Goal: Information Seeking & Learning: Learn about a topic

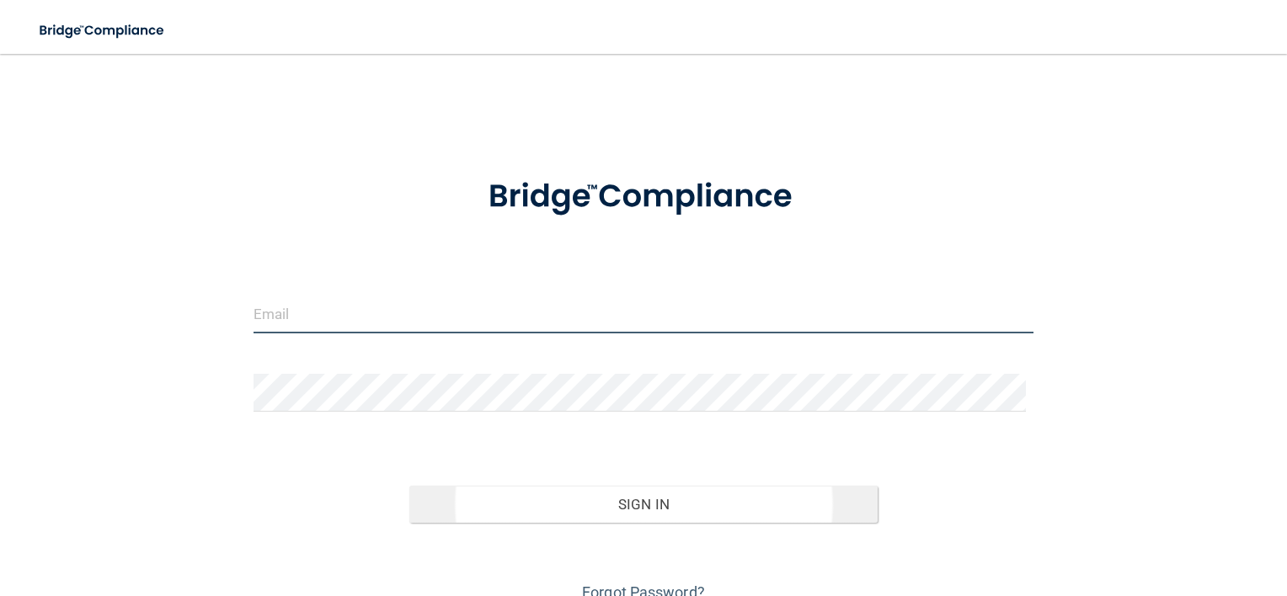
type input "[EMAIL_ADDRESS][DOMAIN_NAME]"
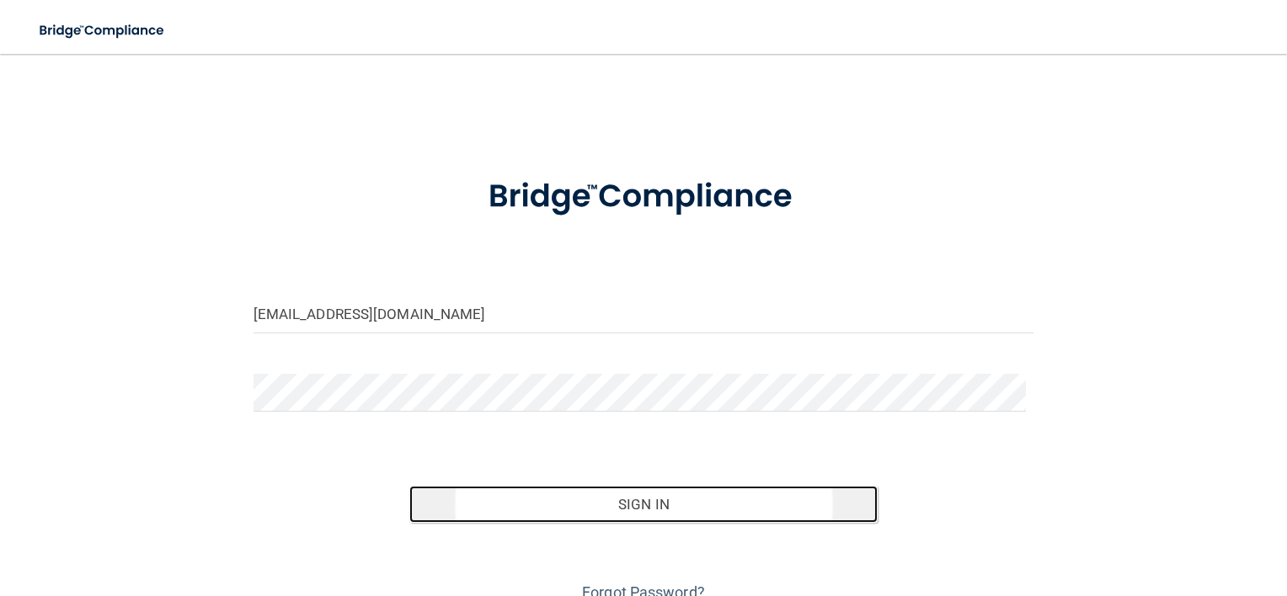
click at [549, 502] on button "Sign In" at bounding box center [643, 504] width 468 height 37
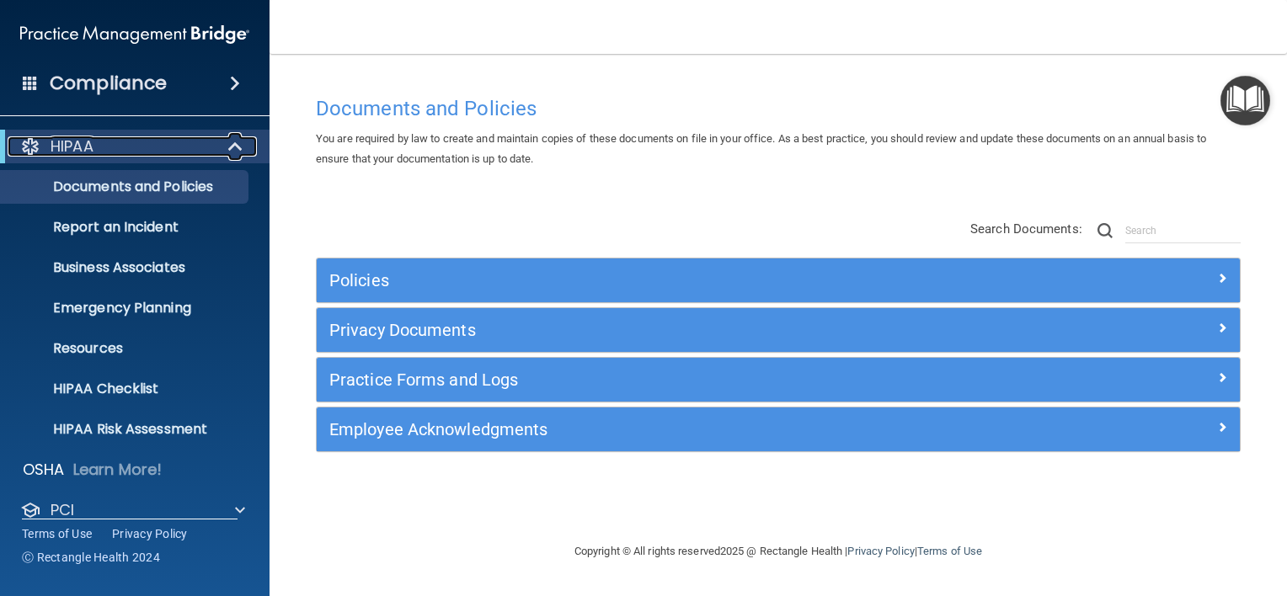
click at [141, 147] on div "HIPAA" at bounding box center [112, 146] width 208 height 20
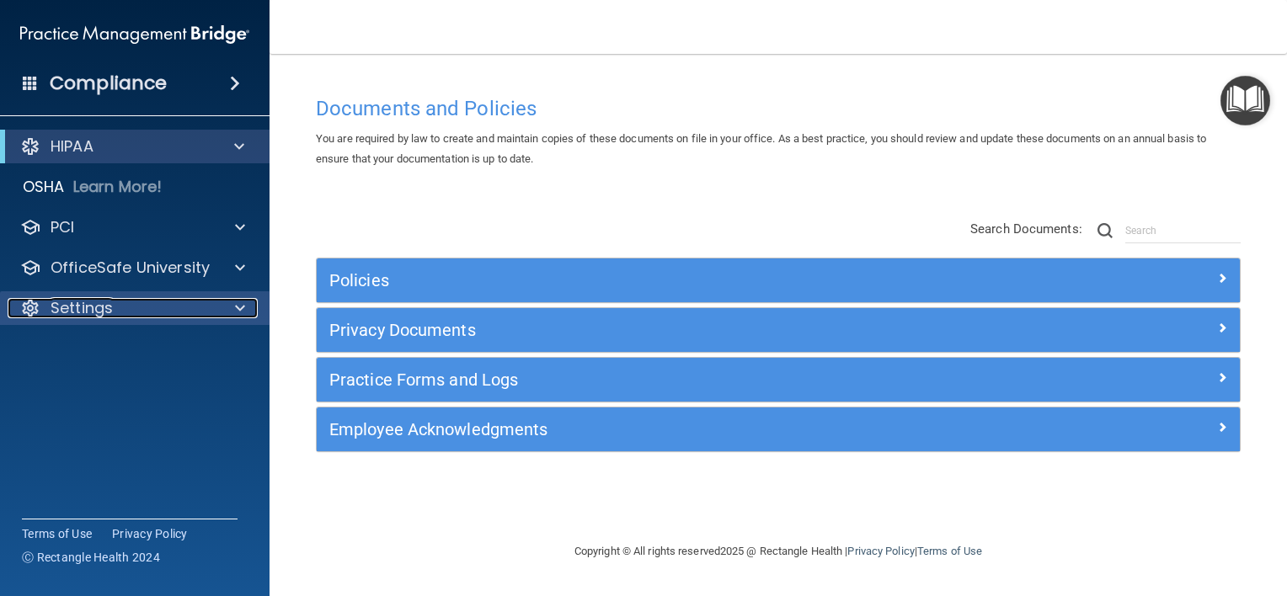
click at [185, 308] on div "Settings" at bounding box center [112, 308] width 209 height 20
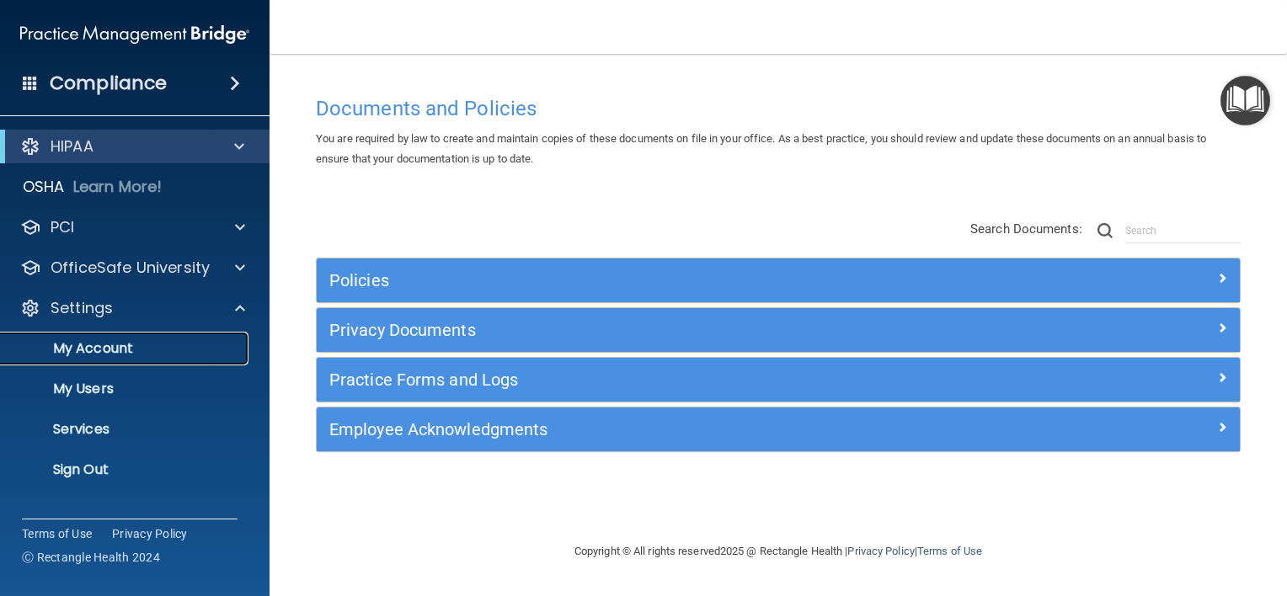
click at [179, 354] on p "My Account" at bounding box center [126, 348] width 230 height 17
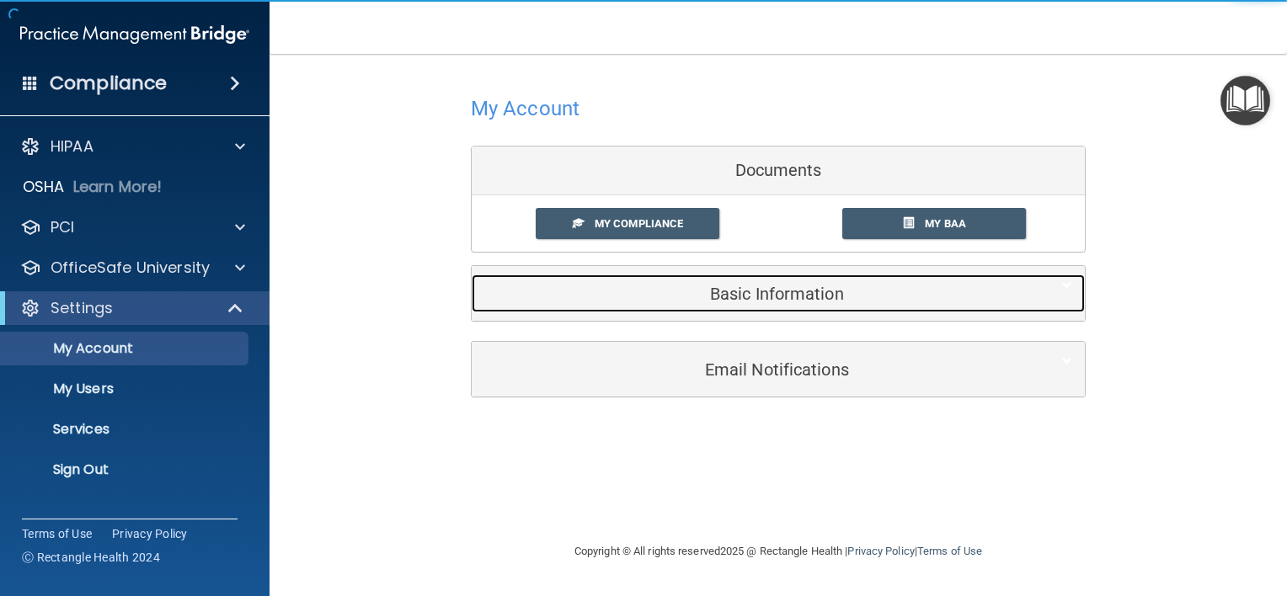
click at [805, 290] on h5 "Basic Information" at bounding box center [752, 294] width 536 height 19
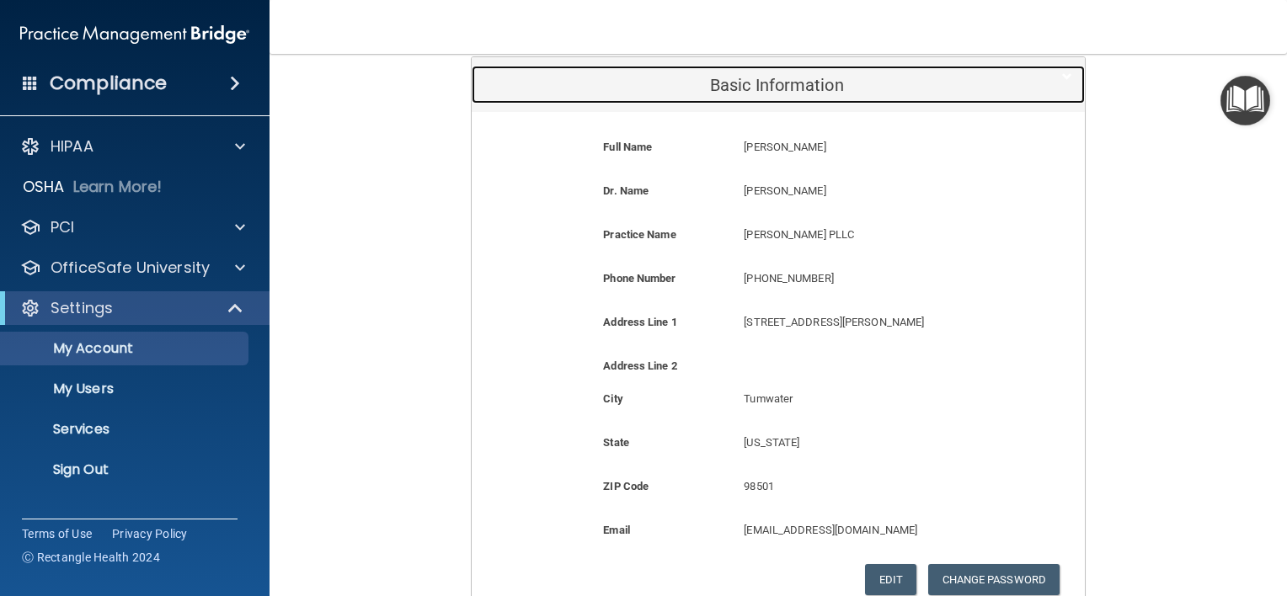
scroll to position [168, 0]
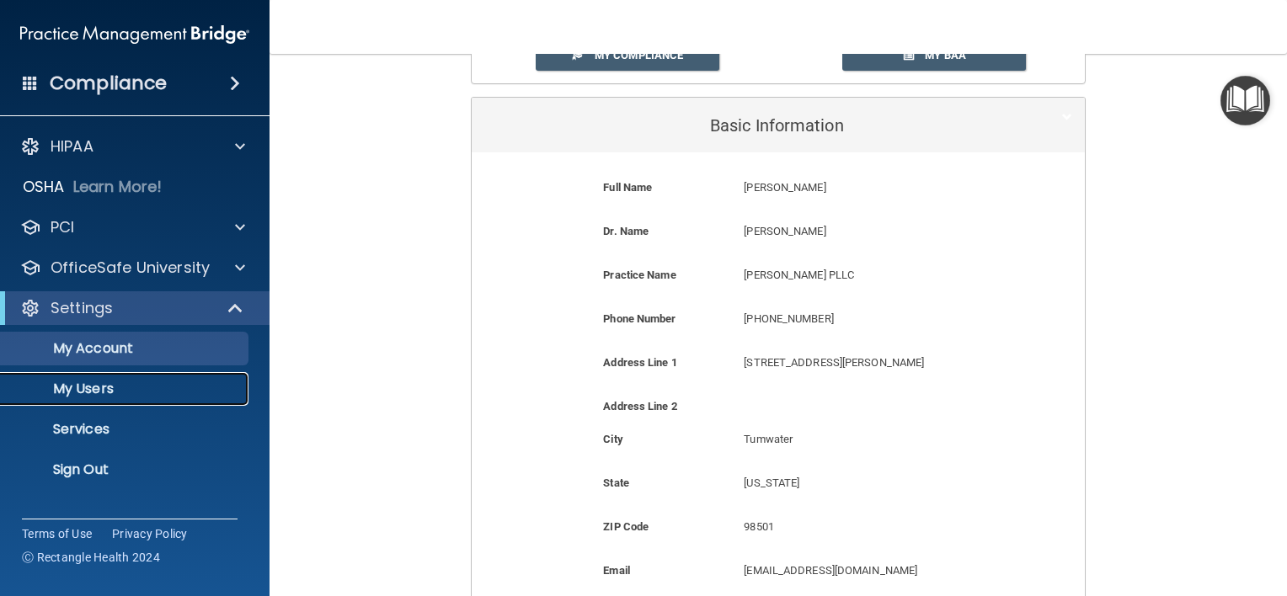
click at [150, 382] on p "My Users" at bounding box center [126, 389] width 230 height 17
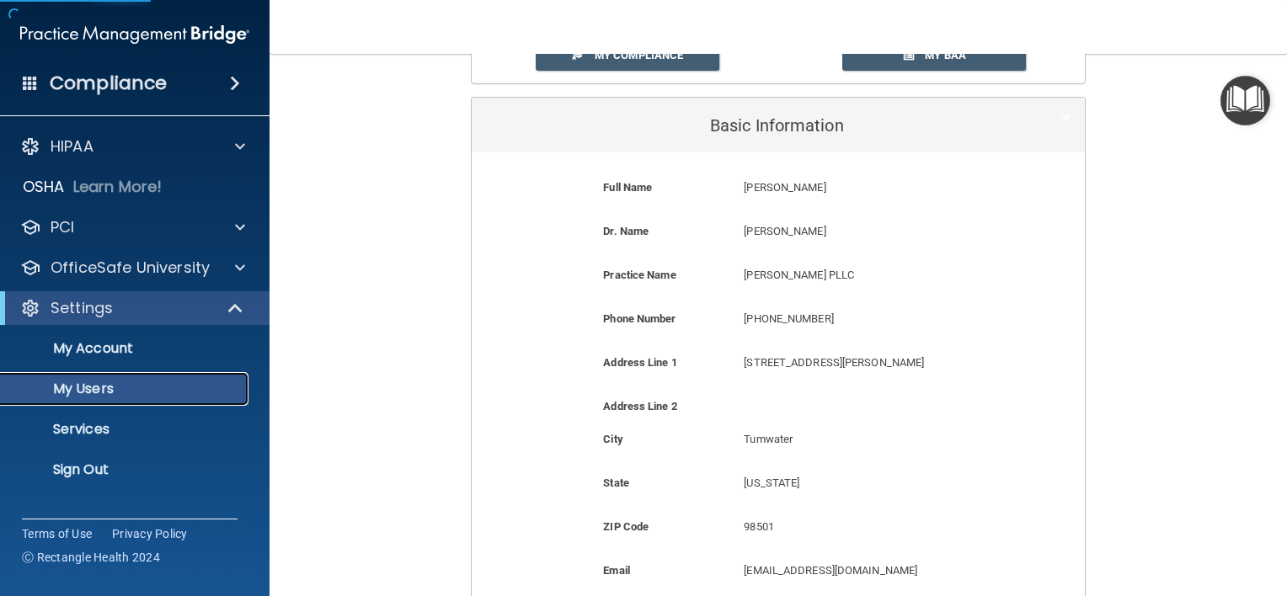
select select "20"
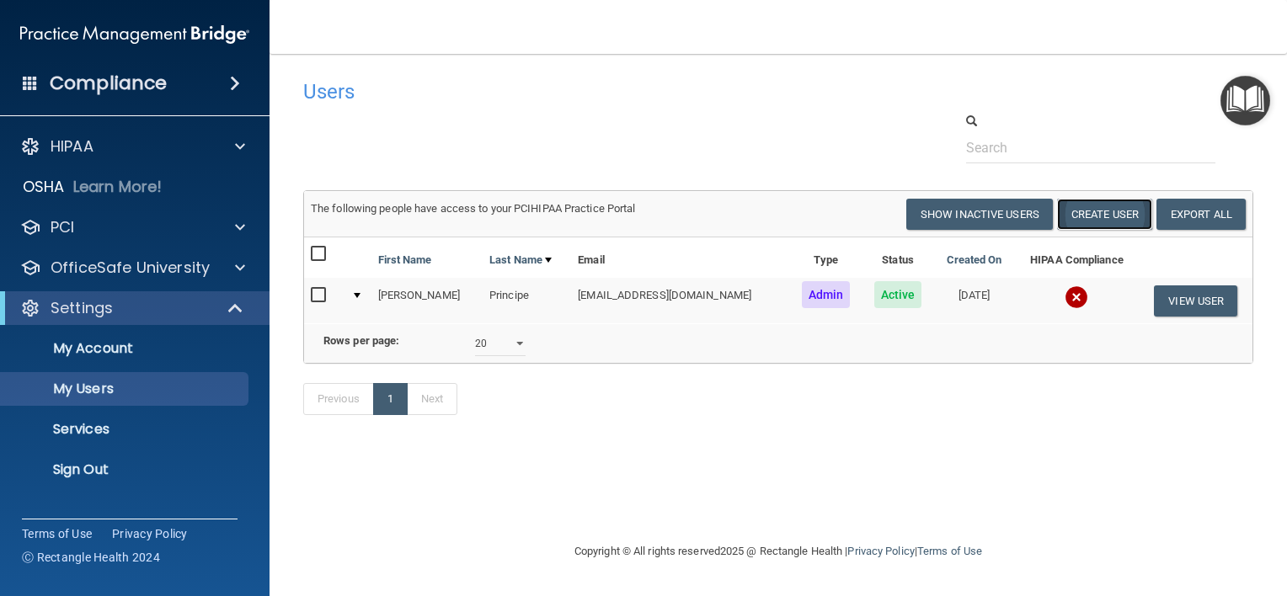
click at [1095, 212] on button "Create User" at bounding box center [1104, 214] width 95 height 31
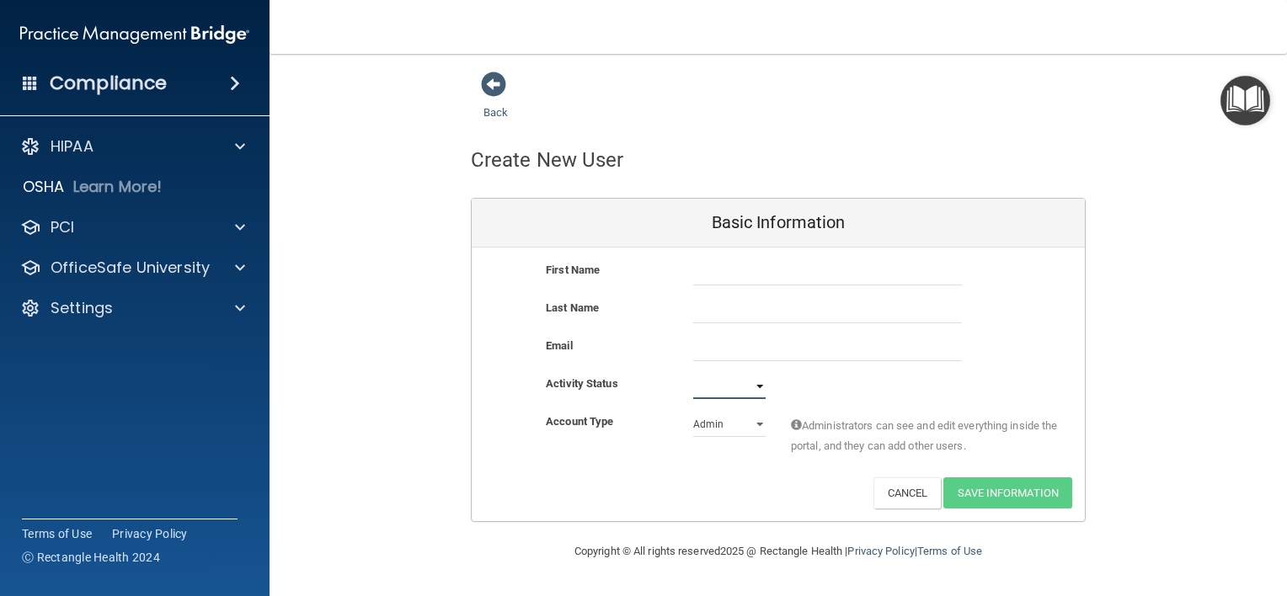
click at [725, 379] on select "Active Inactive" at bounding box center [729, 386] width 72 height 25
select select "active"
click at [693, 374] on select "Active Inactive" at bounding box center [729, 386] width 72 height 25
click at [711, 420] on select "Admin Member" at bounding box center [729, 424] width 72 height 25
select select "practice_member"
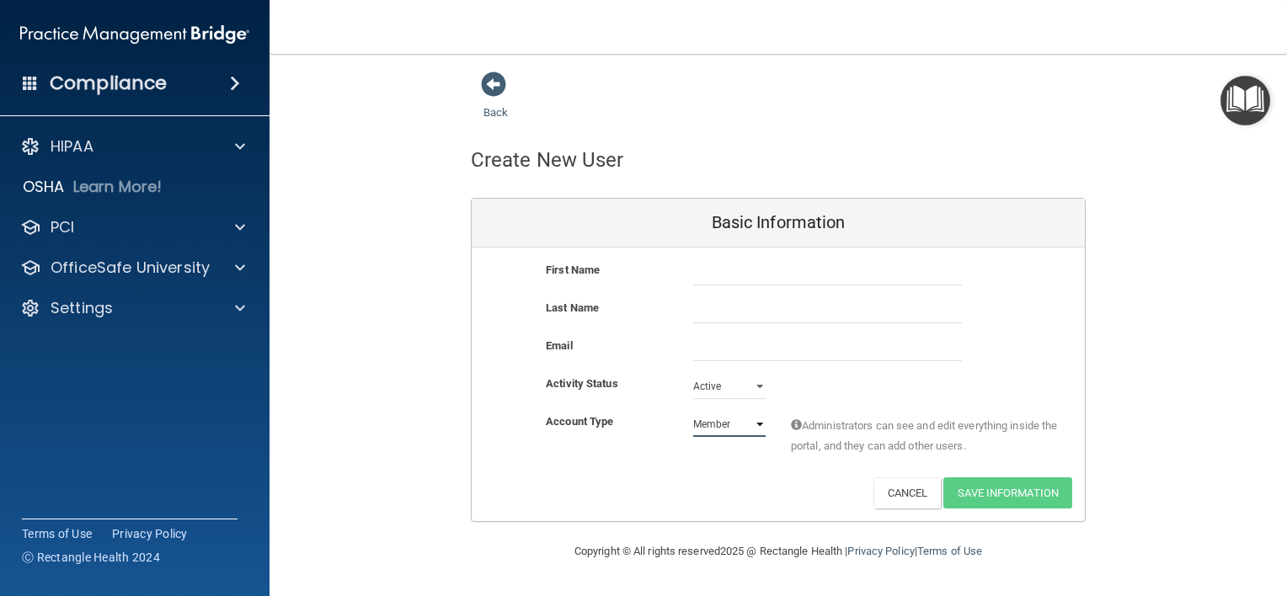
click at [693, 412] on select "Admin Member" at bounding box center [729, 424] width 72 height 25
click at [902, 495] on button "Cancel" at bounding box center [907, 493] width 68 height 31
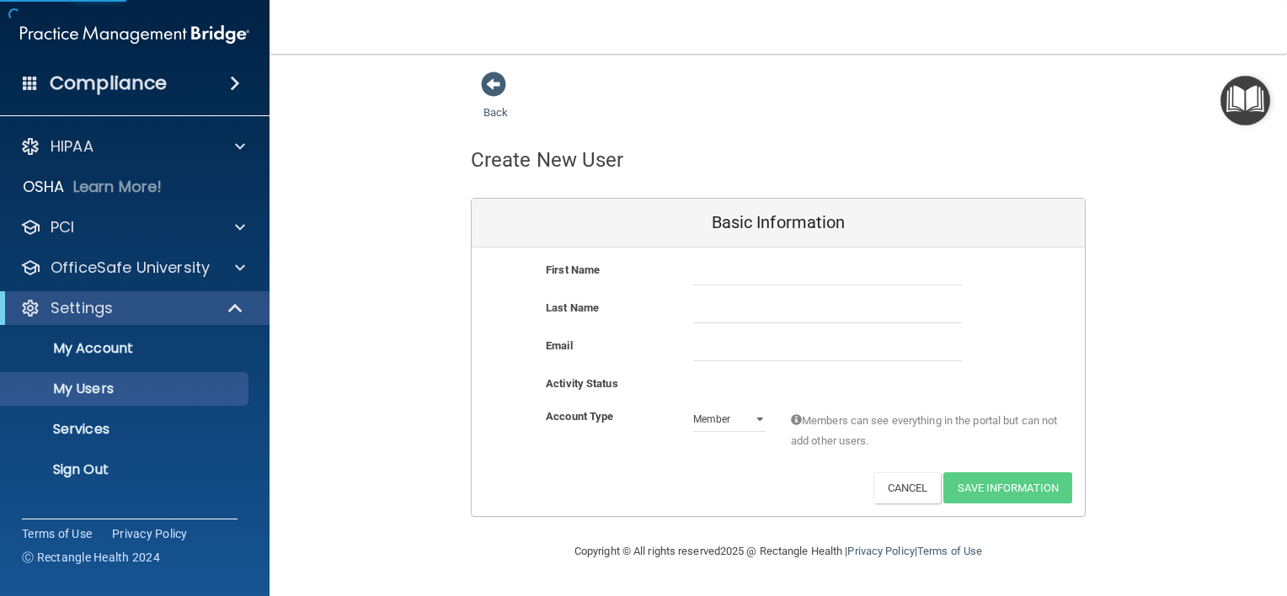
select select "20"
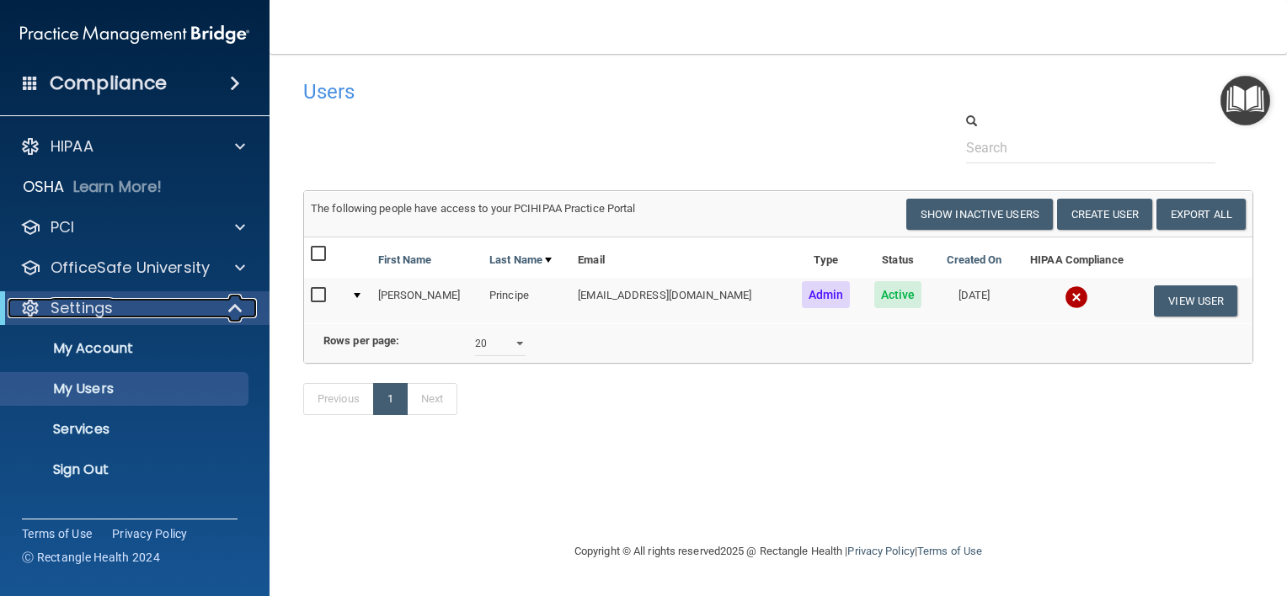
click at [136, 302] on div "Settings" at bounding box center [112, 308] width 208 height 20
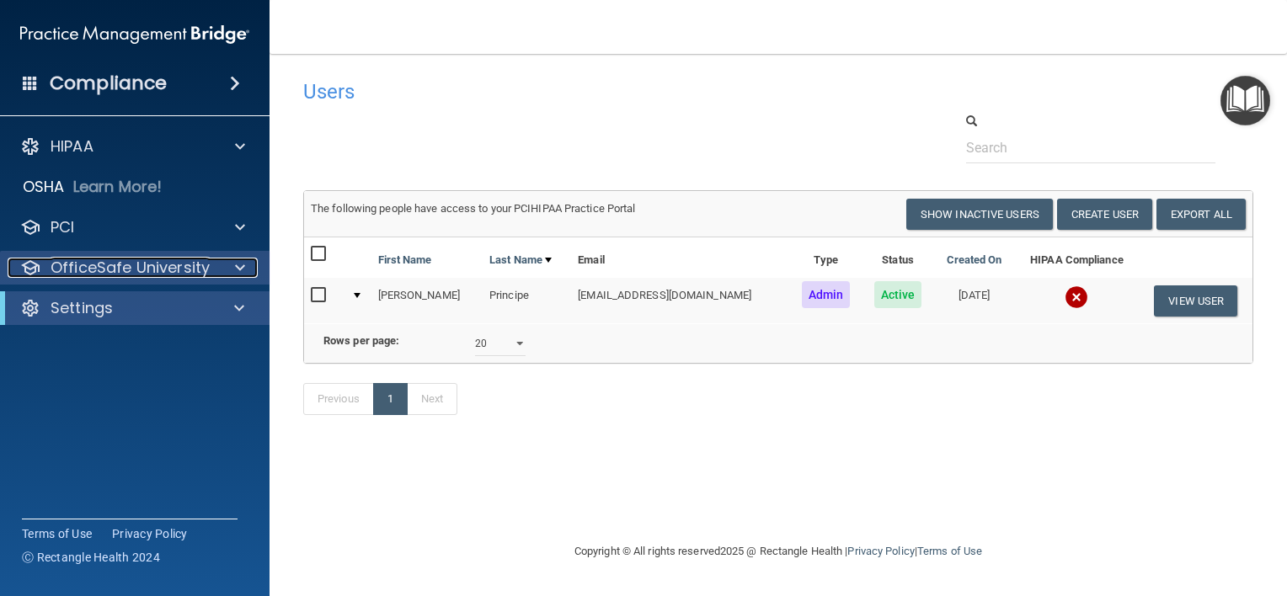
click at [141, 271] on p "OfficeSafe University" at bounding box center [130, 268] width 159 height 20
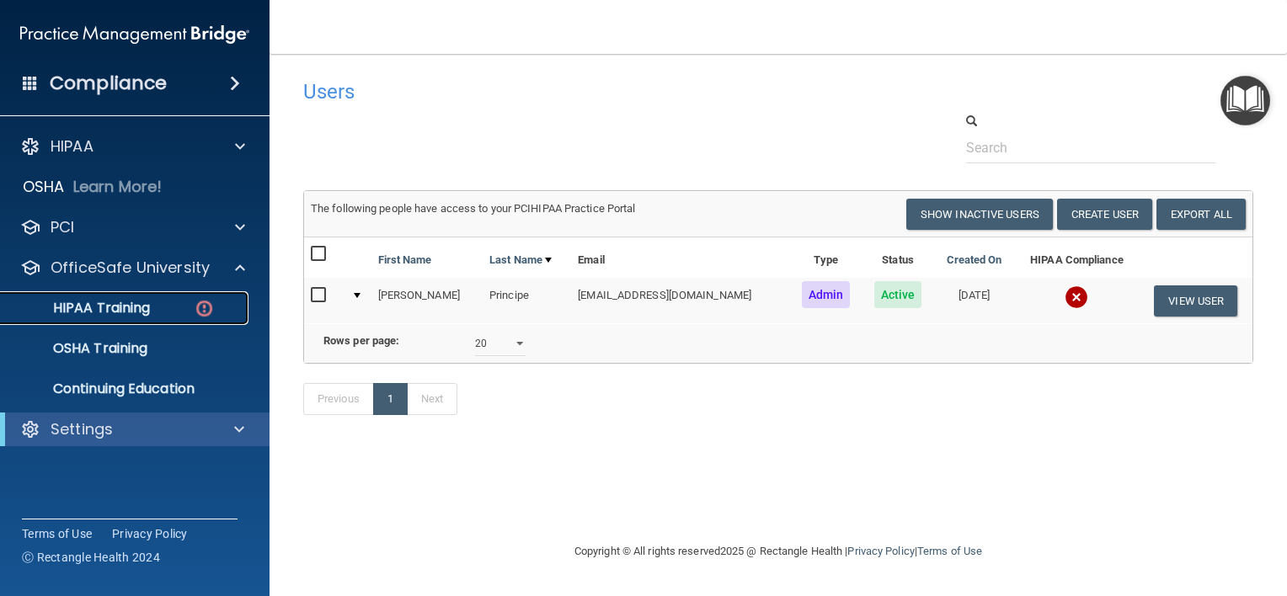
click at [175, 307] on div "HIPAA Training" at bounding box center [126, 308] width 230 height 17
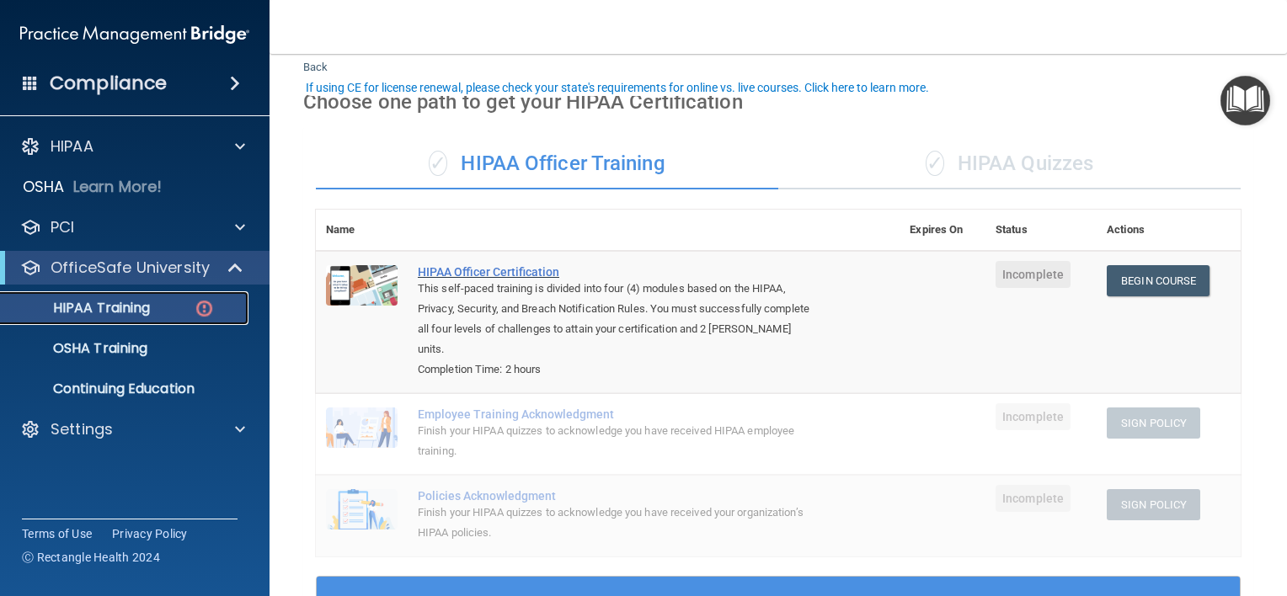
scroll to position [84, 0]
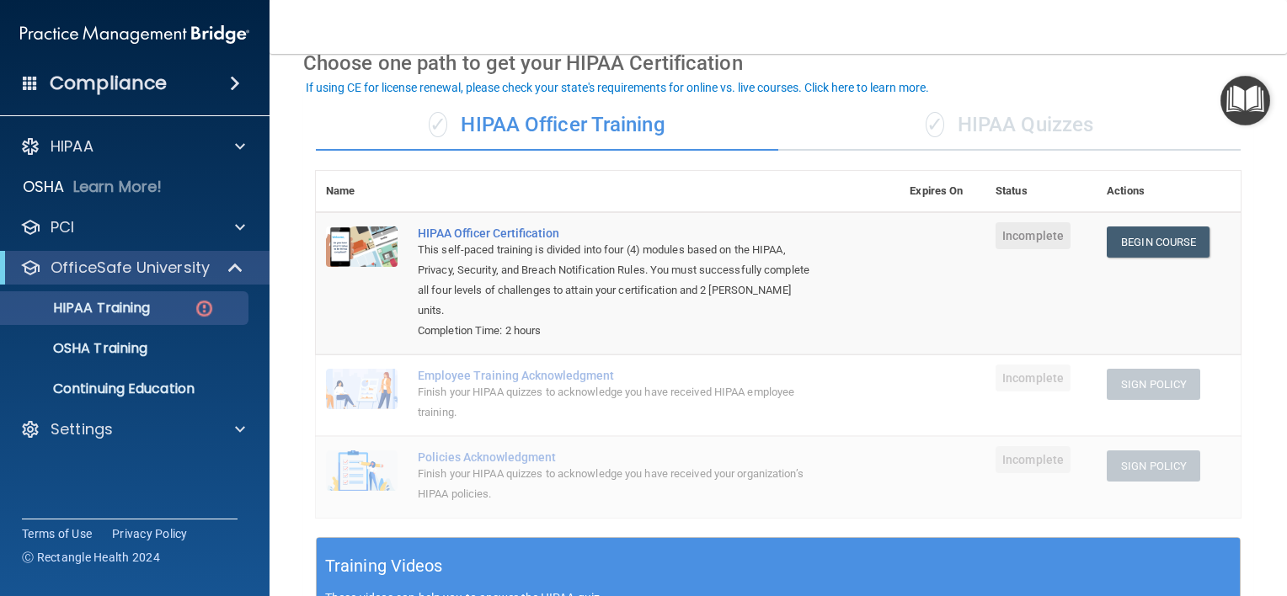
click at [555, 125] on div "✓ HIPAA Officer Training" at bounding box center [547, 125] width 462 height 51
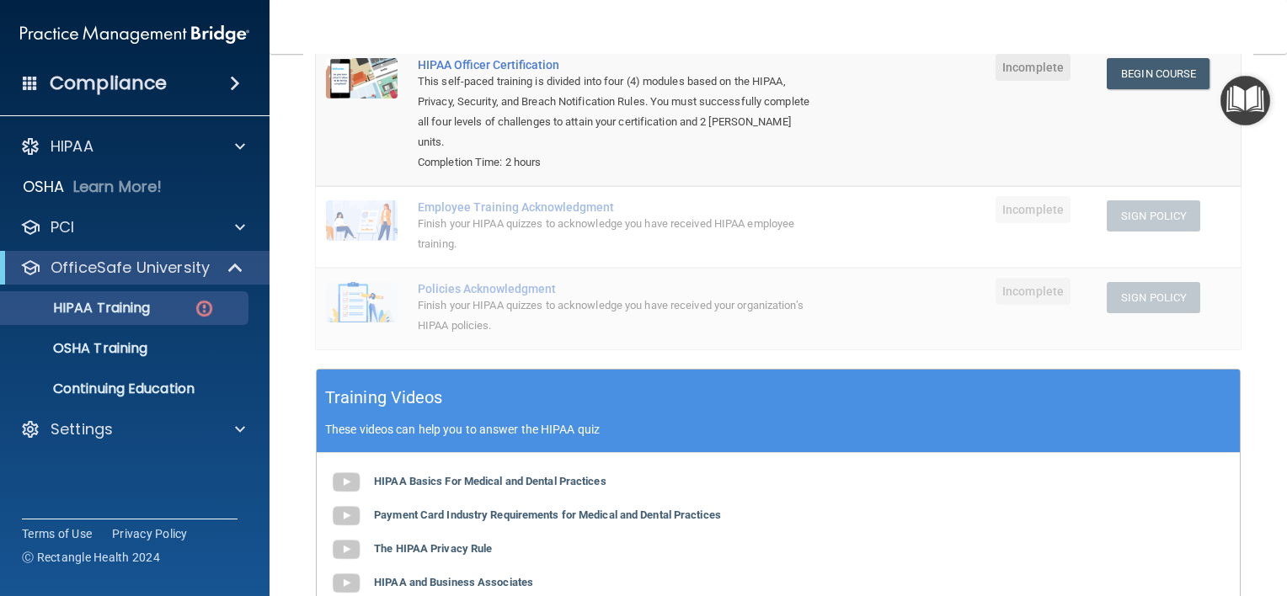
scroll to position [337, 0]
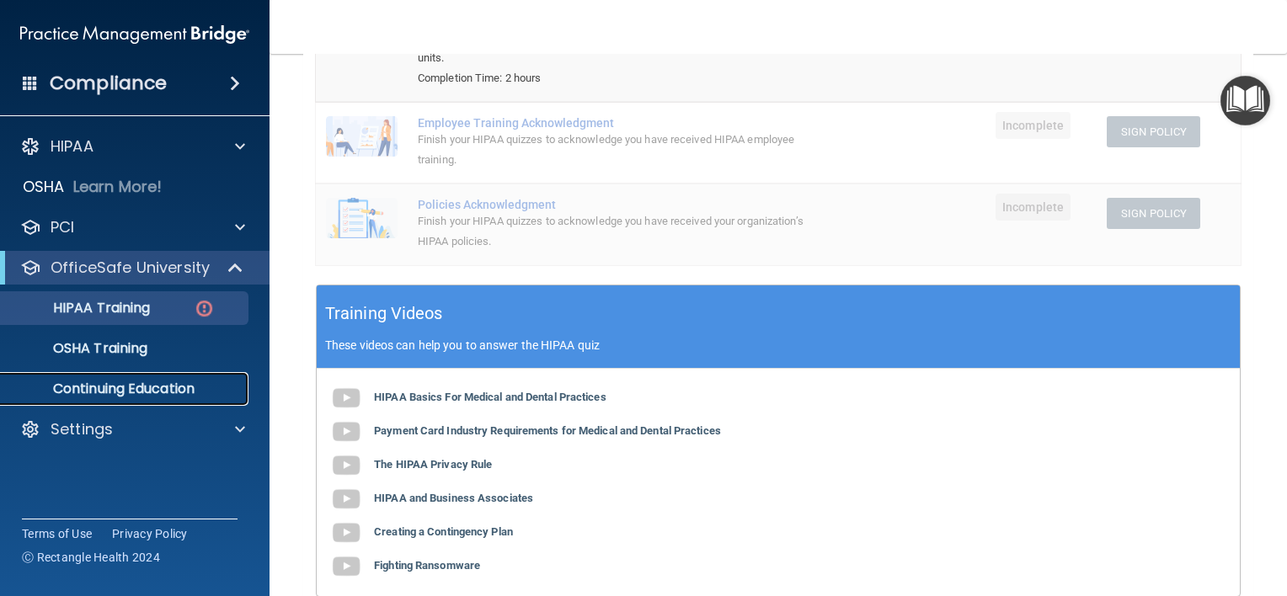
click at [154, 382] on p "Continuing Education" at bounding box center [126, 389] width 230 height 17
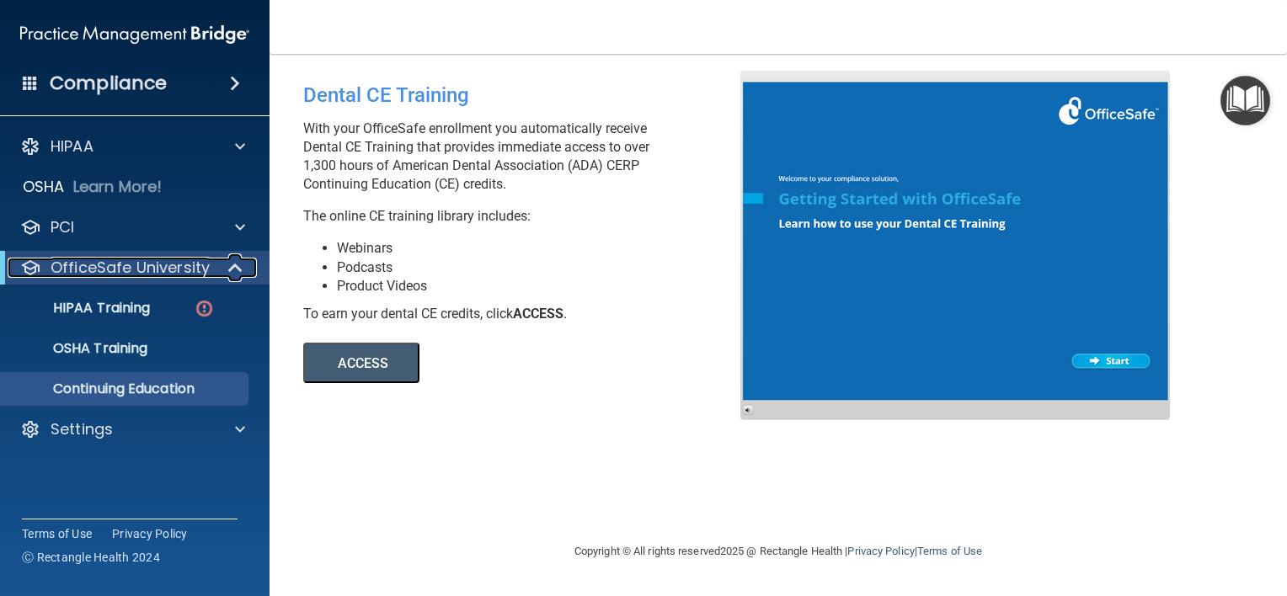
click at [120, 266] on p "OfficeSafe University" at bounding box center [130, 268] width 159 height 20
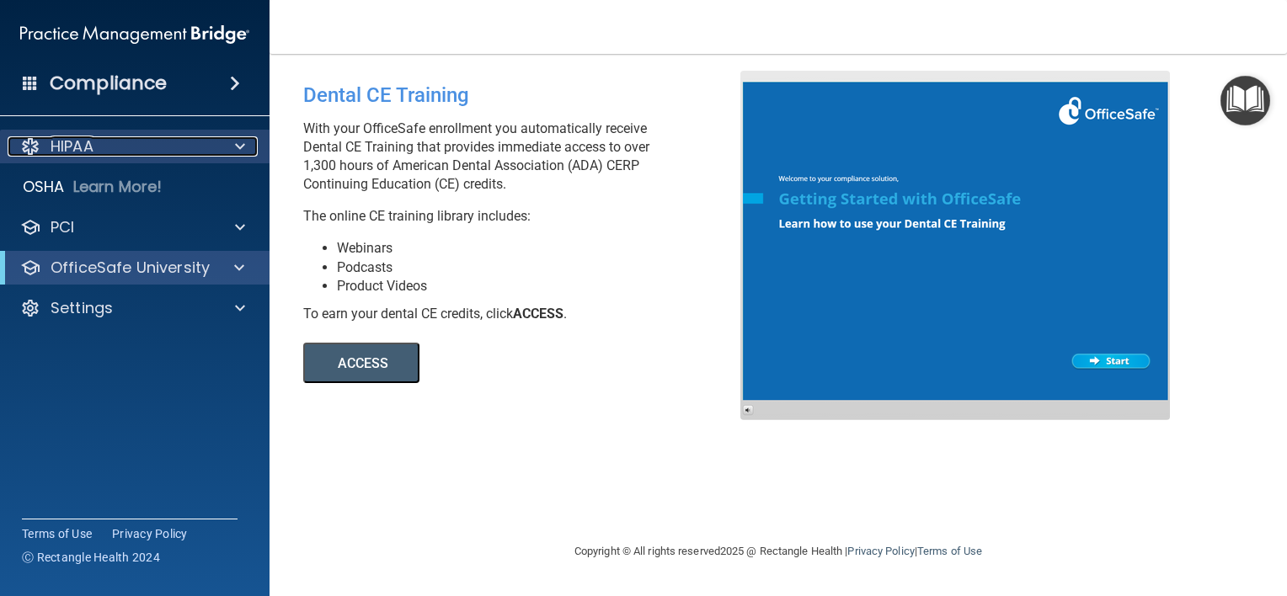
click at [140, 141] on div "HIPAA" at bounding box center [112, 146] width 209 height 20
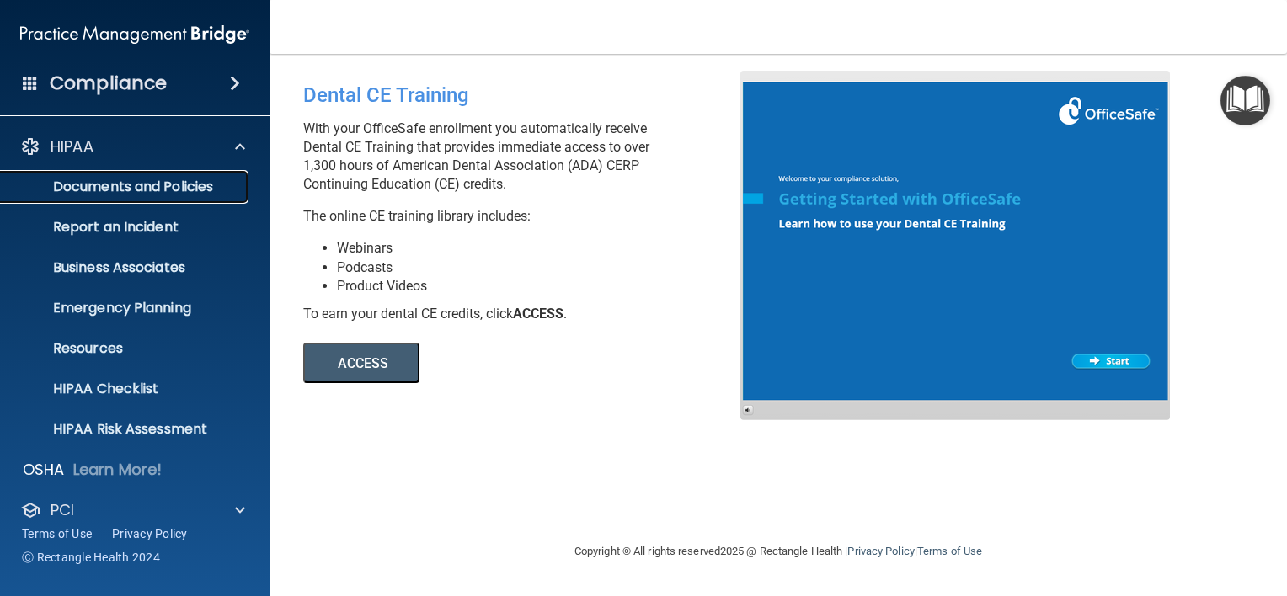
click at [237, 187] on p "Documents and Policies" at bounding box center [126, 187] width 230 height 17
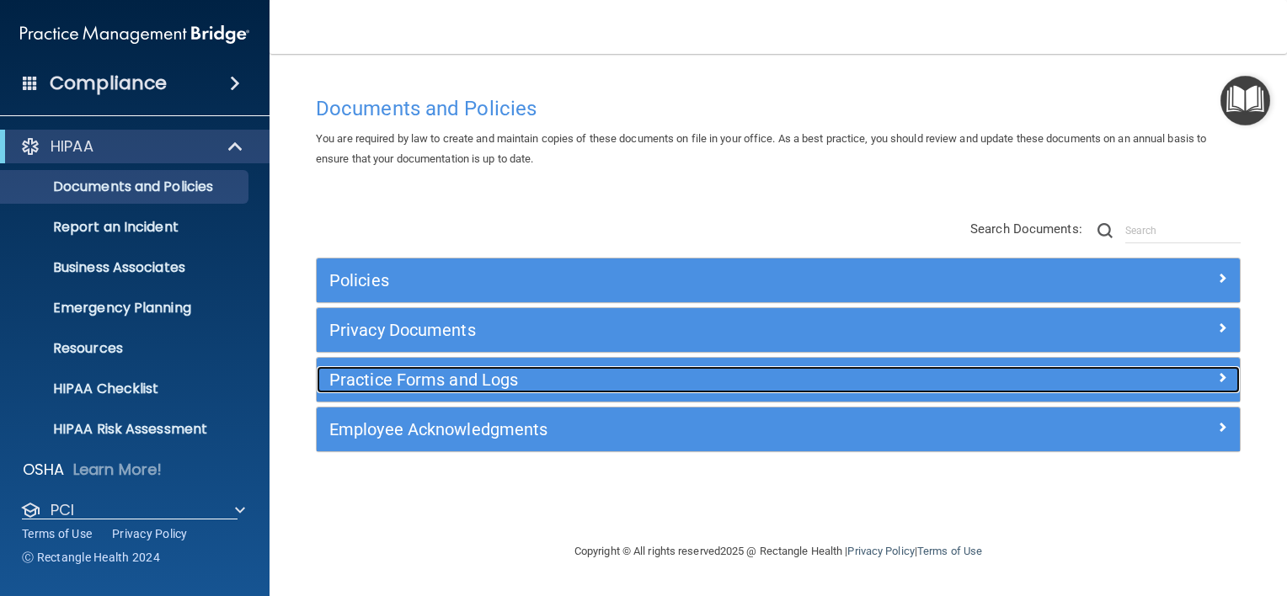
click at [539, 381] on h5 "Practice Forms and Logs" at bounding box center [662, 380] width 667 height 19
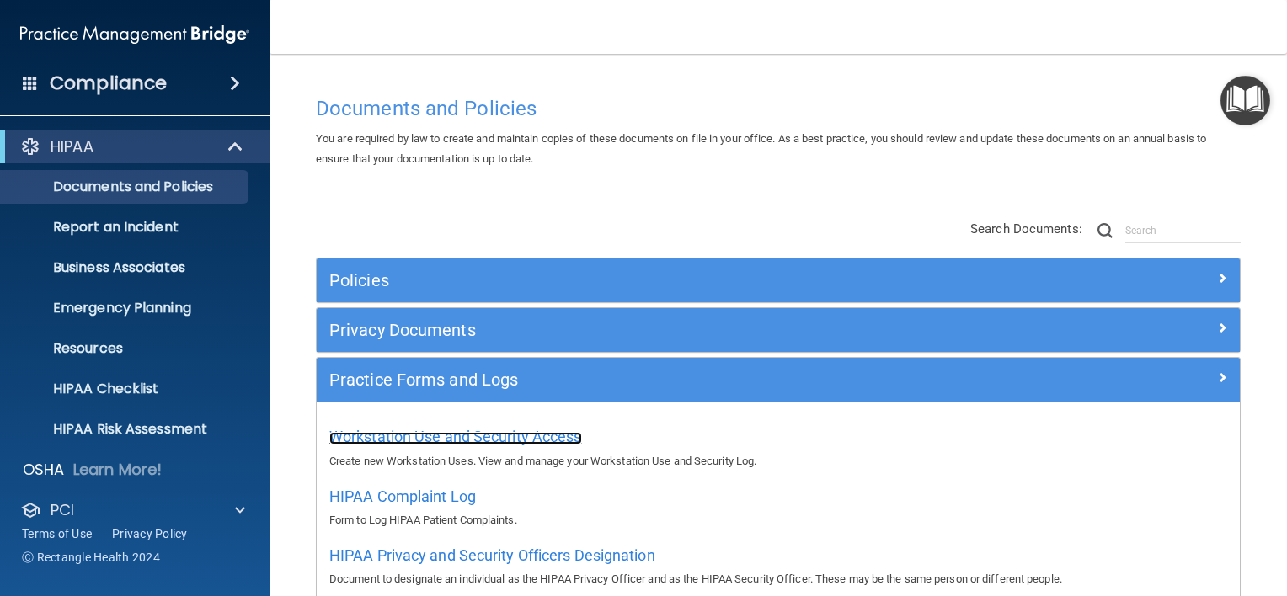
click at [478, 441] on span "Workstation Use and Security Access" at bounding box center [455, 437] width 253 height 18
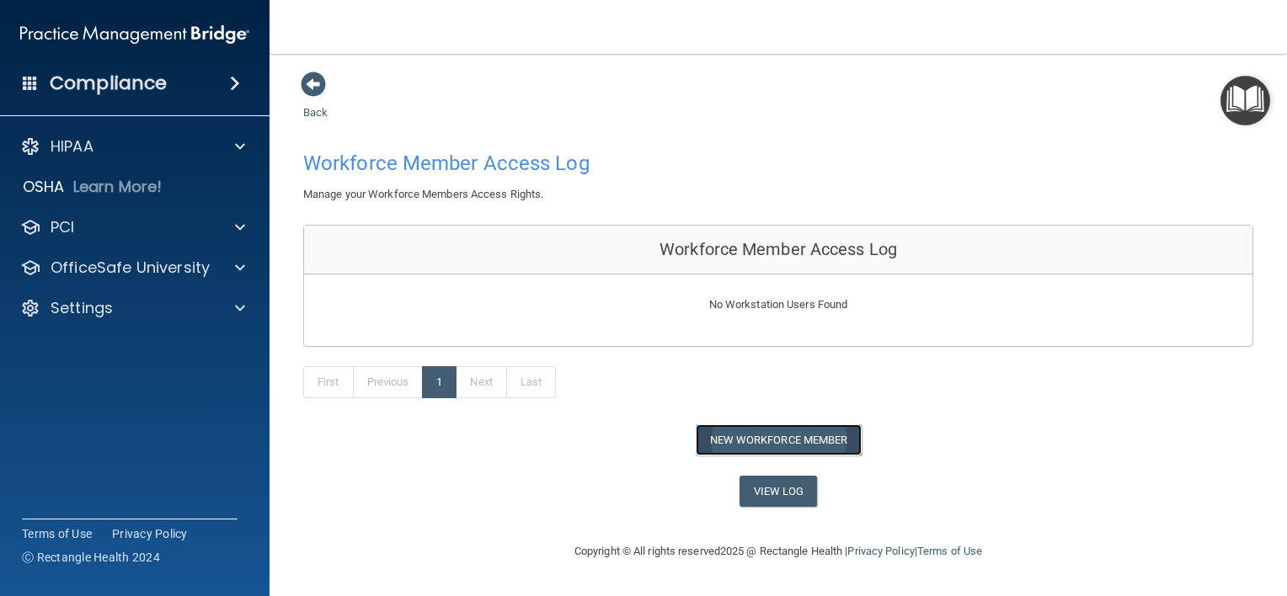
click at [786, 436] on button "New Workforce Member" at bounding box center [779, 439] width 166 height 31
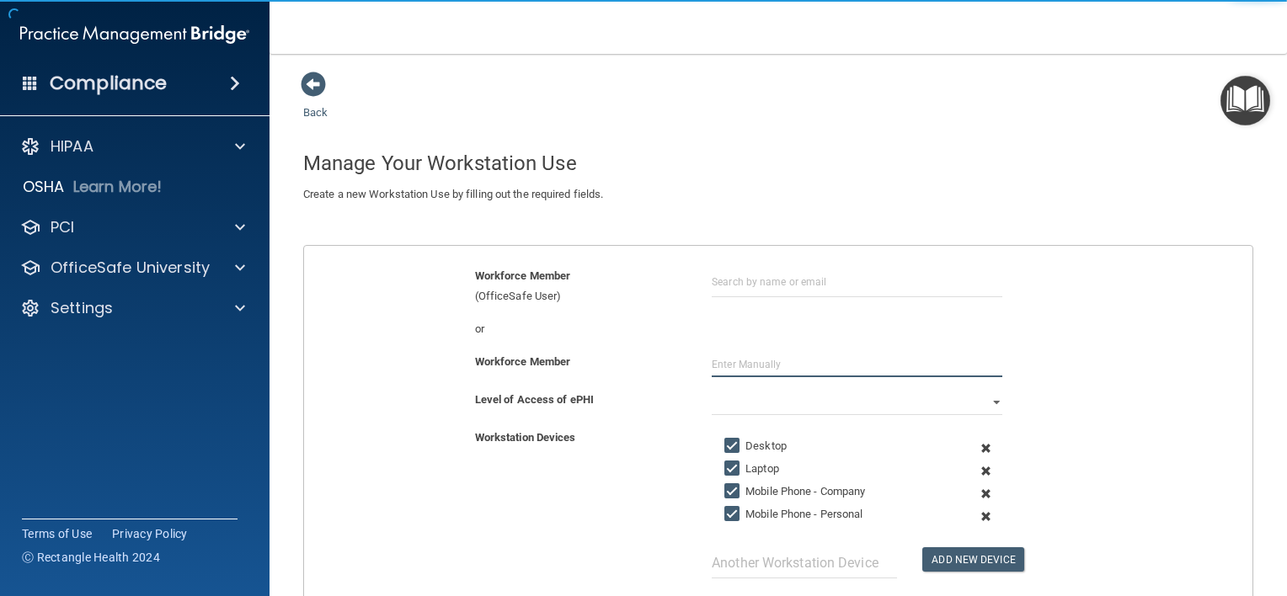
click at [738, 368] on input "text" at bounding box center [857, 364] width 291 height 25
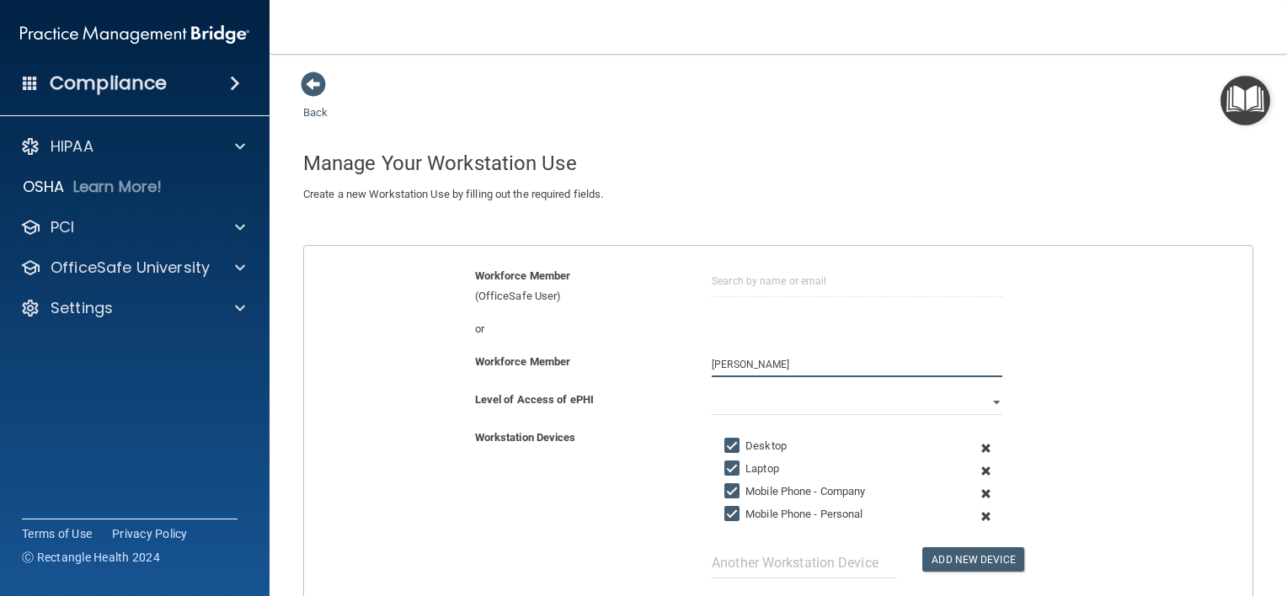
type input "[PERSON_NAME]"
click at [812, 403] on select "Full Limited None" at bounding box center [857, 402] width 291 height 25
click at [712, 390] on select "Full Limited None" at bounding box center [857, 402] width 291 height 25
click at [636, 408] on div "Level of Access of ePHI" at bounding box center [580, 400] width 237 height 20
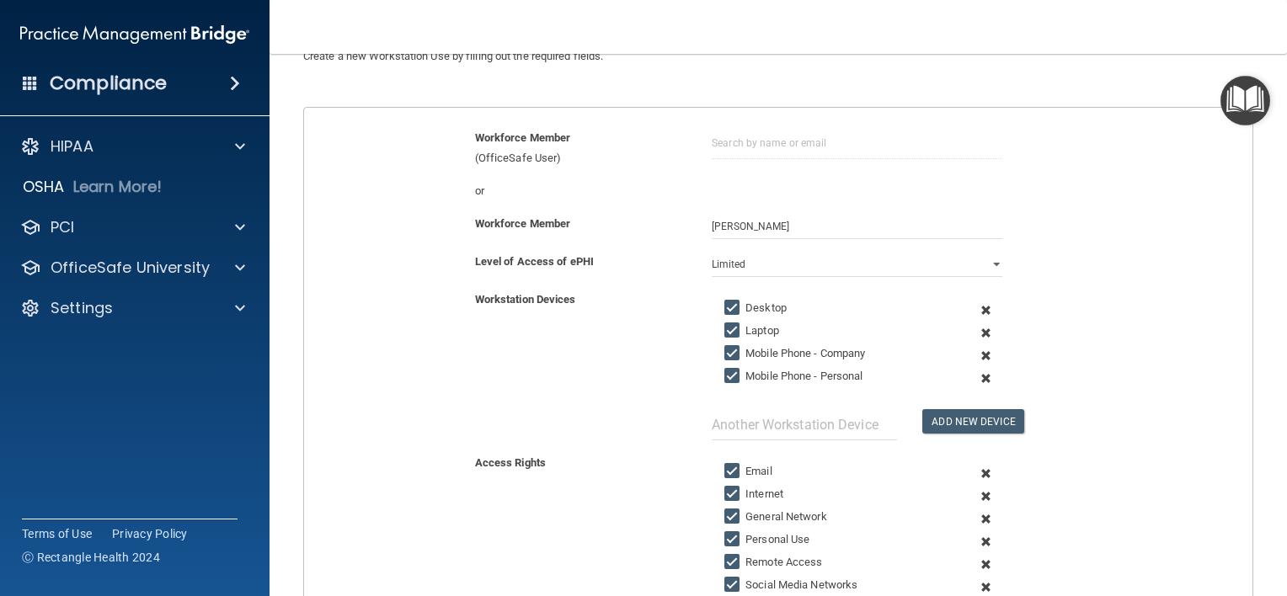
scroll to position [168, 0]
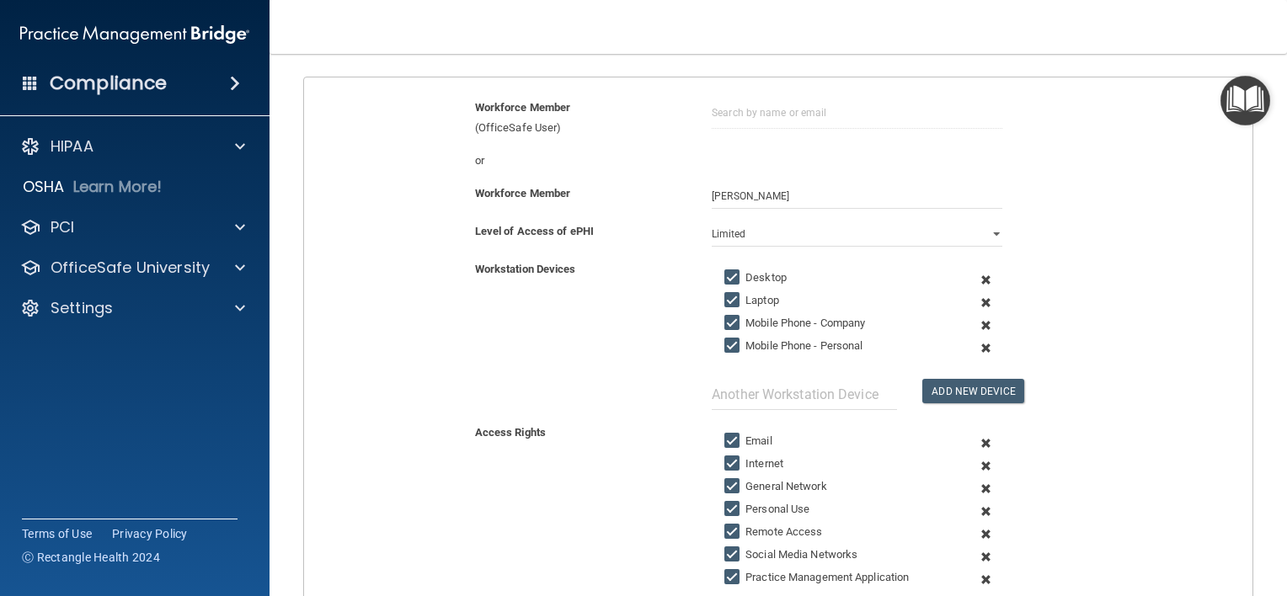
click at [977, 321] on span at bounding box center [986, 325] width 38 height 23
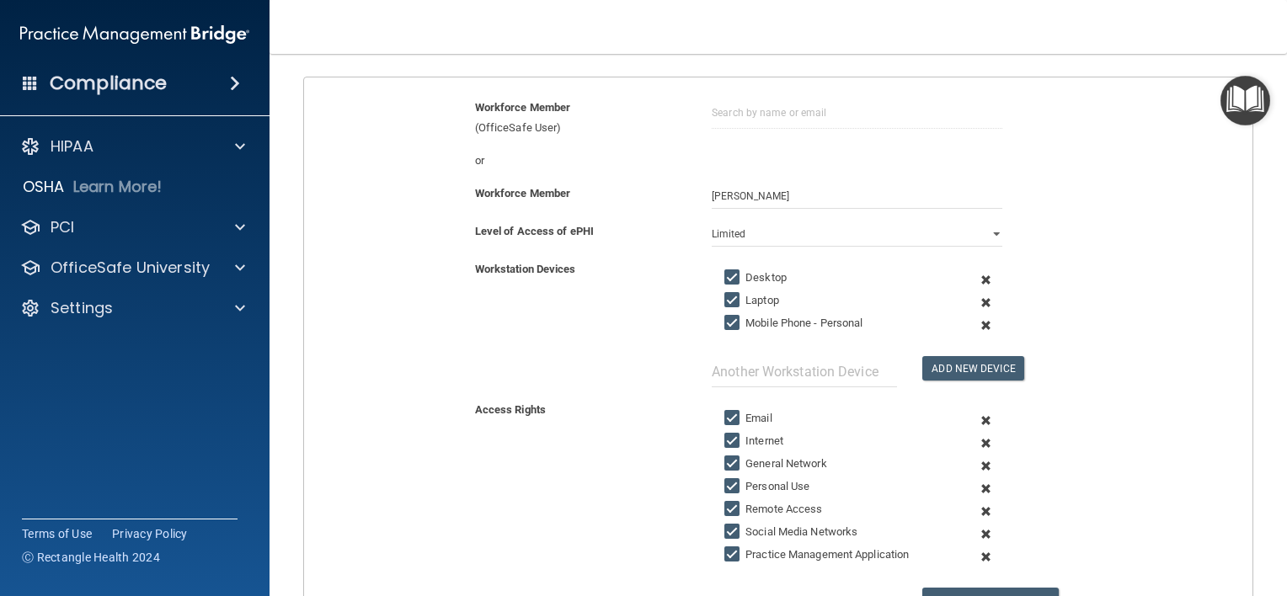
click at [975, 275] on span at bounding box center [986, 280] width 38 height 23
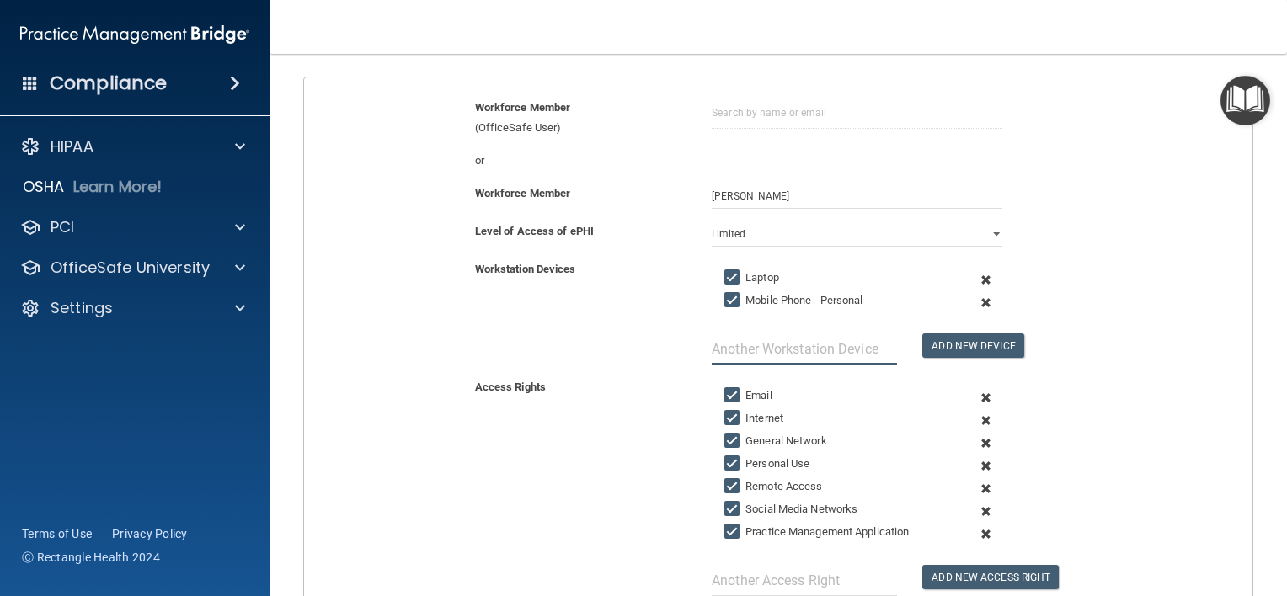
click at [782, 344] on input "text" at bounding box center [804, 349] width 185 height 31
click at [632, 318] on div "Workstation Devices Laptop Mobile Phone - Personal Add New Device" at bounding box center [778, 311] width 974 height 105
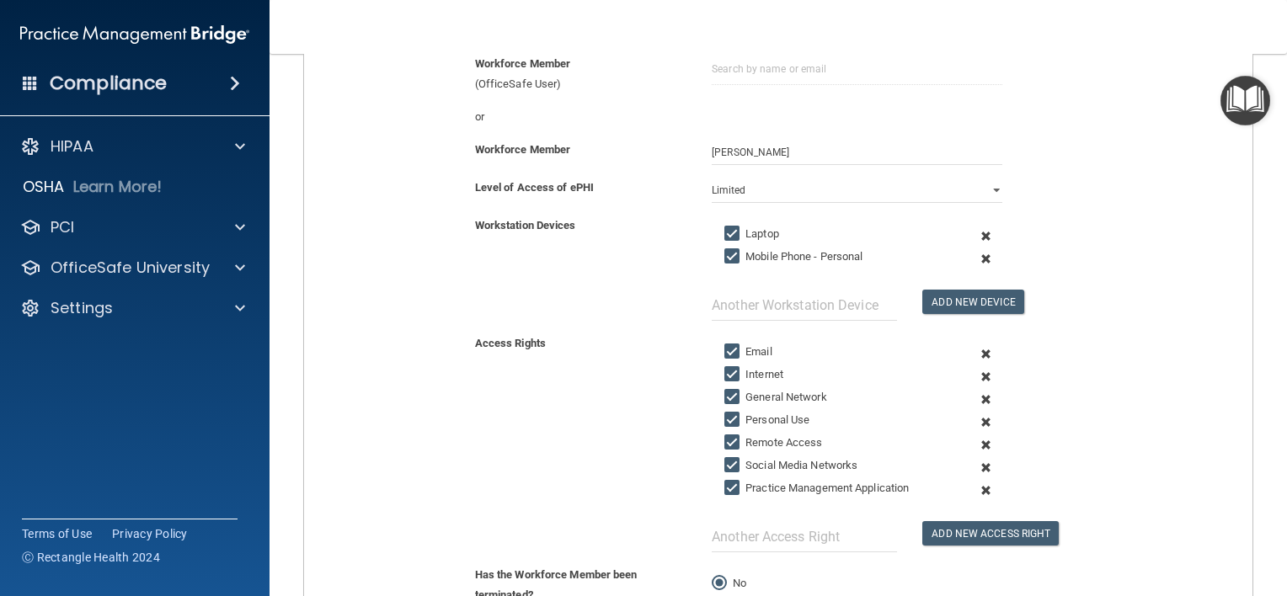
scroll to position [253, 0]
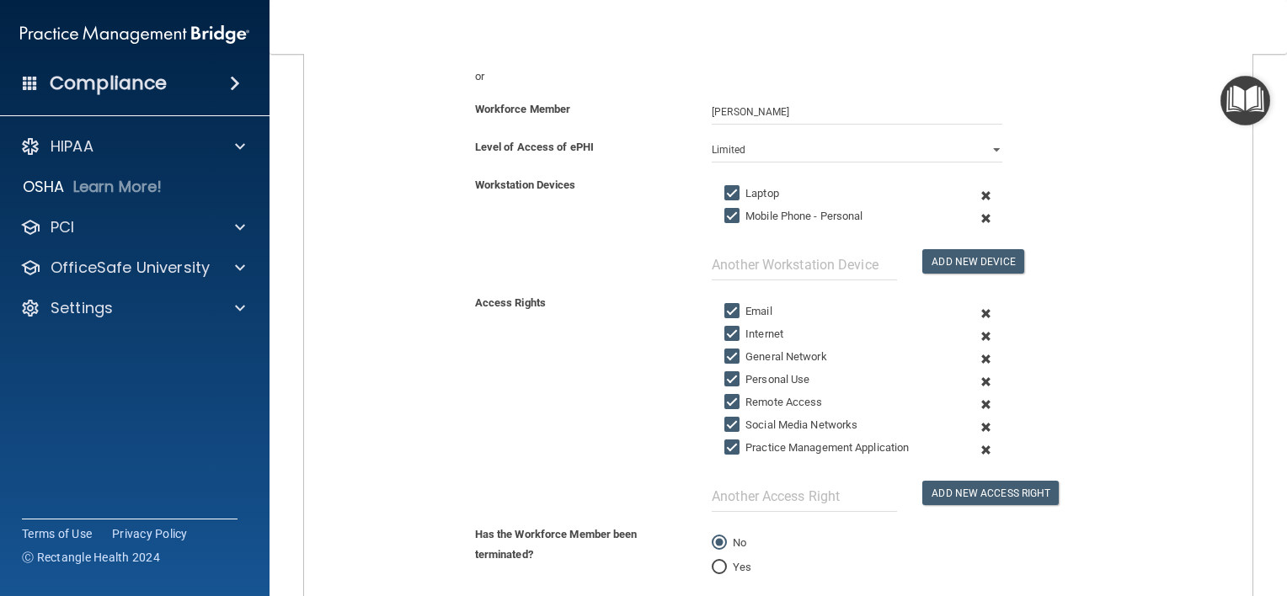
click at [974, 422] on span at bounding box center [986, 427] width 38 height 23
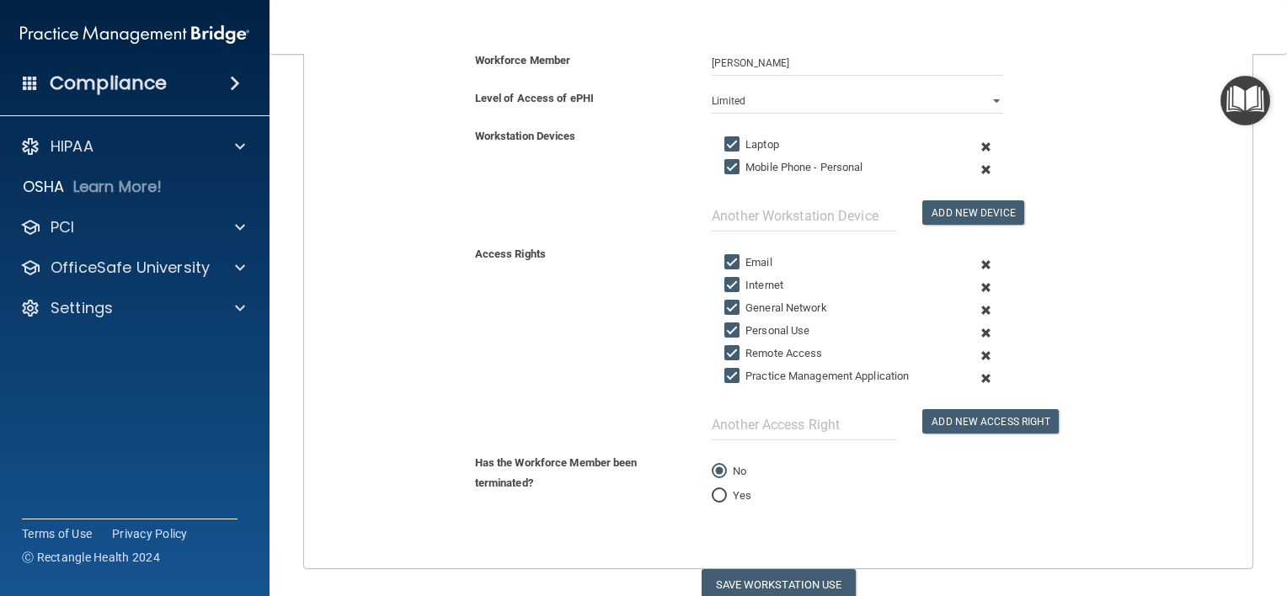
scroll to position [370, 0]
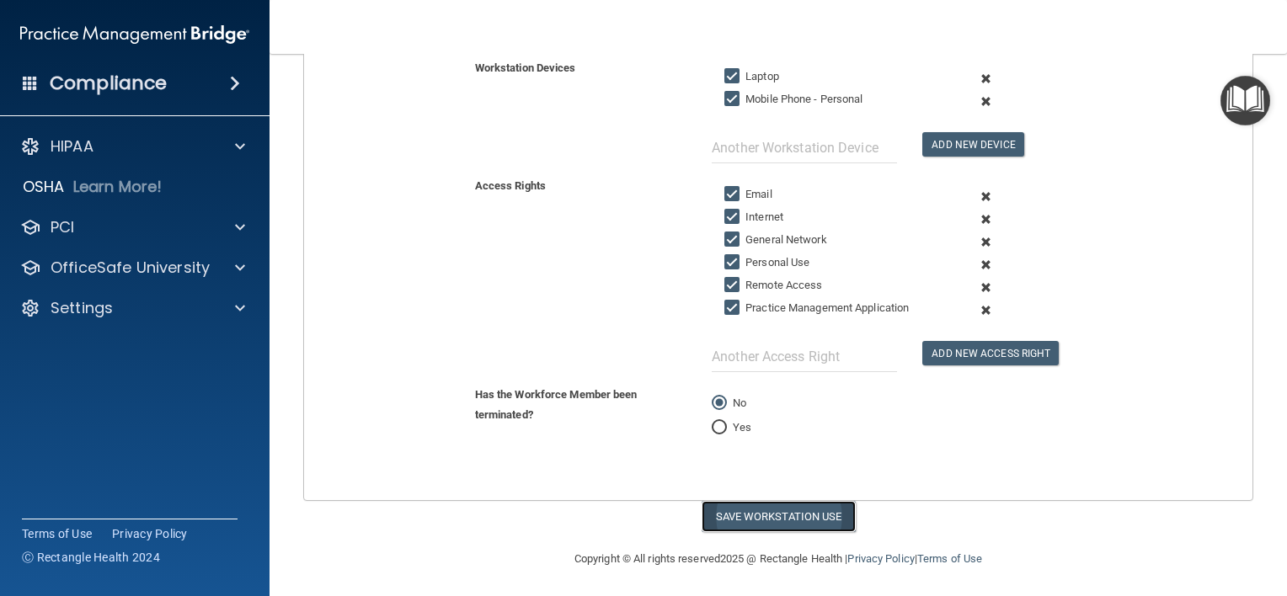
click at [772, 502] on button "Save Workstation Use" at bounding box center [779, 516] width 154 height 31
select select "? string:Full ?"
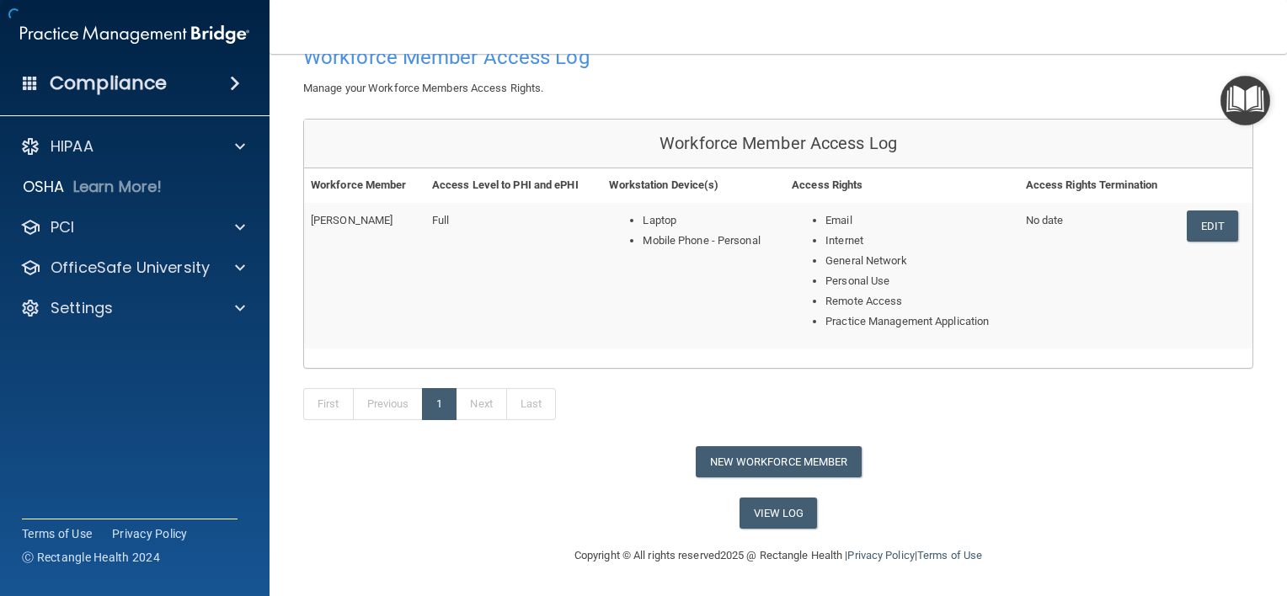
scroll to position [70, 0]
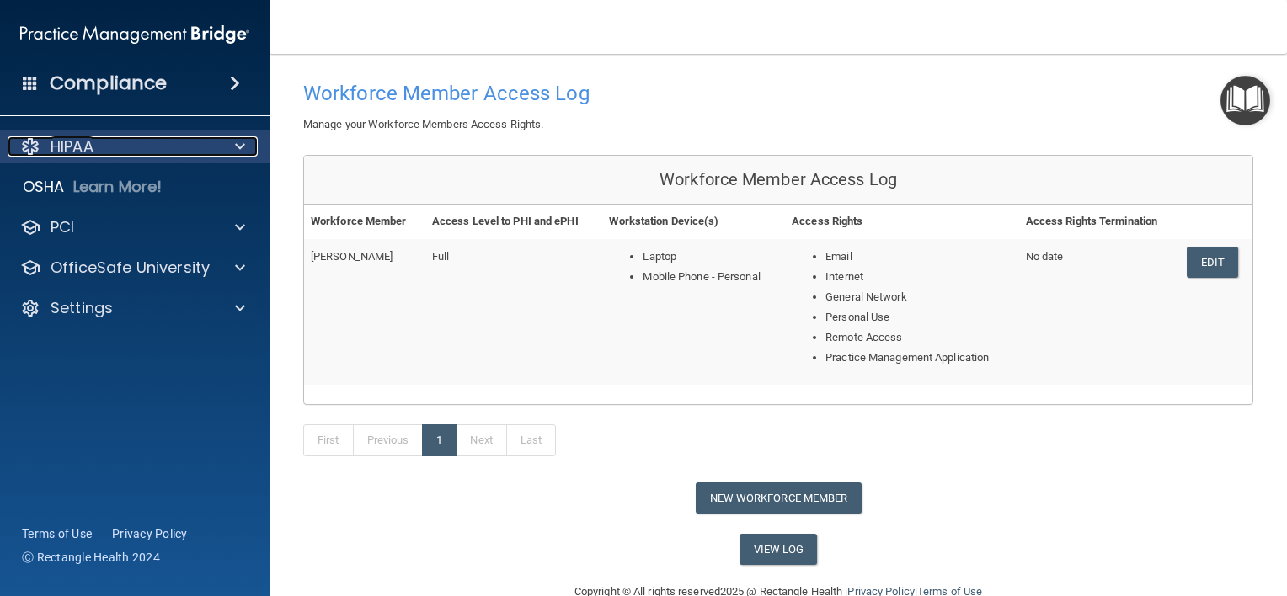
click at [125, 140] on div "HIPAA" at bounding box center [112, 146] width 209 height 20
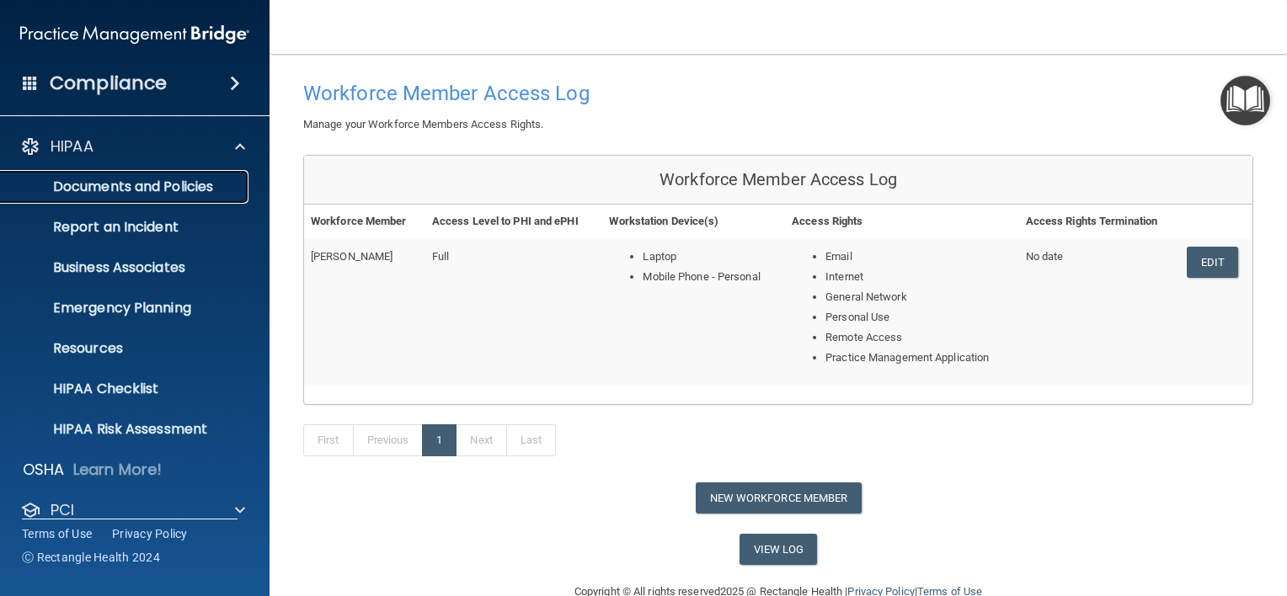
click at [170, 176] on link "Documents and Policies" at bounding box center [115, 187] width 265 height 34
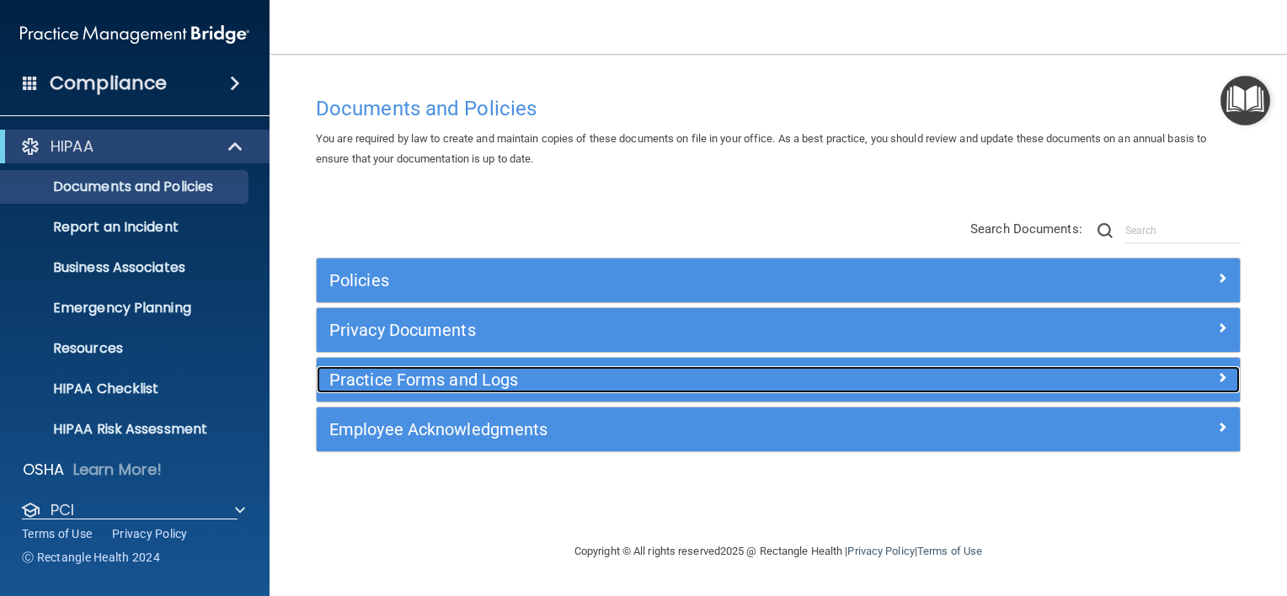
click at [495, 375] on h5 "Practice Forms and Logs" at bounding box center [662, 380] width 667 height 19
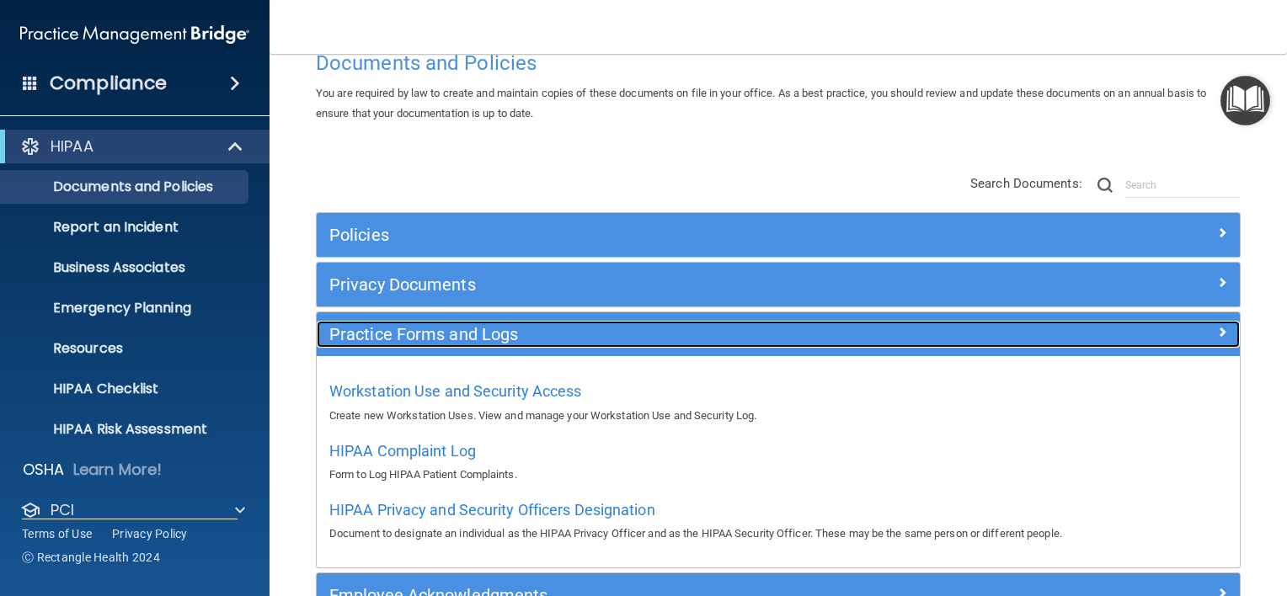
scroll to position [84, 0]
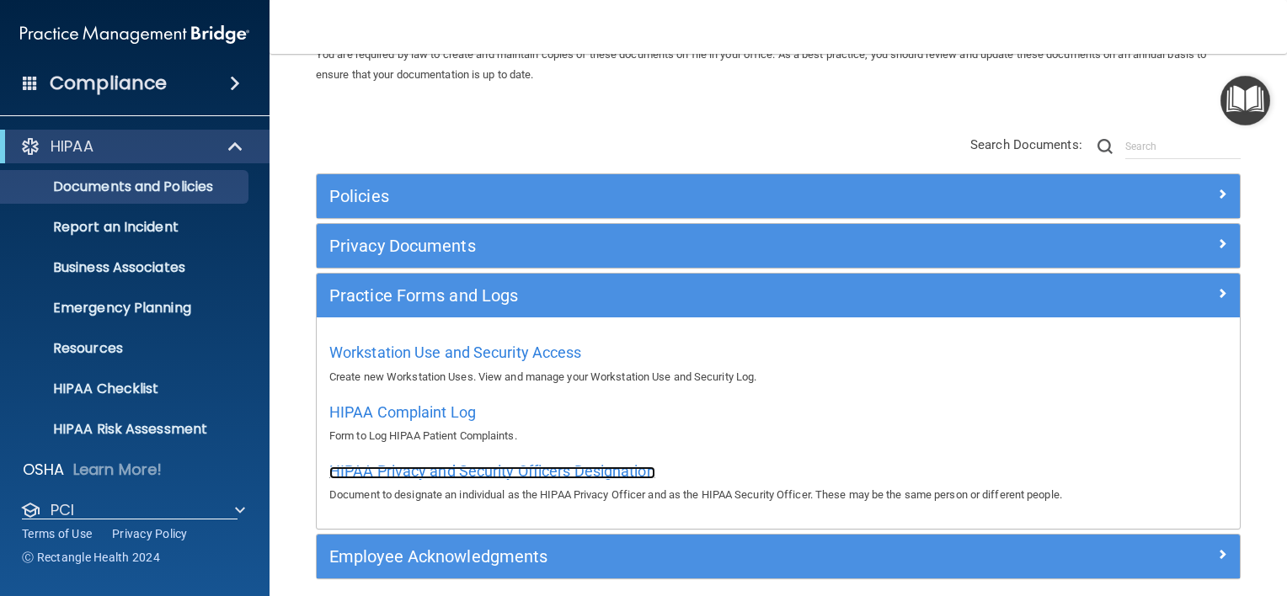
click at [573, 473] on span "HIPAA Privacy and Security Officers Designation" at bounding box center [492, 471] width 326 height 18
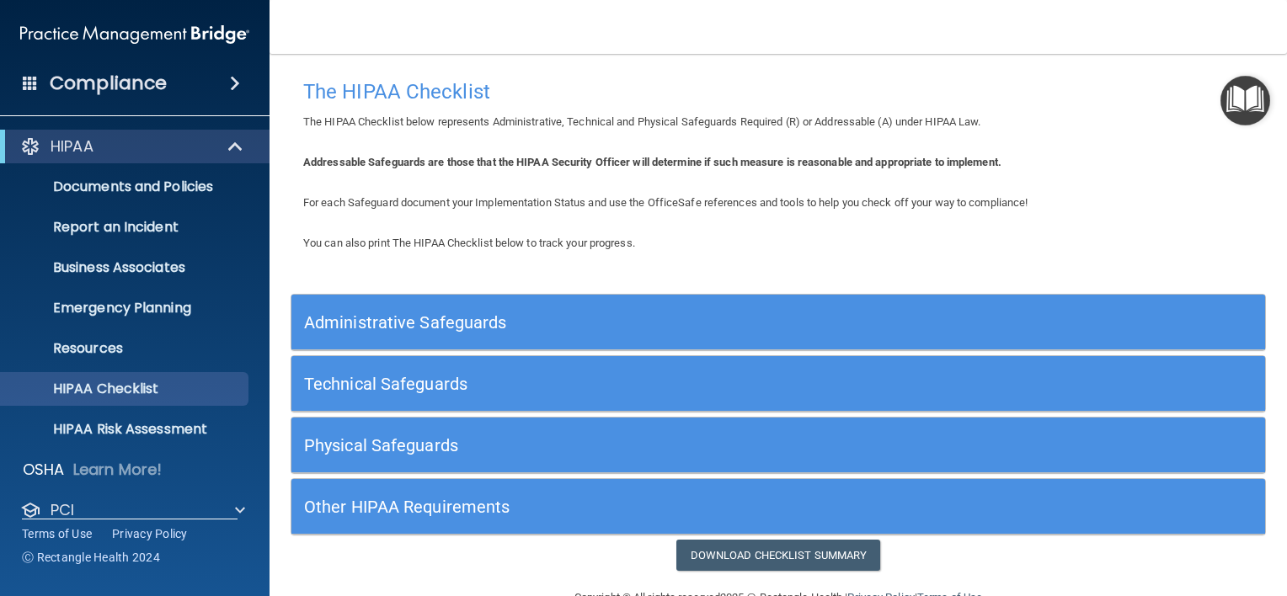
click at [687, 325] on h5 "Administrative Safeguards" at bounding box center [656, 322] width 705 height 19
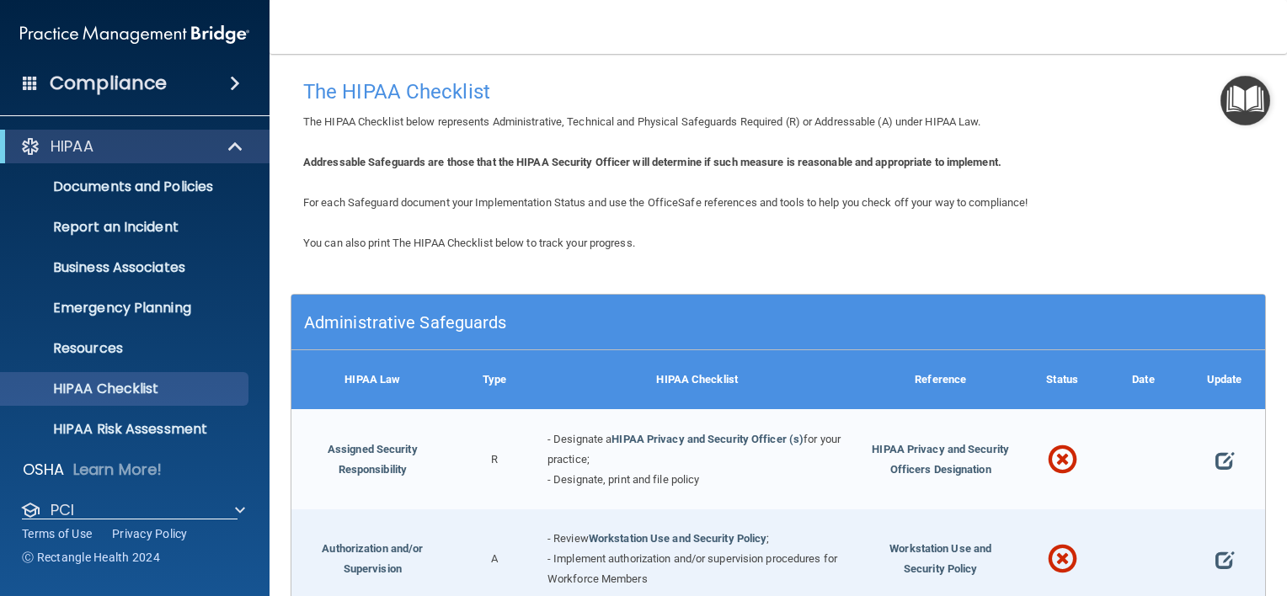
scroll to position [84, 0]
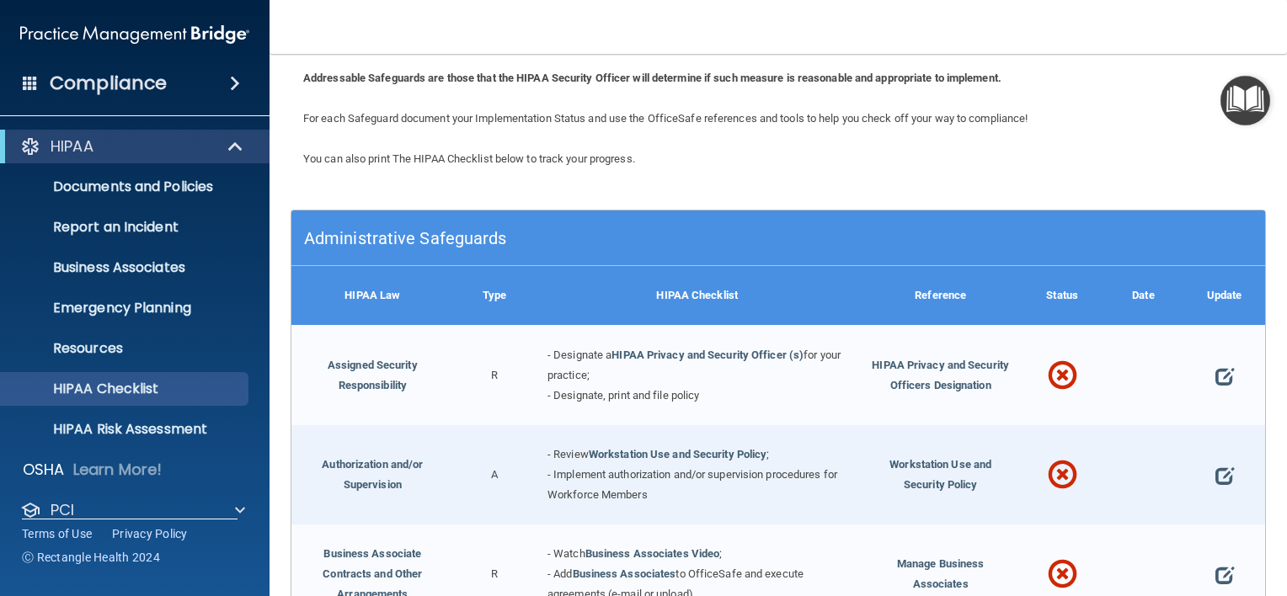
click at [664, 223] on div "Administrative Safeguards" at bounding box center [656, 238] width 730 height 38
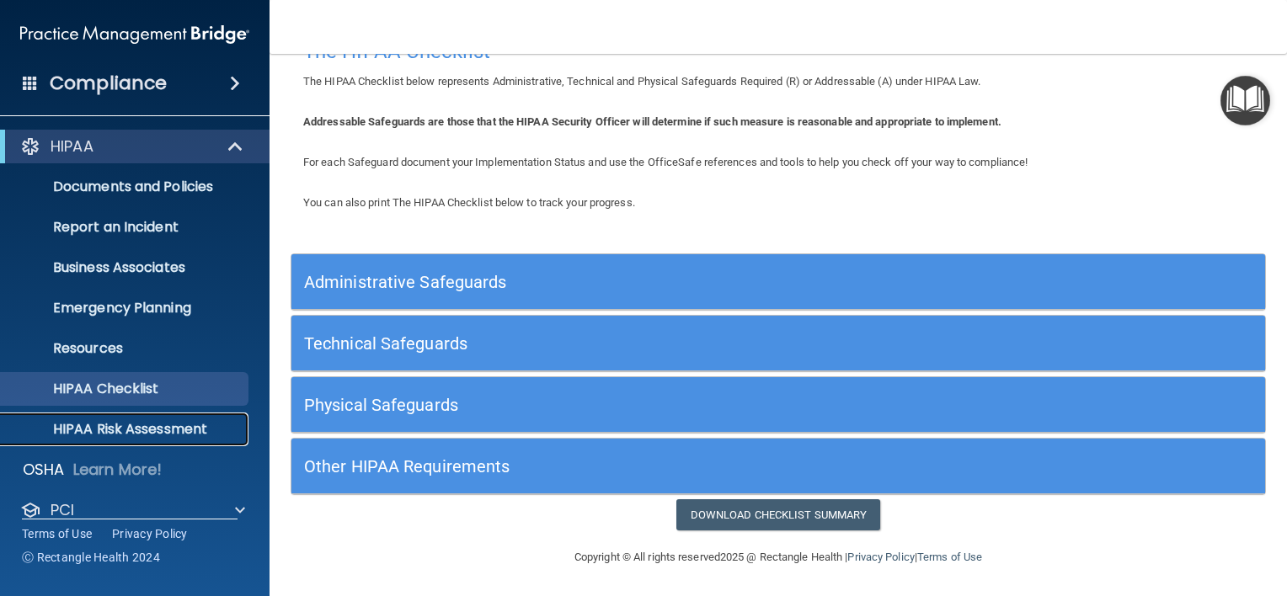
click at [218, 428] on p "HIPAA Risk Assessment" at bounding box center [126, 429] width 230 height 17
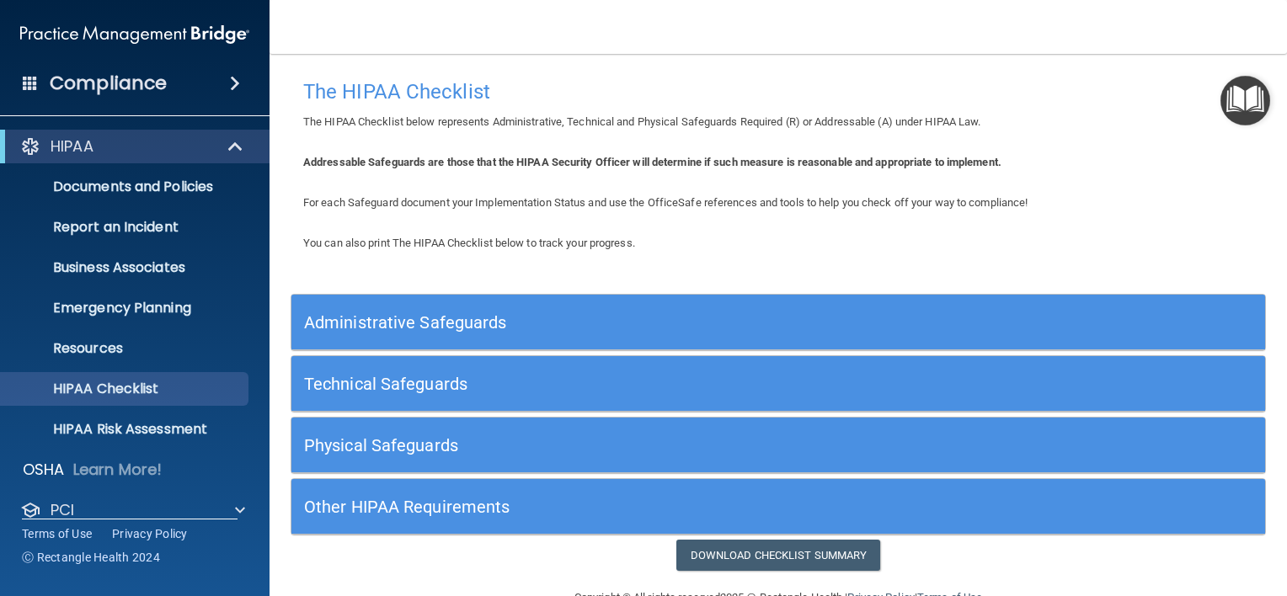
click at [547, 322] on h5 "Administrative Safeguards" at bounding box center [656, 322] width 705 height 19
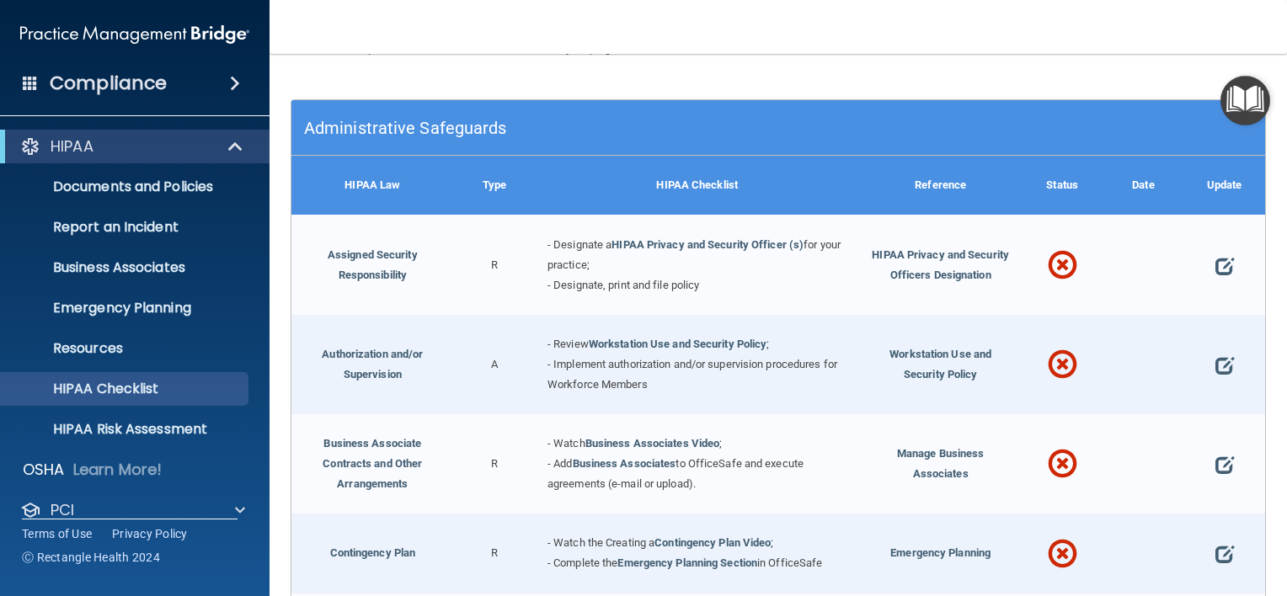
scroll to position [202, 0]
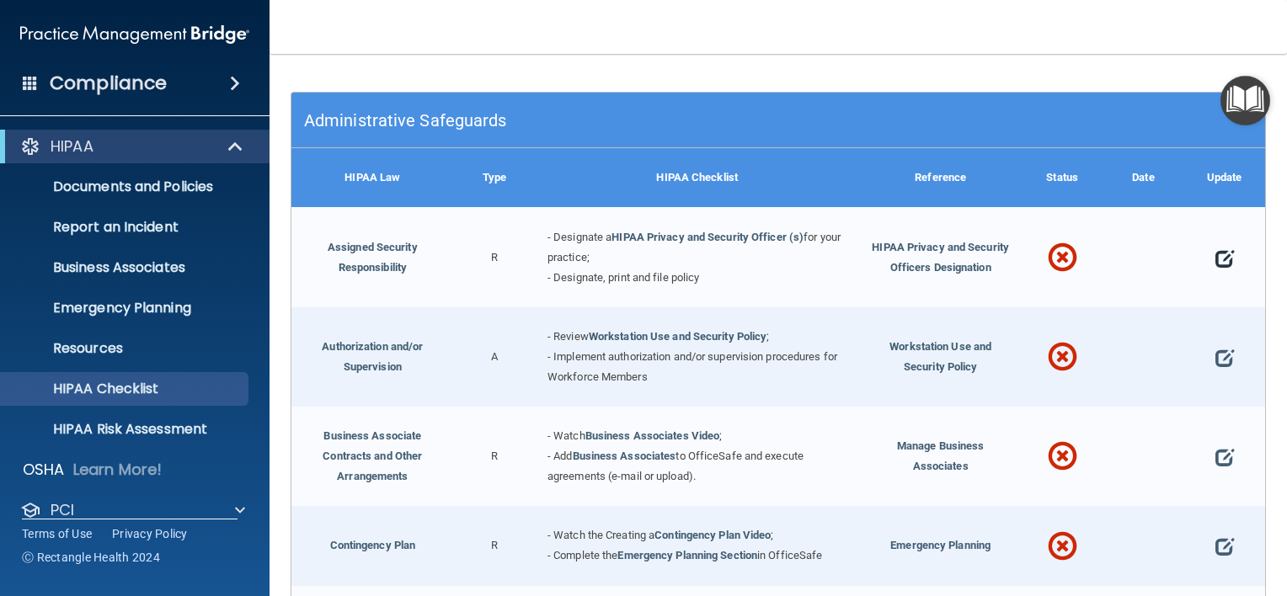
click at [1215, 253] on span at bounding box center [1224, 257] width 19 height 41
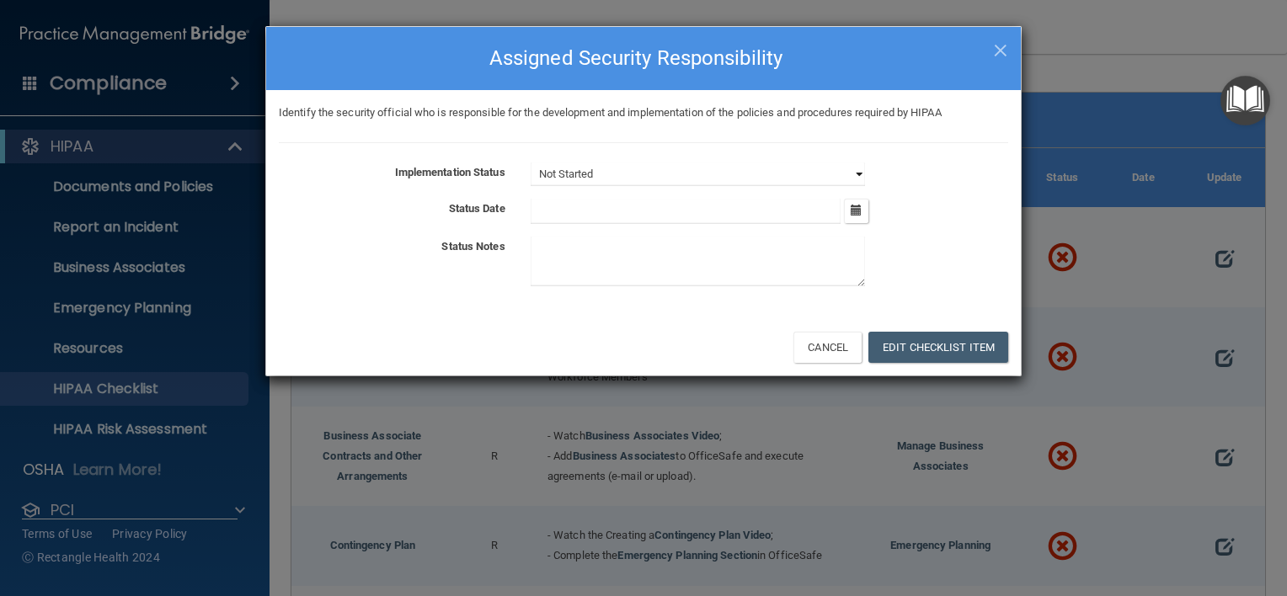
click at [835, 175] on select "Not Started In Progress Completed" at bounding box center [698, 175] width 334 height 24
select select "completed"
click at [531, 163] on select "Not Started In Progress Completed" at bounding box center [698, 175] width 334 height 24
click at [856, 212] on icon "button" at bounding box center [856, 210] width 11 height 11
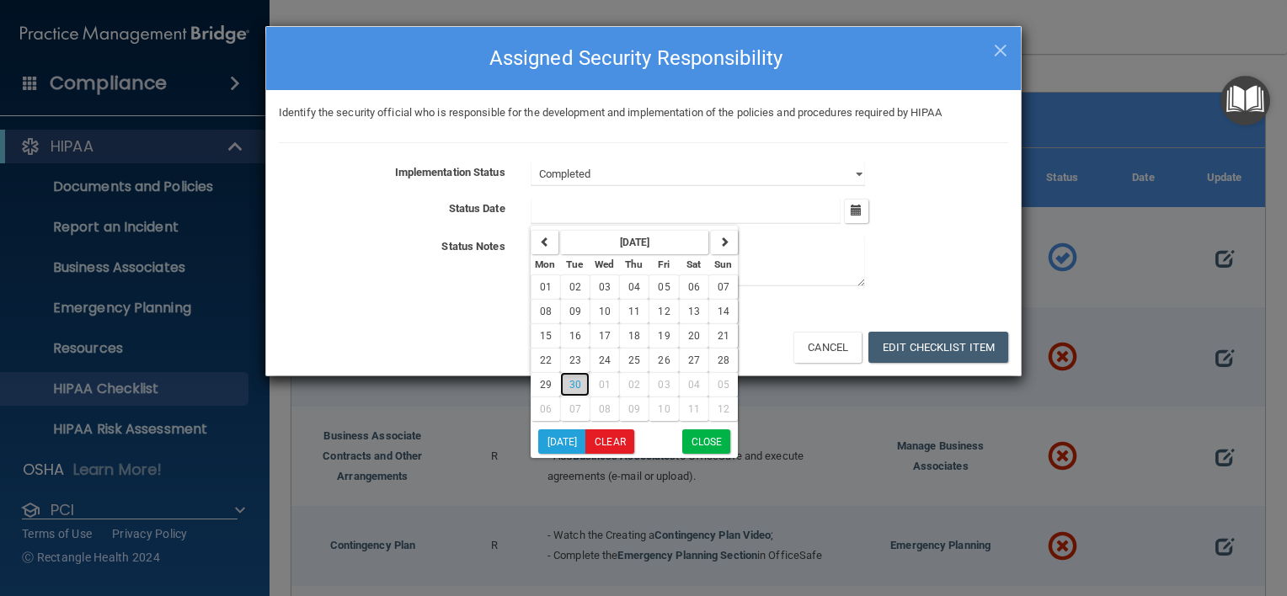
click at [576, 381] on span "30" at bounding box center [575, 385] width 12 height 12
type input "9/30/25"
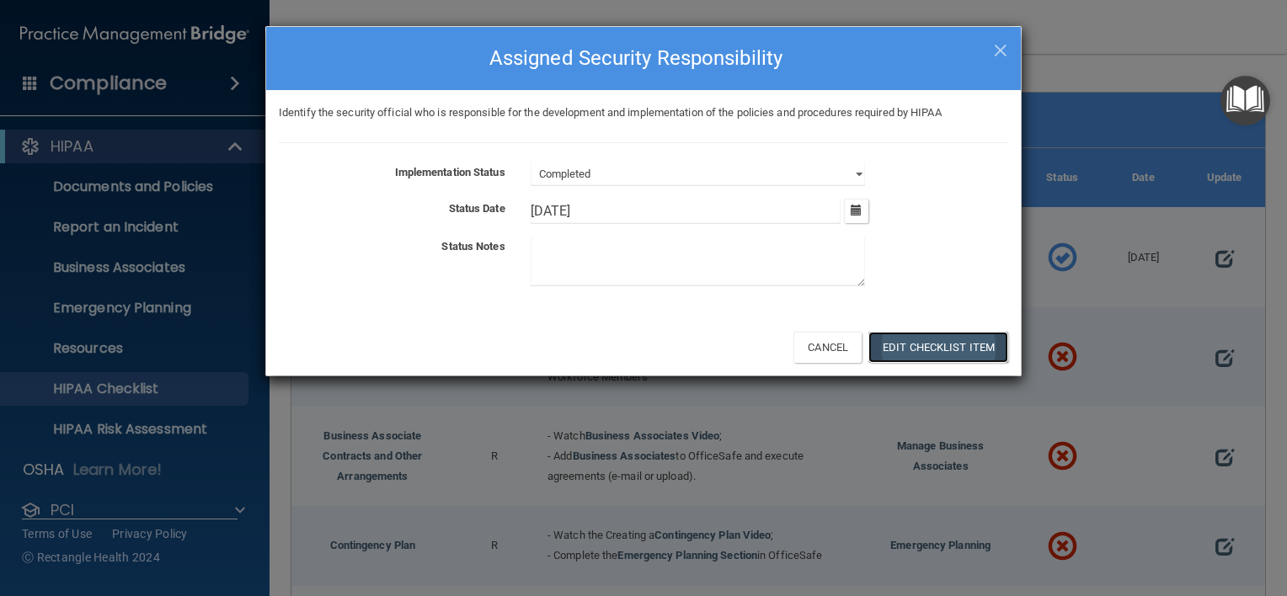
click at [936, 347] on button "Edit Checklist Item" at bounding box center [938, 347] width 140 height 31
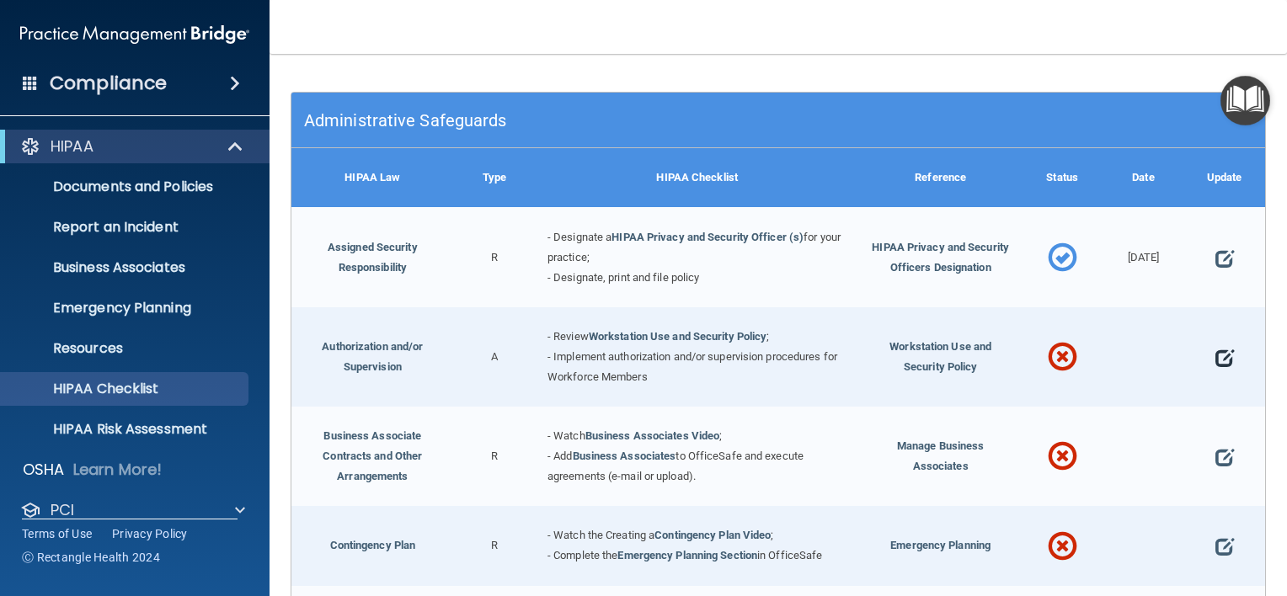
click at [1216, 352] on span at bounding box center [1224, 357] width 19 height 41
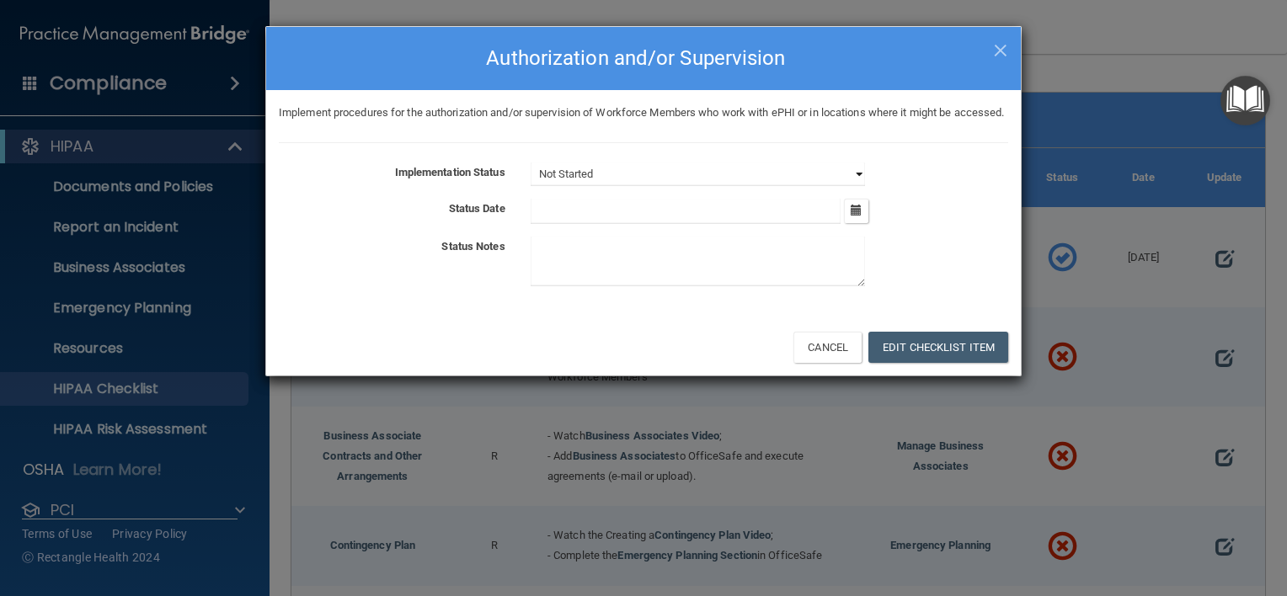
click at [841, 186] on select "Not Started In Progress Completed" at bounding box center [698, 175] width 334 height 24
select select "completed"
click at [531, 182] on select "Not Started In Progress Completed" at bounding box center [698, 175] width 334 height 24
click at [855, 223] on button "button" at bounding box center [856, 211] width 24 height 24
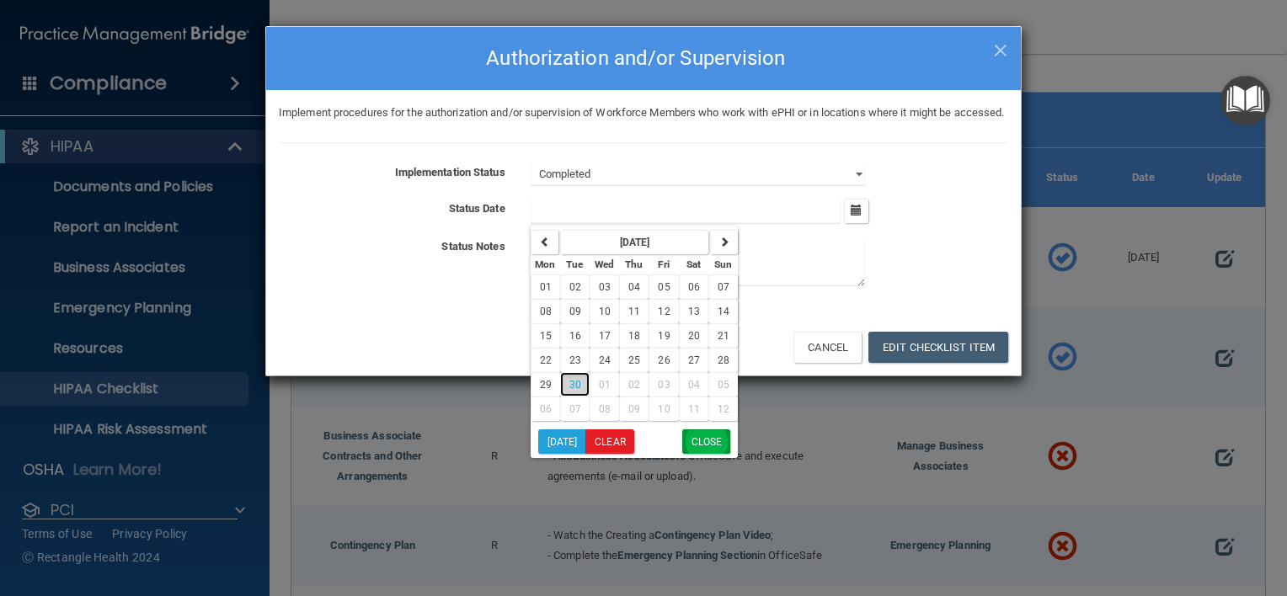
drag, startPoint x: 572, startPoint y: 402, endPoint x: 712, endPoint y: 456, distance: 149.8
click at [712, 456] on ul "September 2025 Mon Tue Wed Thu Fri Sat Sun 01 02 03 04 05 06 07 08 09 10 11 12 …" at bounding box center [634, 342] width 207 height 232
click at [712, 454] on button "Close" at bounding box center [706, 442] width 49 height 24
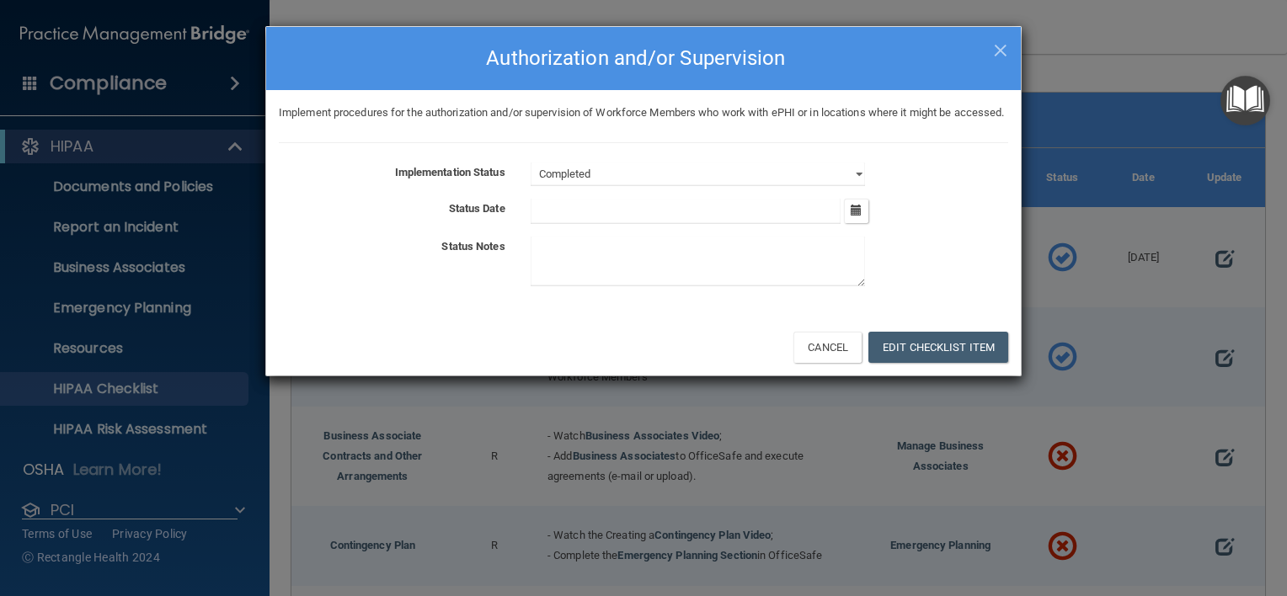
click at [664, 224] on input "text" at bounding box center [686, 211] width 311 height 25
click at [852, 216] on icon "button" at bounding box center [856, 210] width 11 height 11
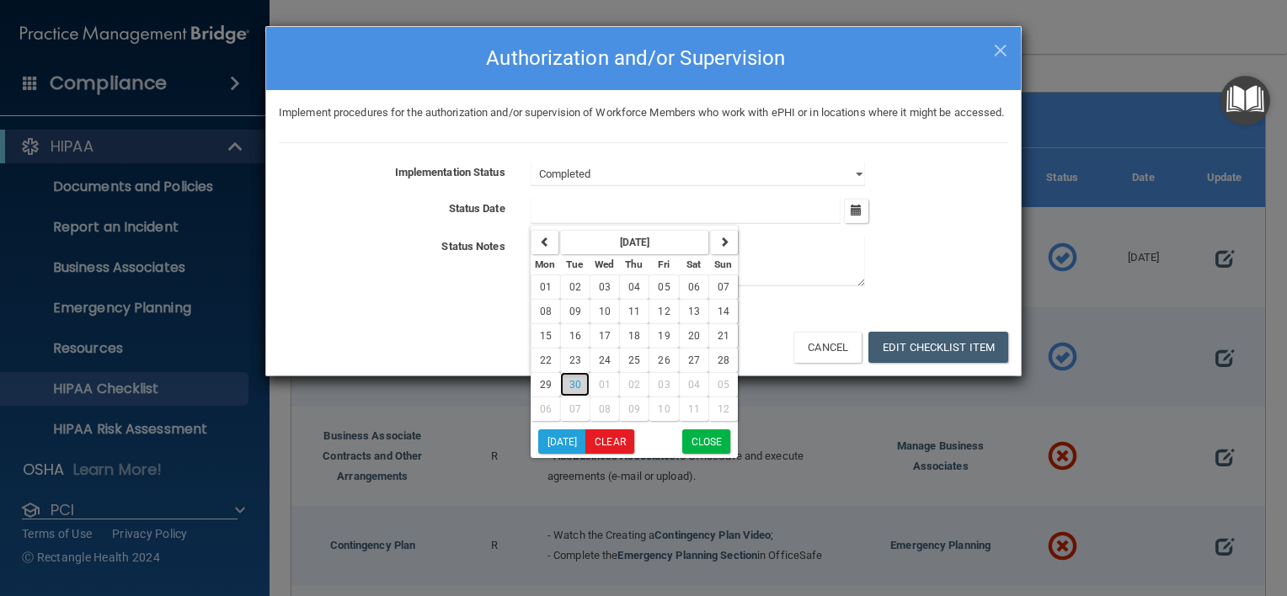
click at [573, 391] on span "30" at bounding box center [575, 385] width 12 height 12
type input "9/30/25"
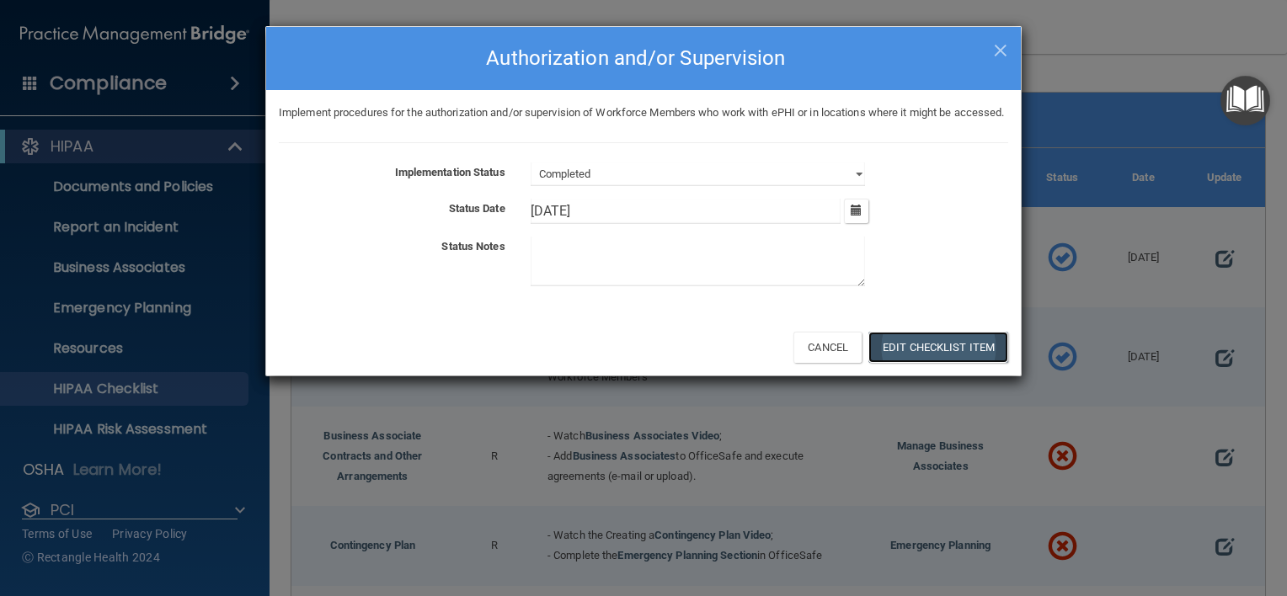
click at [937, 363] on button "Edit Checklist Item" at bounding box center [938, 347] width 140 height 31
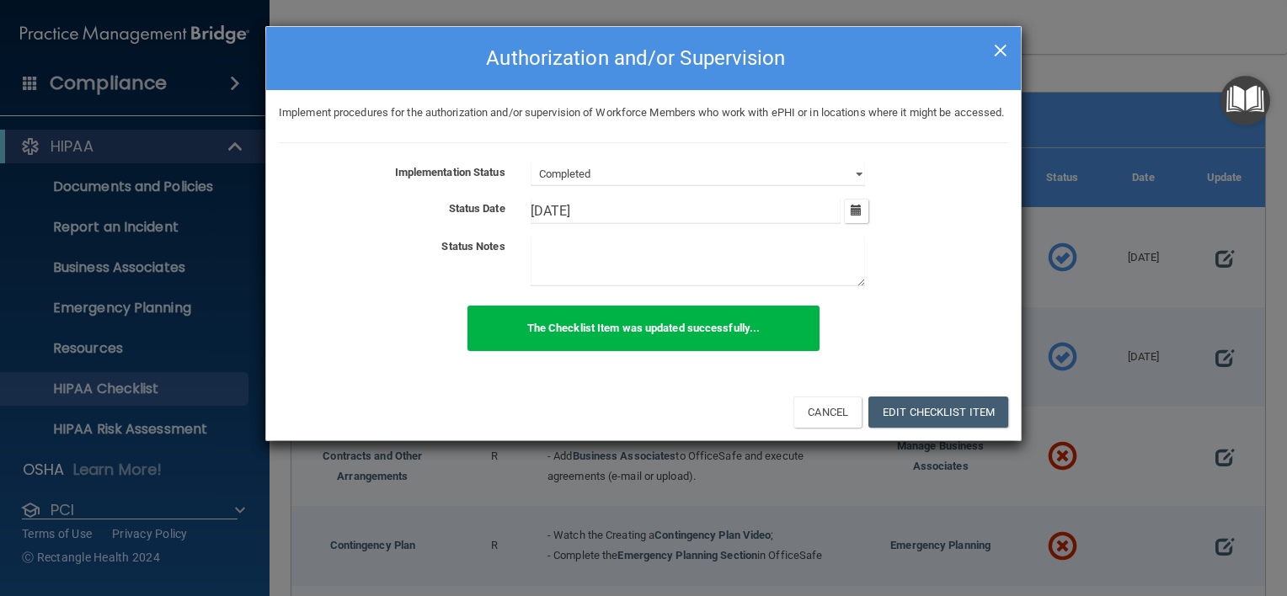
click at [1001, 47] on span "×" at bounding box center [1000, 48] width 15 height 34
select select "not_started"
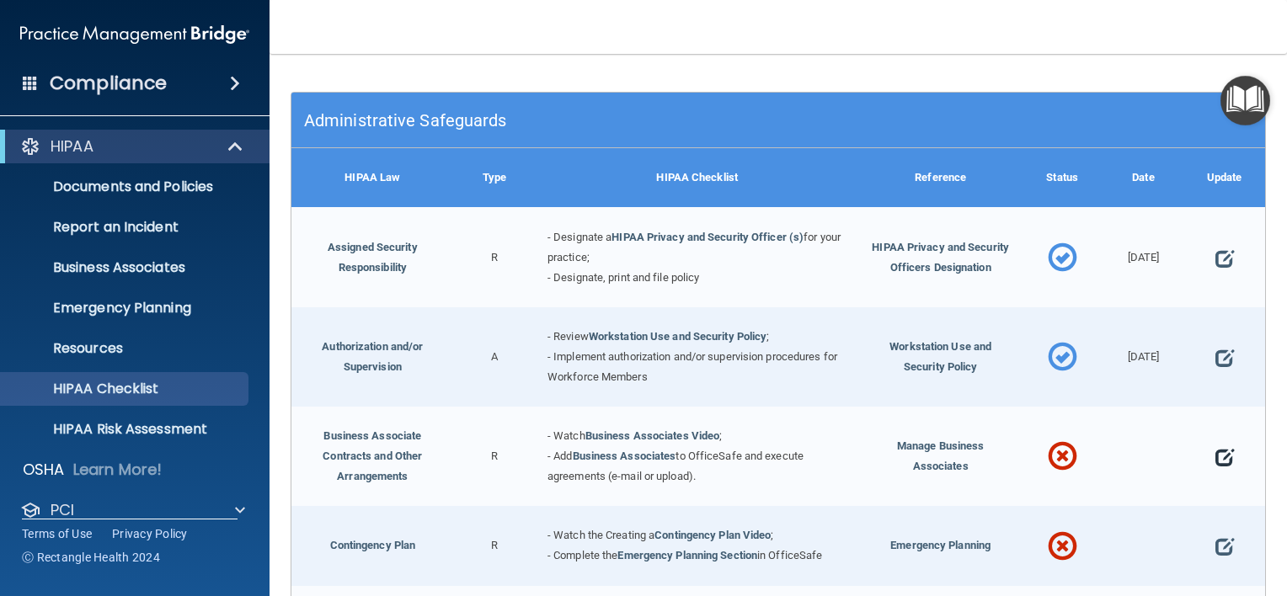
click at [1215, 466] on span at bounding box center [1224, 457] width 19 height 41
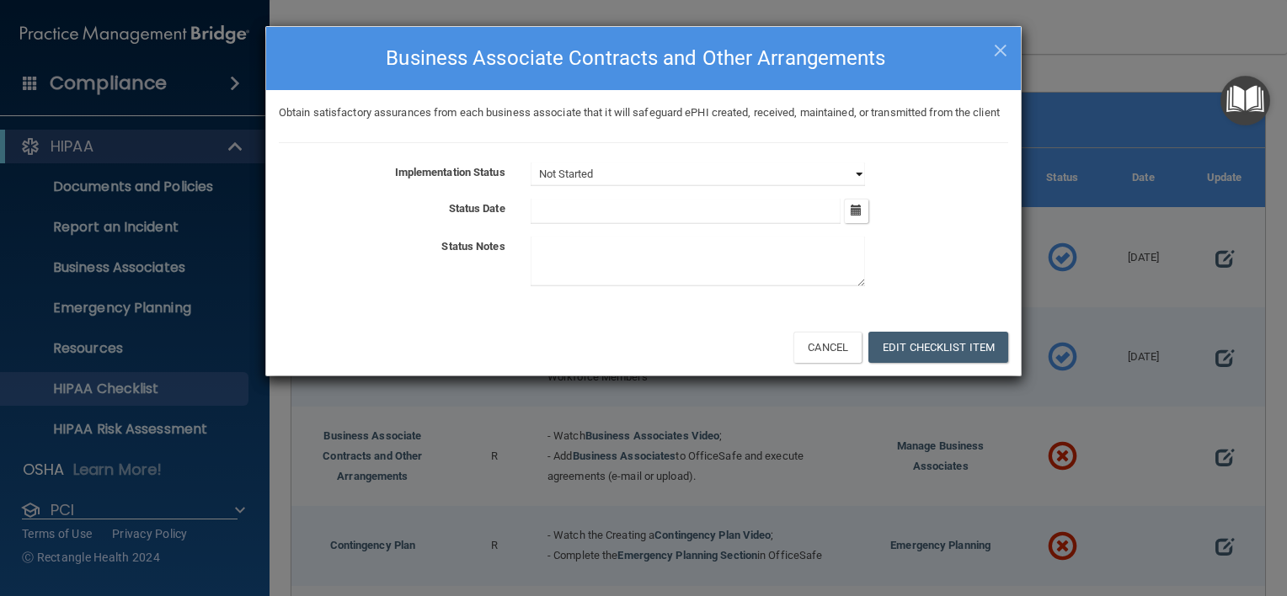
click at [859, 186] on select "Not Started In Progress Completed" at bounding box center [698, 175] width 334 height 24
select select "completed"
click at [531, 182] on select "Not Started In Progress Completed" at bounding box center [698, 175] width 334 height 24
click at [833, 224] on input "text" at bounding box center [686, 211] width 311 height 25
click at [851, 216] on icon "button" at bounding box center [856, 210] width 11 height 11
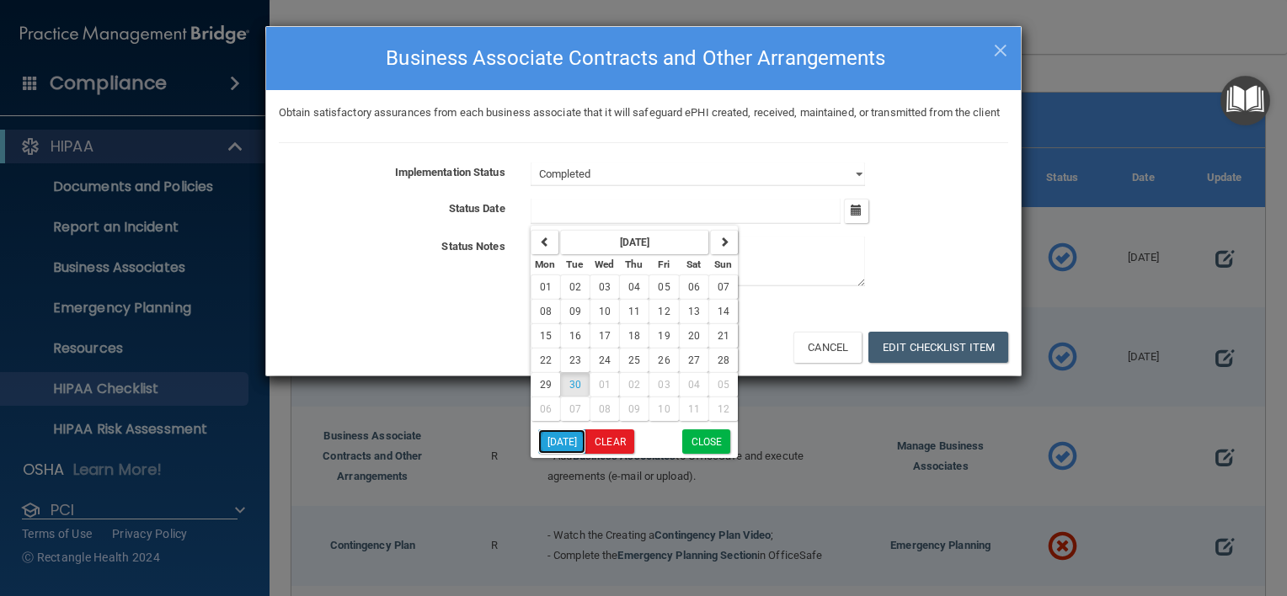
click at [574, 454] on button "Today" at bounding box center [562, 442] width 48 height 24
type input "9/30/25"
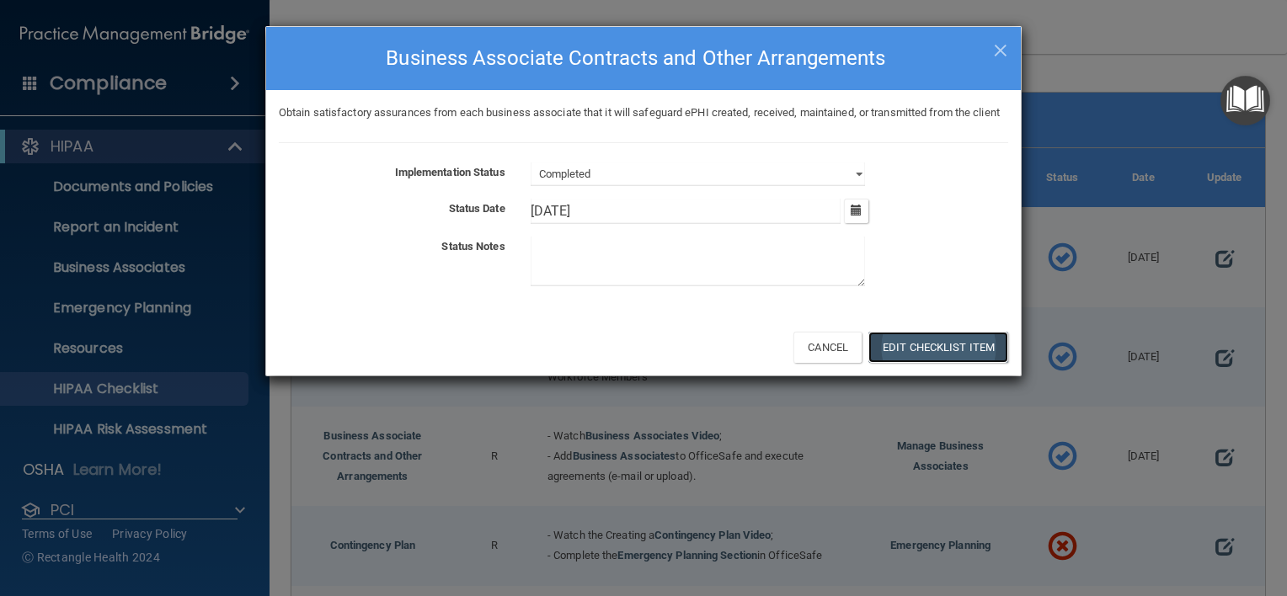
click at [948, 363] on button "Edit Checklist Item" at bounding box center [938, 347] width 140 height 31
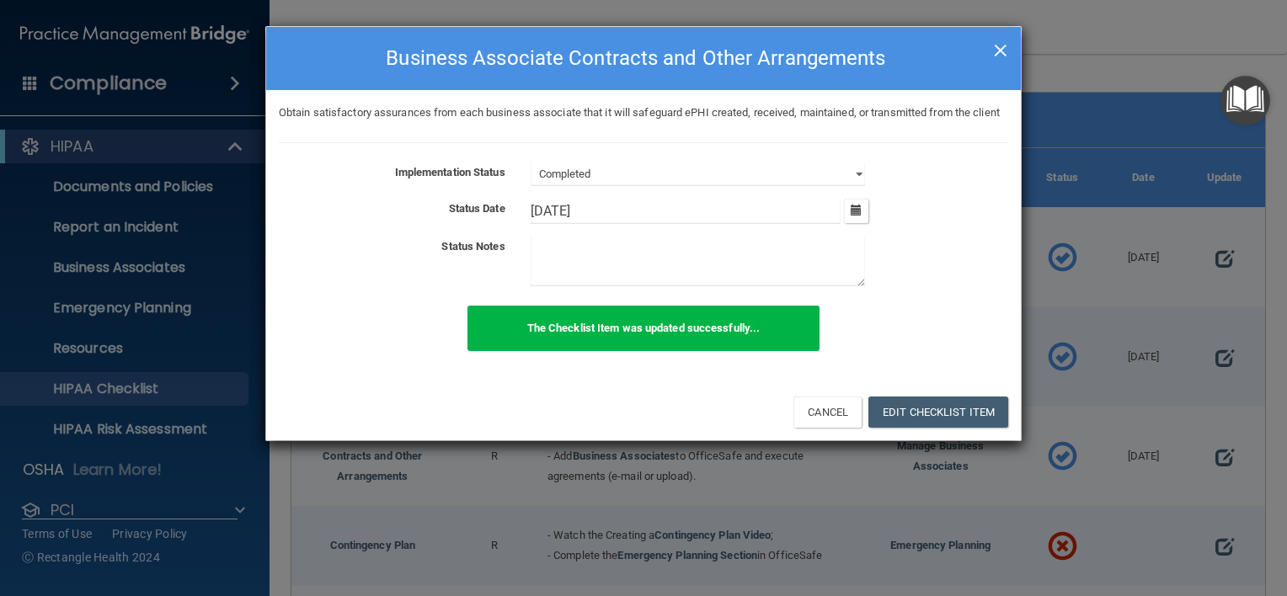
click at [997, 63] on span "×" at bounding box center [1000, 48] width 15 height 34
select select "not_started"
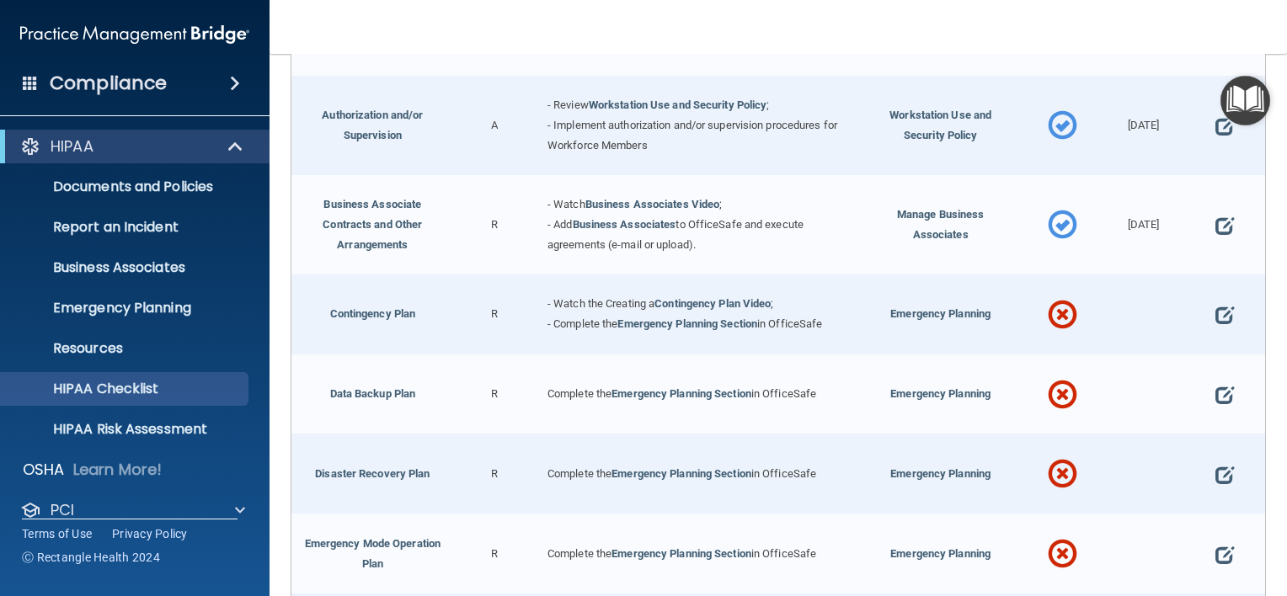
scroll to position [441, 0]
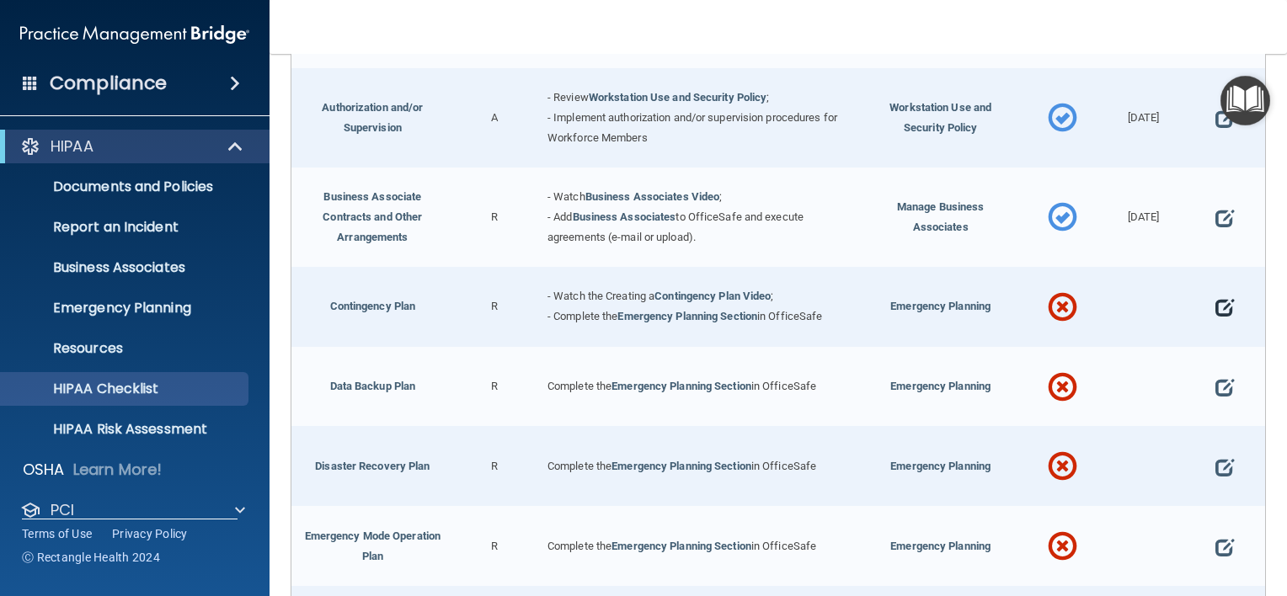
click at [1215, 313] on span at bounding box center [1224, 307] width 19 height 41
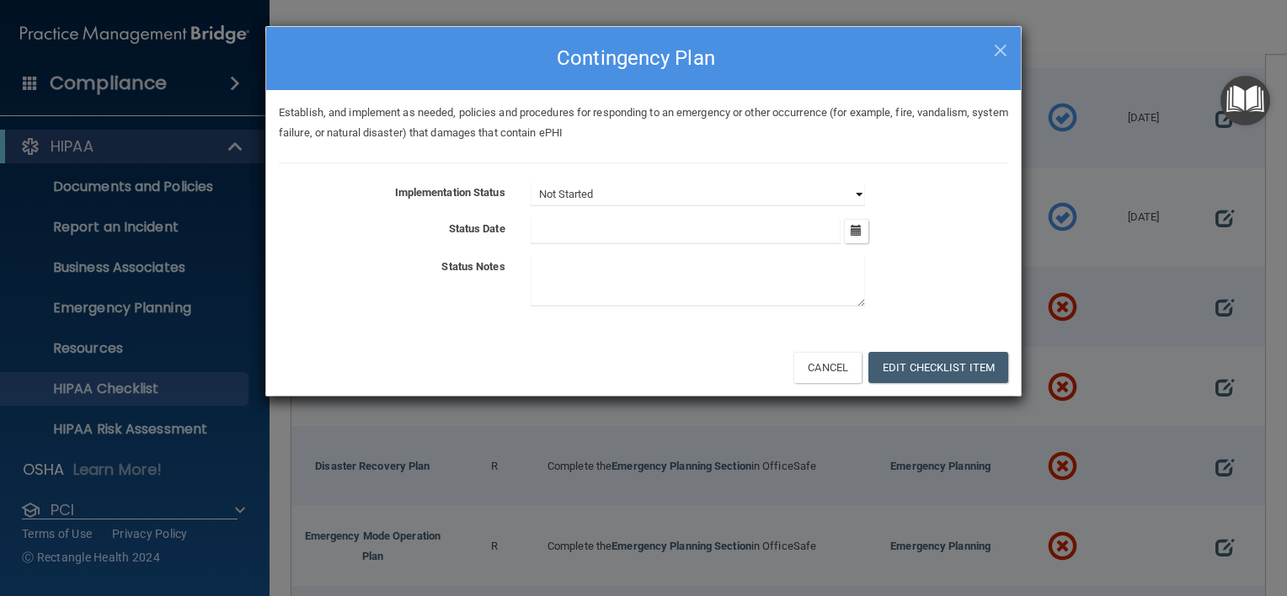
click at [775, 194] on select "Not Started In Progress Completed" at bounding box center [698, 195] width 334 height 24
select select "completed"
click at [531, 183] on select "Not Started In Progress Completed" at bounding box center [698, 195] width 334 height 24
click at [623, 231] on input "text" at bounding box center [686, 231] width 311 height 25
click at [855, 236] on button "button" at bounding box center [856, 231] width 24 height 24
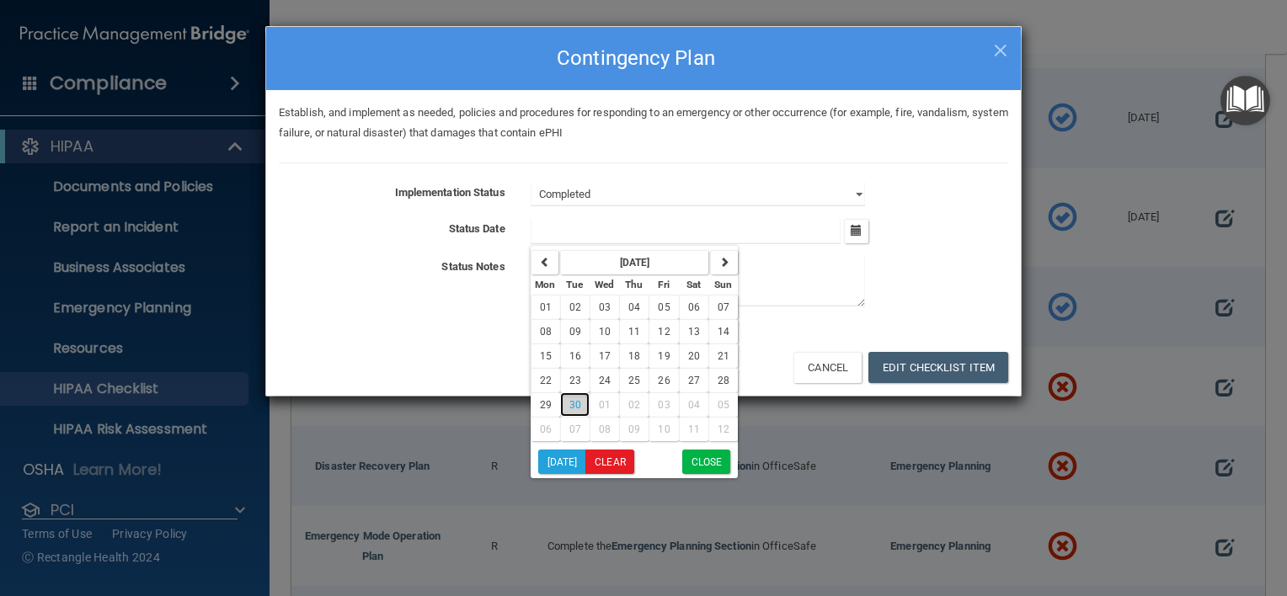
click at [579, 400] on button "30" at bounding box center [574, 404] width 29 height 24
type input "9/30/25"
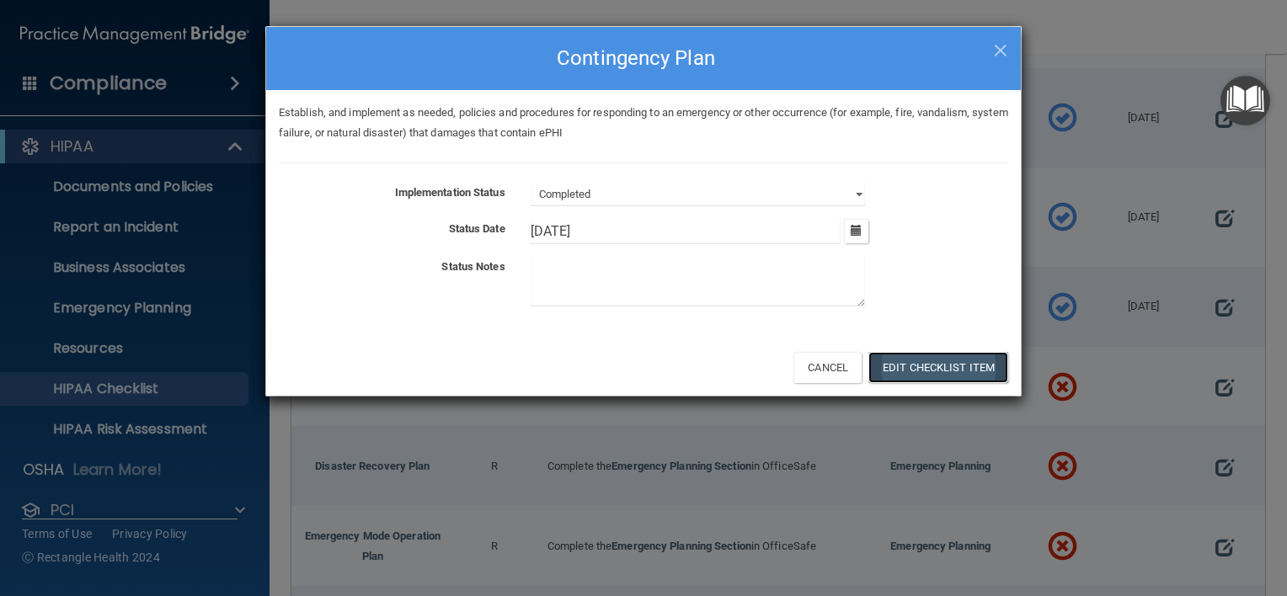
click at [938, 373] on button "Edit Checklist Item" at bounding box center [938, 367] width 140 height 31
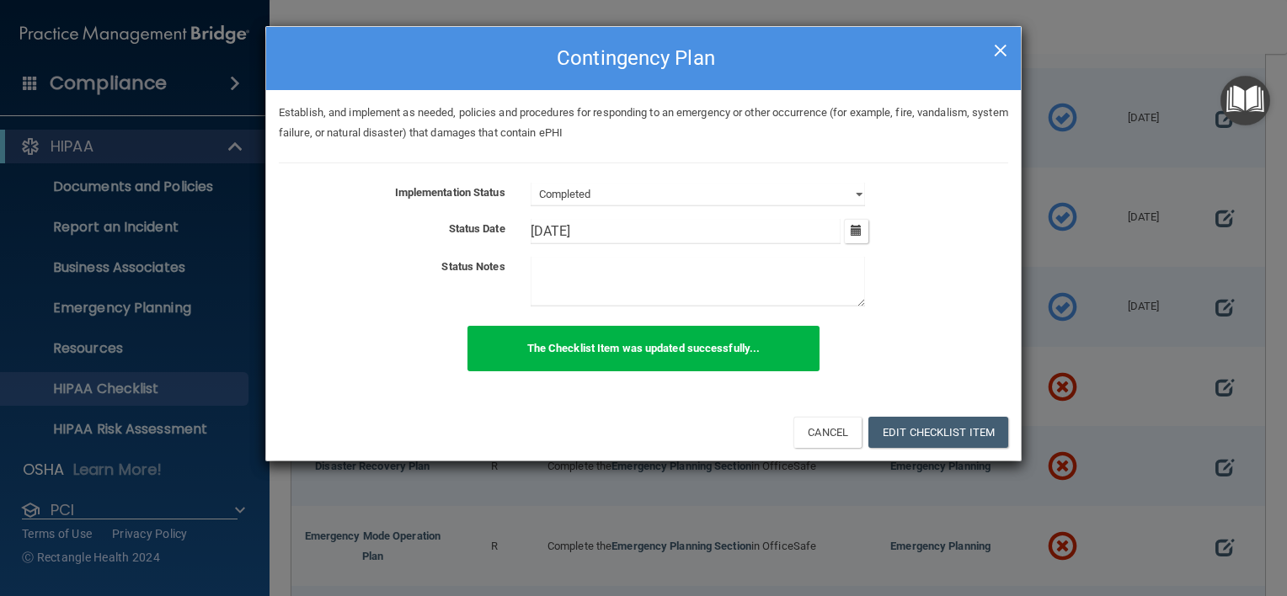
click at [995, 44] on span "×" at bounding box center [1000, 48] width 15 height 34
select select "not_started"
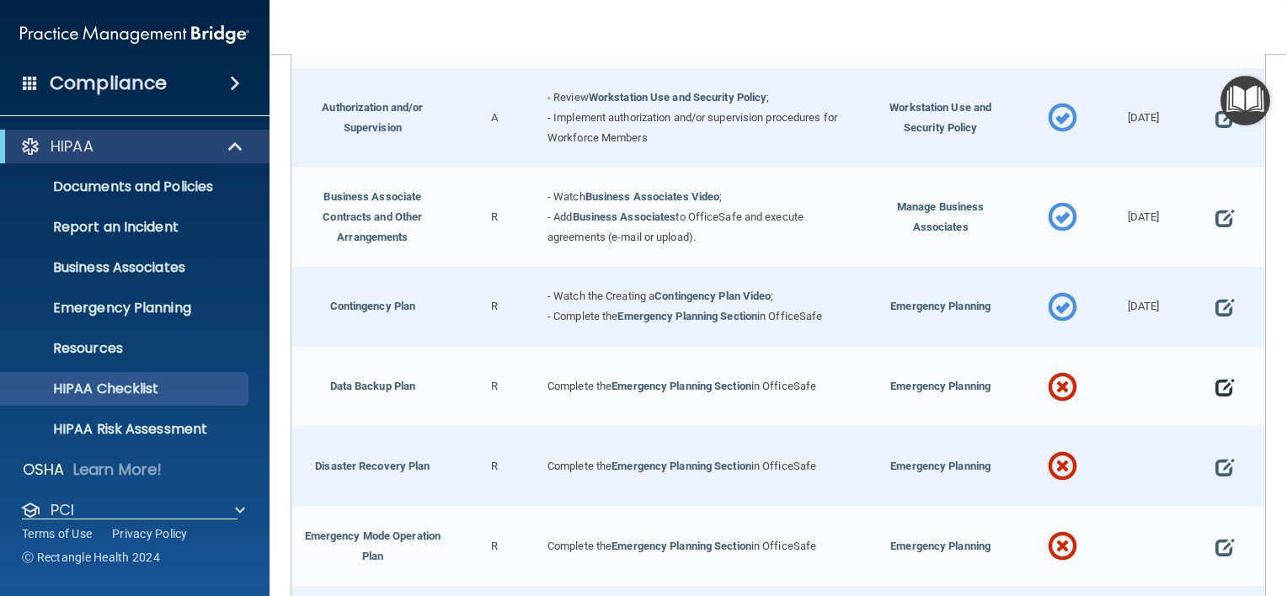
click at [1216, 390] on span at bounding box center [1224, 387] width 19 height 41
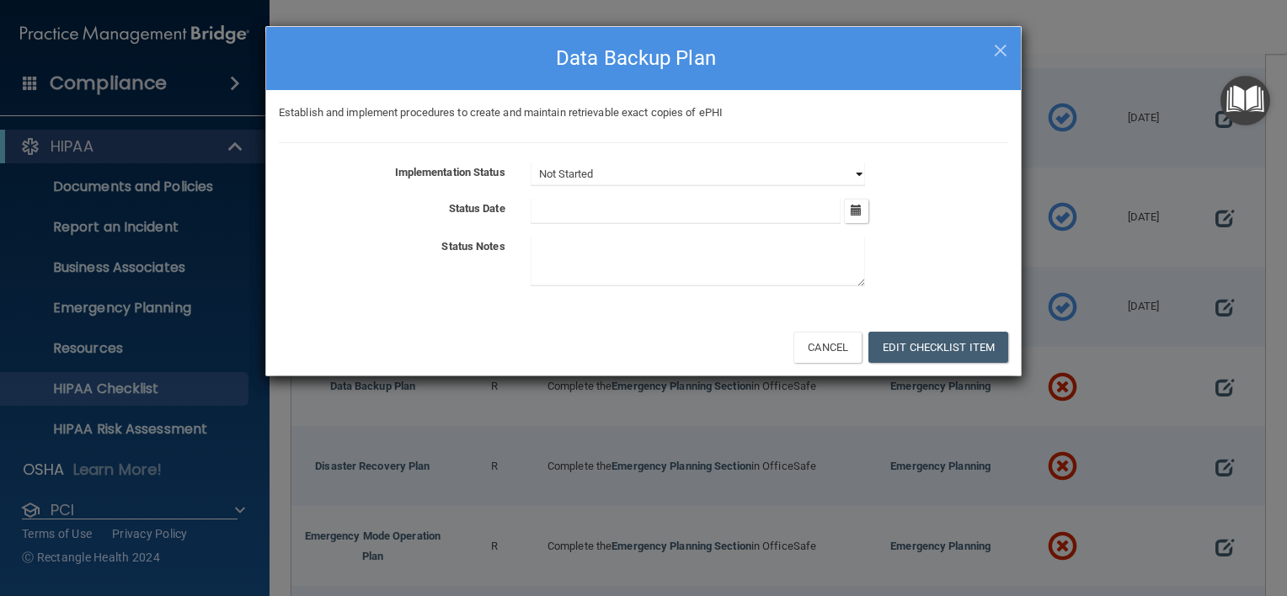
click at [751, 175] on select "Not Started In Progress Completed" at bounding box center [698, 175] width 334 height 24
select select "completed"
click at [531, 163] on select "Not Started In Progress Completed" at bounding box center [698, 175] width 334 height 24
click at [851, 216] on button "button" at bounding box center [856, 211] width 24 height 24
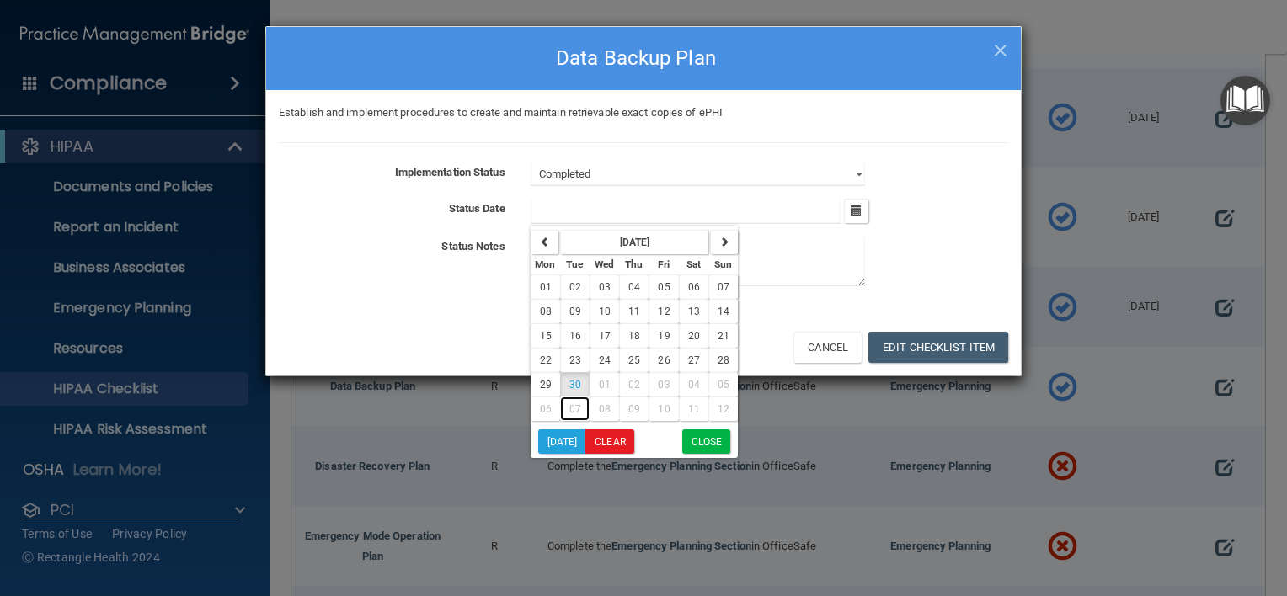
click at [573, 397] on button "07" at bounding box center [574, 409] width 29 height 24
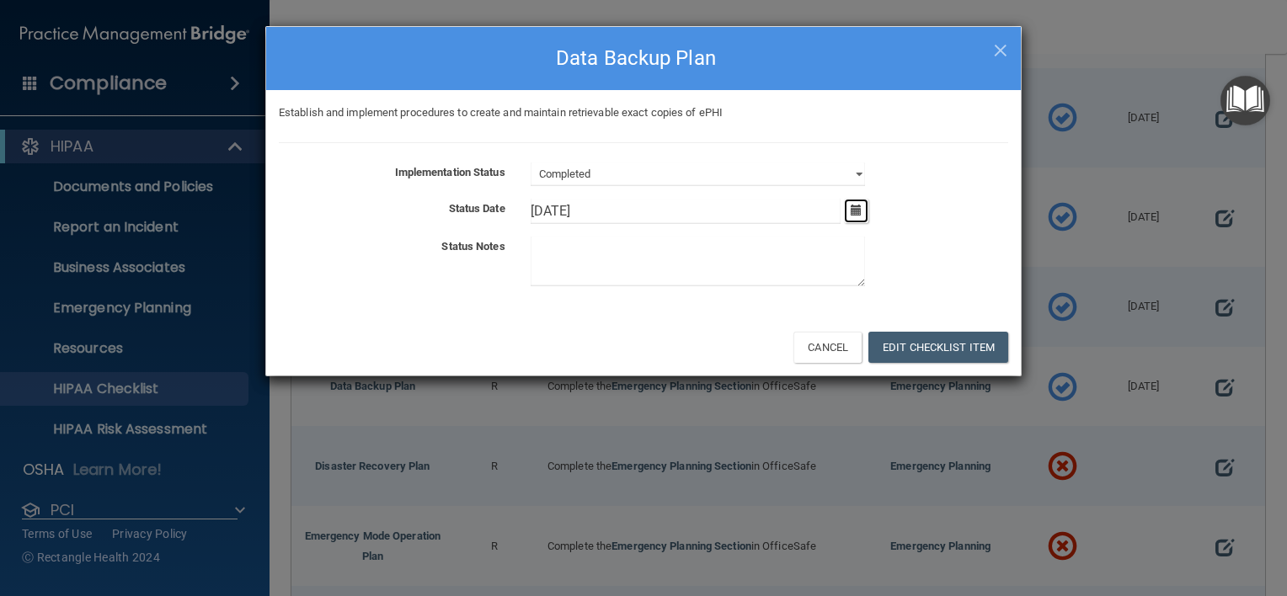
click at [860, 211] on icon "button" at bounding box center [856, 210] width 11 height 11
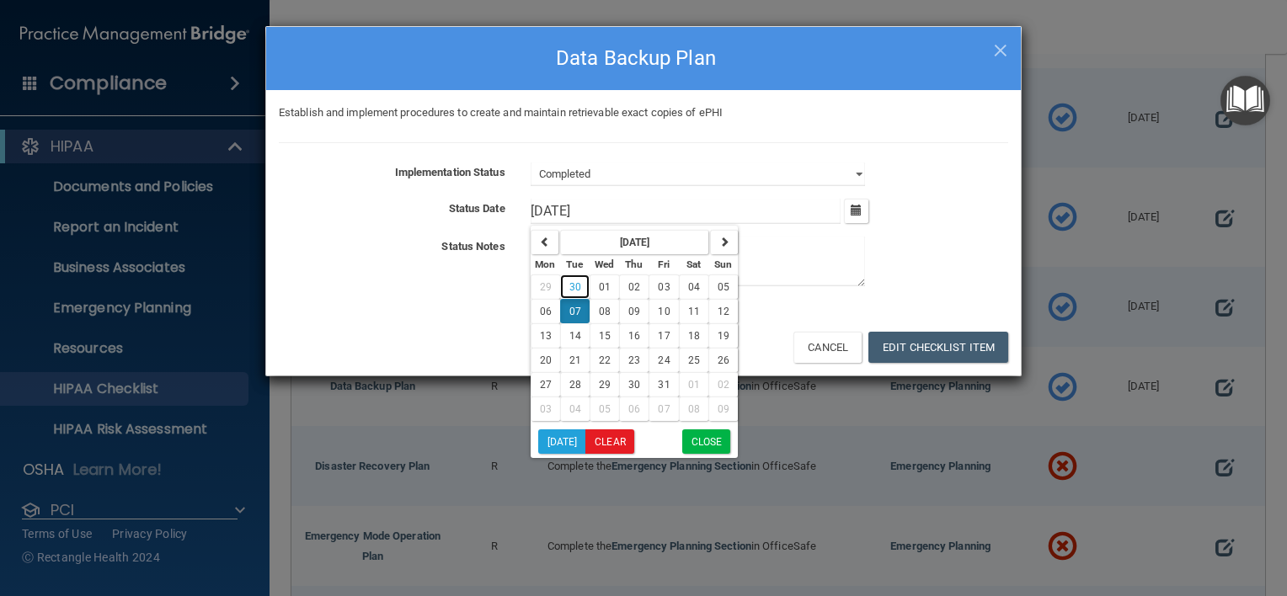
click at [570, 288] on span "30" at bounding box center [575, 287] width 12 height 12
type input "9/30/25"
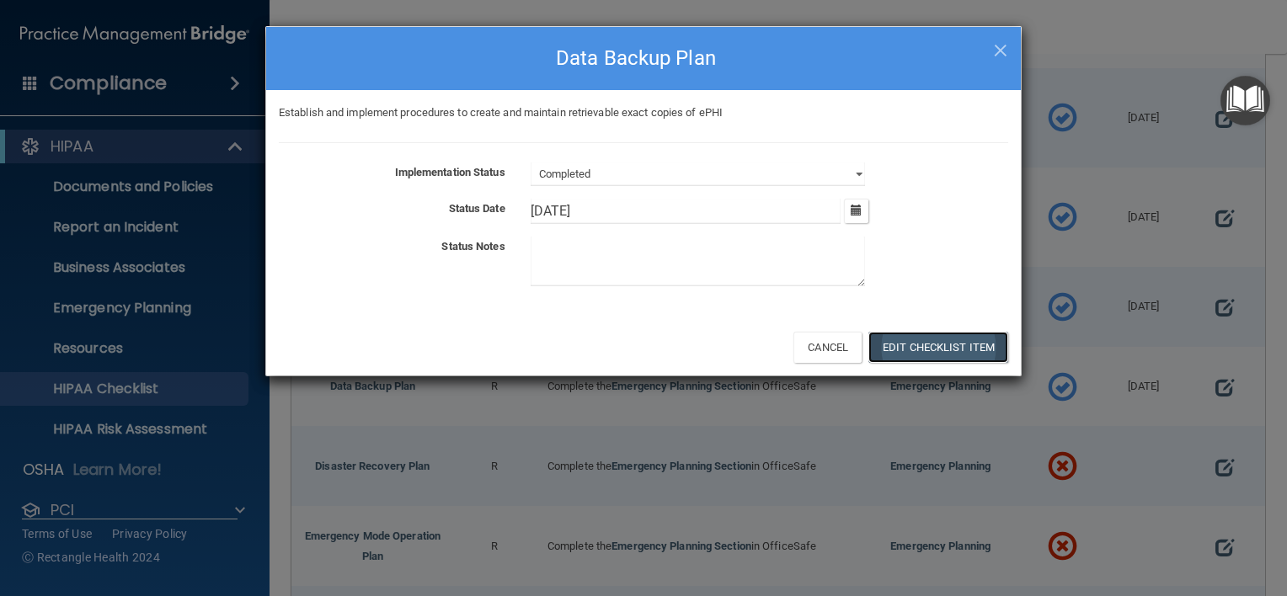
click at [966, 361] on button "Edit Checklist Item" at bounding box center [938, 347] width 140 height 31
click at [947, 348] on button "Edit Checklist Item" at bounding box center [938, 347] width 140 height 31
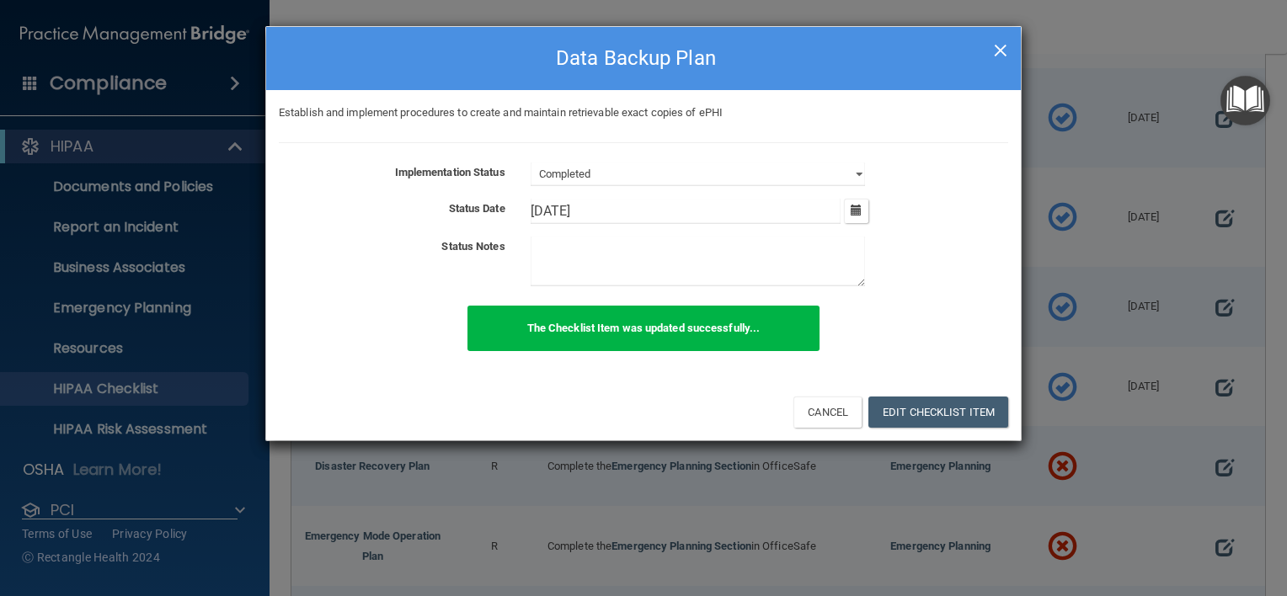
click at [993, 54] on span "×" at bounding box center [1000, 48] width 15 height 34
select select "not_started"
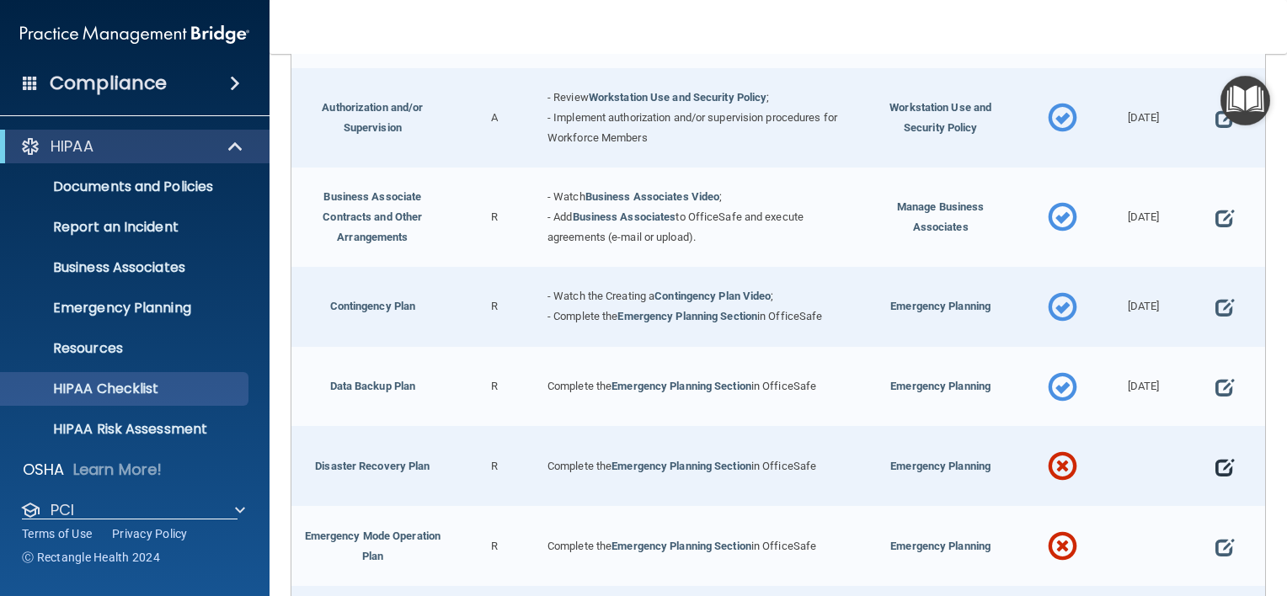
click at [1215, 468] on span at bounding box center [1224, 467] width 19 height 41
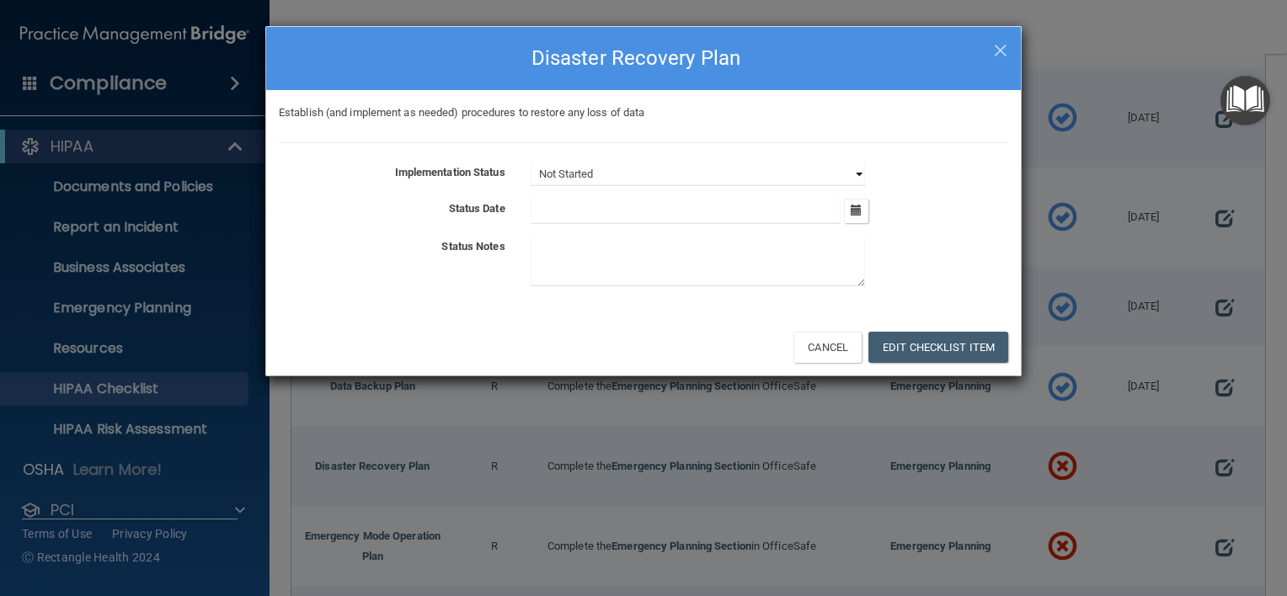
click at [849, 174] on select "Not Started In Progress Completed" at bounding box center [698, 175] width 334 height 24
select select "completed"
click at [531, 163] on select "Not Started In Progress Completed" at bounding box center [698, 175] width 334 height 24
click at [860, 212] on icon "button" at bounding box center [856, 210] width 11 height 11
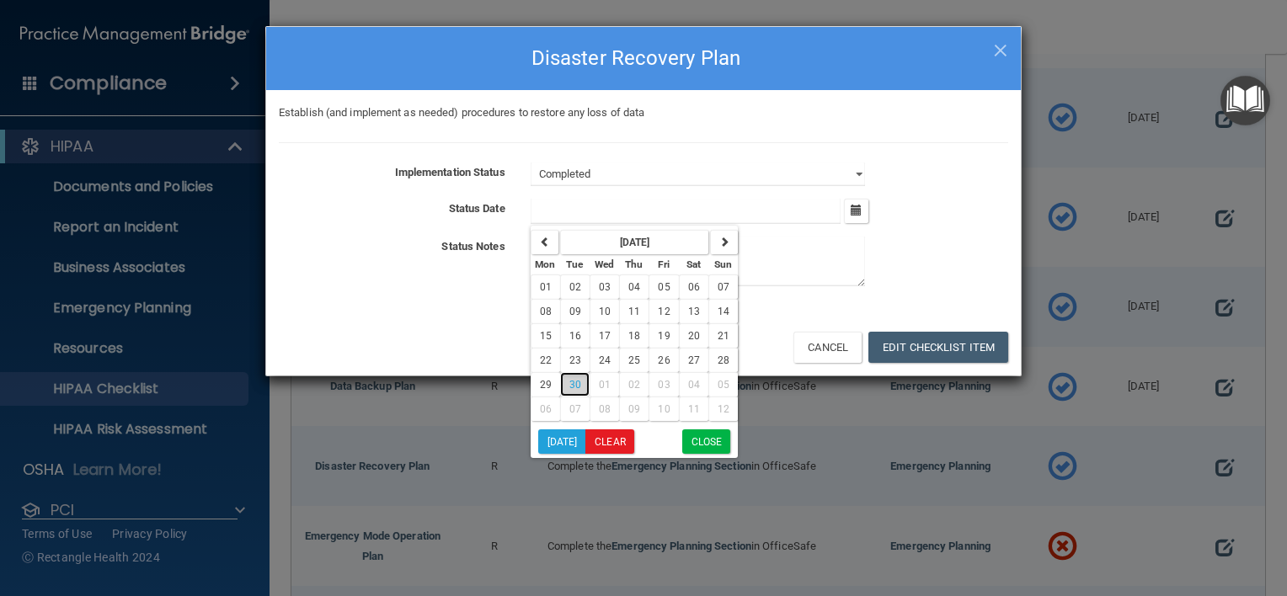
click at [578, 384] on span "30" at bounding box center [575, 385] width 12 height 12
type input "9/30/25"
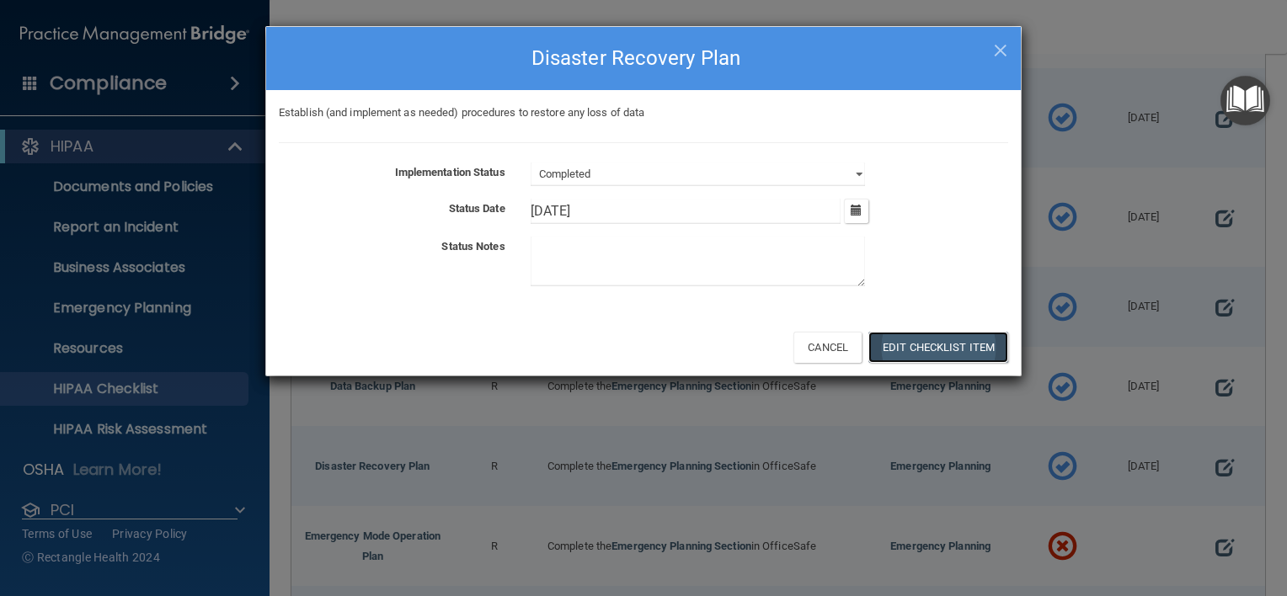
click at [960, 357] on button "Edit Checklist Item" at bounding box center [938, 347] width 140 height 31
click at [997, 45] on span "×" at bounding box center [1000, 48] width 15 height 34
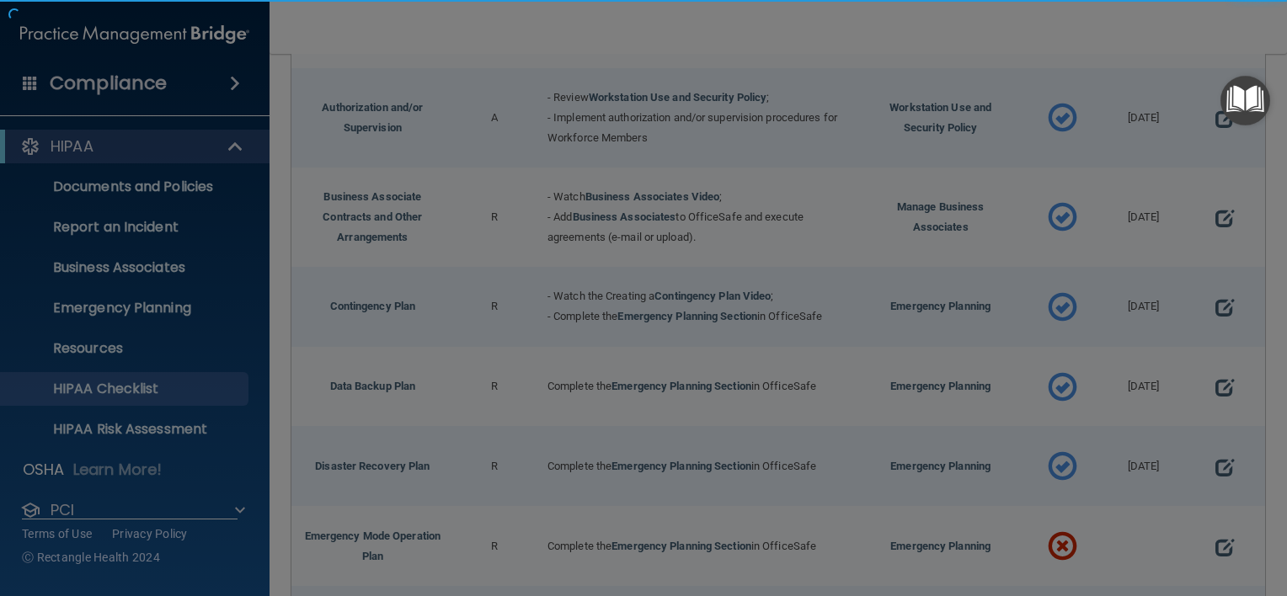
select select "not_started"
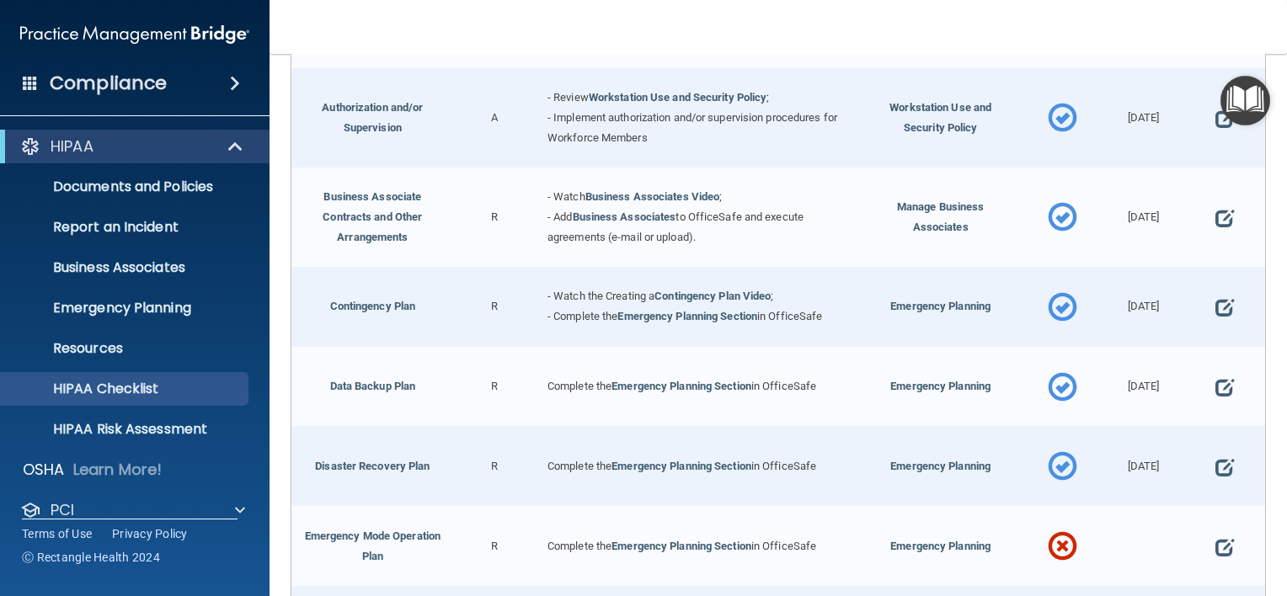
click at [1081, 366] on div at bounding box center [1062, 387] width 81 height 80
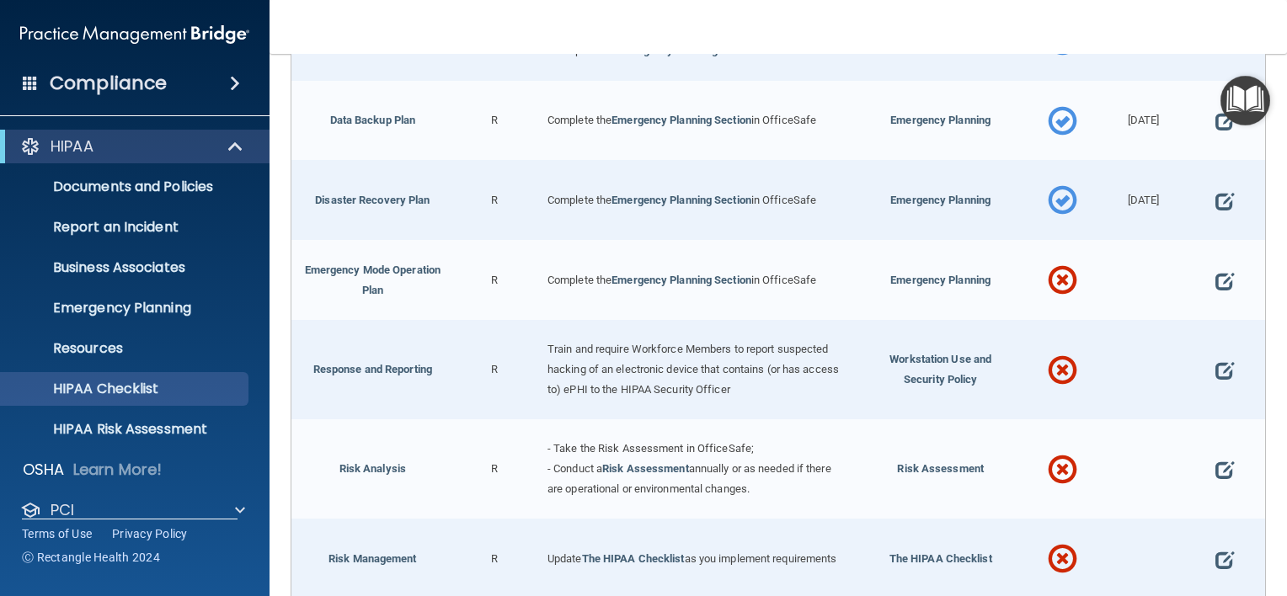
click at [826, 408] on div "Train and require Workforce Members to report suspected hacking of an electroni…" at bounding box center [697, 369] width 324 height 99
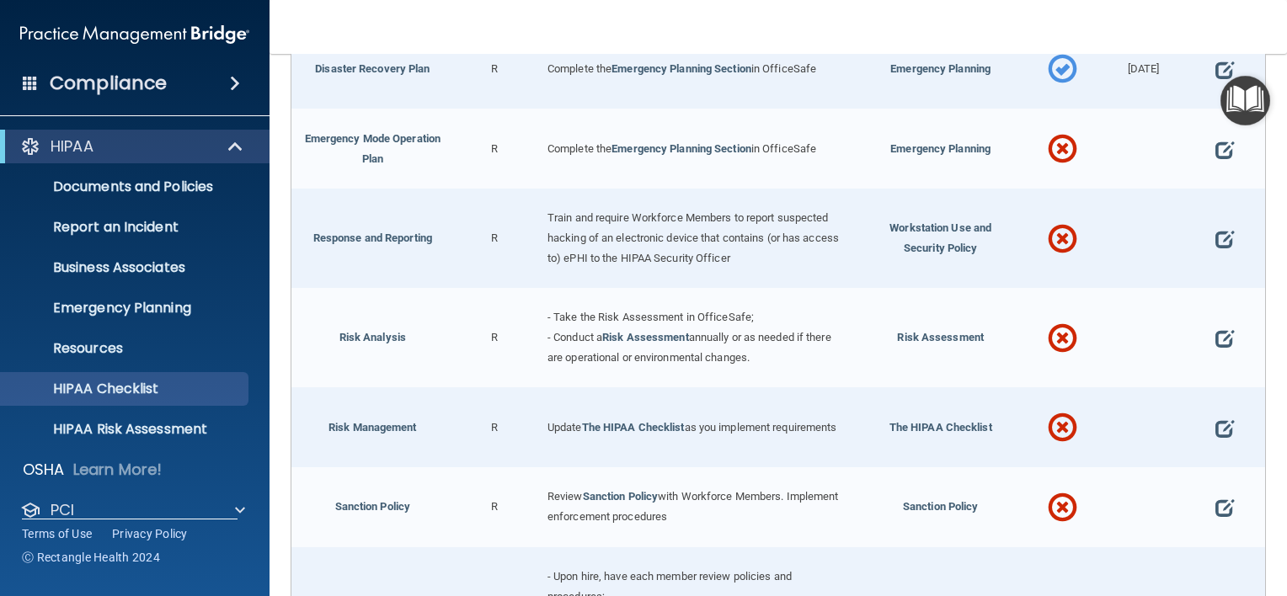
scroll to position [889, 0]
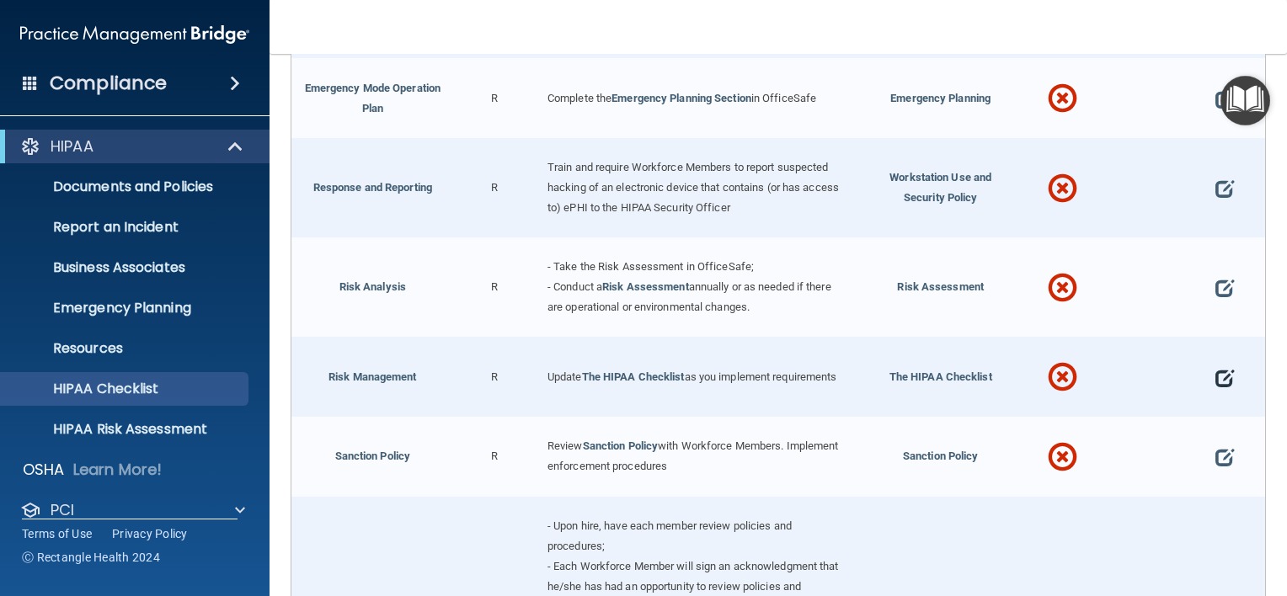
click at [1215, 377] on span at bounding box center [1224, 377] width 19 height 41
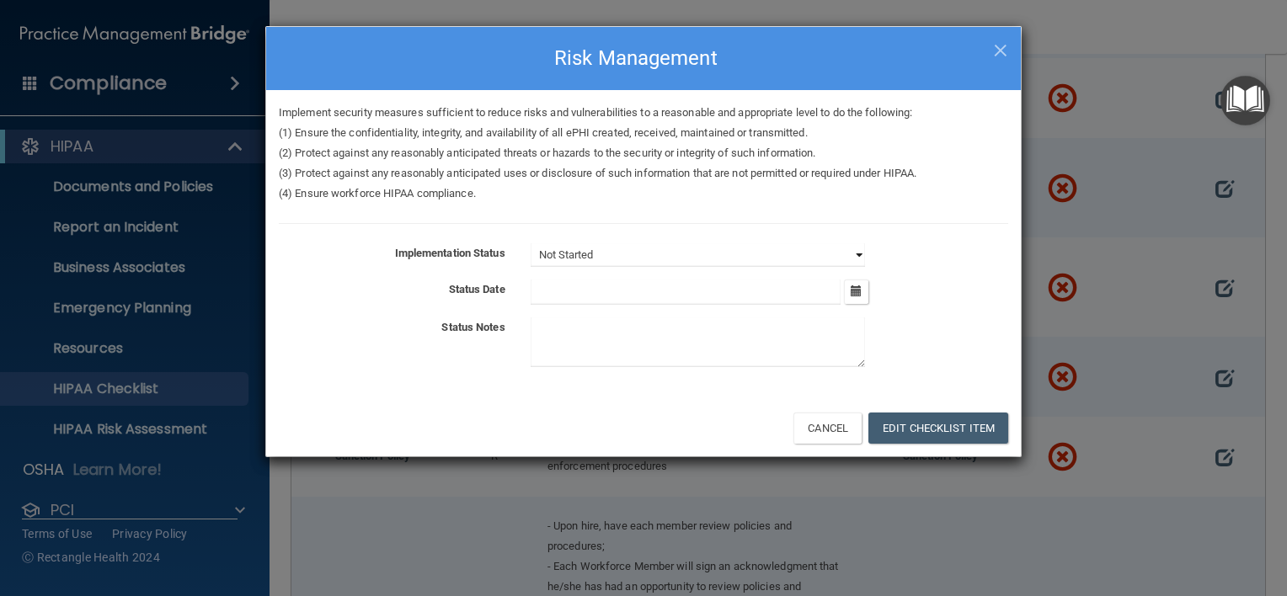
click at [846, 251] on select "Not Started In Progress Completed" at bounding box center [698, 255] width 334 height 24
select select "completed"
click at [531, 243] on select "Not Started In Progress Completed" at bounding box center [698, 255] width 334 height 24
click at [752, 283] on input "text" at bounding box center [686, 292] width 311 height 25
click at [863, 292] on button "button" at bounding box center [856, 292] width 24 height 24
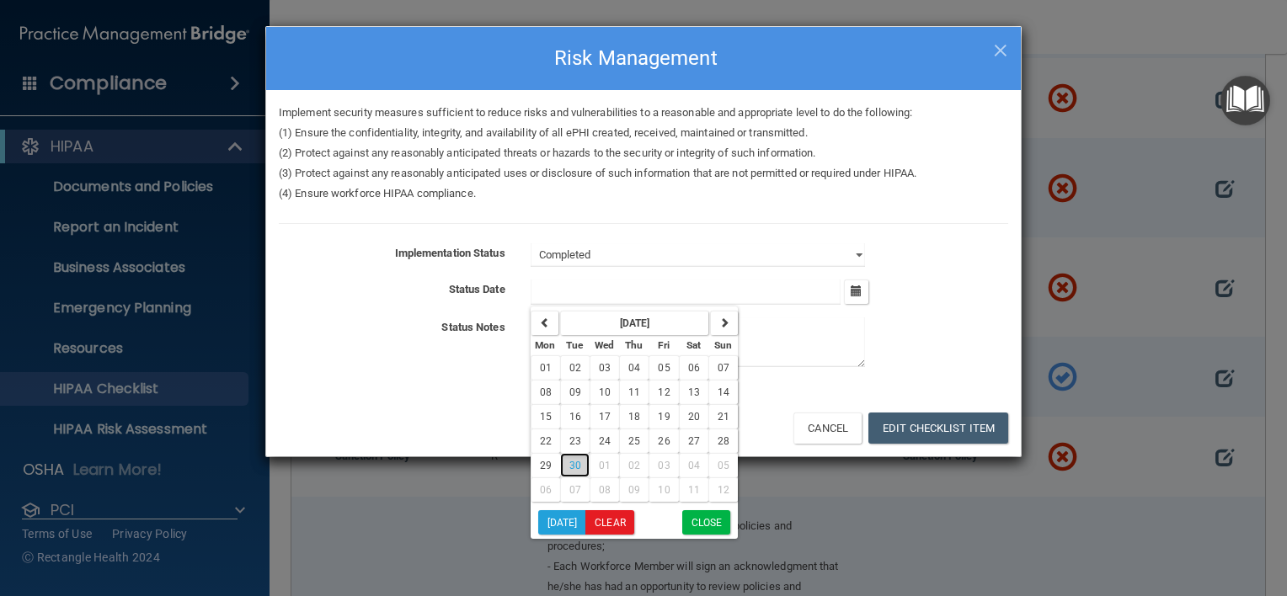
click at [579, 462] on span "30" at bounding box center [575, 466] width 12 height 12
type input "9/30/25"
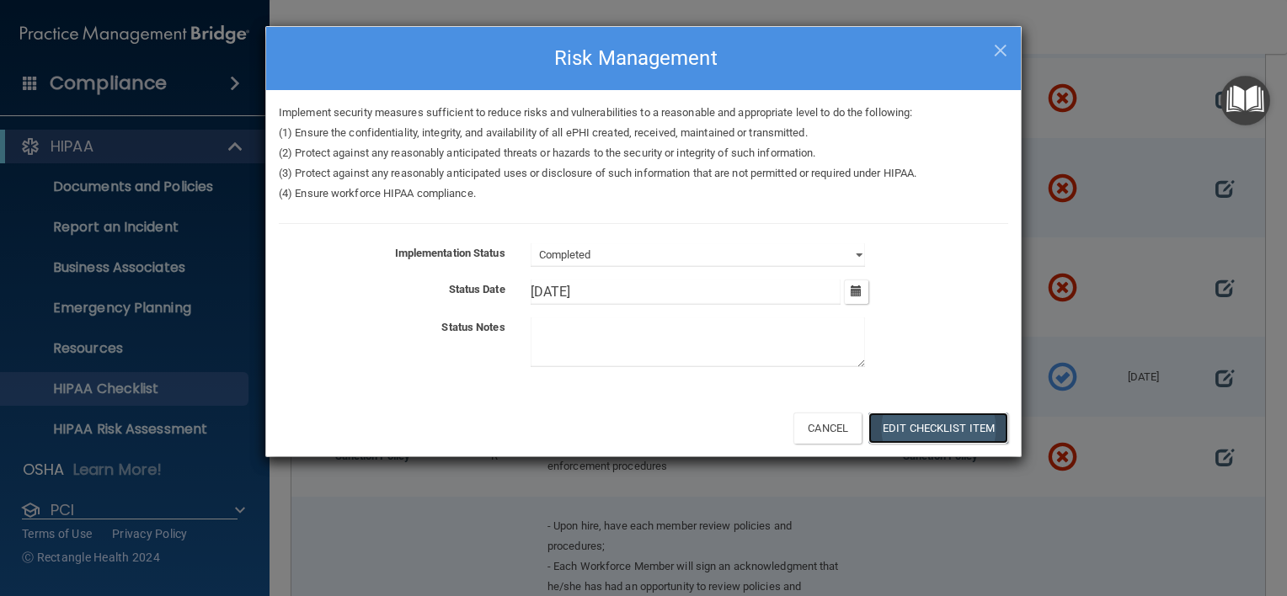
click at [953, 435] on button "Edit Checklist Item" at bounding box center [938, 428] width 140 height 31
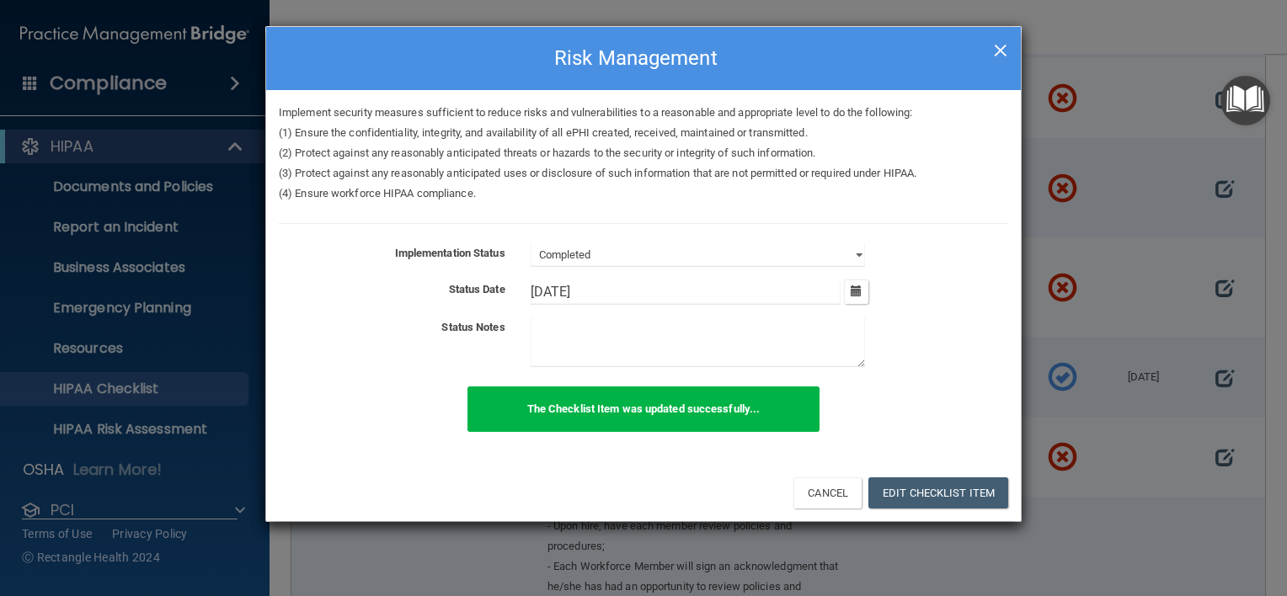
click at [1000, 41] on span "×" at bounding box center [1000, 48] width 15 height 34
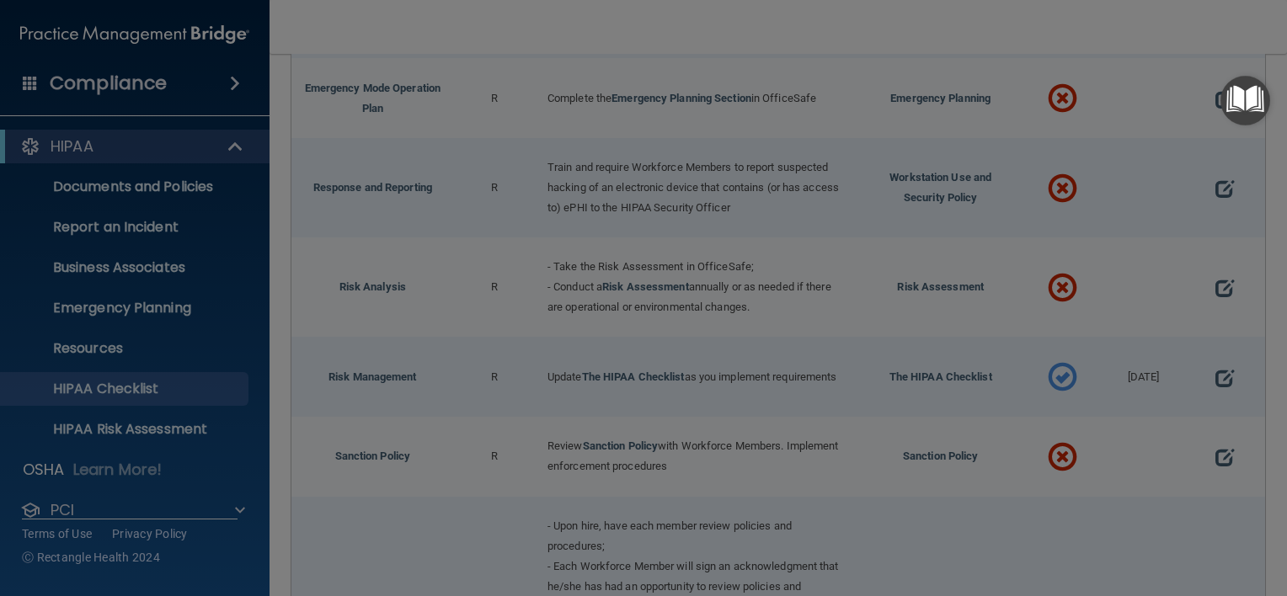
select select "not_started"
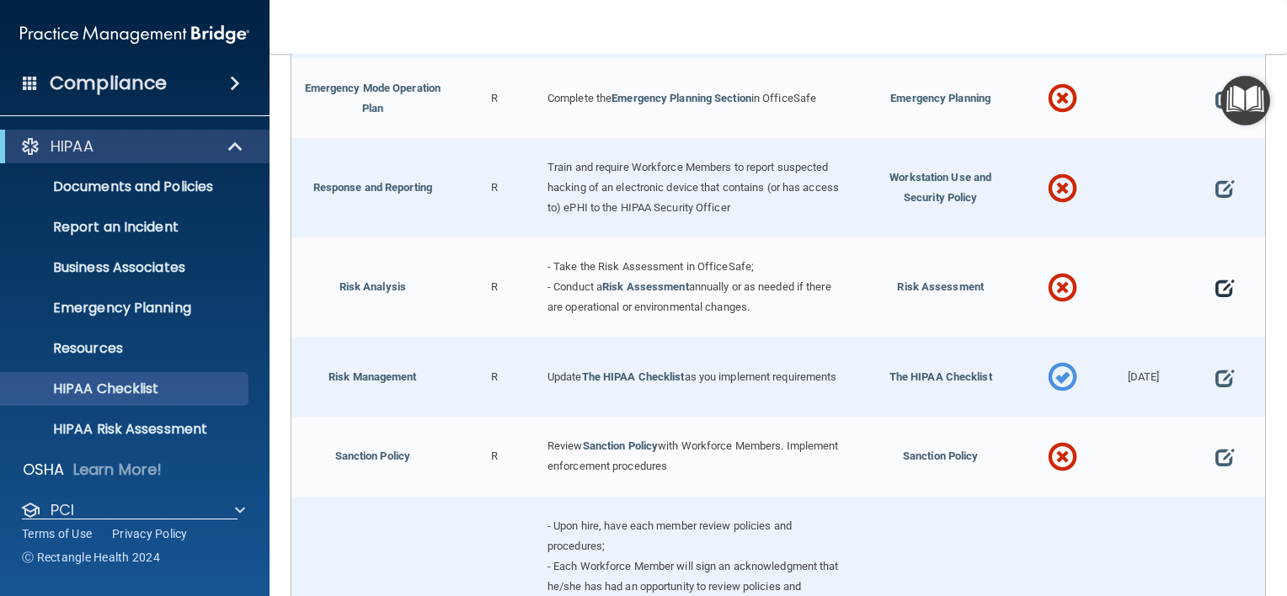
click at [1215, 289] on span at bounding box center [1224, 288] width 19 height 41
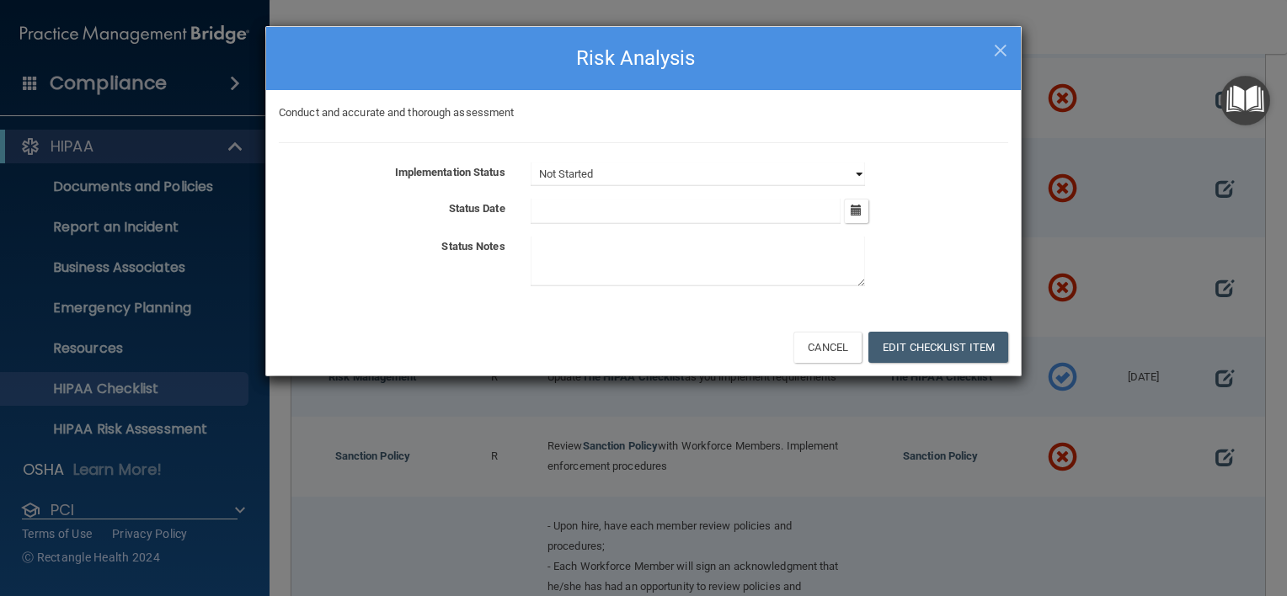
click at [788, 179] on select "Not Started In Progress Completed" at bounding box center [698, 175] width 334 height 24
select select "completed"
click at [531, 163] on select "Not Started In Progress Completed" at bounding box center [698, 175] width 334 height 24
click at [862, 205] on icon "button" at bounding box center [856, 210] width 11 height 11
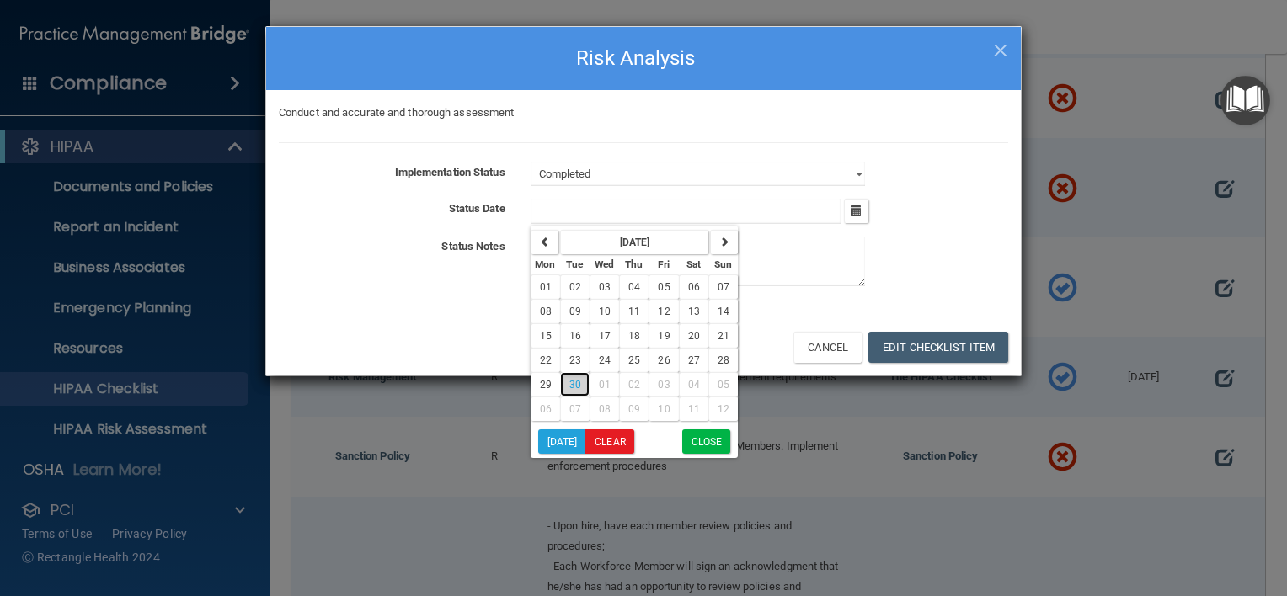
click at [575, 382] on span "30" at bounding box center [575, 385] width 12 height 12
type input "9/30/25"
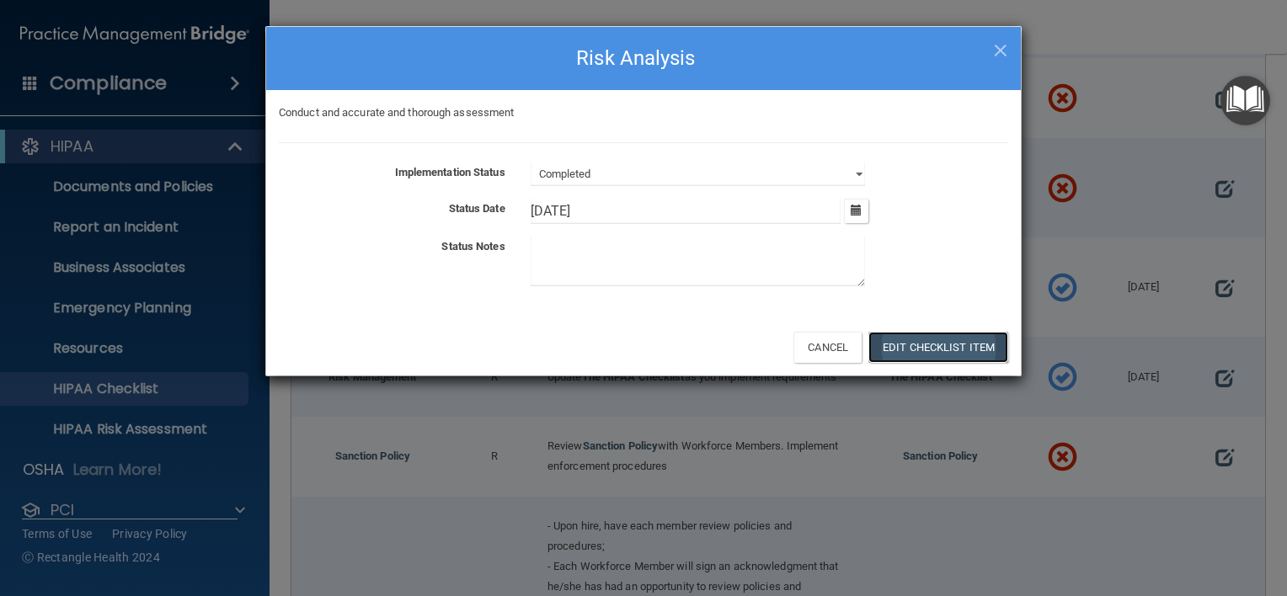
click at [946, 349] on button "Edit Checklist Item" at bounding box center [938, 347] width 140 height 31
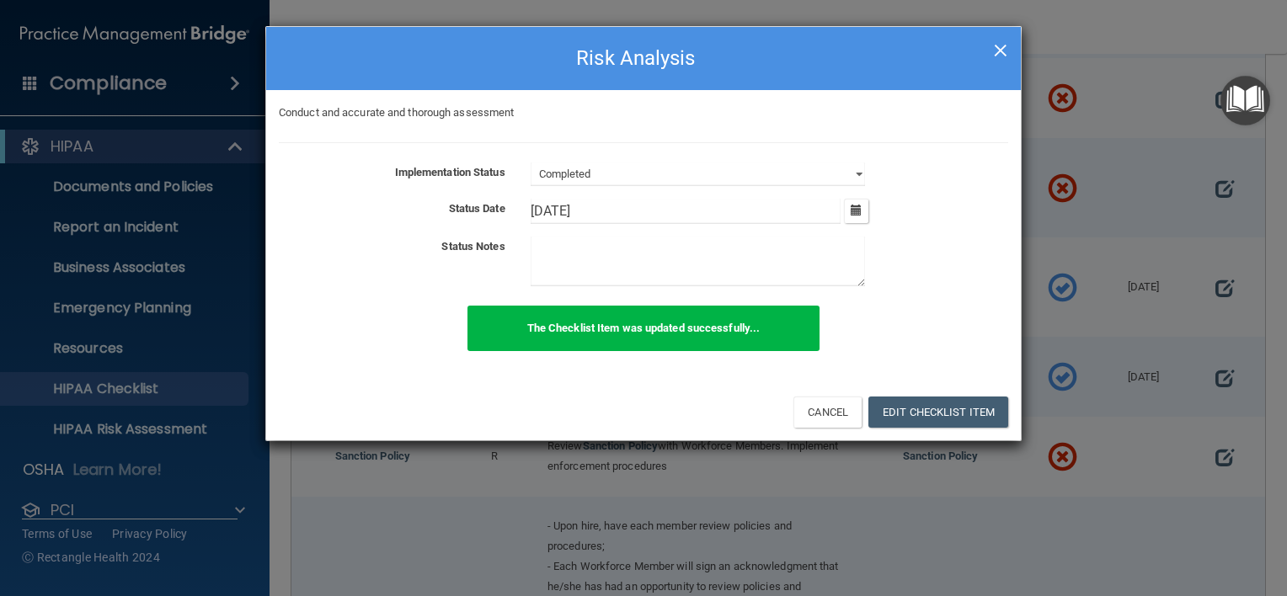
click at [1001, 60] on span "×" at bounding box center [1000, 48] width 15 height 34
select select "not_started"
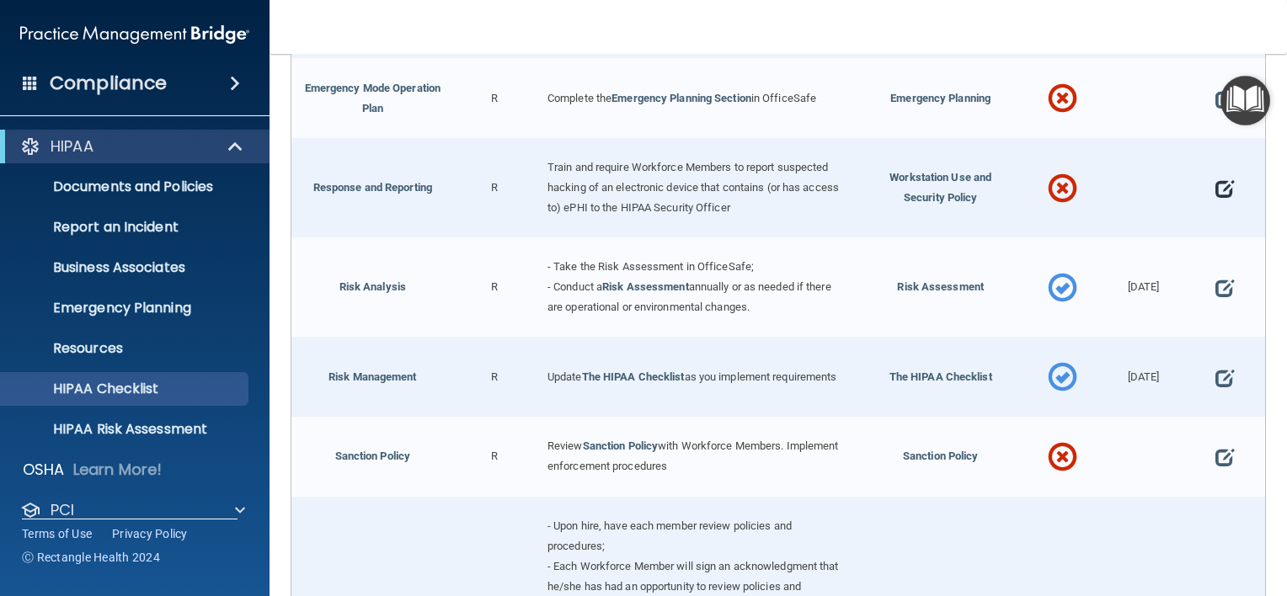
click at [1216, 190] on span at bounding box center [1224, 188] width 19 height 41
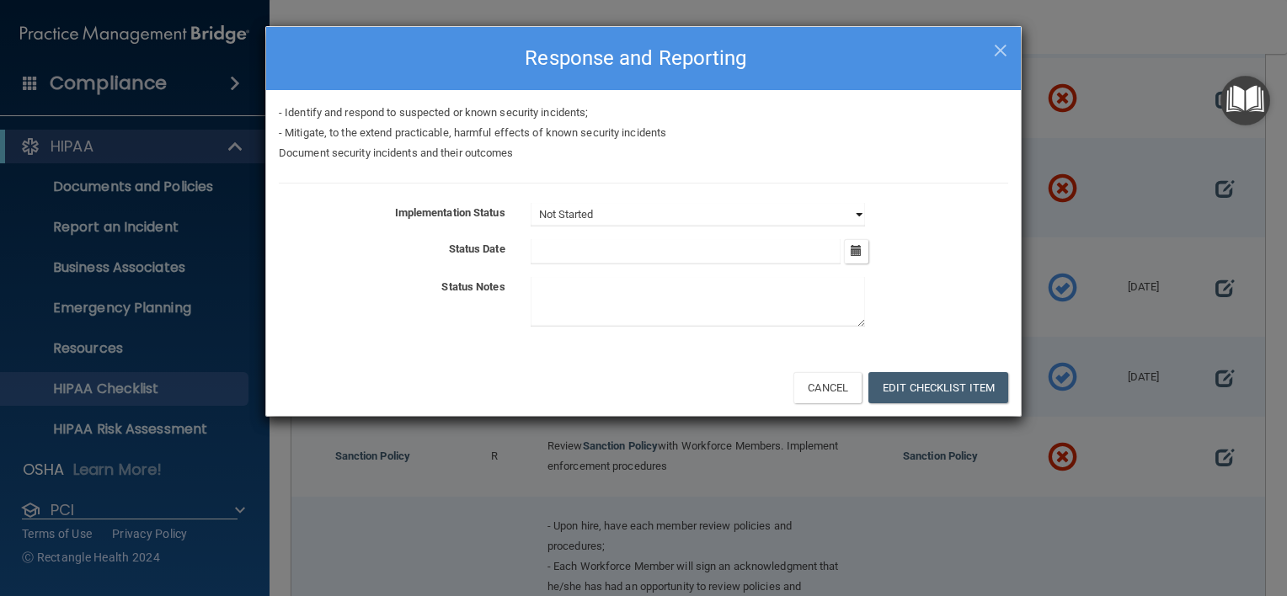
click at [850, 218] on select "Not Started In Progress Completed" at bounding box center [698, 215] width 334 height 24
select select "completed"
click at [531, 203] on select "Not Started In Progress Completed" at bounding box center [698, 215] width 334 height 24
click at [852, 251] on icon "button" at bounding box center [856, 250] width 11 height 11
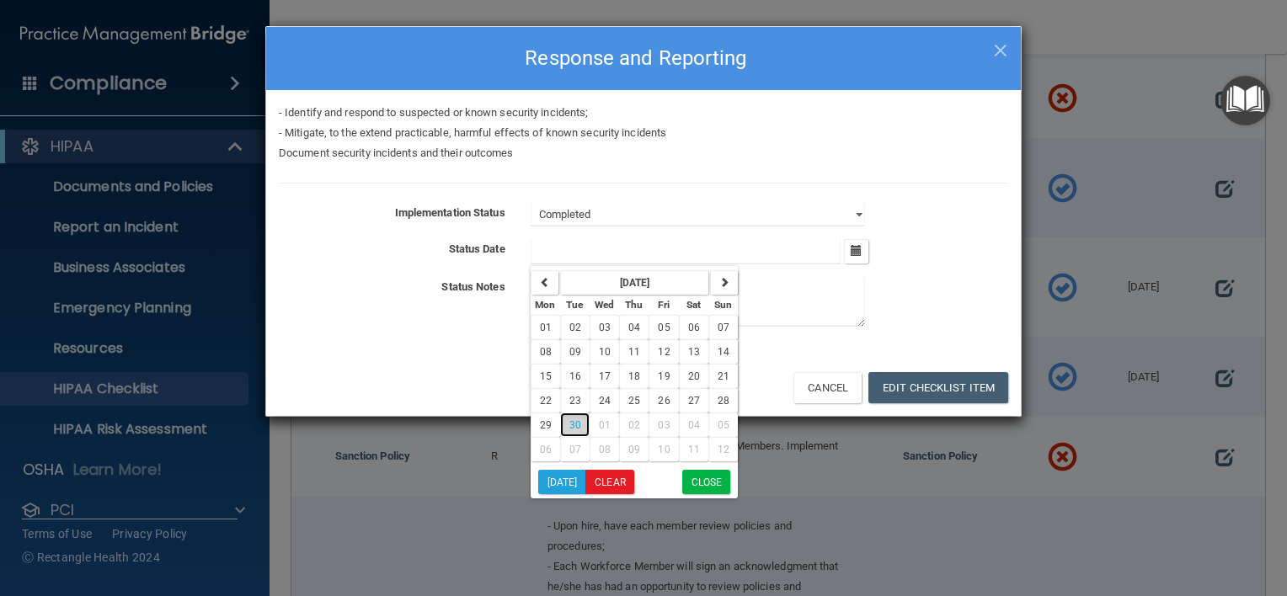
click at [574, 430] on button "30" at bounding box center [574, 425] width 29 height 24
type input "9/30/25"
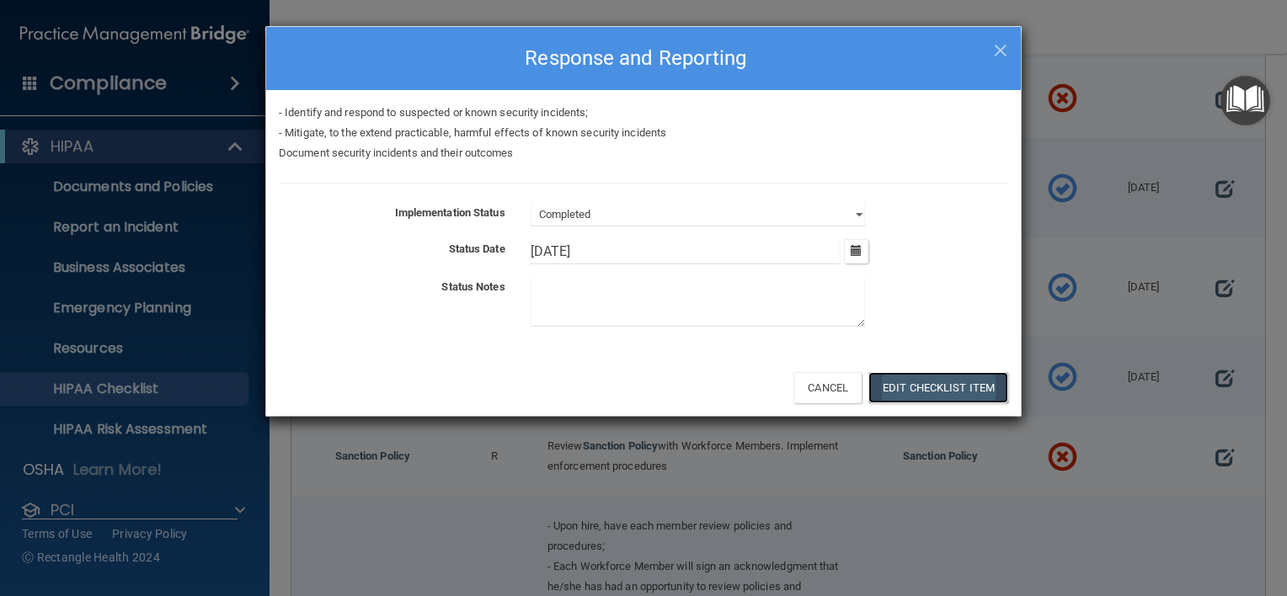
click at [943, 386] on button "Edit Checklist Item" at bounding box center [938, 387] width 140 height 31
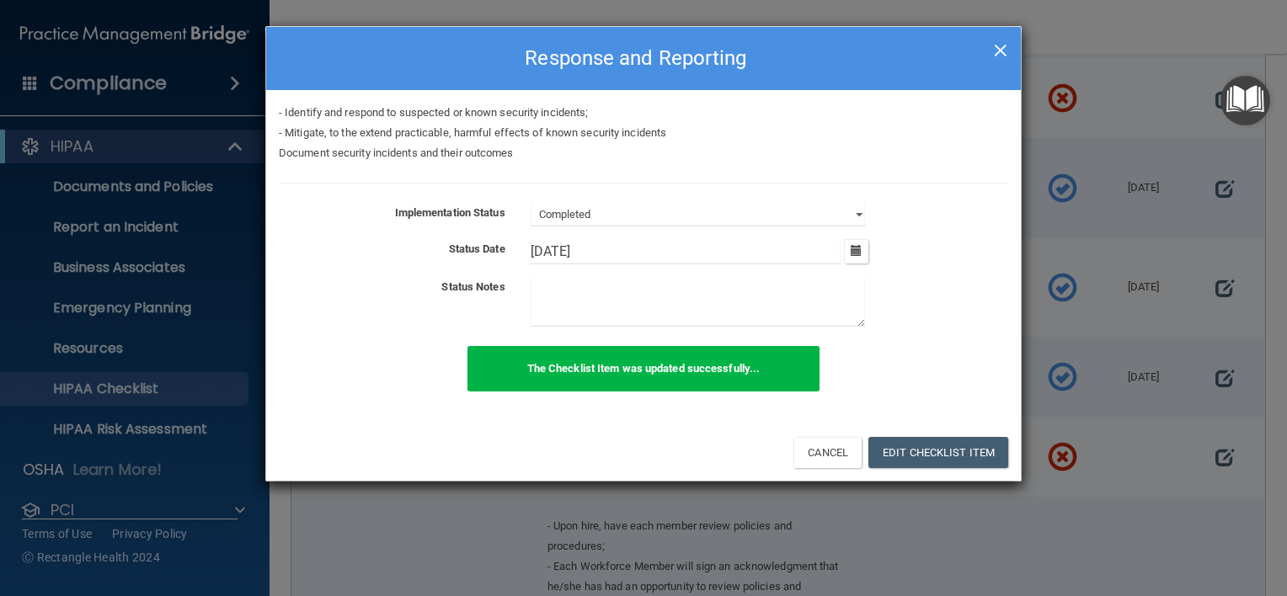
click at [1004, 51] on span "×" at bounding box center [1000, 48] width 15 height 34
select select "not_started"
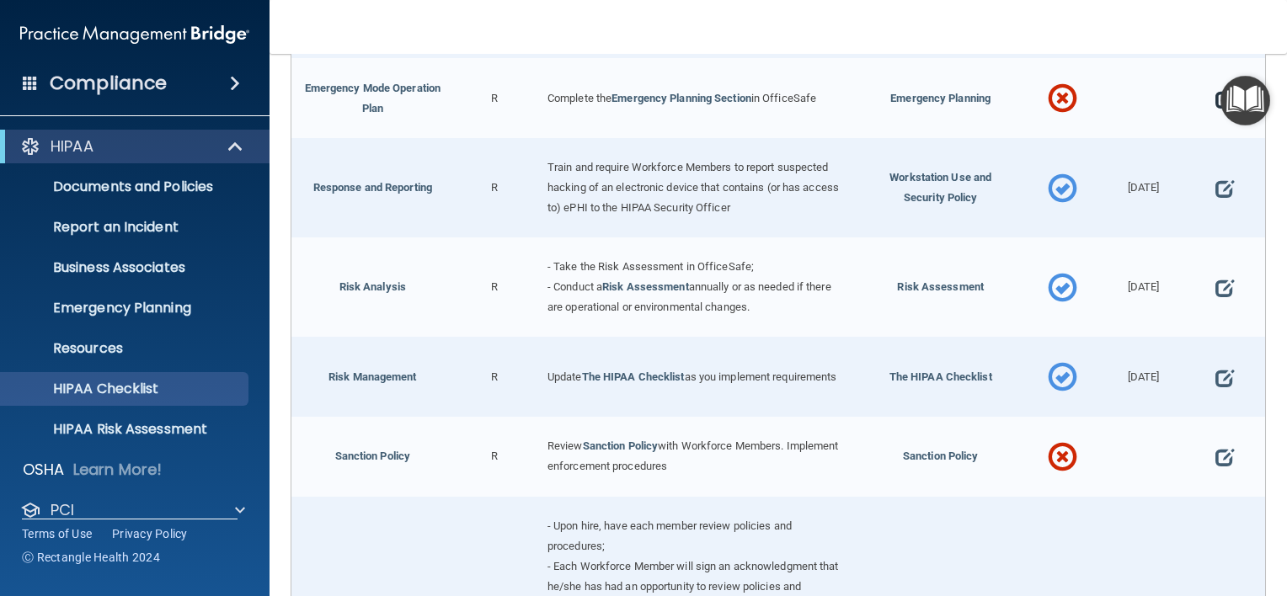
click at [1215, 94] on span at bounding box center [1224, 98] width 19 height 41
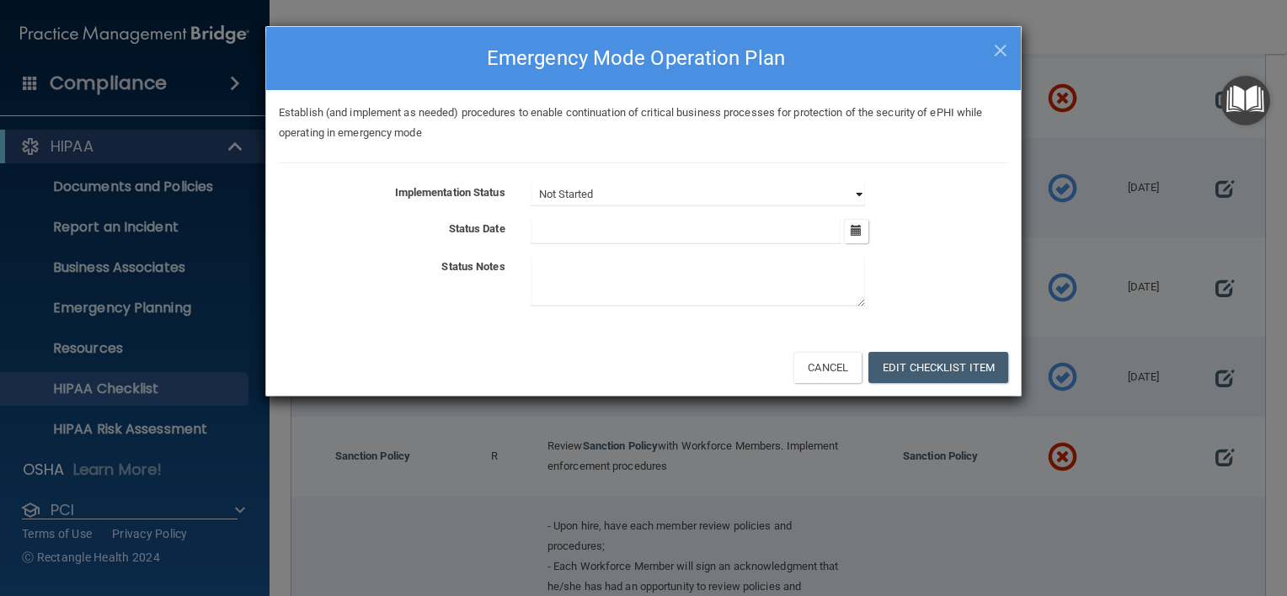
click at [842, 198] on select "Not Started In Progress Completed" at bounding box center [698, 195] width 334 height 24
select select "completed"
click at [531, 183] on select "Not Started In Progress Completed" at bounding box center [698, 195] width 334 height 24
click at [862, 232] on button "button" at bounding box center [856, 231] width 24 height 24
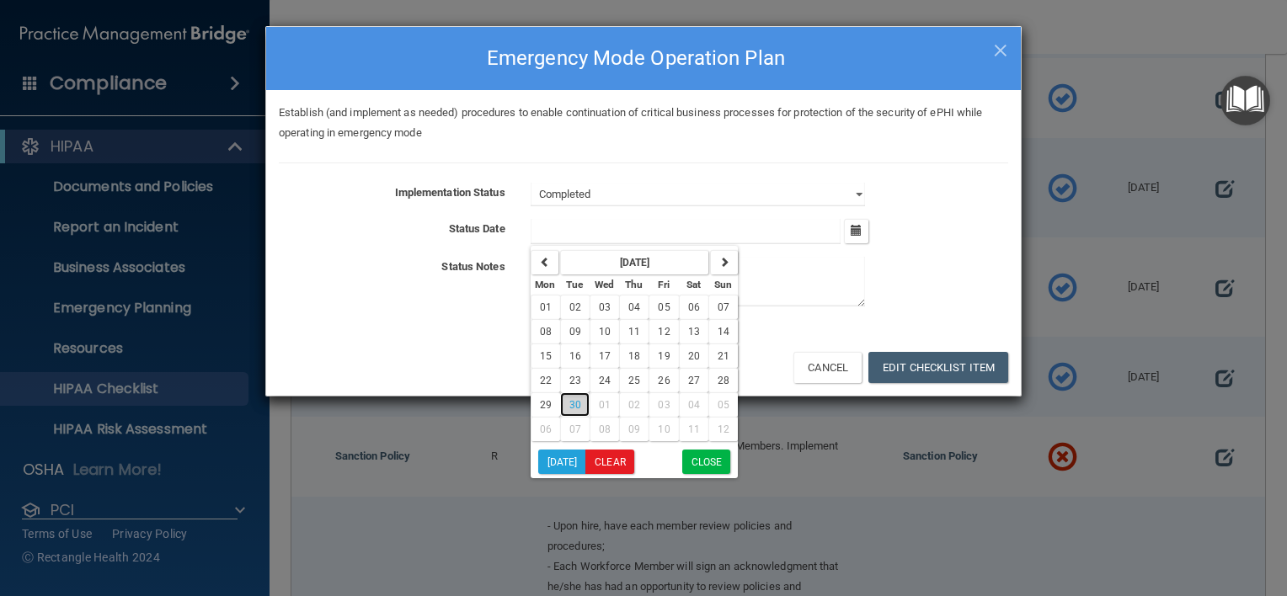
click at [574, 399] on span "30" at bounding box center [575, 405] width 12 height 12
type input "9/30/25"
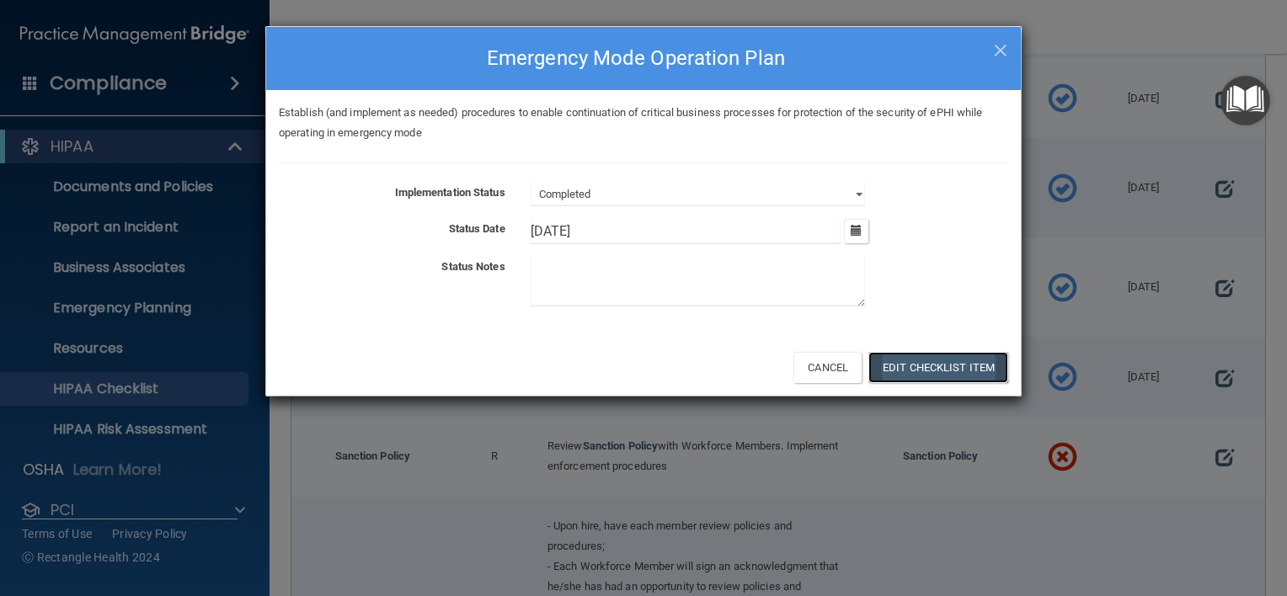
click at [937, 360] on button "Edit Checklist Item" at bounding box center [938, 367] width 140 height 31
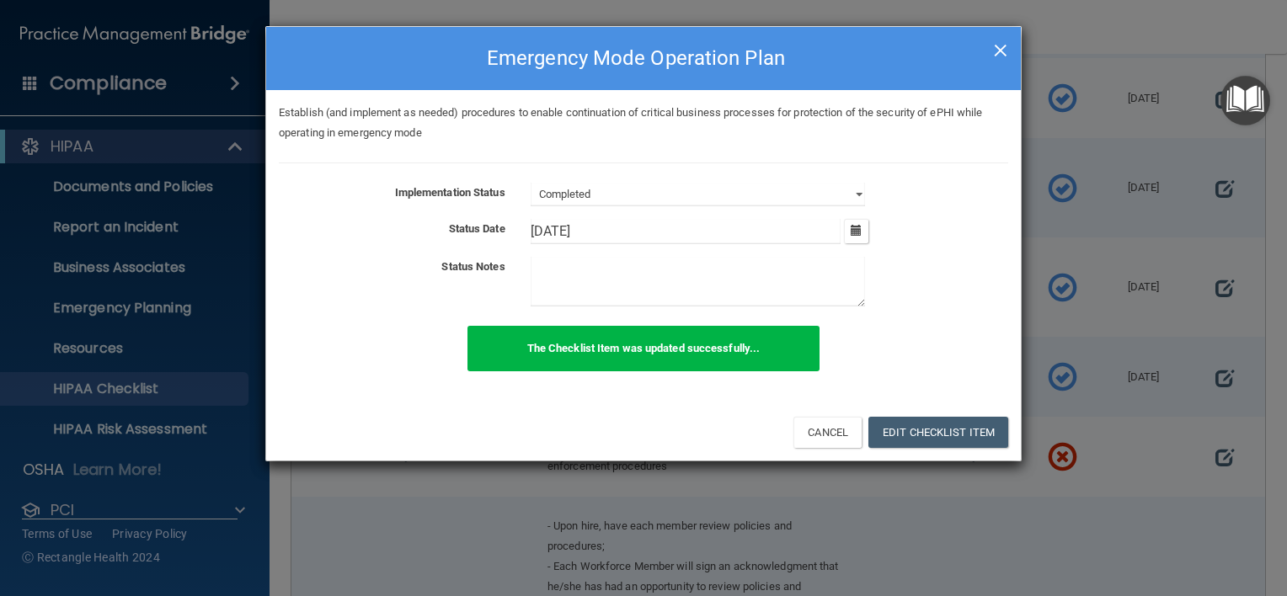
click at [1000, 57] on span "×" at bounding box center [1000, 48] width 15 height 34
select select "not_started"
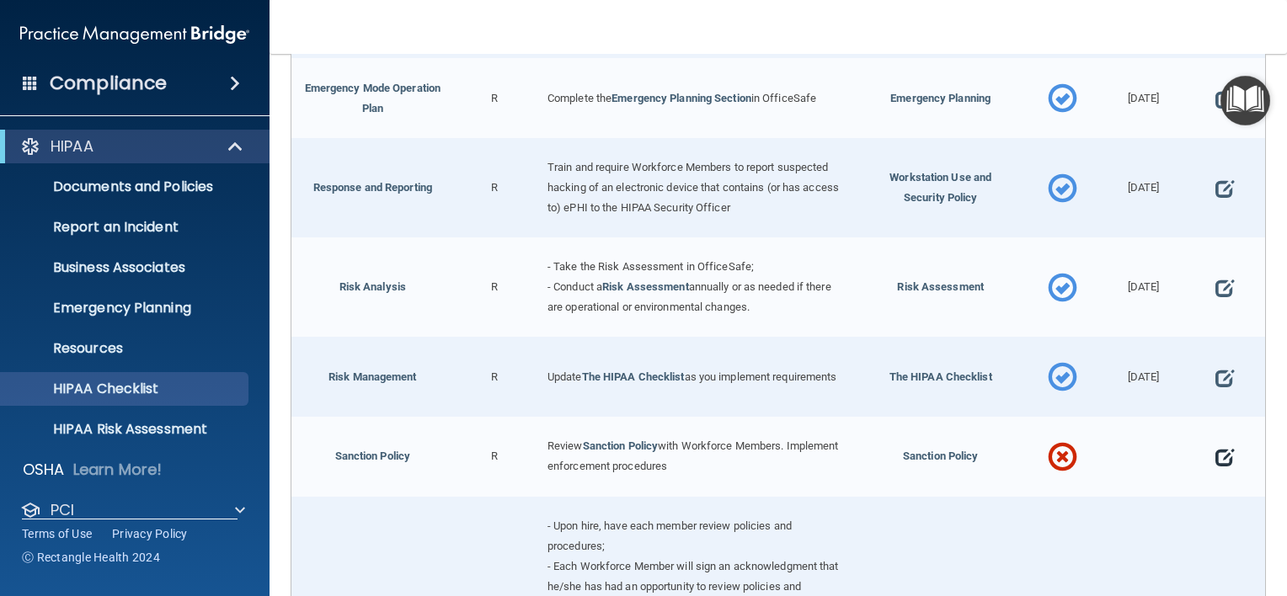
click at [1219, 451] on span at bounding box center [1224, 457] width 19 height 41
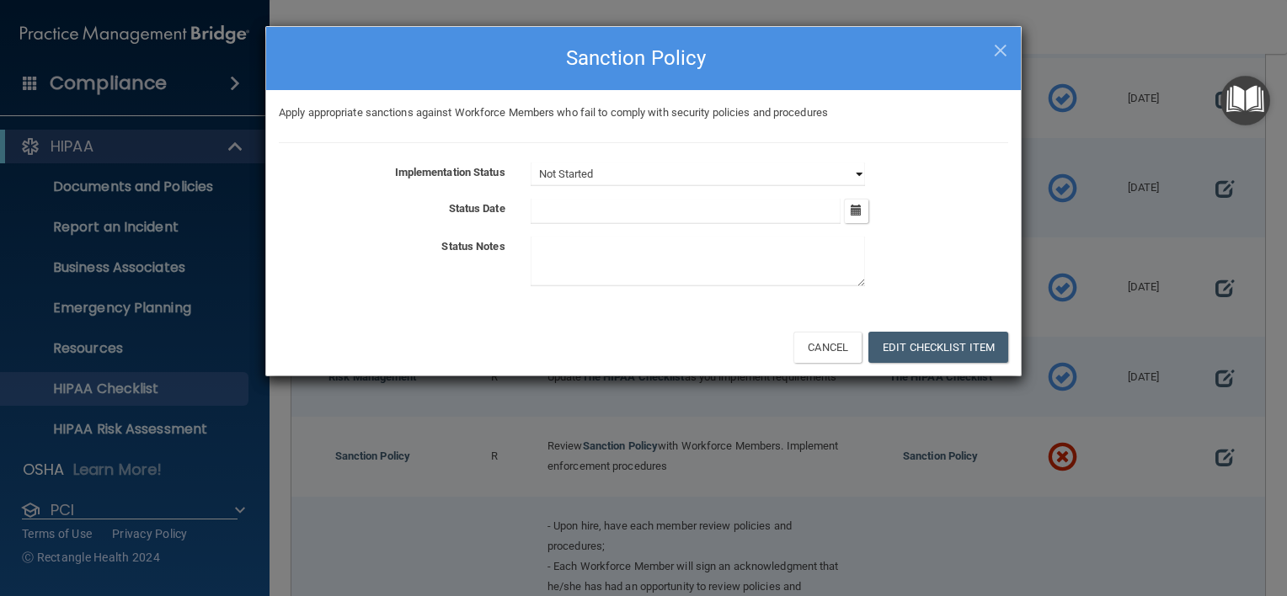
click at [844, 174] on select "Not Started In Progress Completed" at bounding box center [698, 175] width 334 height 24
select select "completed"
click at [531, 163] on select "Not Started In Progress Completed" at bounding box center [698, 175] width 334 height 24
click at [849, 204] on button "button" at bounding box center [856, 211] width 24 height 24
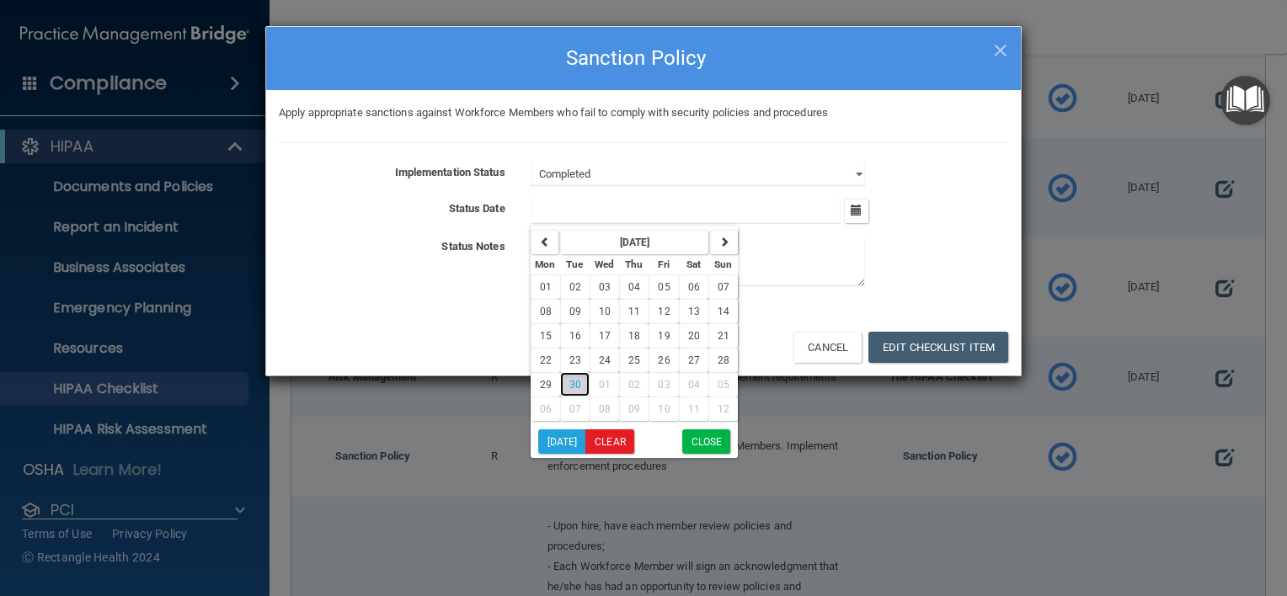
click at [579, 381] on span "30" at bounding box center [575, 385] width 12 height 12
type input "9/30/25"
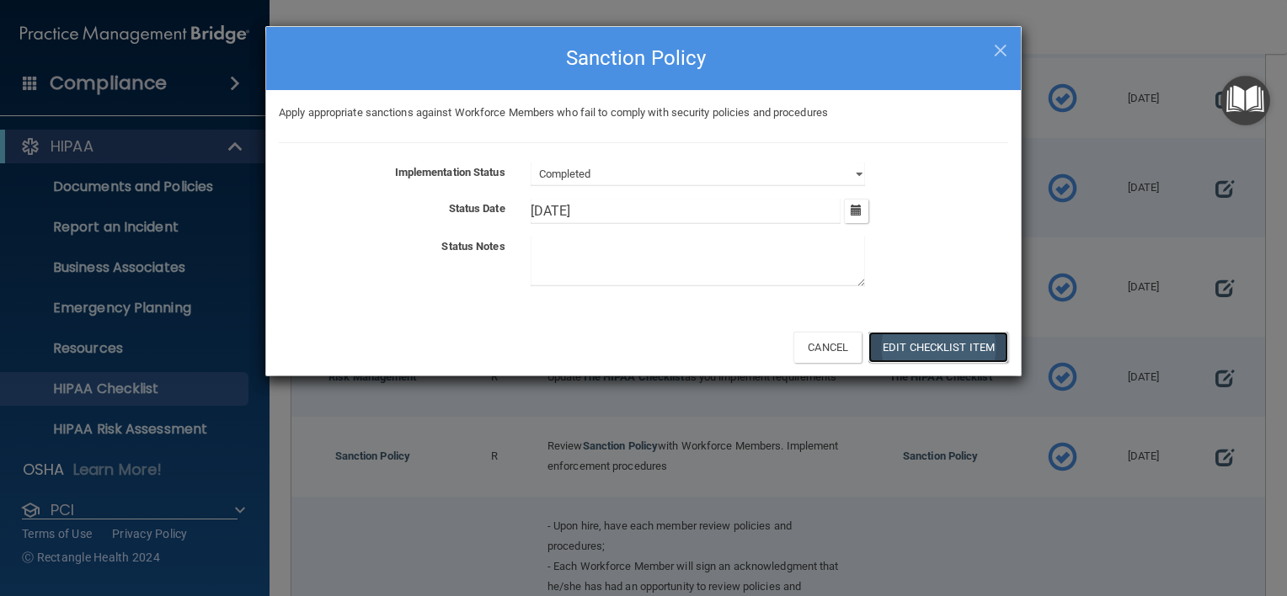
click at [922, 350] on button "Edit Checklist Item" at bounding box center [938, 347] width 140 height 31
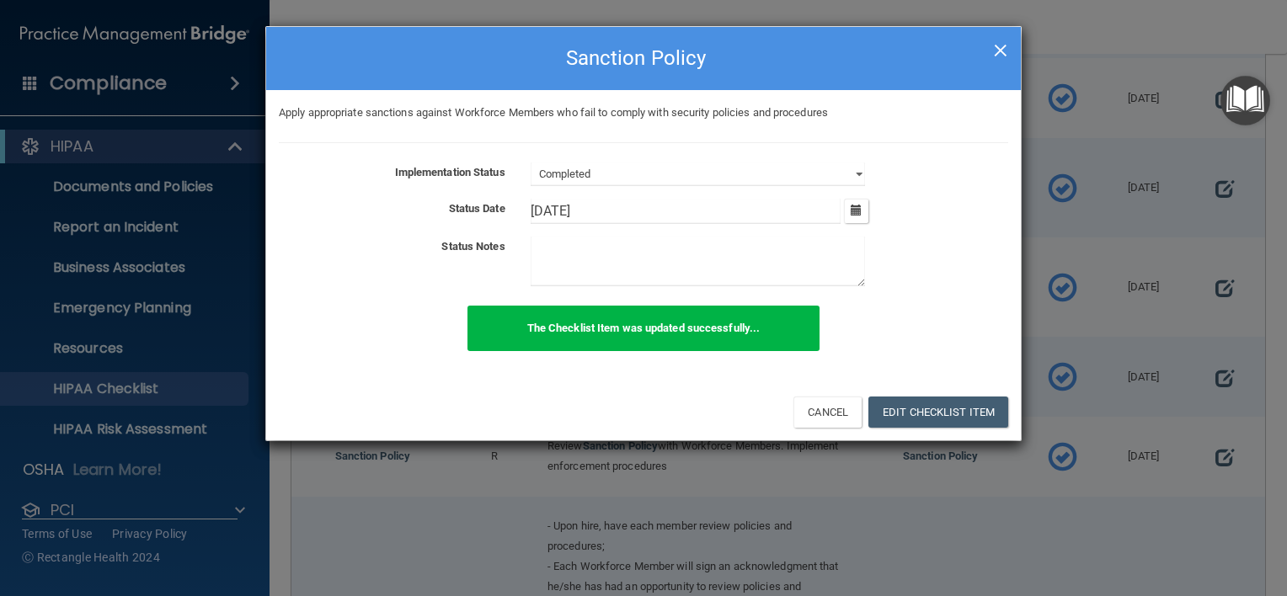
click at [1001, 53] on span "×" at bounding box center [1000, 48] width 15 height 34
select select "not_started"
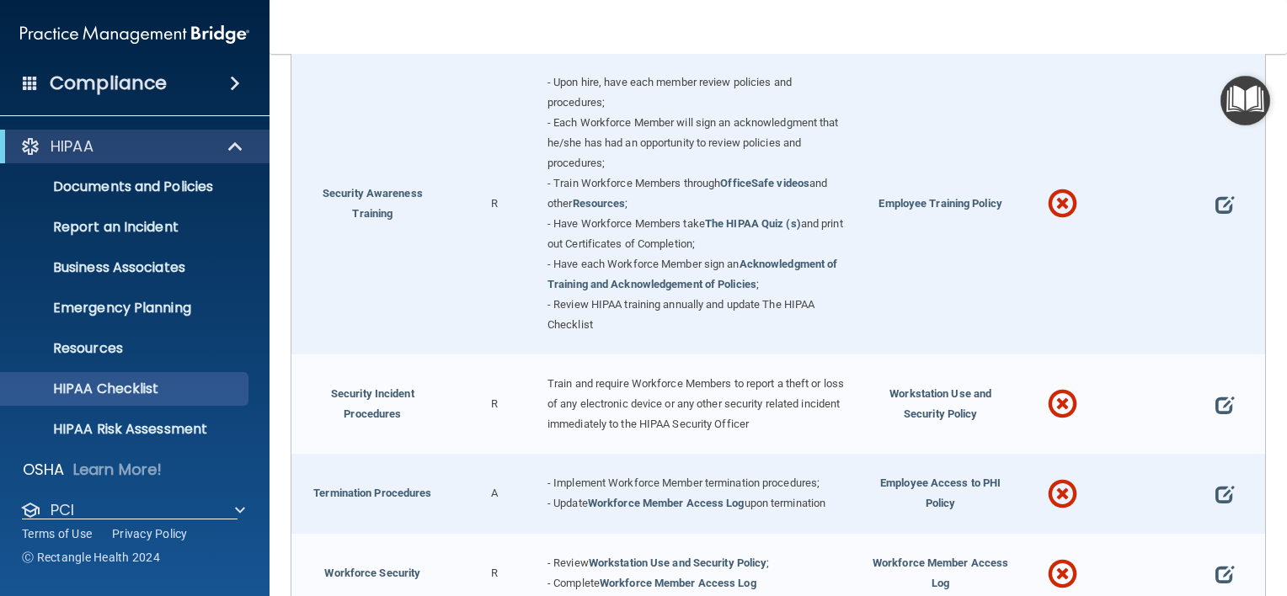
scroll to position [1250, 0]
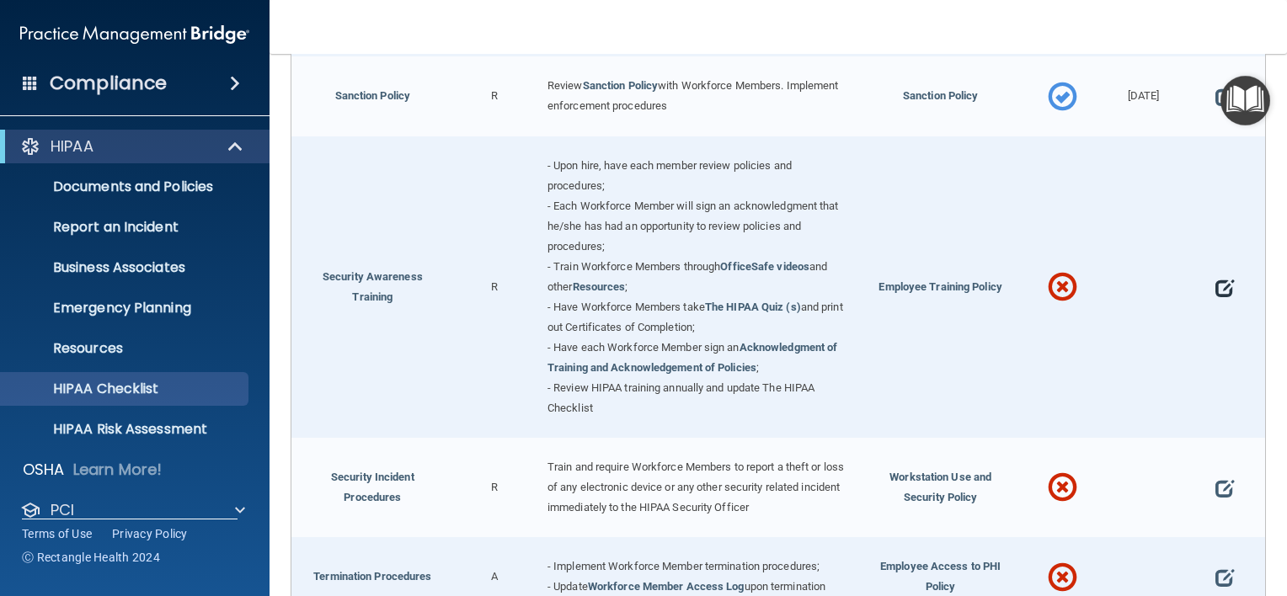
click at [1215, 283] on span at bounding box center [1224, 288] width 19 height 41
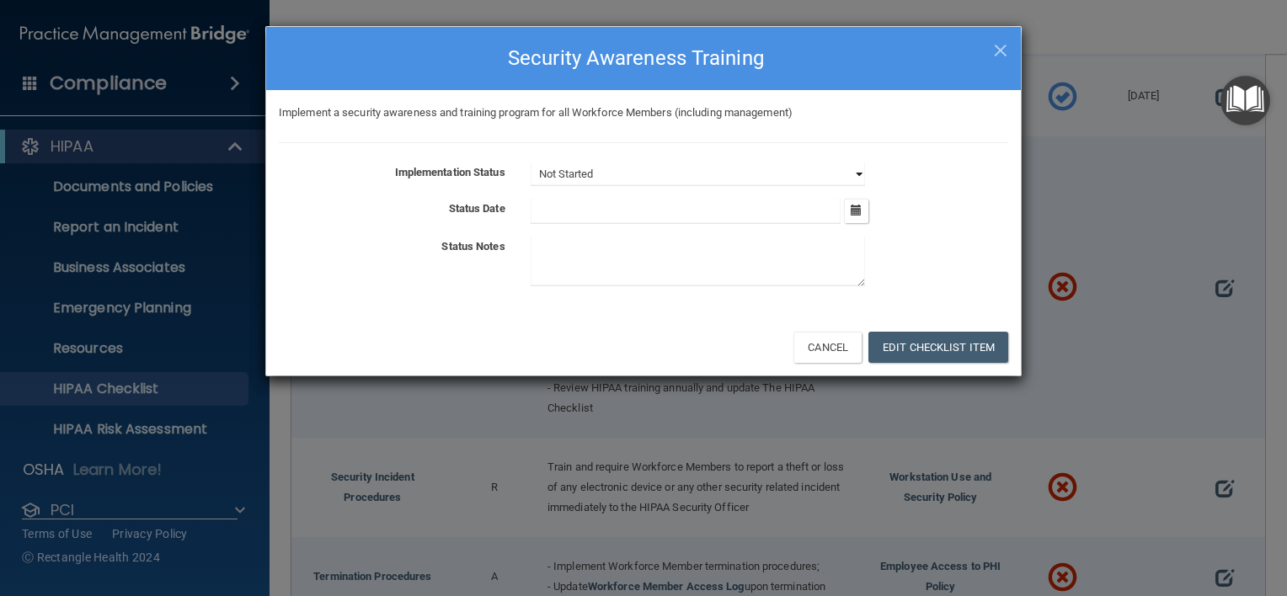
click at [862, 166] on select "Not Started In Progress Completed" at bounding box center [698, 175] width 334 height 24
select select "completed"
click at [531, 163] on select "Not Started In Progress Completed" at bounding box center [698, 175] width 334 height 24
click at [861, 205] on icon "button" at bounding box center [856, 210] width 11 height 11
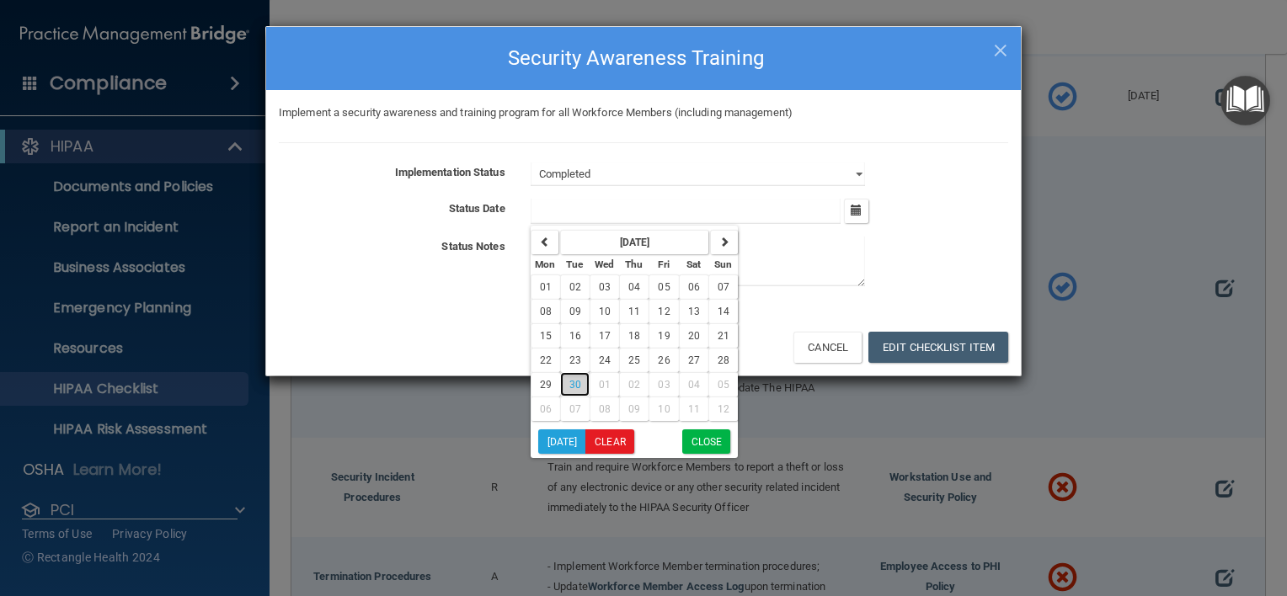
click at [579, 387] on span "30" at bounding box center [575, 385] width 12 height 12
type input "9/30/25"
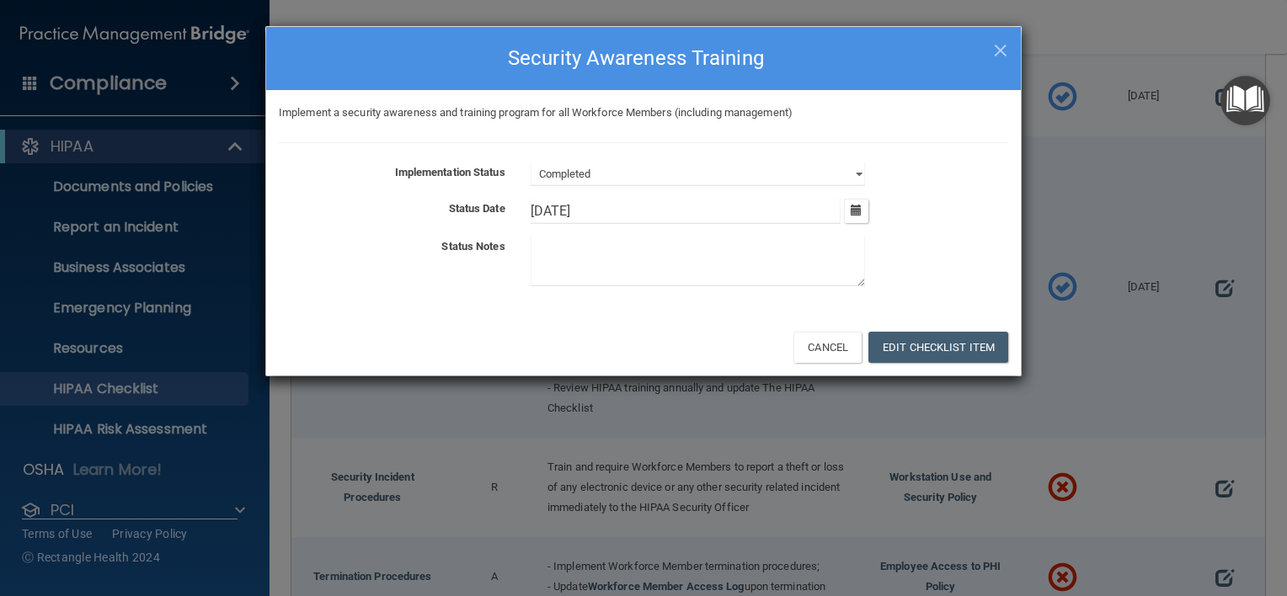
click at [735, 278] on textarea at bounding box center [698, 262] width 334 height 50
type textarea "Not needed, no other employees; private practice."
click at [943, 339] on button "Edit Checklist Item" at bounding box center [938, 347] width 140 height 31
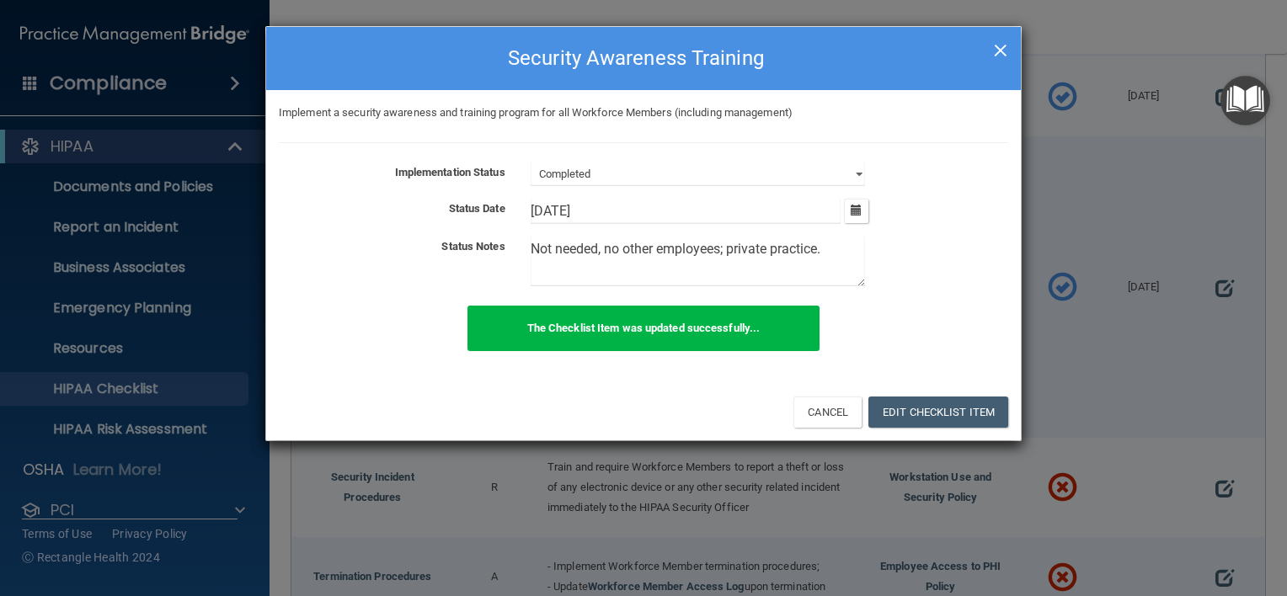
click at [1003, 45] on span "×" at bounding box center [1000, 48] width 15 height 34
select select "not_started"
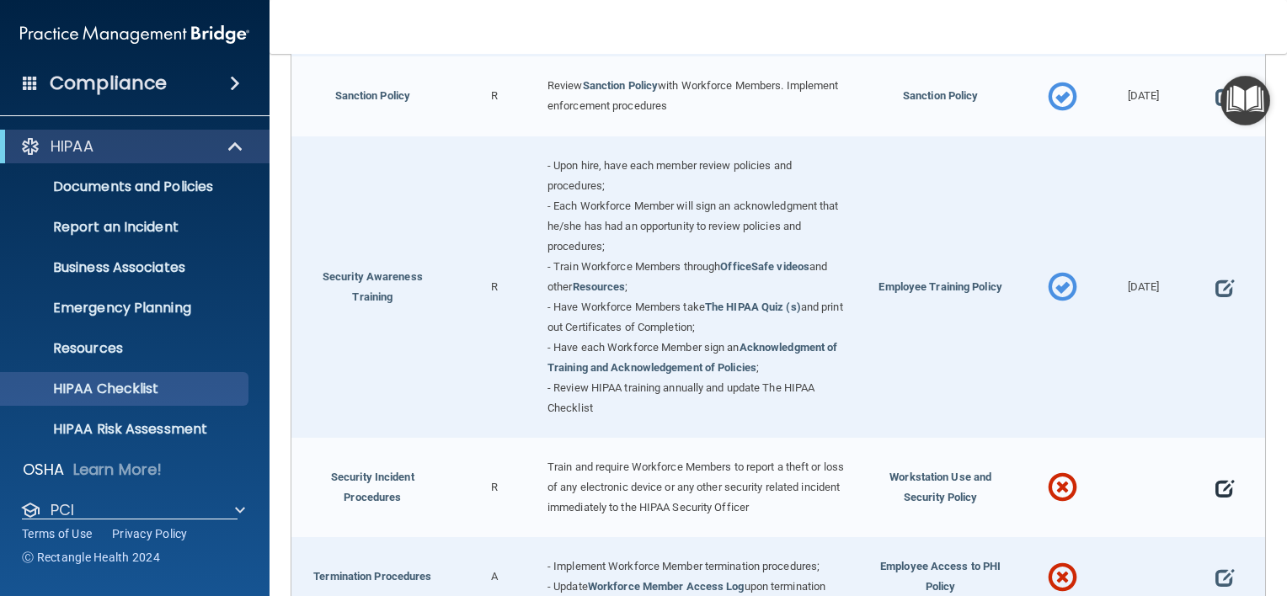
click at [1215, 474] on span at bounding box center [1224, 488] width 19 height 41
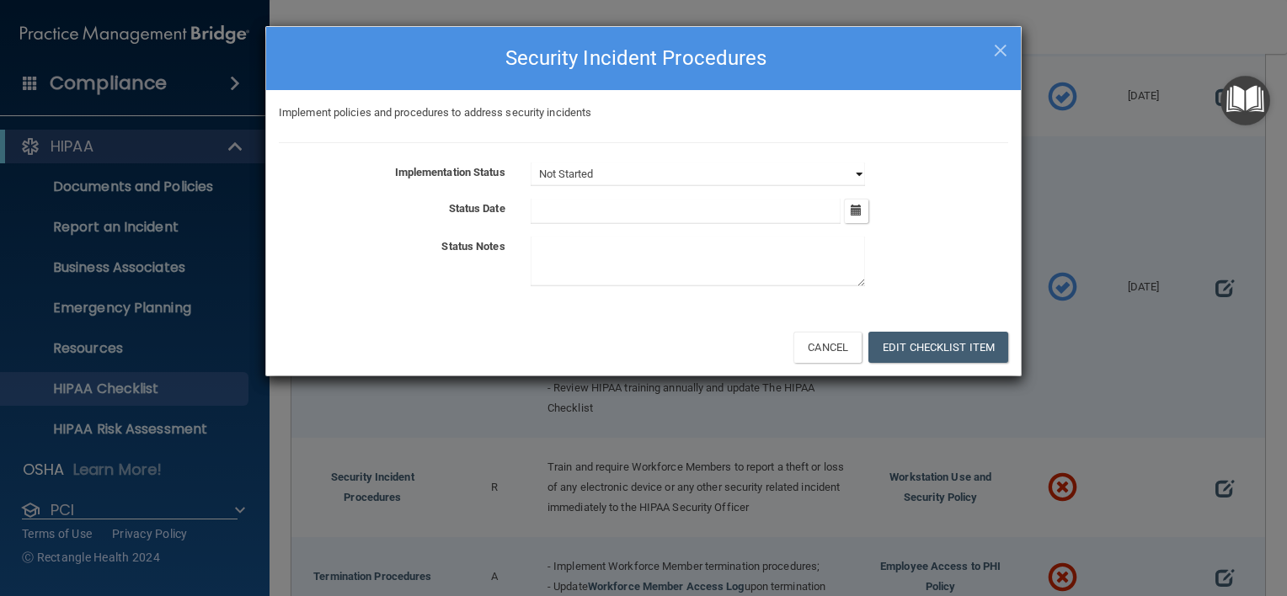
click at [825, 183] on select "Not Started In Progress Completed" at bounding box center [698, 175] width 334 height 24
select select "completed"
click at [531, 163] on select "Not Started In Progress Completed" at bounding box center [698, 175] width 334 height 24
click at [862, 219] on button "button" at bounding box center [856, 211] width 24 height 24
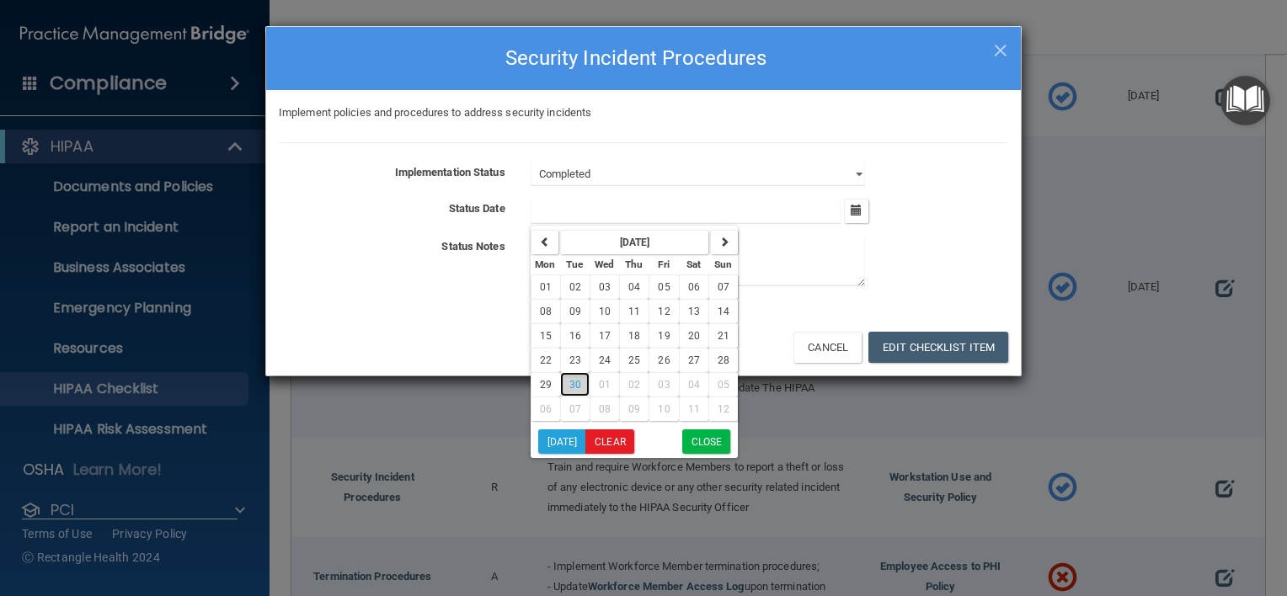
click at [579, 391] on button "30" at bounding box center [574, 384] width 29 height 24
type input "9/30/25"
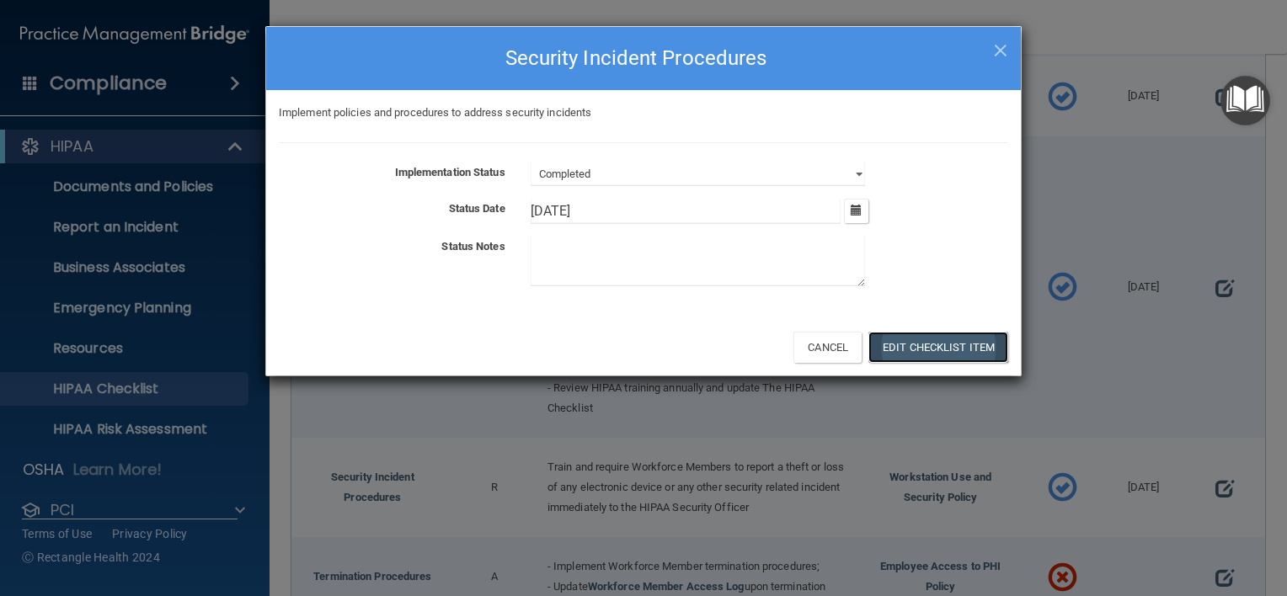
click at [942, 338] on button "Edit Checklist Item" at bounding box center [938, 347] width 140 height 31
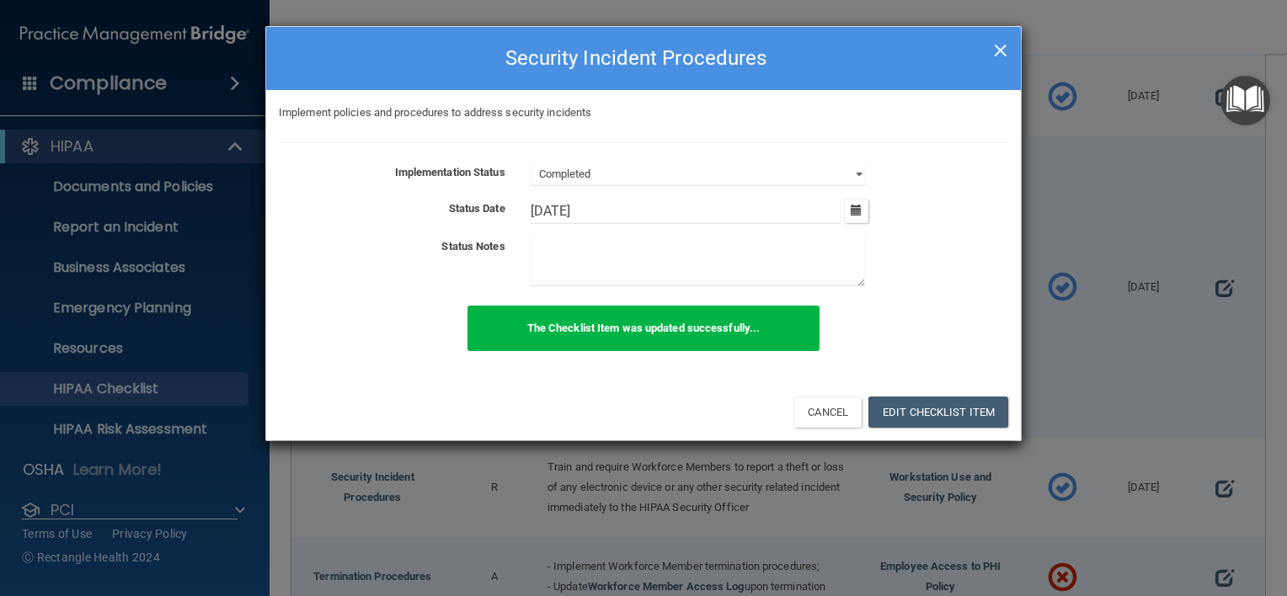
click at [994, 54] on span "×" at bounding box center [1000, 48] width 15 height 34
select select "not_started"
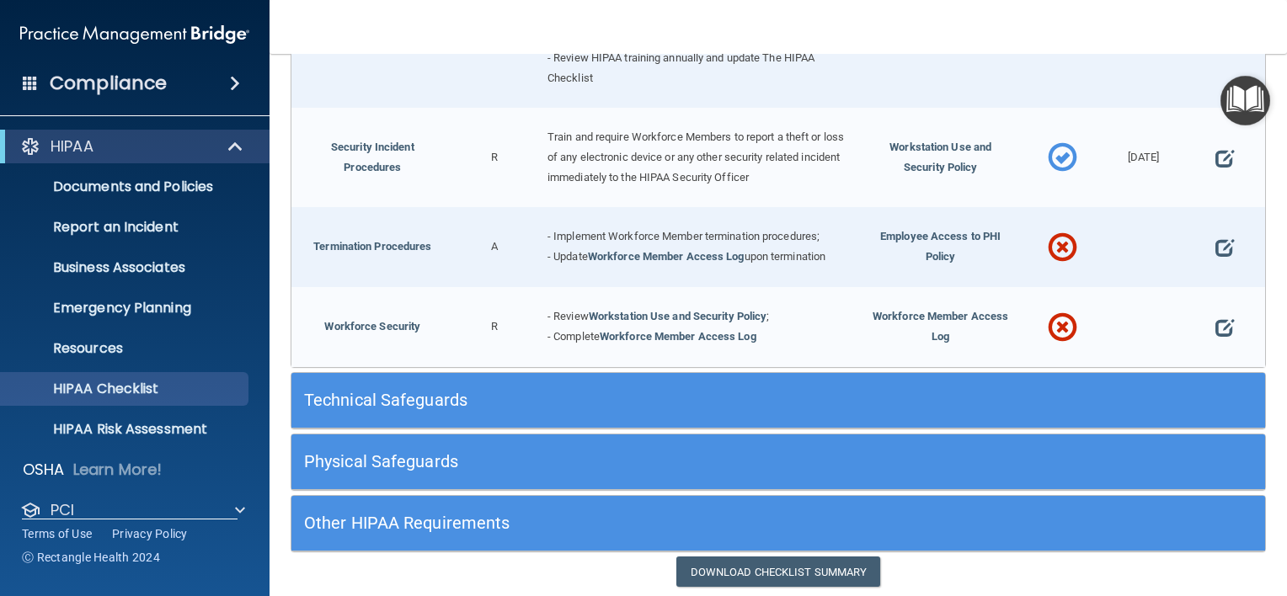
scroll to position [1580, 0]
click at [1215, 243] on span at bounding box center [1224, 247] width 19 height 41
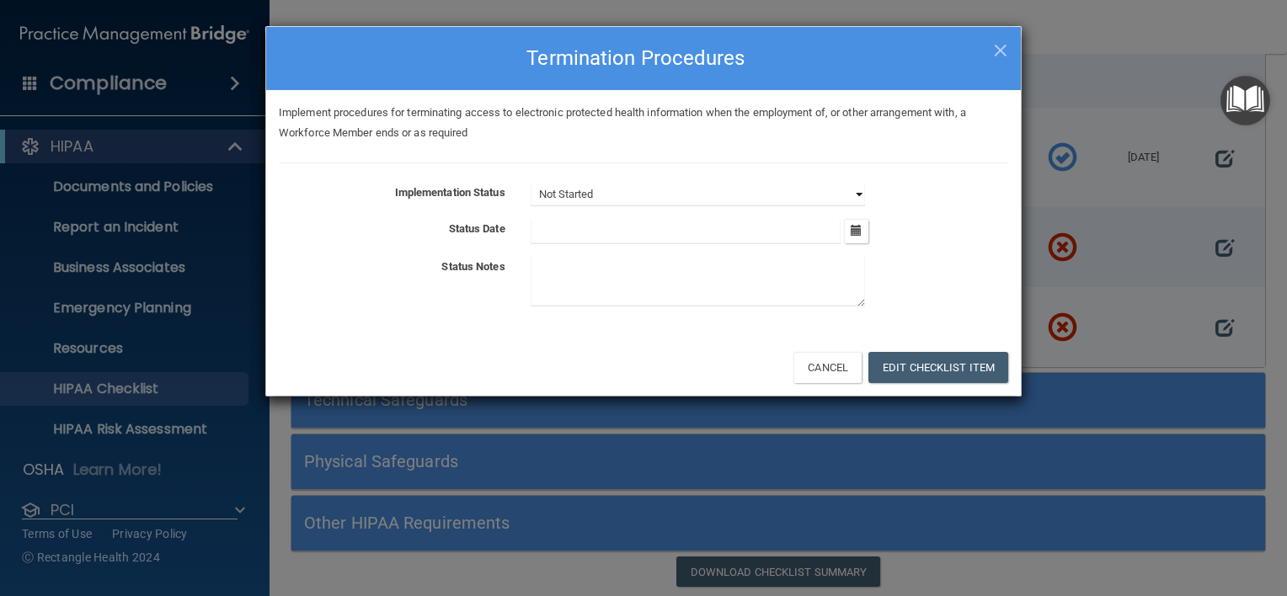
click at [852, 192] on select "Not Started In Progress Completed" at bounding box center [698, 195] width 334 height 24
select select "completed"
click at [531, 183] on select "Not Started In Progress Completed" at bounding box center [698, 195] width 334 height 24
click at [851, 231] on icon "button" at bounding box center [856, 230] width 11 height 11
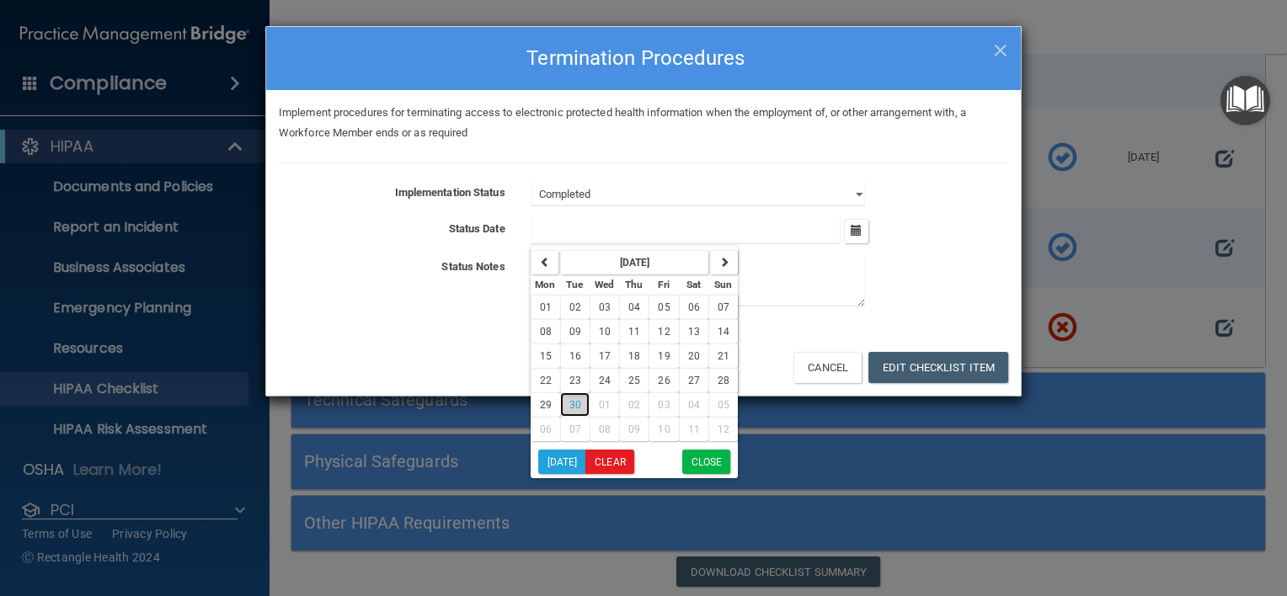
click at [575, 407] on span "30" at bounding box center [575, 405] width 12 height 12
type input "9/30/25"
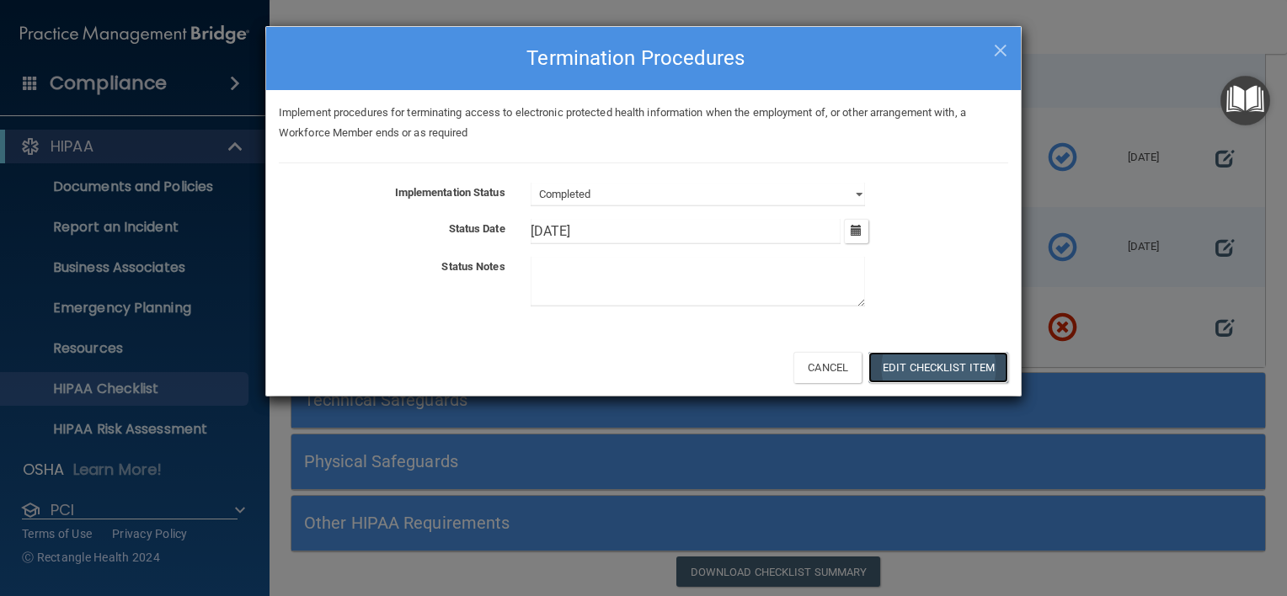
click at [926, 377] on button "Edit Checklist Item" at bounding box center [938, 367] width 140 height 31
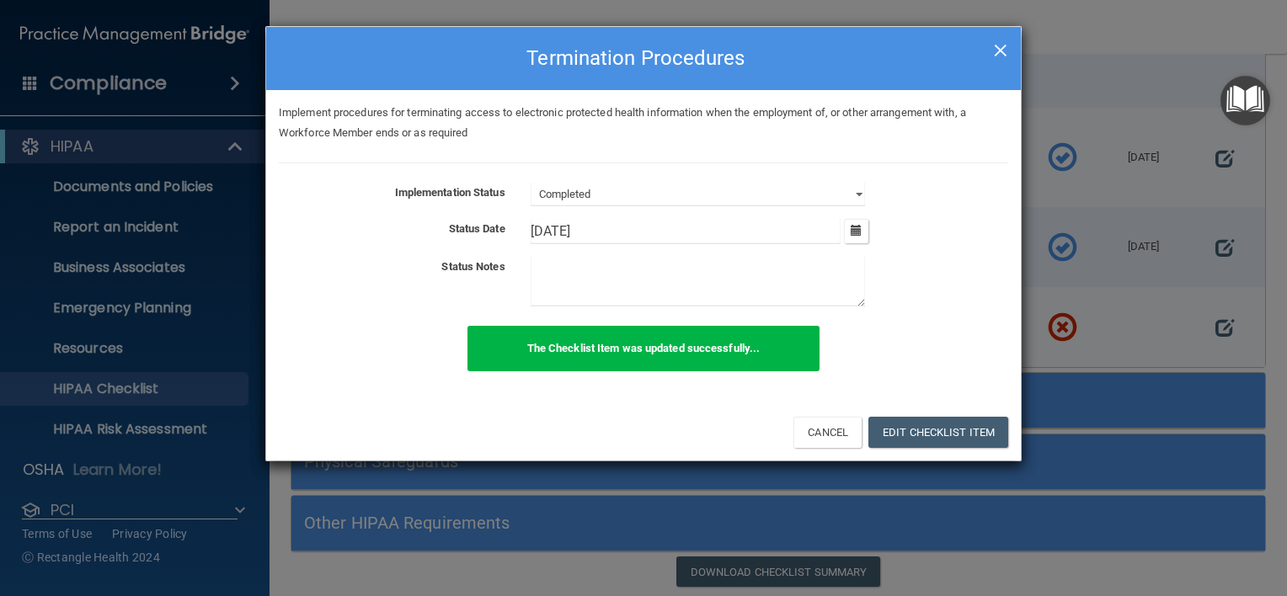
click at [999, 57] on span "×" at bounding box center [1000, 48] width 15 height 34
select select "not_started"
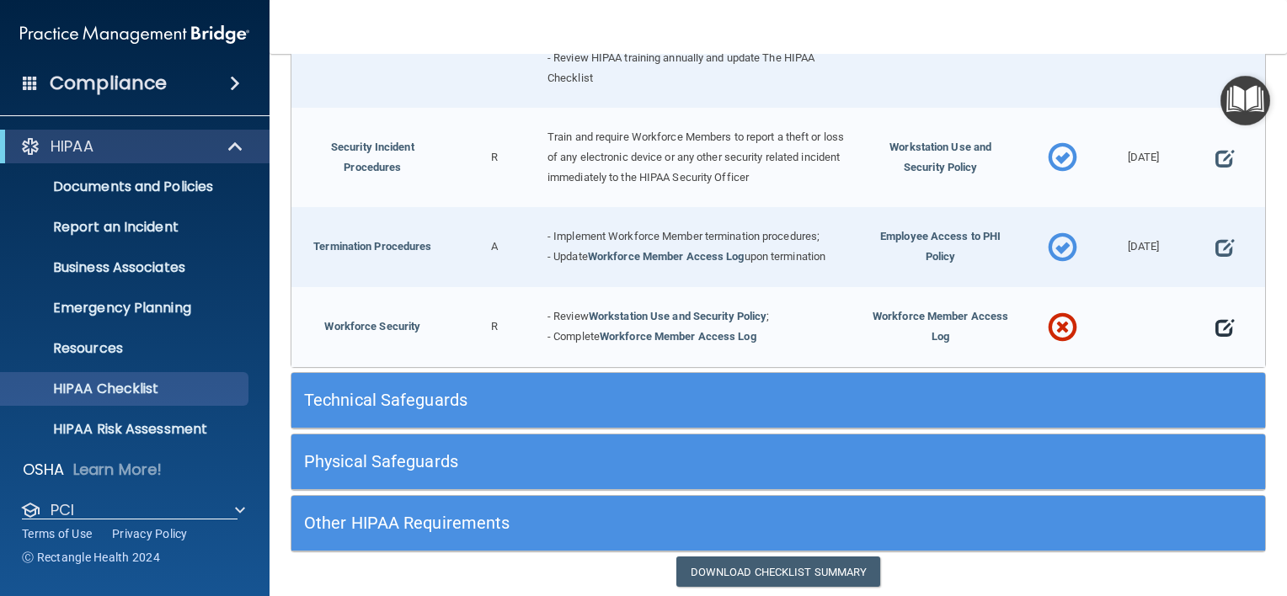
click at [1219, 321] on span at bounding box center [1224, 327] width 19 height 41
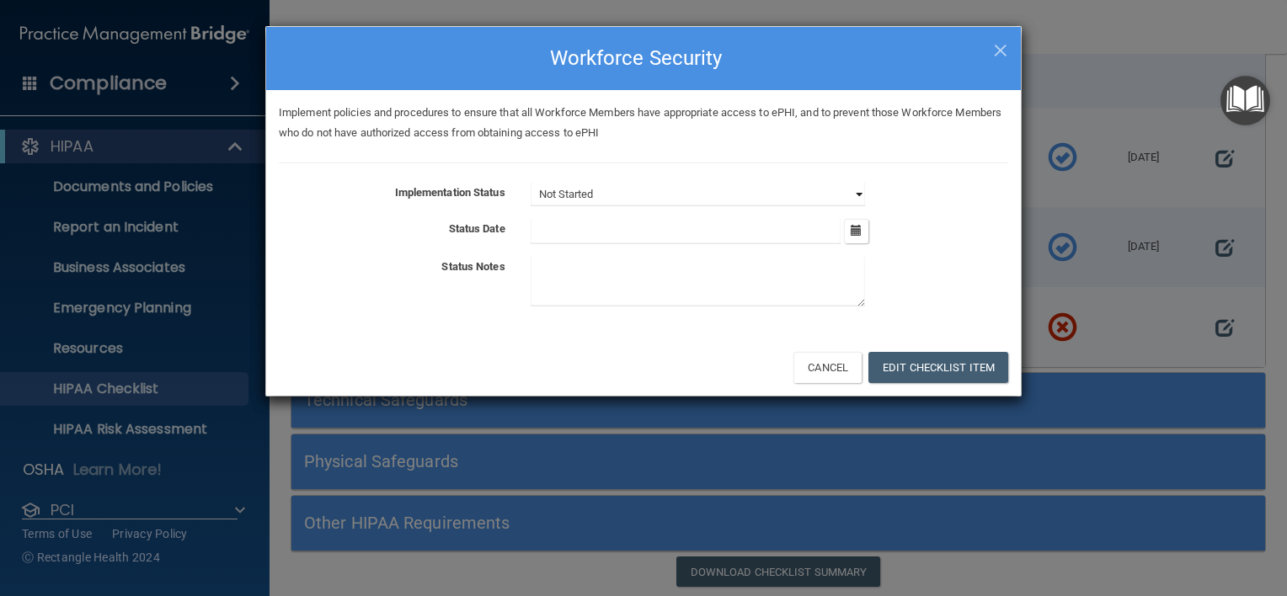
click at [851, 190] on select "Not Started In Progress Completed" at bounding box center [698, 195] width 334 height 24
select select "completed"
click at [531, 183] on select "Not Started In Progress Completed" at bounding box center [698, 195] width 334 height 24
click at [863, 227] on button "button" at bounding box center [856, 231] width 24 height 24
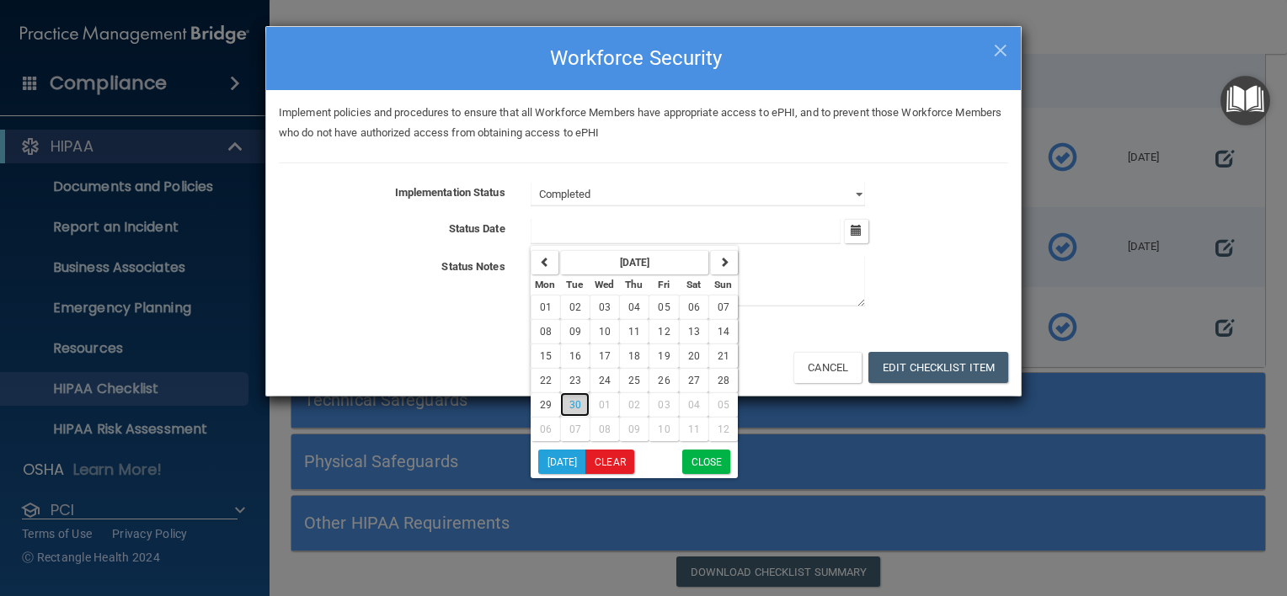
click at [576, 405] on span "30" at bounding box center [575, 405] width 12 height 12
type input "9/30/25"
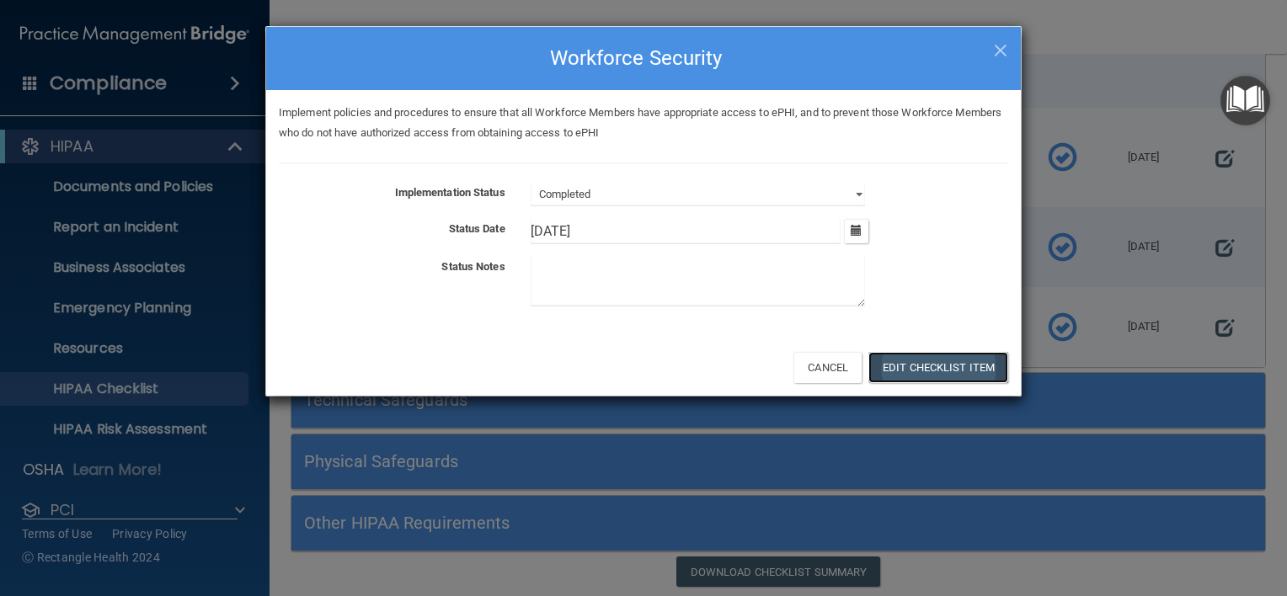
click at [936, 380] on button "Edit Checklist Item" at bounding box center [938, 367] width 140 height 31
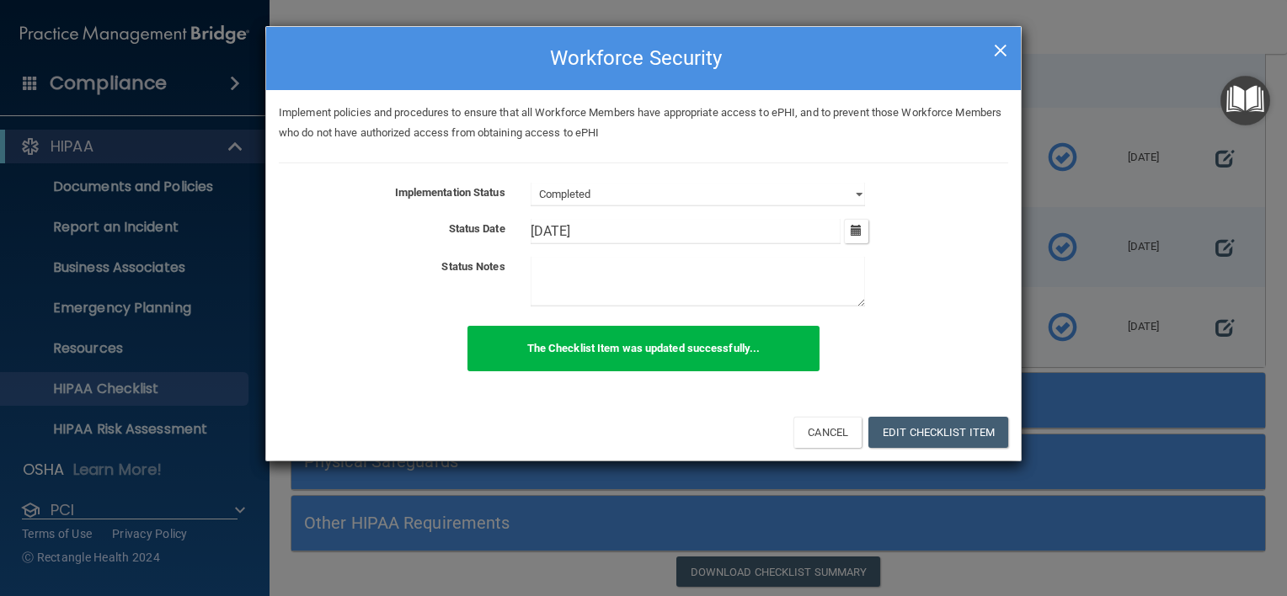
click at [1007, 55] on span "×" at bounding box center [1000, 48] width 15 height 34
select select "not_started"
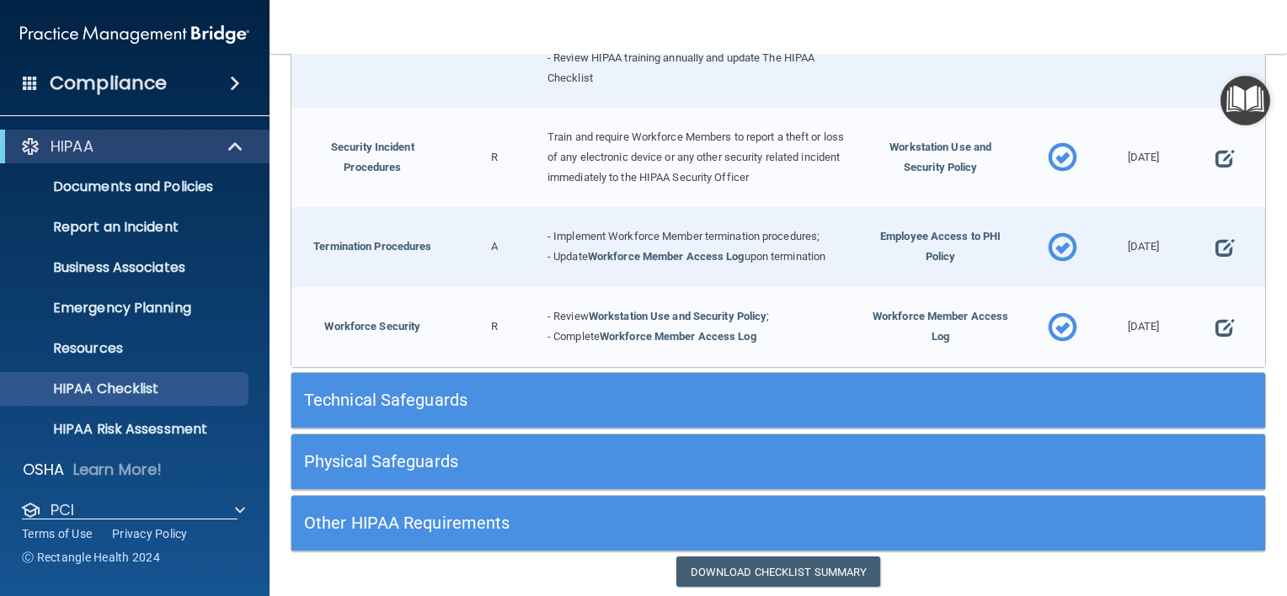
click at [689, 391] on h5 "Technical Safeguards" at bounding box center [656, 400] width 705 height 19
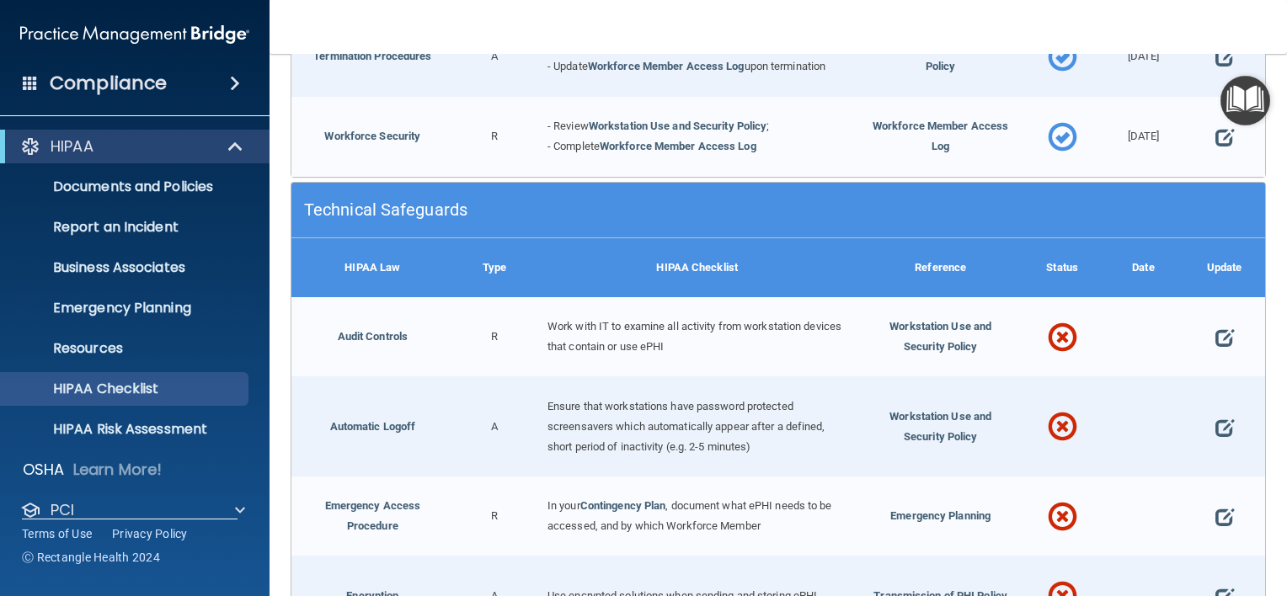
scroll to position [1842, 0]
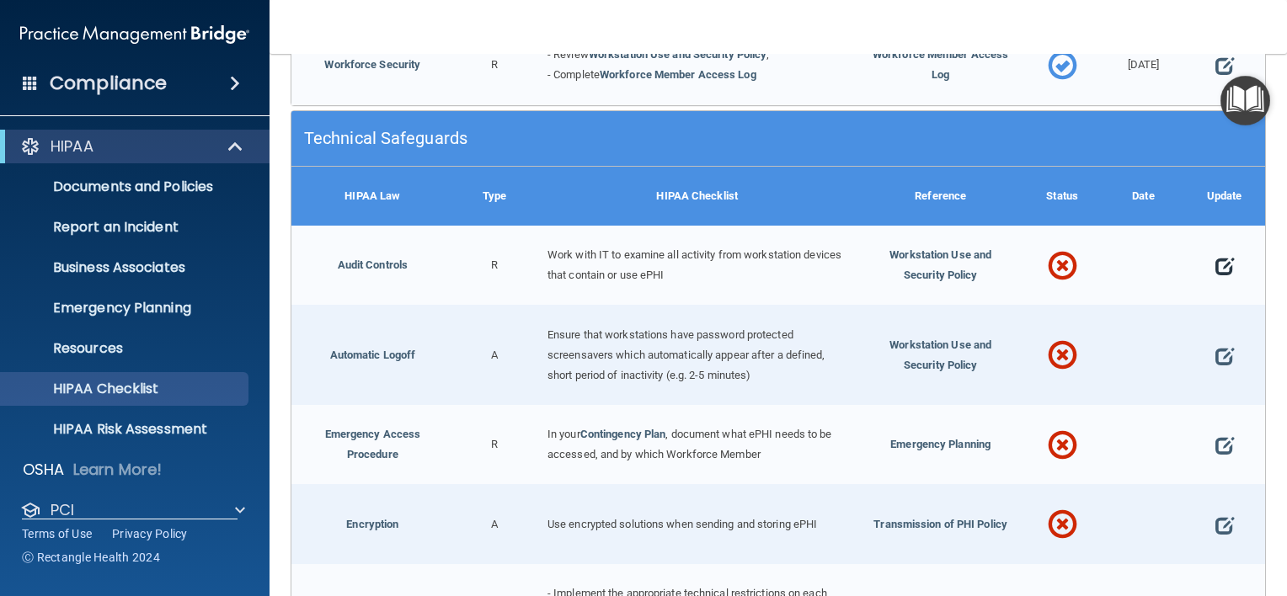
click at [1220, 256] on span at bounding box center [1224, 266] width 19 height 41
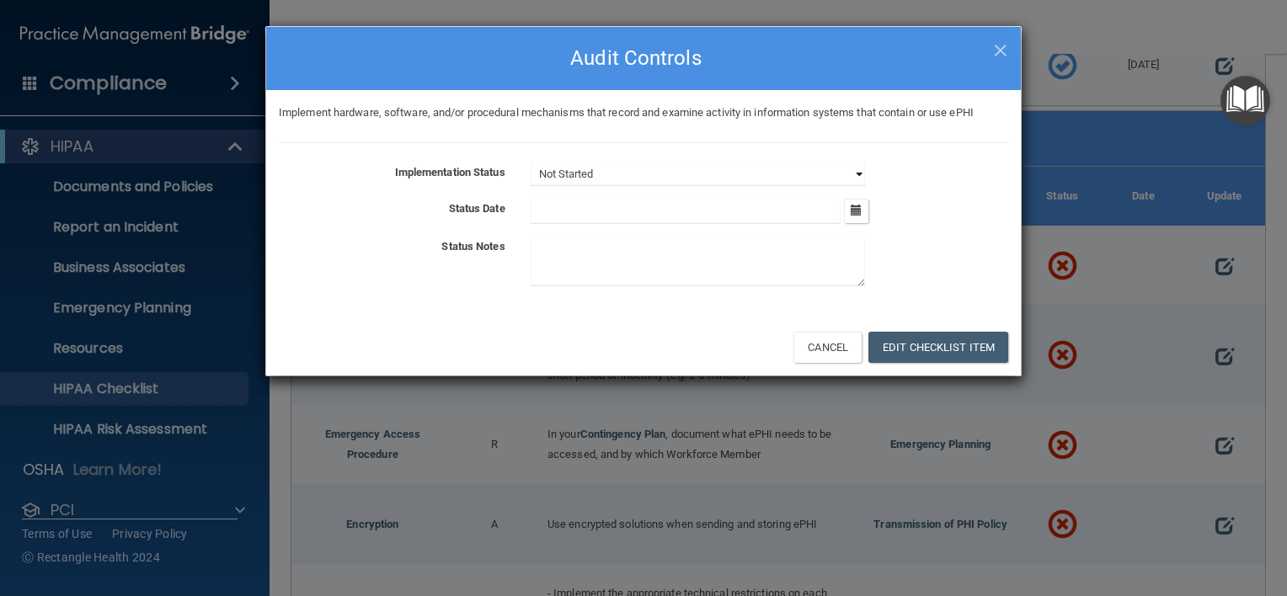
click at [834, 175] on select "Not Started In Progress Completed" at bounding box center [698, 175] width 334 height 24
select select "completed"
click at [531, 163] on select "Not Started In Progress Completed" at bounding box center [698, 175] width 334 height 24
click at [859, 211] on icon "button" at bounding box center [856, 210] width 11 height 11
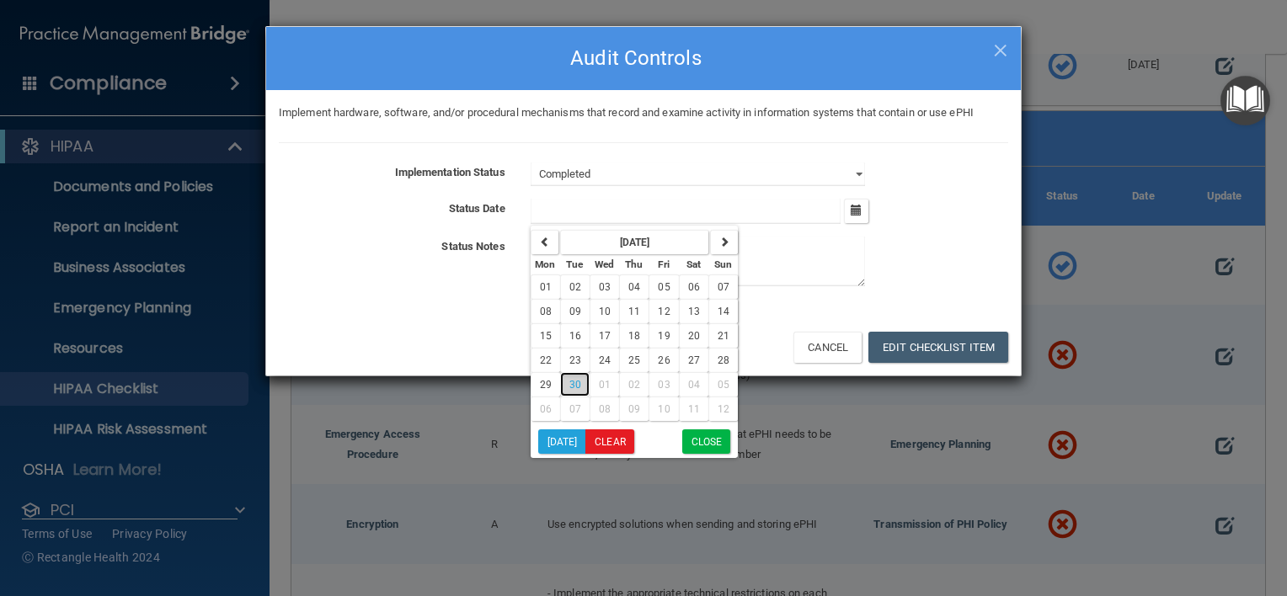
click at [574, 385] on span "30" at bounding box center [575, 385] width 12 height 12
type input "9/30/25"
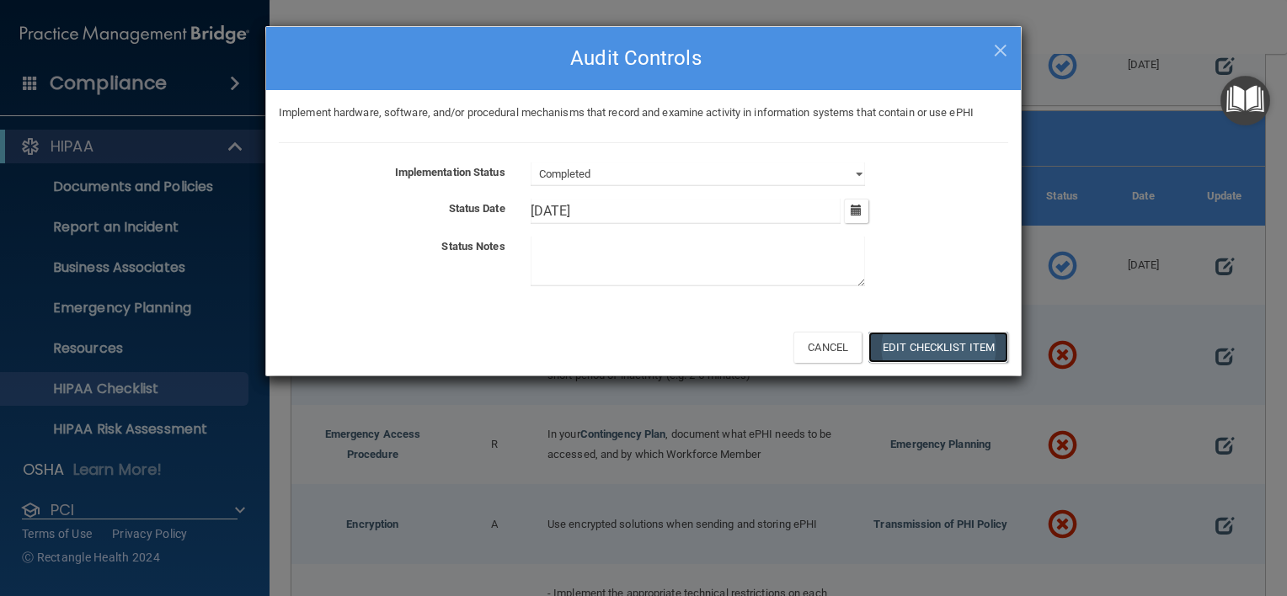
click at [928, 350] on button "Edit Checklist Item" at bounding box center [938, 347] width 140 height 31
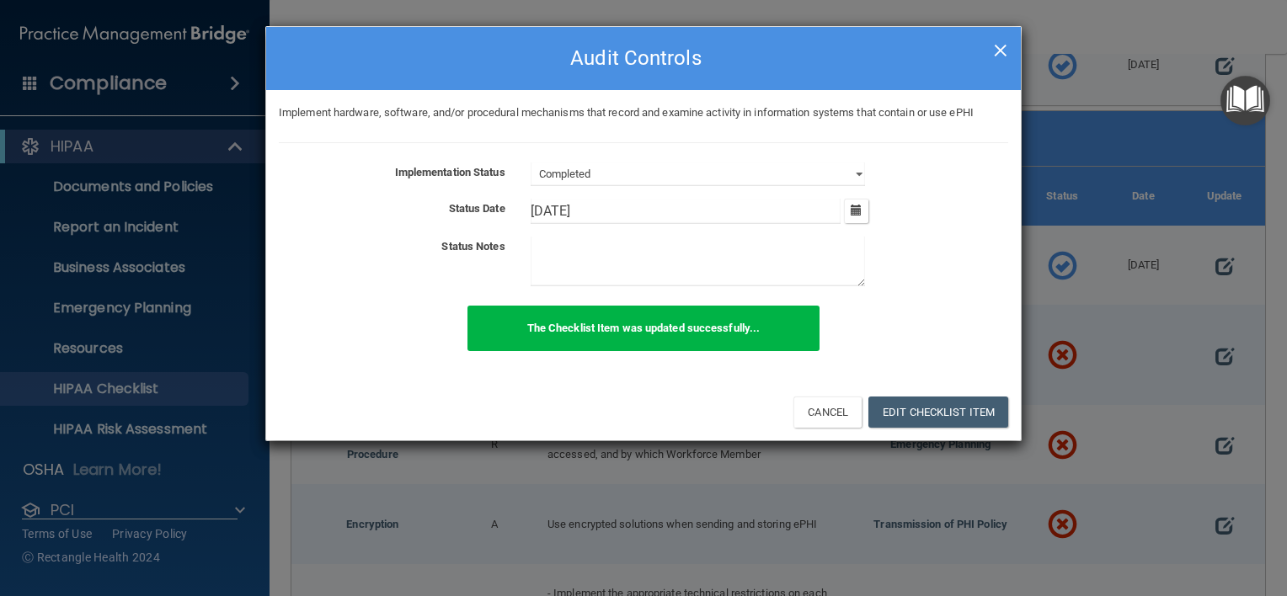
click at [995, 57] on span "×" at bounding box center [1000, 48] width 15 height 34
select select "not_started"
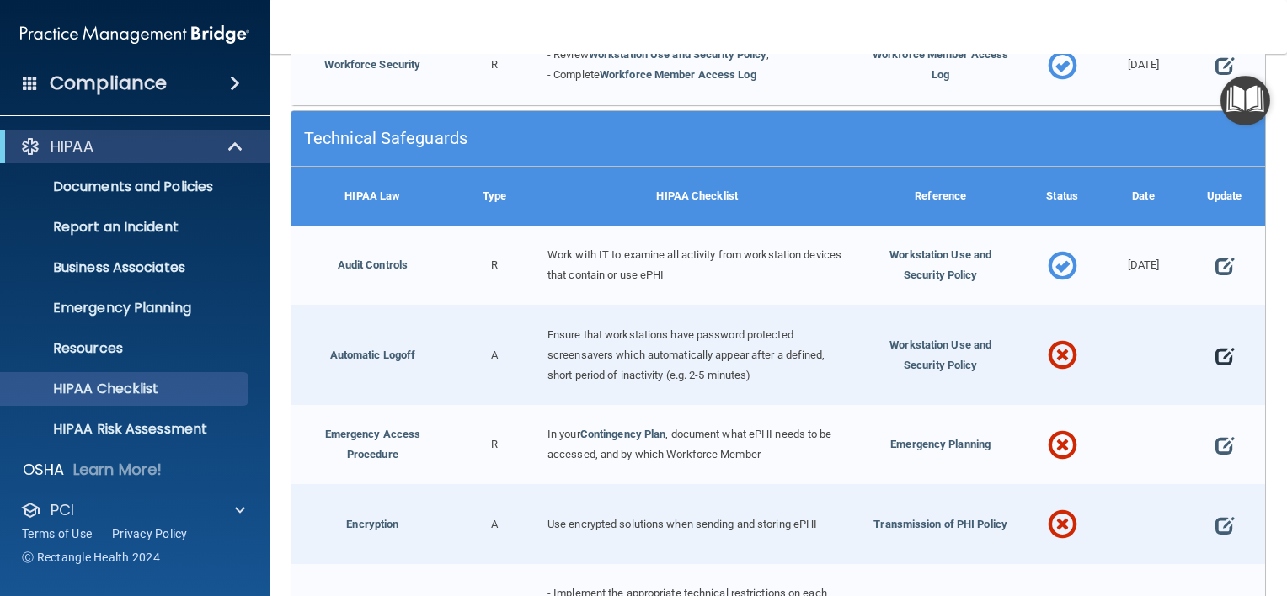
click at [1217, 342] on span at bounding box center [1224, 355] width 19 height 41
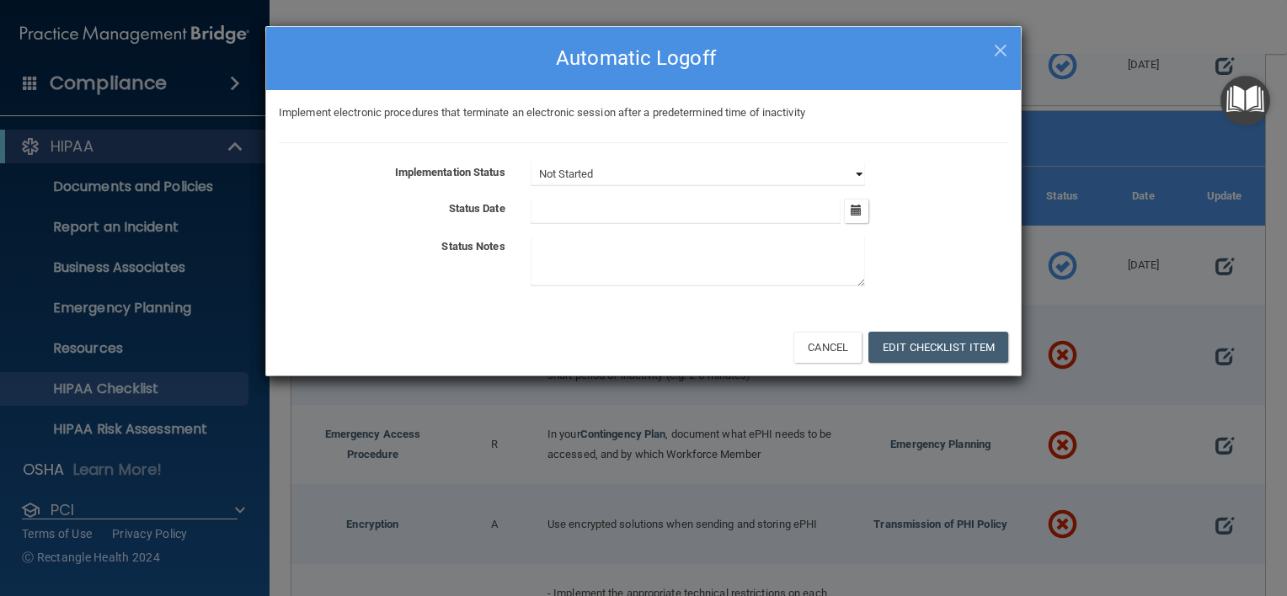
click at [840, 178] on select "Not Started In Progress Completed" at bounding box center [698, 175] width 334 height 24
select select "completed"
click at [531, 163] on select "Not Started In Progress Completed" at bounding box center [698, 175] width 334 height 24
click at [878, 199] on div "September 2025 Mon Tue Wed Thu Fri Sat Sun 01 02 03 04 05 06 07 08 09 10 11 12 …" at bounding box center [769, 211] width 503 height 25
click at [857, 219] on button "button" at bounding box center [856, 211] width 24 height 24
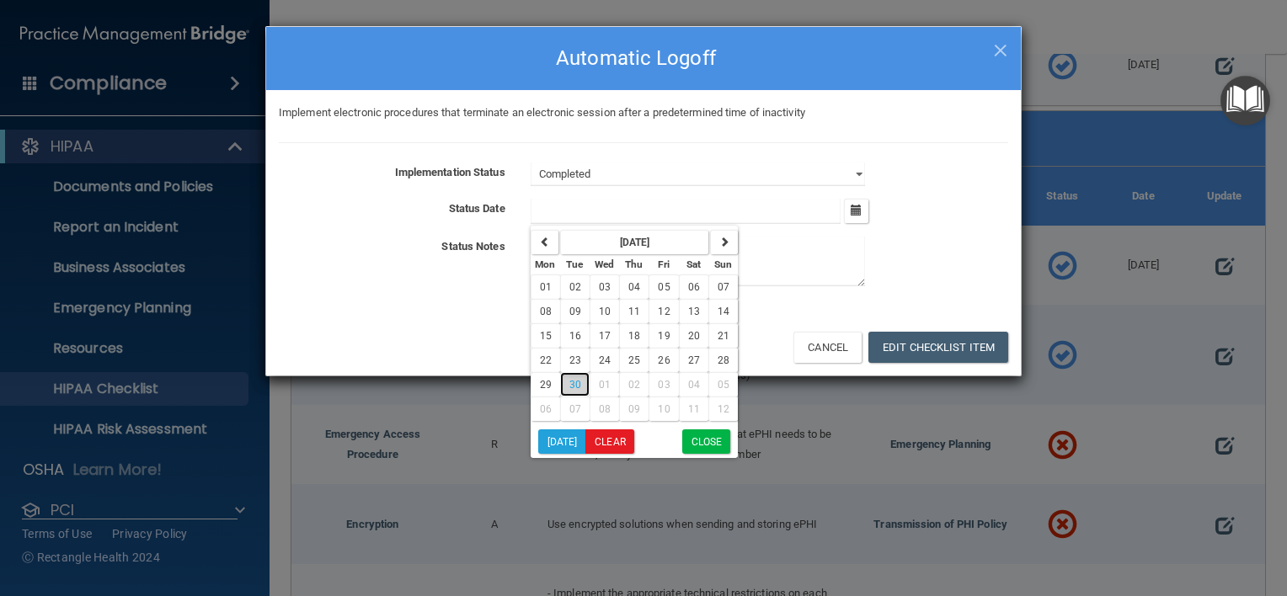
click at [579, 384] on button "30" at bounding box center [574, 384] width 29 height 24
type input "9/30/25"
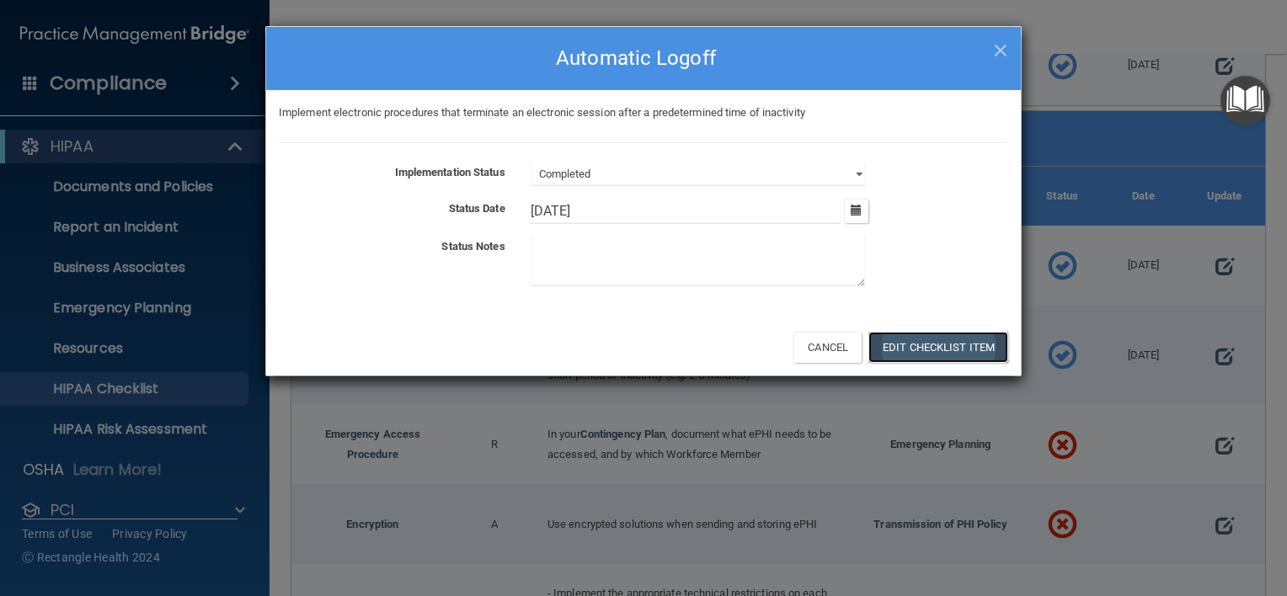
click at [947, 347] on button "Edit Checklist Item" at bounding box center [938, 347] width 140 height 31
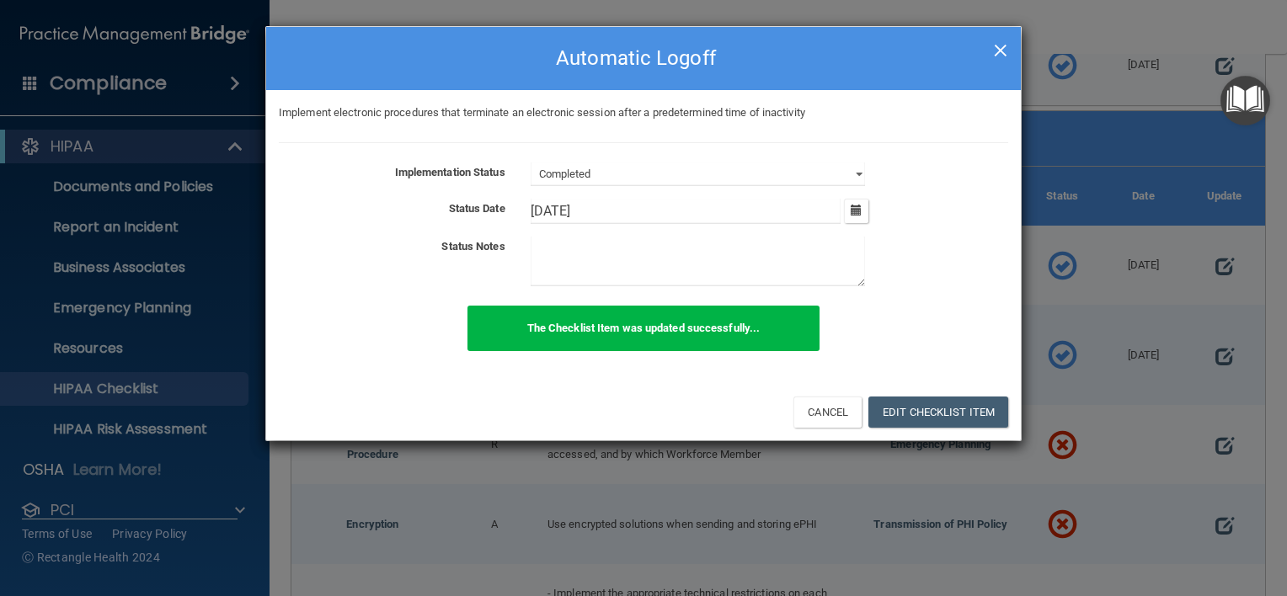
click at [995, 54] on span "×" at bounding box center [1000, 48] width 15 height 34
select select "not_started"
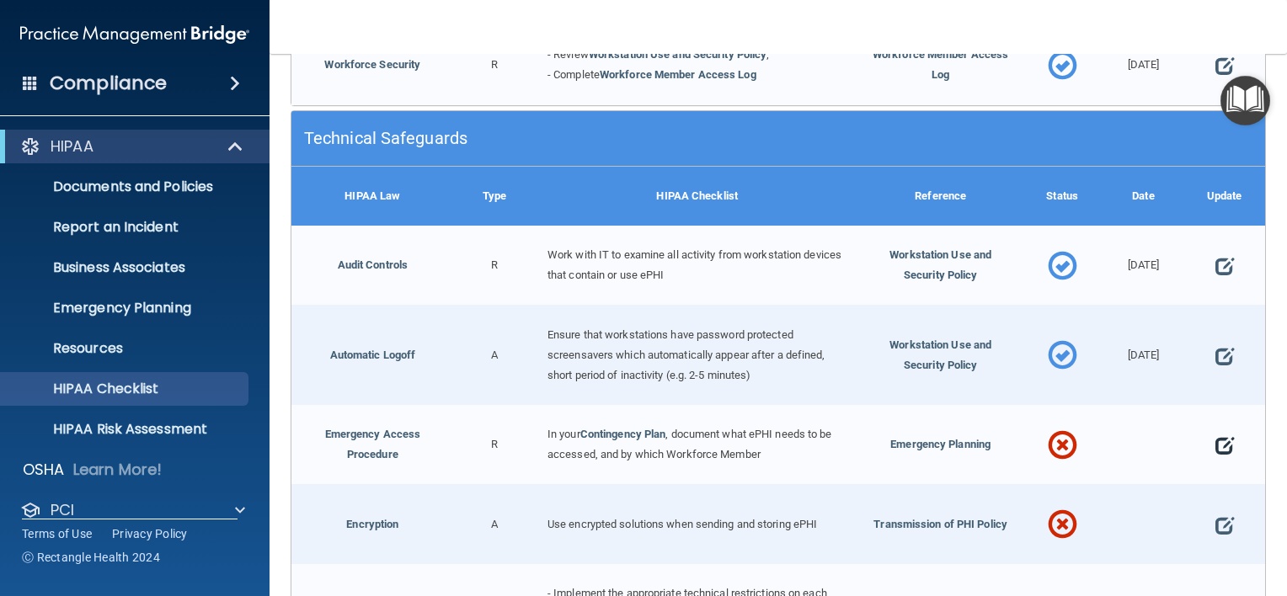
click at [1215, 437] on span at bounding box center [1224, 445] width 19 height 41
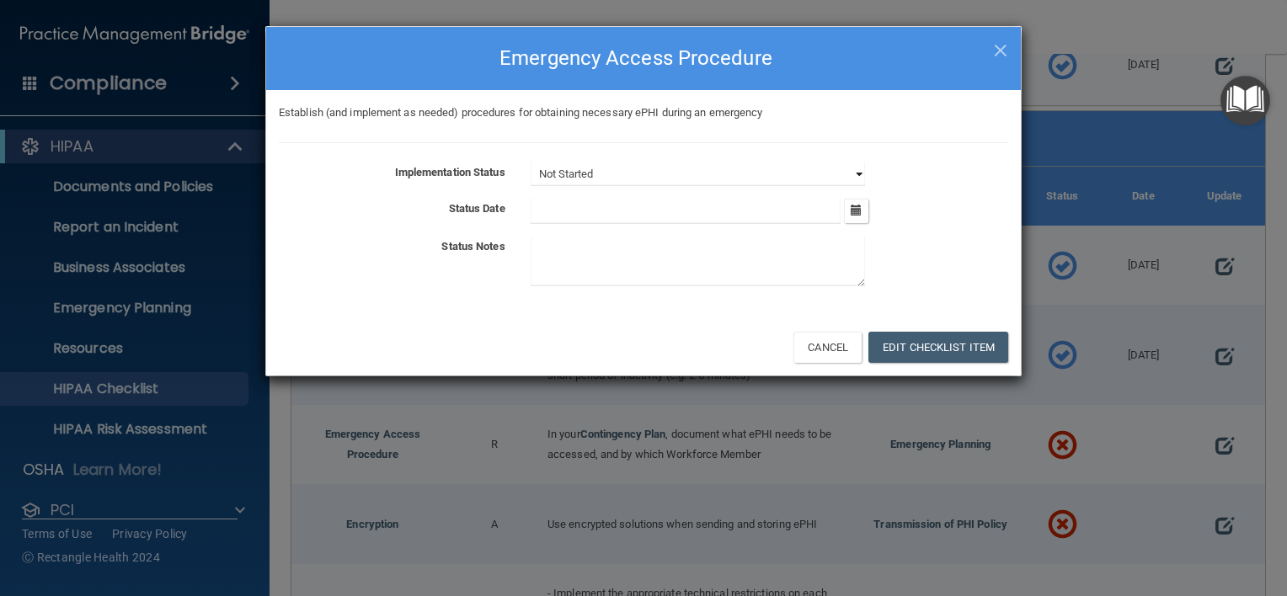
click at [855, 173] on select "Not Started In Progress Completed" at bounding box center [698, 175] width 334 height 24
select select "completed"
click at [531, 163] on select "Not Started In Progress Completed" at bounding box center [698, 175] width 334 height 24
click at [859, 211] on icon "button" at bounding box center [856, 210] width 11 height 11
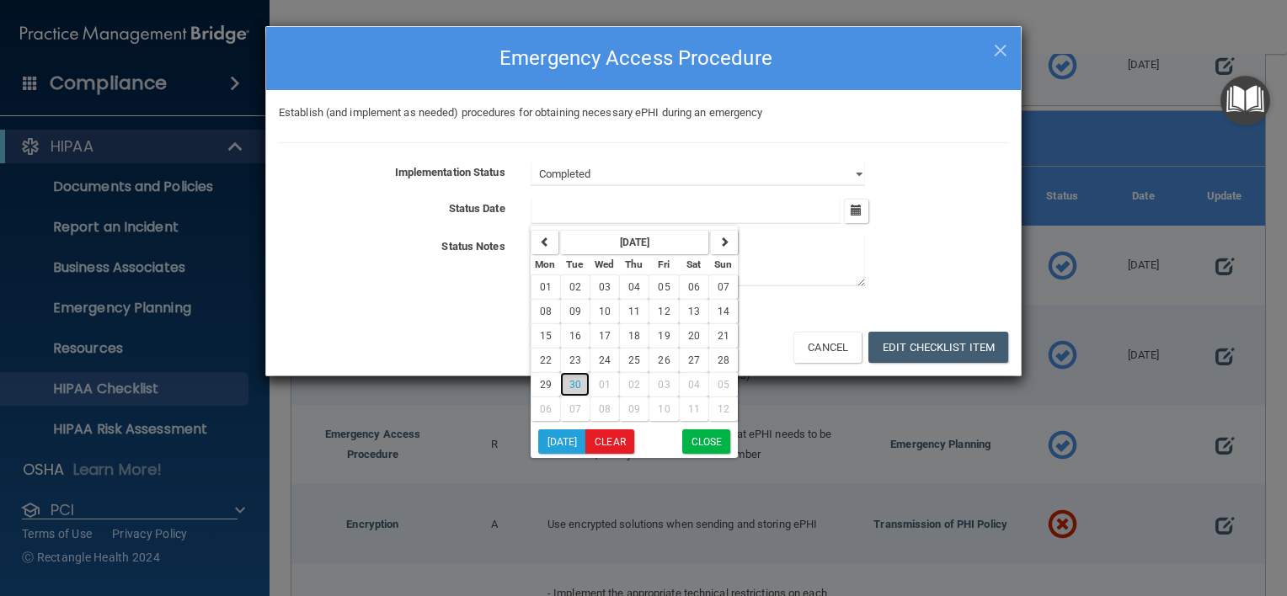
click at [576, 383] on span "30" at bounding box center [575, 385] width 12 height 12
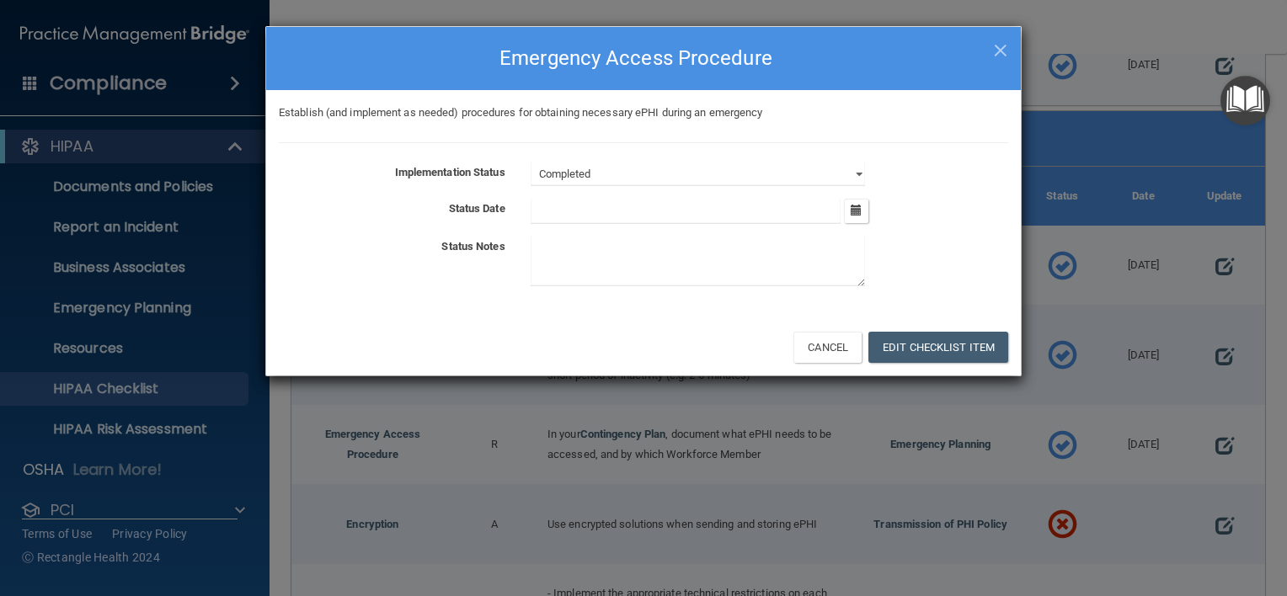
type input "9/30/25"
click at [947, 354] on button "Edit Checklist Item" at bounding box center [938, 347] width 140 height 31
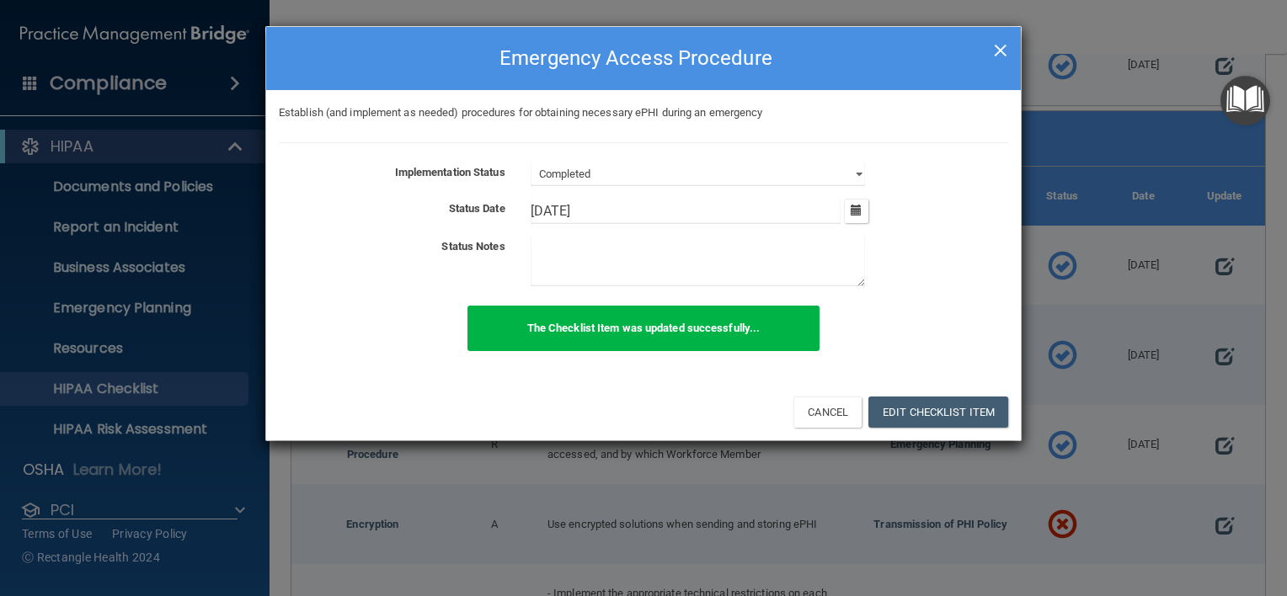
click at [1004, 50] on span "×" at bounding box center [1000, 48] width 15 height 34
select select "not_started"
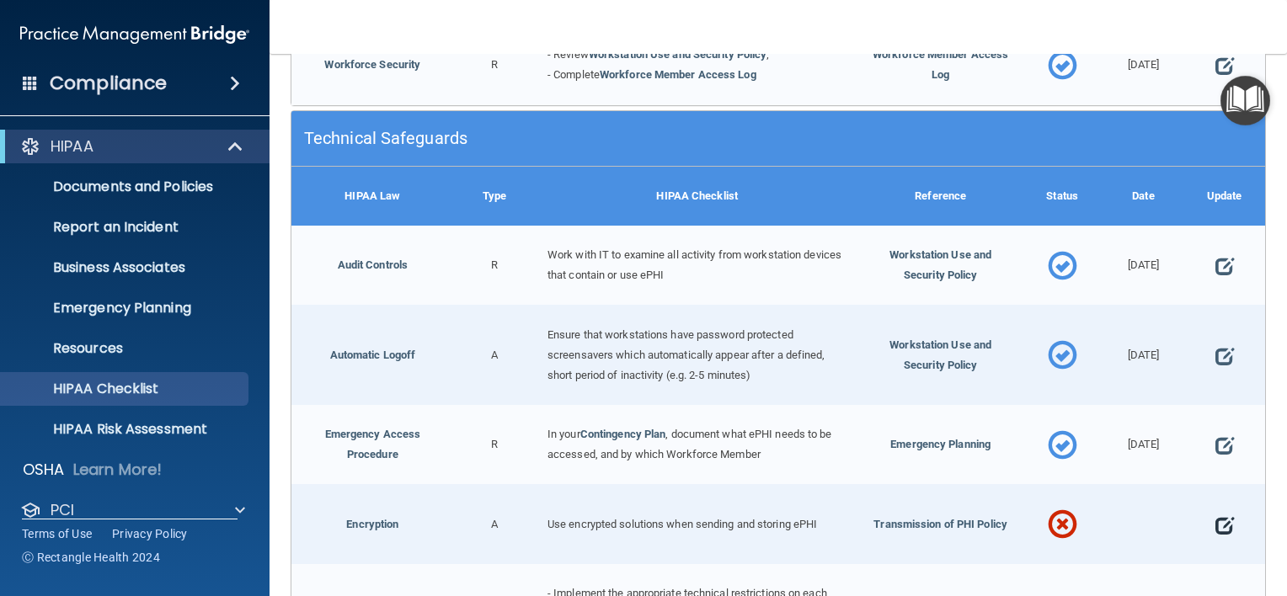
click at [1219, 504] on span at bounding box center [1224, 524] width 19 height 41
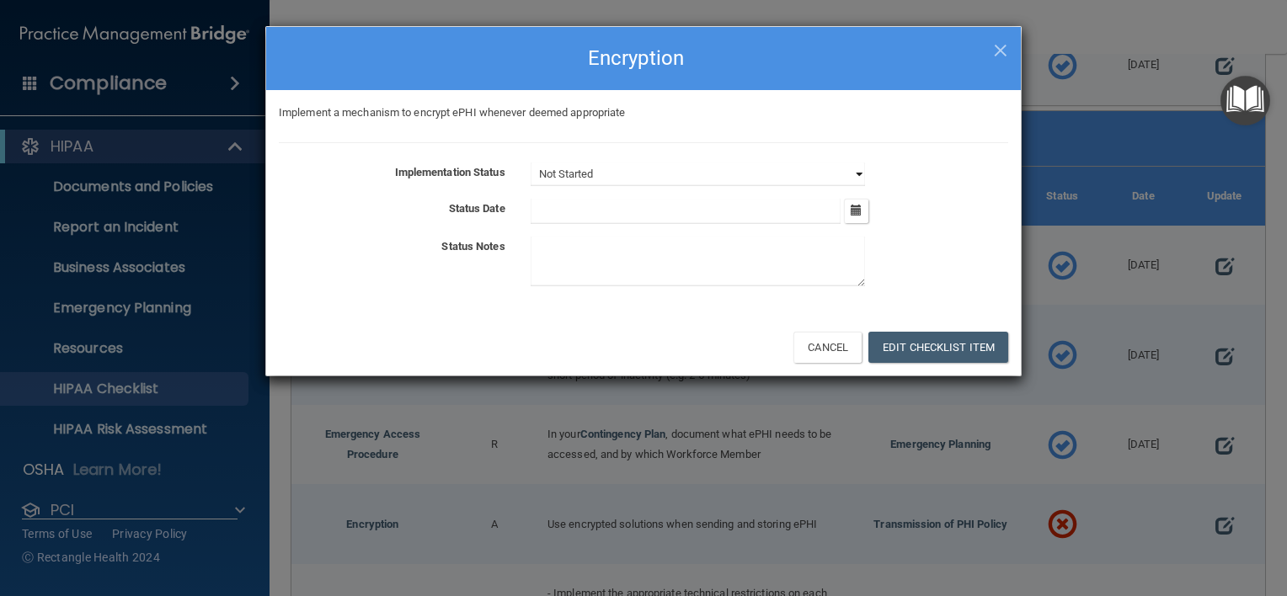
click at [849, 179] on select "Not Started In Progress Completed" at bounding box center [698, 175] width 334 height 24
select select "completed"
click at [531, 163] on select "Not Started In Progress Completed" at bounding box center [698, 175] width 334 height 24
click at [845, 209] on button "button" at bounding box center [856, 211] width 24 height 24
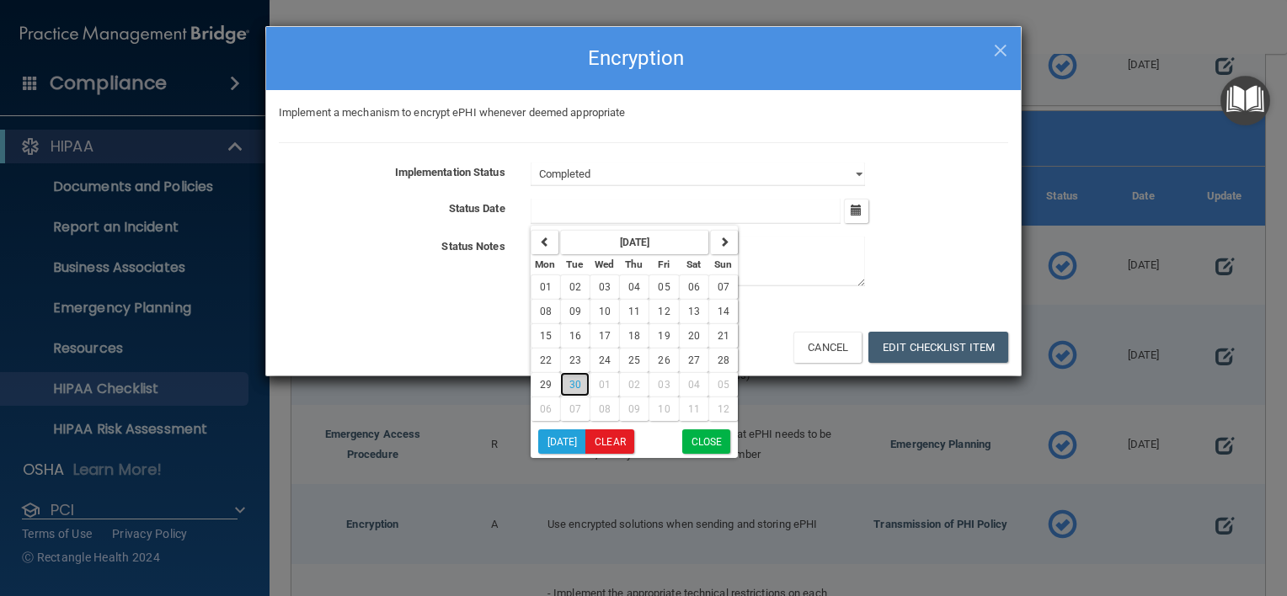
click at [574, 387] on span "30" at bounding box center [575, 385] width 12 height 12
type input "9/30/25"
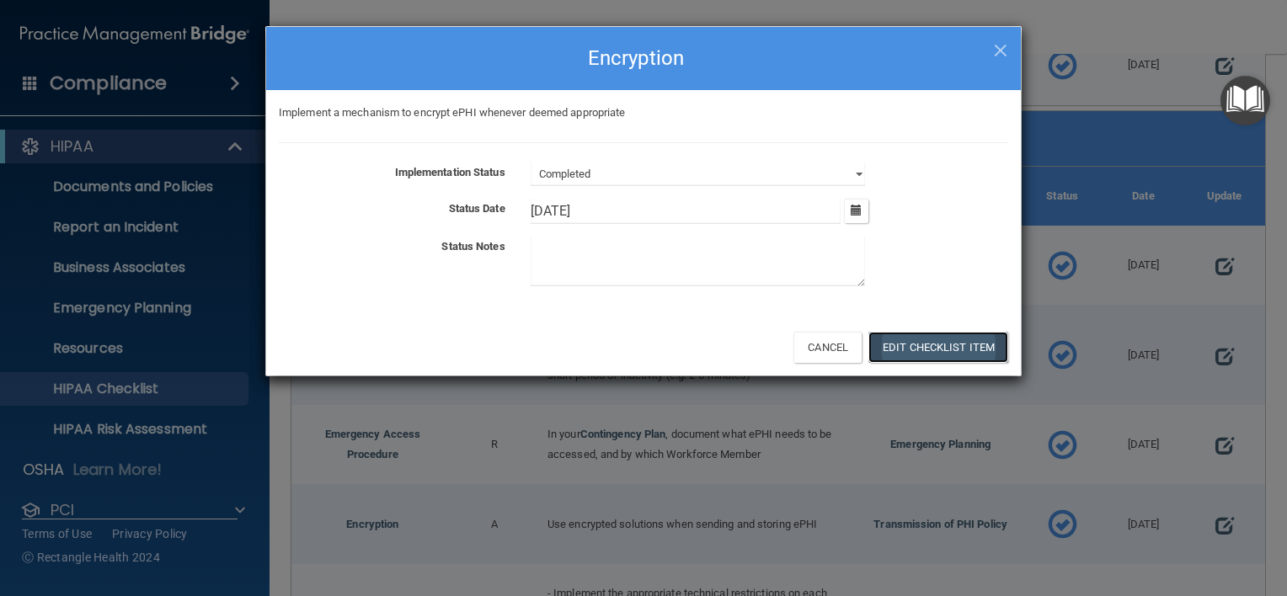
click at [940, 344] on button "Edit Checklist Item" at bounding box center [938, 347] width 140 height 31
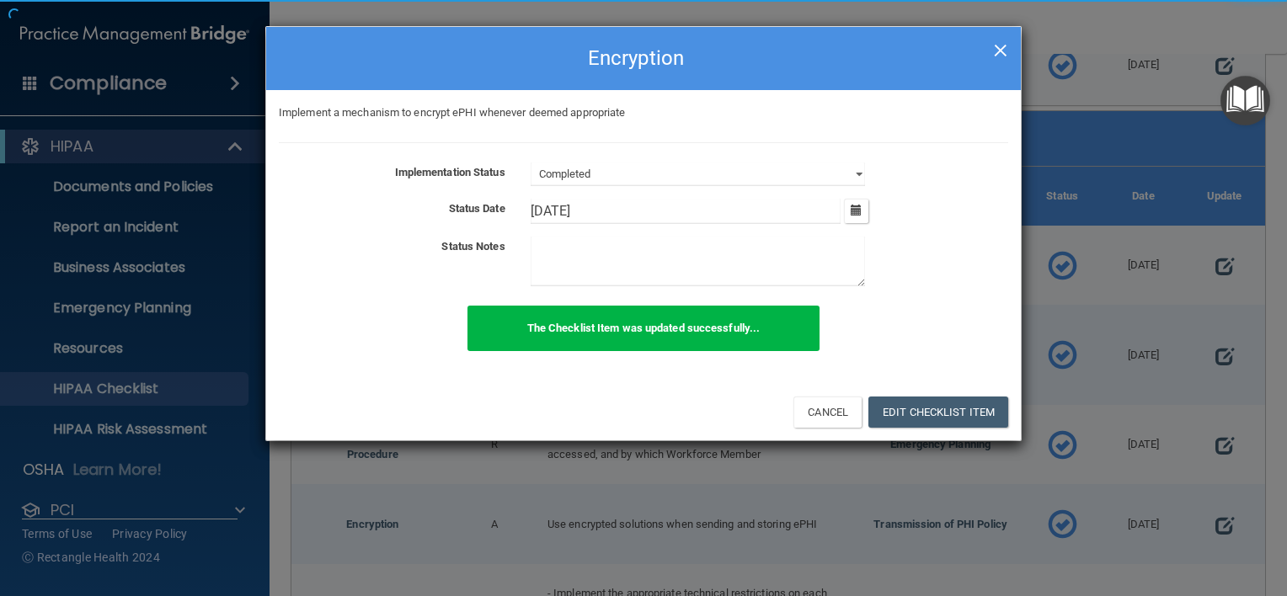
click at [1001, 48] on span "×" at bounding box center [1000, 48] width 15 height 34
select select "not_started"
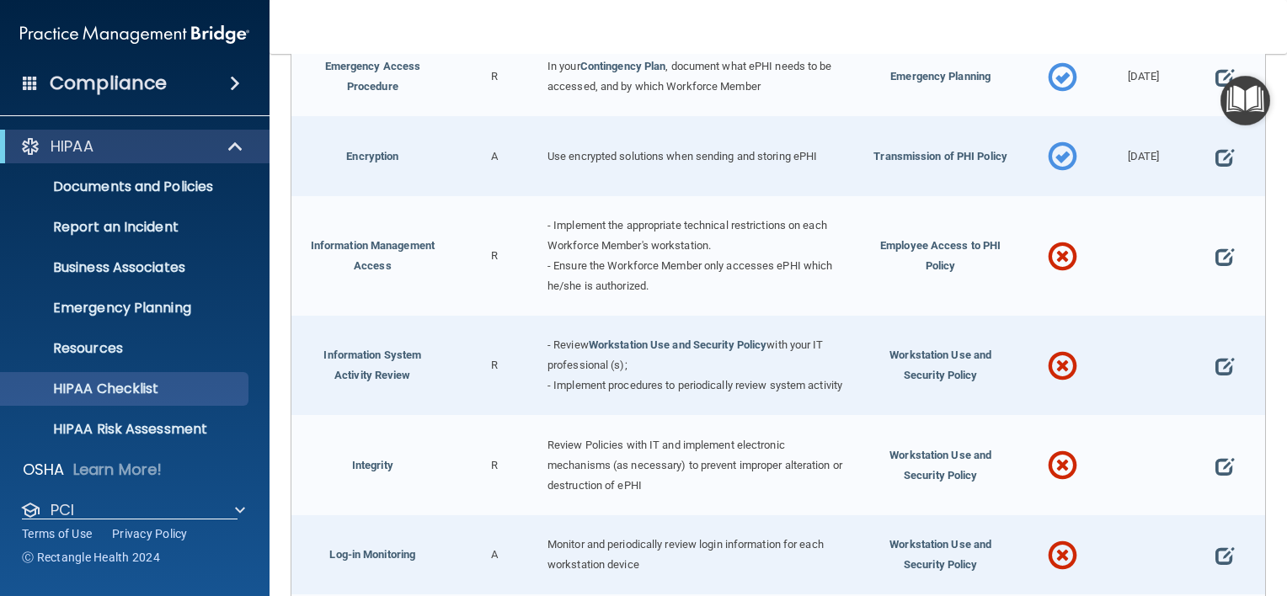
scroll to position [2213, 0]
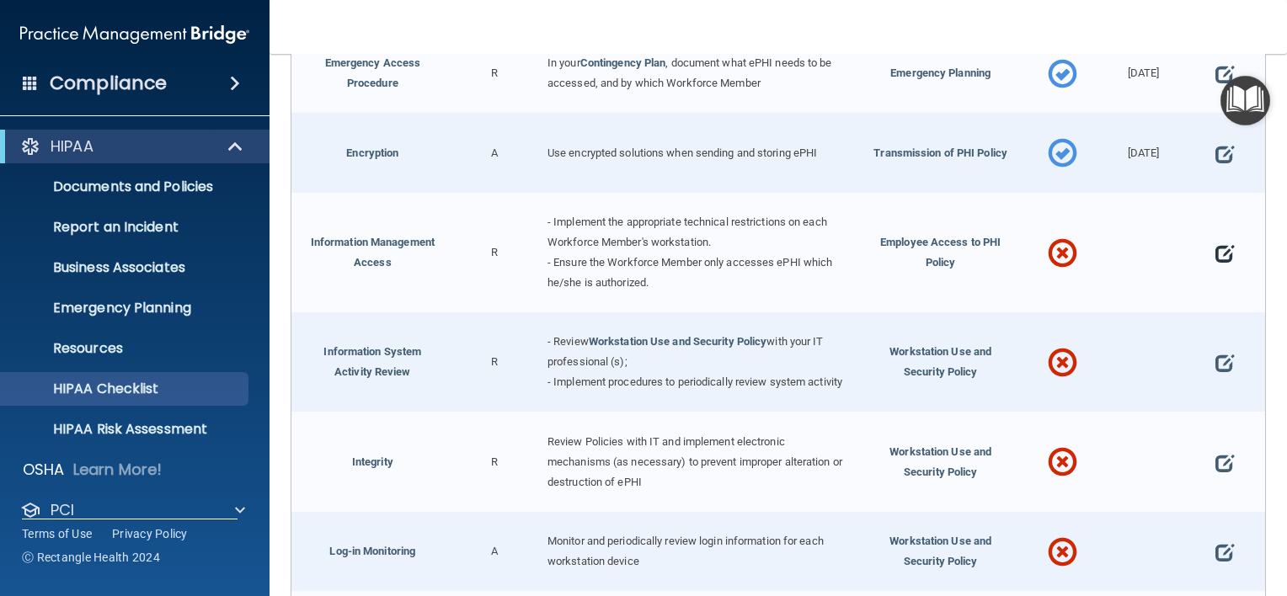
click at [1215, 242] on span at bounding box center [1224, 253] width 19 height 41
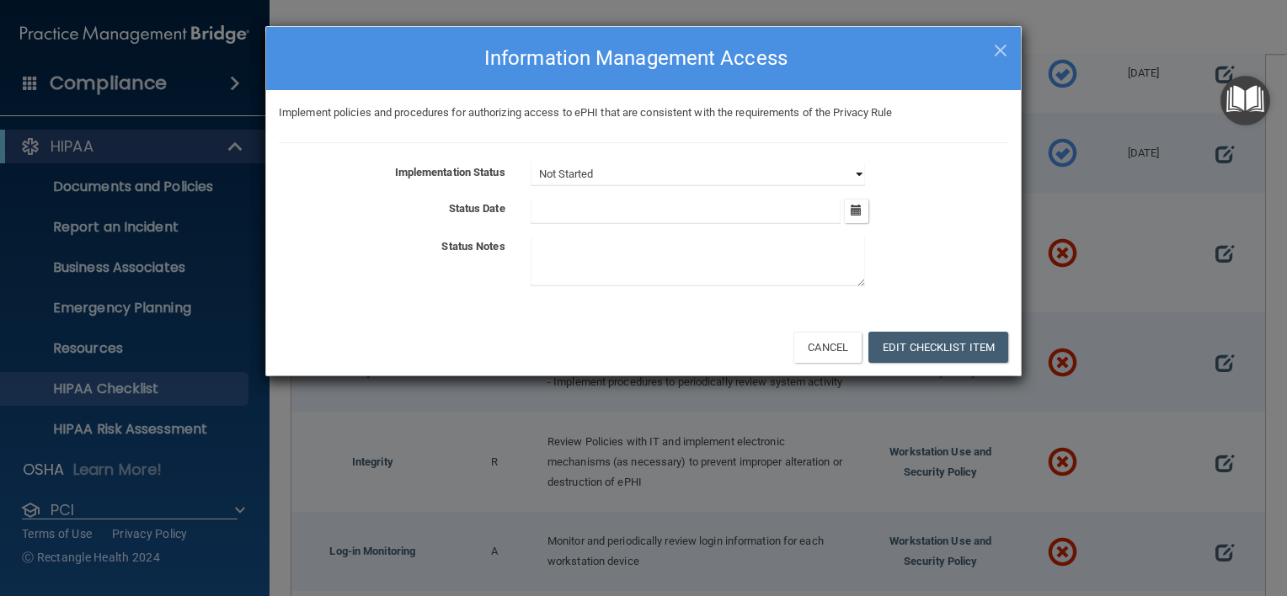
click at [846, 173] on select "Not Started In Progress Completed" at bounding box center [698, 175] width 334 height 24
select select "completed"
click at [531, 163] on select "Not Started In Progress Completed" at bounding box center [698, 175] width 334 height 24
click at [851, 211] on icon "button" at bounding box center [856, 210] width 11 height 11
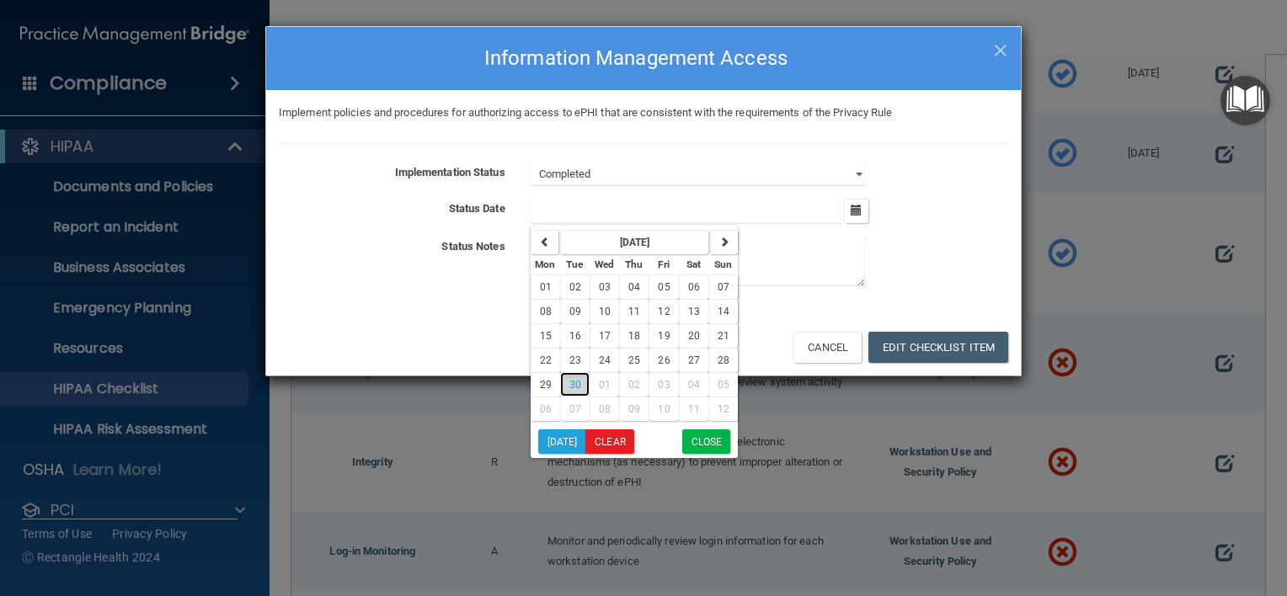
click at [569, 379] on span "30" at bounding box center [575, 385] width 12 height 12
type input "9/30/25"
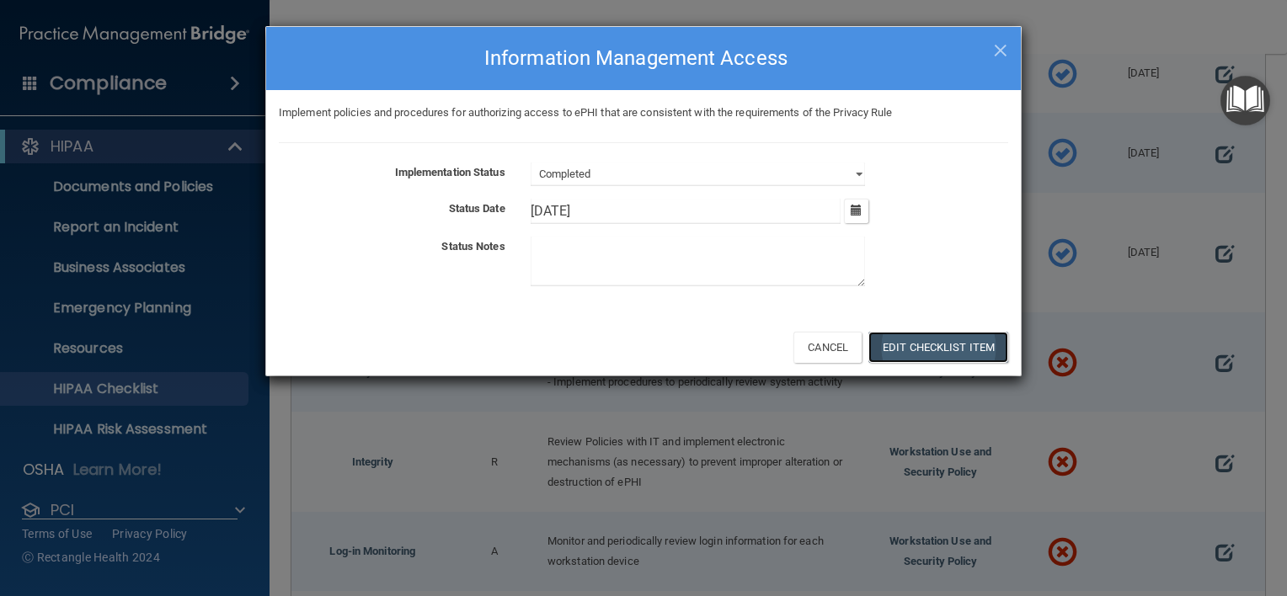
click at [970, 349] on button "Edit Checklist Item" at bounding box center [938, 347] width 140 height 31
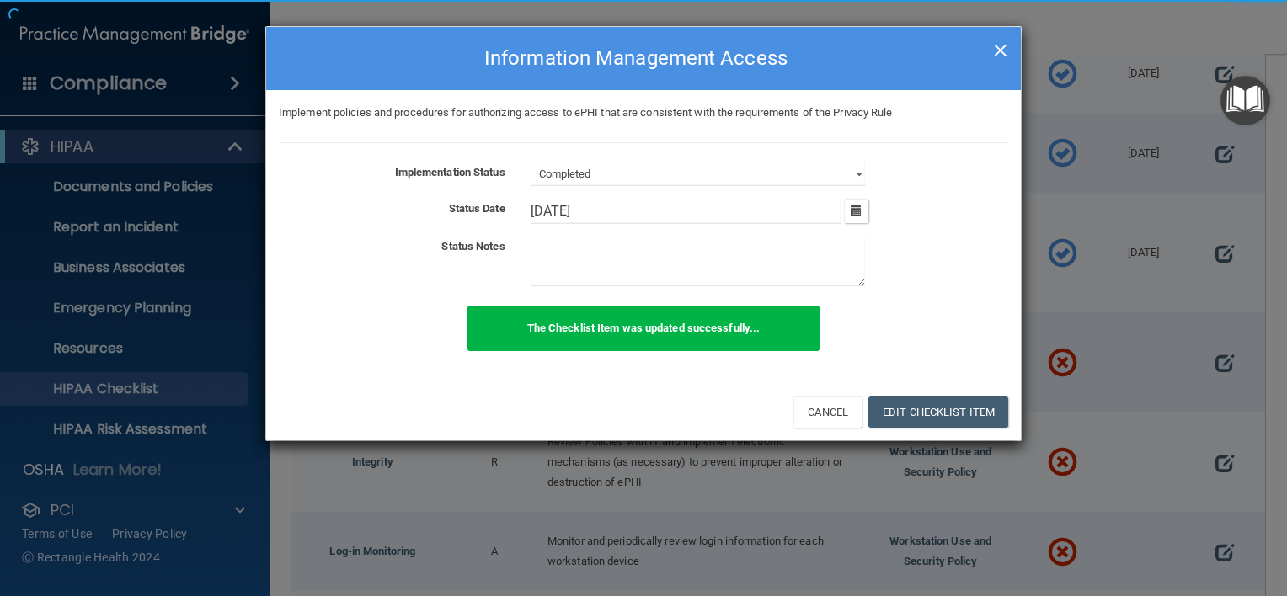
click at [1004, 44] on span "×" at bounding box center [1000, 48] width 15 height 34
select select "not_started"
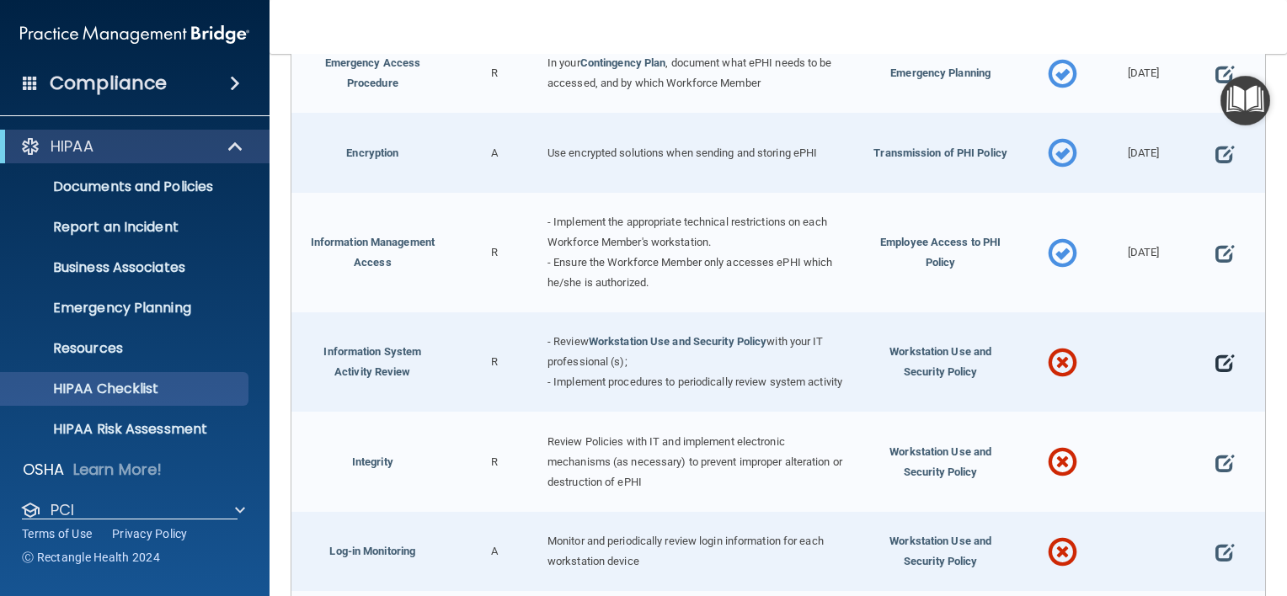
click at [1219, 360] on span at bounding box center [1224, 363] width 19 height 41
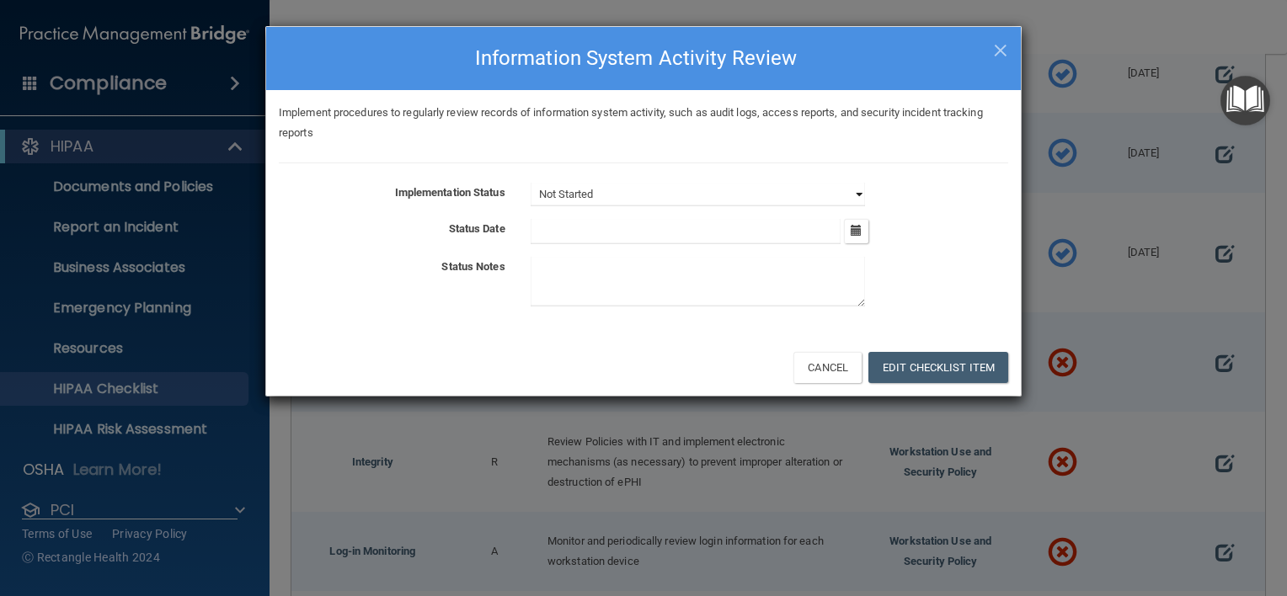
click at [863, 189] on select "Not Started In Progress Completed" at bounding box center [698, 195] width 334 height 24
select select "completed"
click at [531, 183] on select "Not Started In Progress Completed" at bounding box center [698, 195] width 334 height 24
click at [859, 230] on icon "button" at bounding box center [856, 230] width 11 height 11
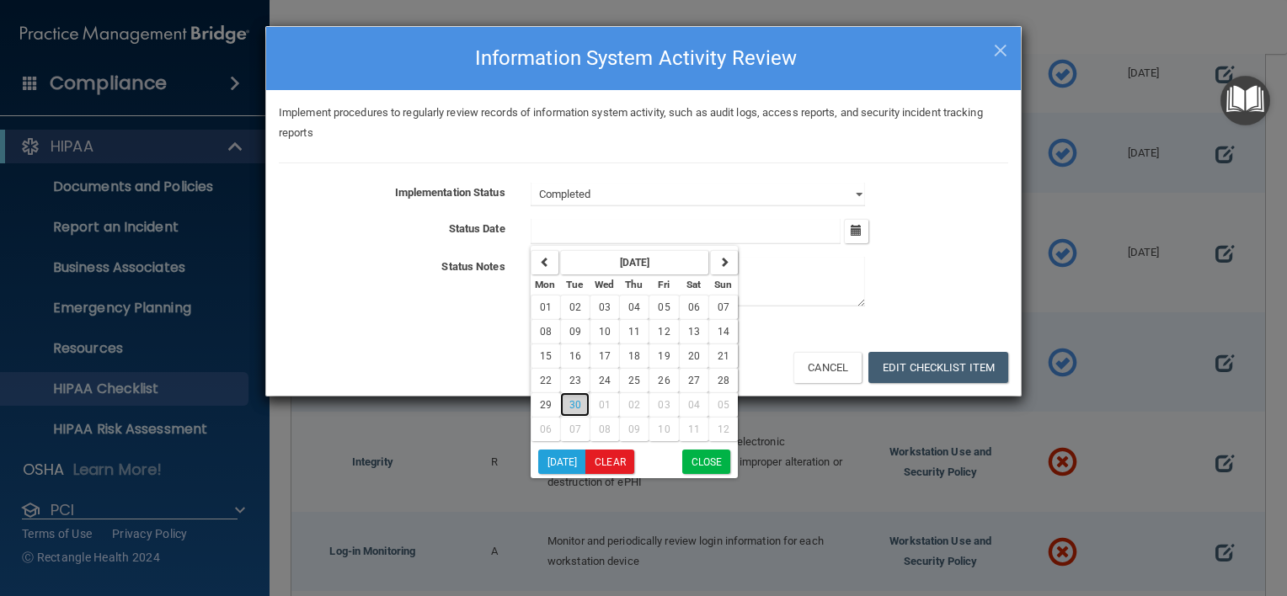
click at [587, 403] on button "30" at bounding box center [574, 404] width 29 height 24
type input "9/30/25"
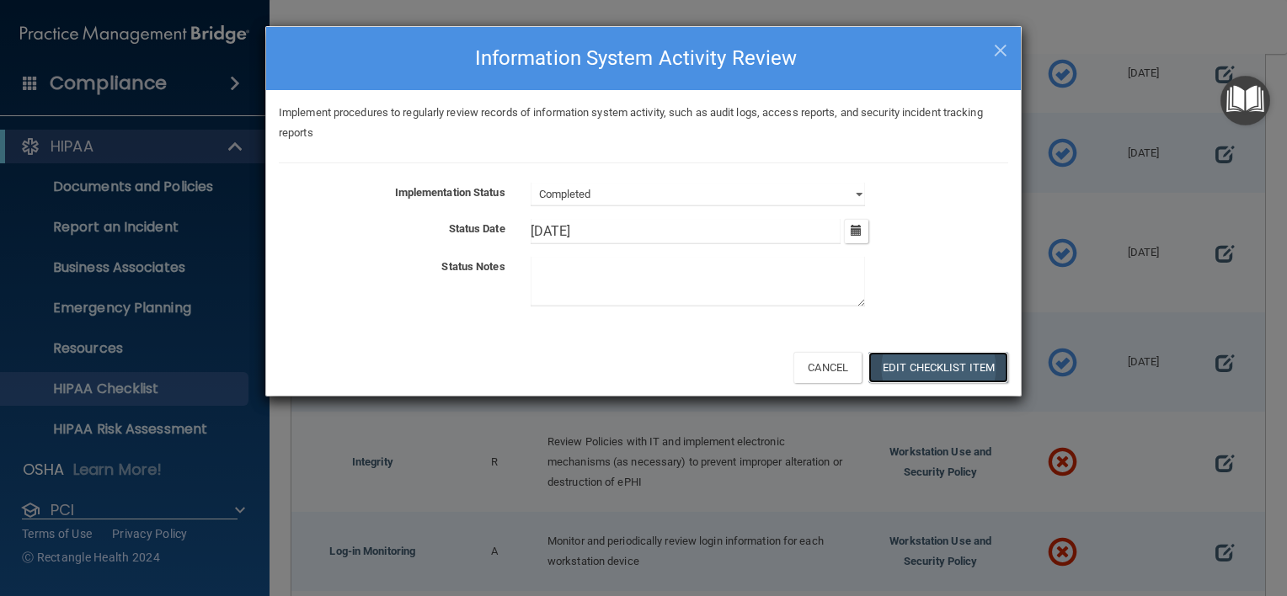
click at [947, 358] on button "Edit Checklist Item" at bounding box center [938, 367] width 140 height 31
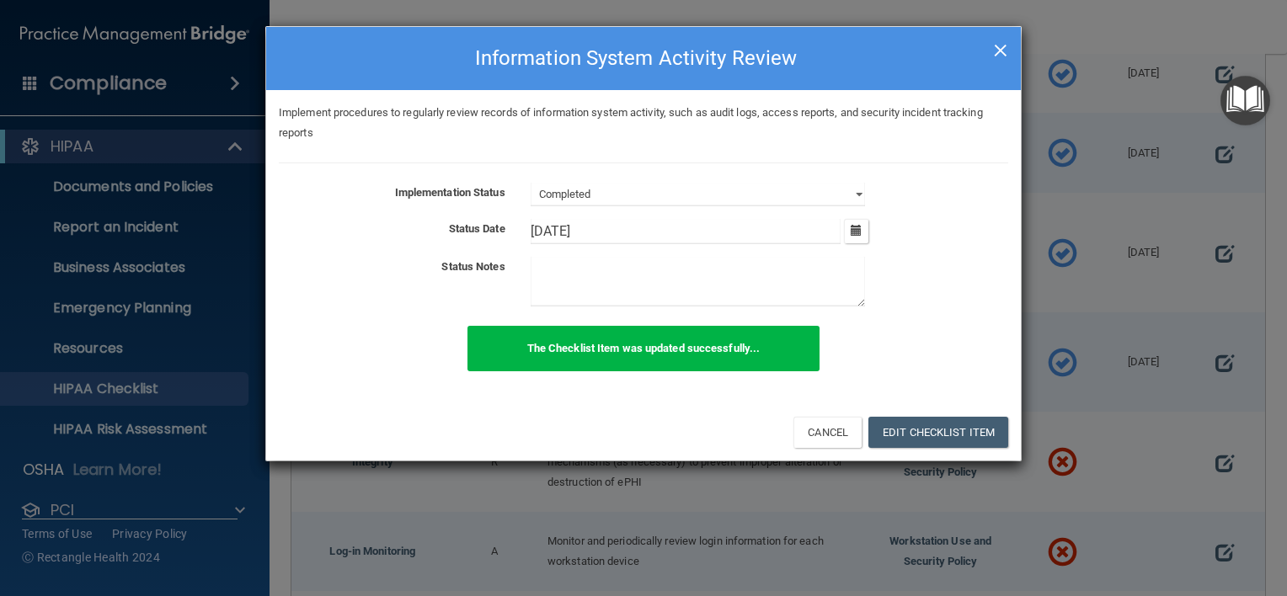
click at [1001, 52] on span "×" at bounding box center [1000, 48] width 15 height 34
select select "not_started"
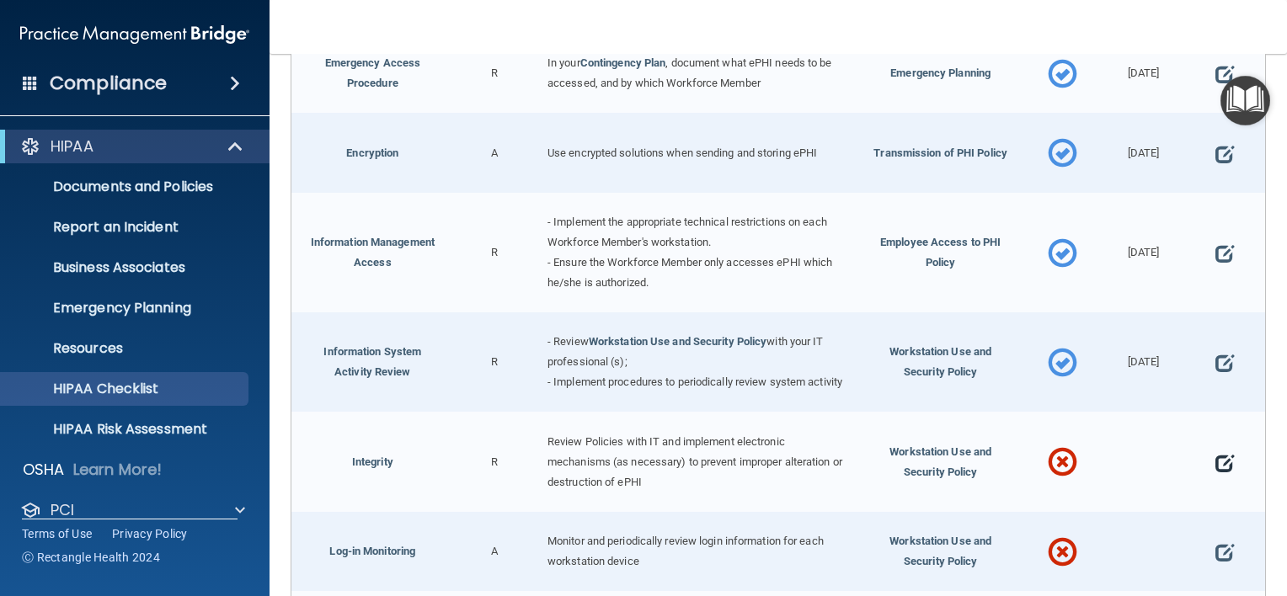
click at [1215, 468] on span at bounding box center [1224, 462] width 19 height 41
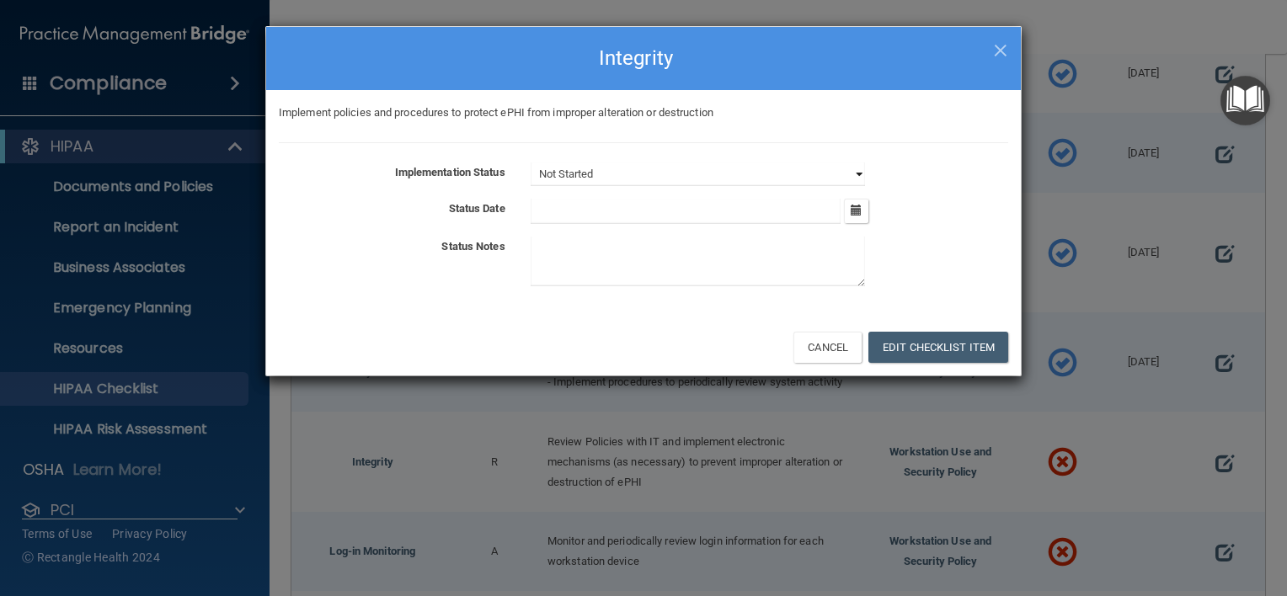
click at [857, 174] on select "Not Started In Progress Completed" at bounding box center [698, 175] width 334 height 24
select select "completed"
click at [531, 163] on select "Not Started In Progress Completed" at bounding box center [698, 175] width 334 height 24
click at [851, 210] on icon "button" at bounding box center [856, 210] width 11 height 11
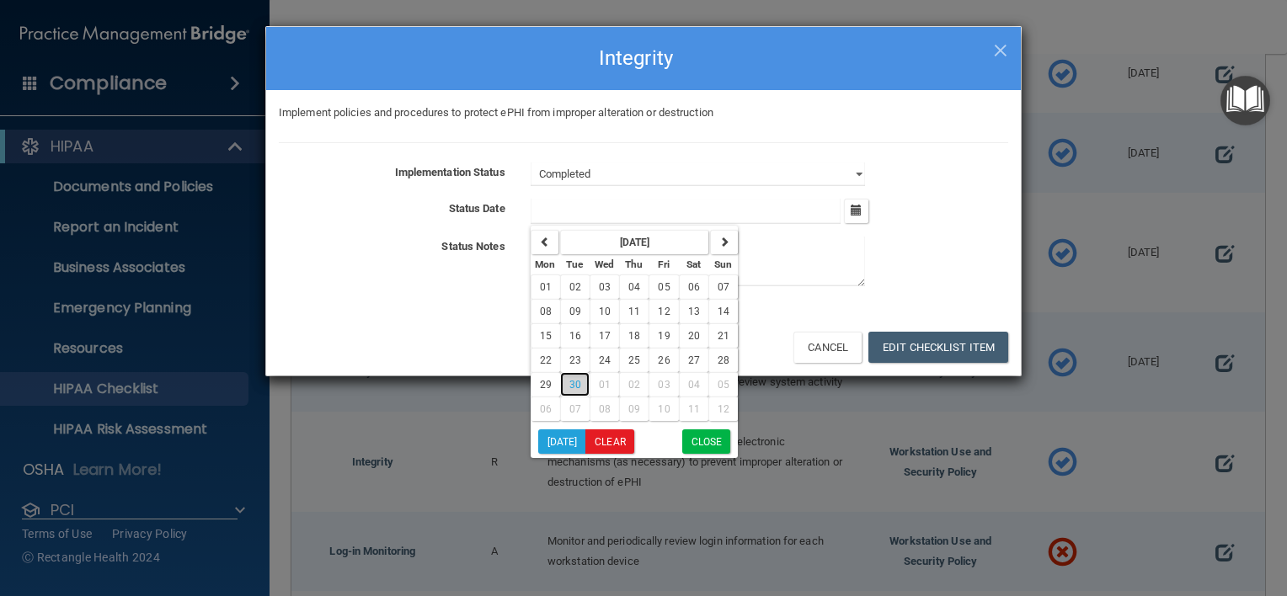
click at [578, 384] on span "30" at bounding box center [575, 385] width 12 height 12
type input "9/30/25"
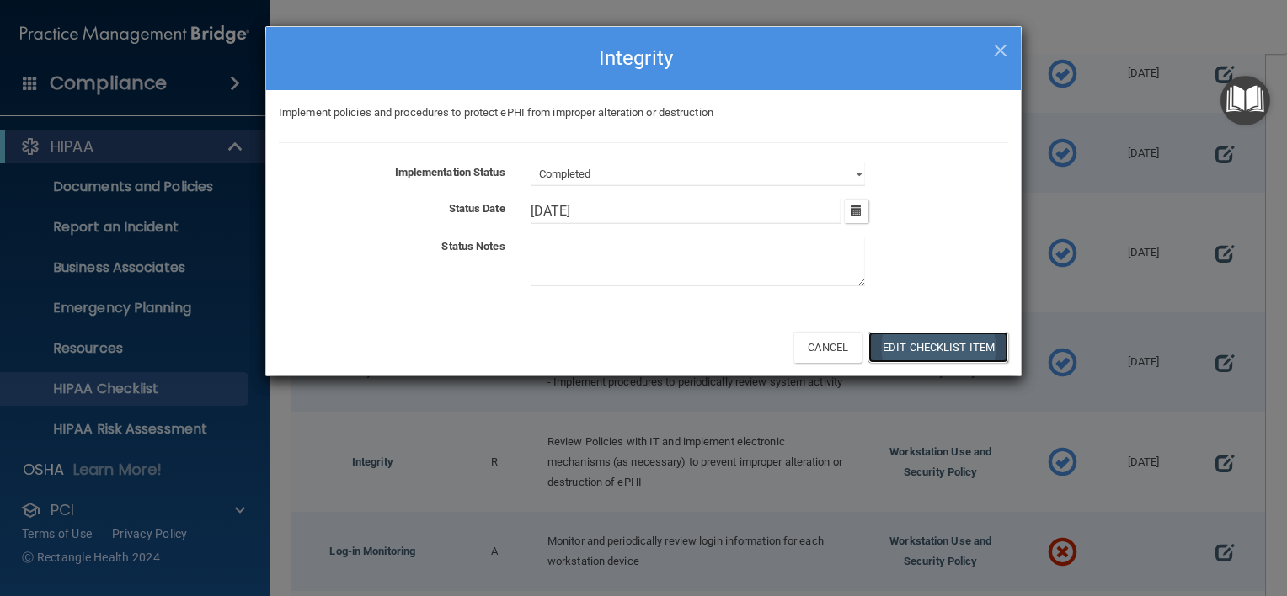
click at [948, 350] on button "Edit Checklist Item" at bounding box center [938, 347] width 140 height 31
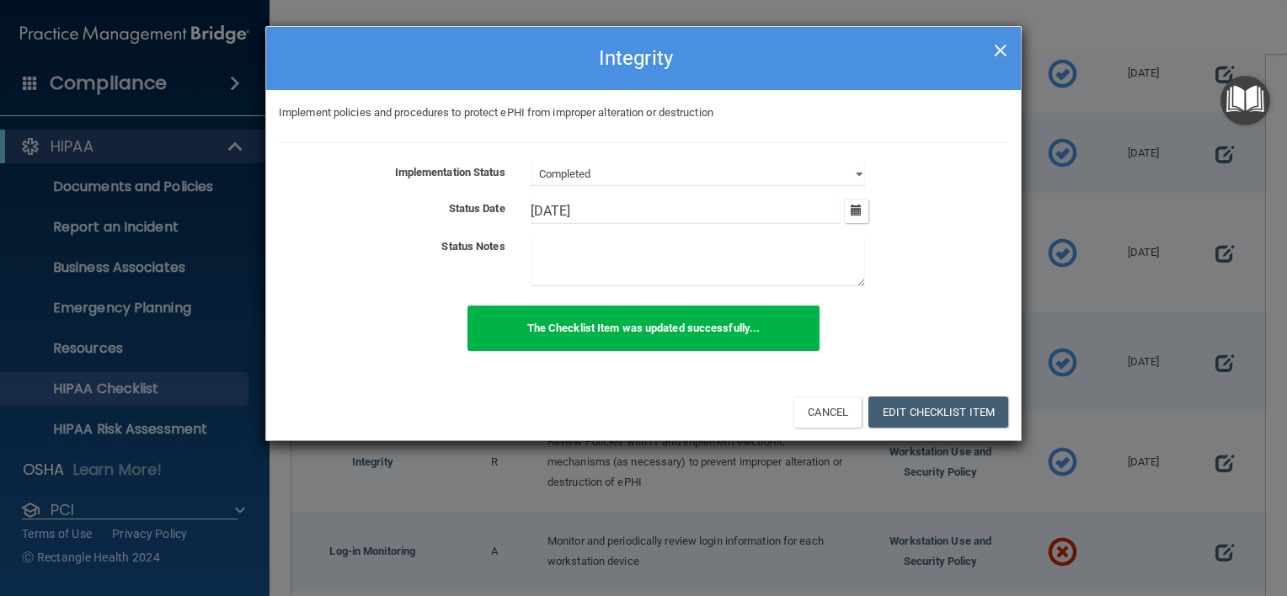
click at [1007, 52] on span "×" at bounding box center [1000, 48] width 15 height 34
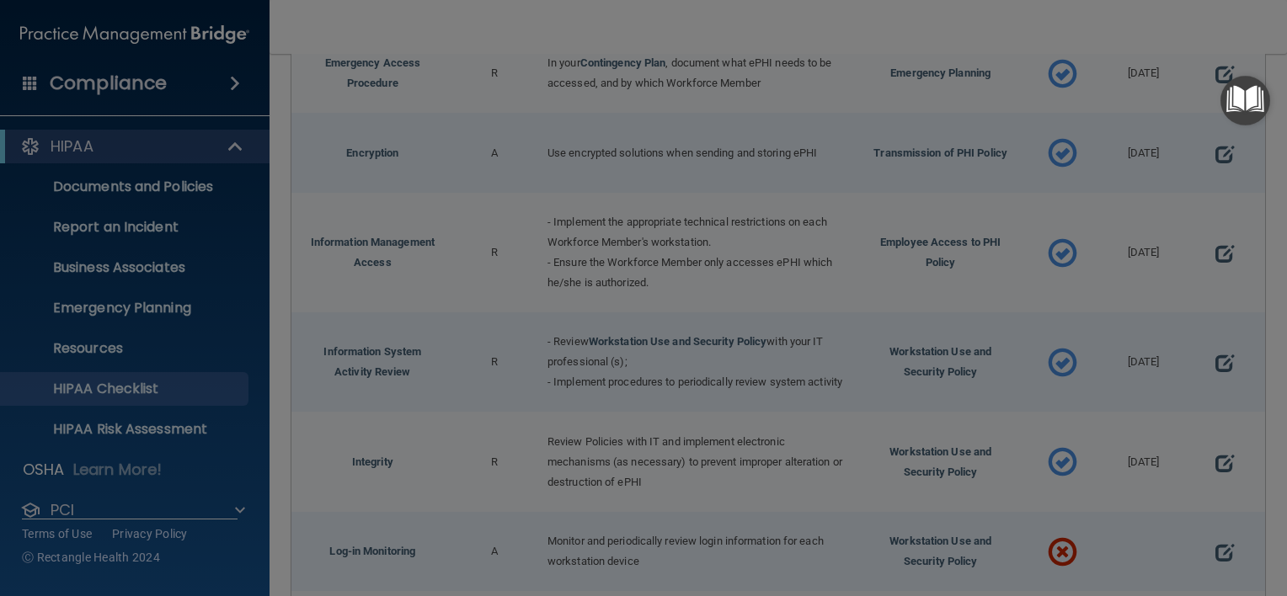
select select "not_started"
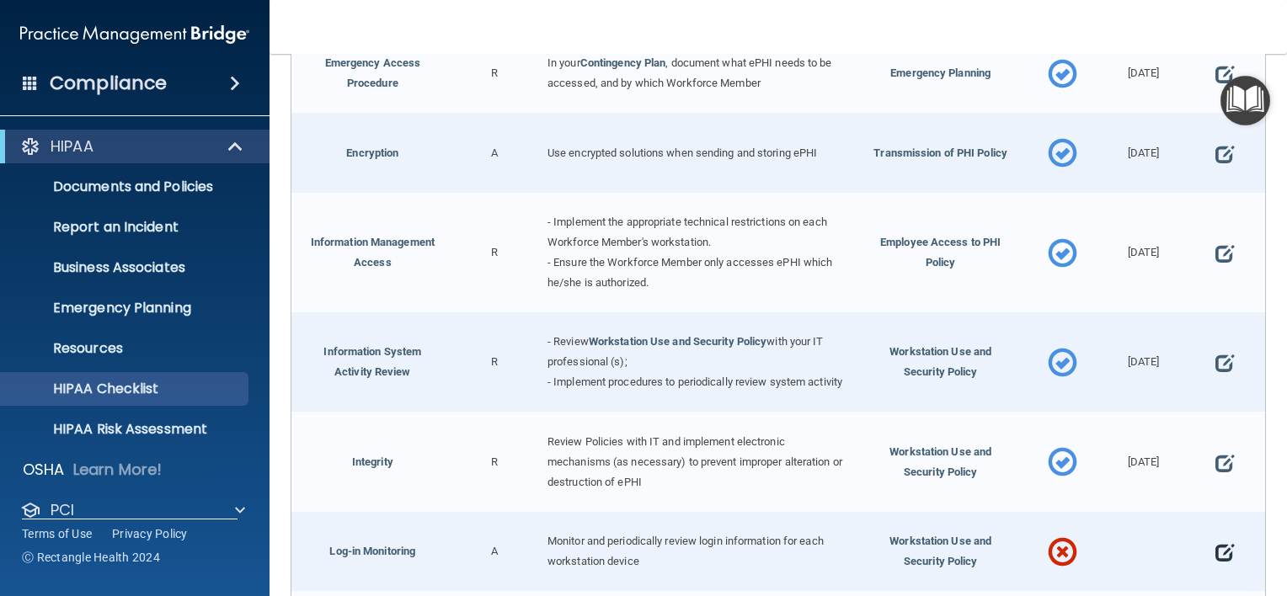
click at [1215, 546] on span at bounding box center [1224, 552] width 19 height 41
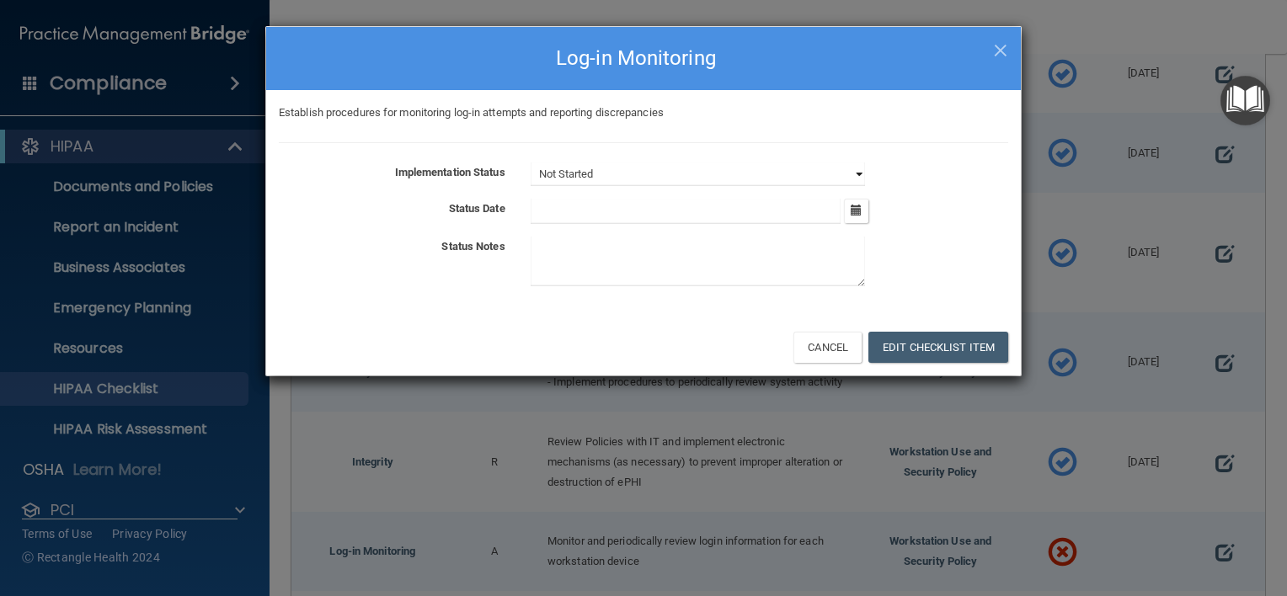
click at [840, 176] on select "Not Started In Progress Completed" at bounding box center [698, 175] width 334 height 24
select select "completed"
click at [531, 163] on select "Not Started In Progress Completed" at bounding box center [698, 175] width 334 height 24
click at [859, 209] on icon "button" at bounding box center [856, 210] width 11 height 11
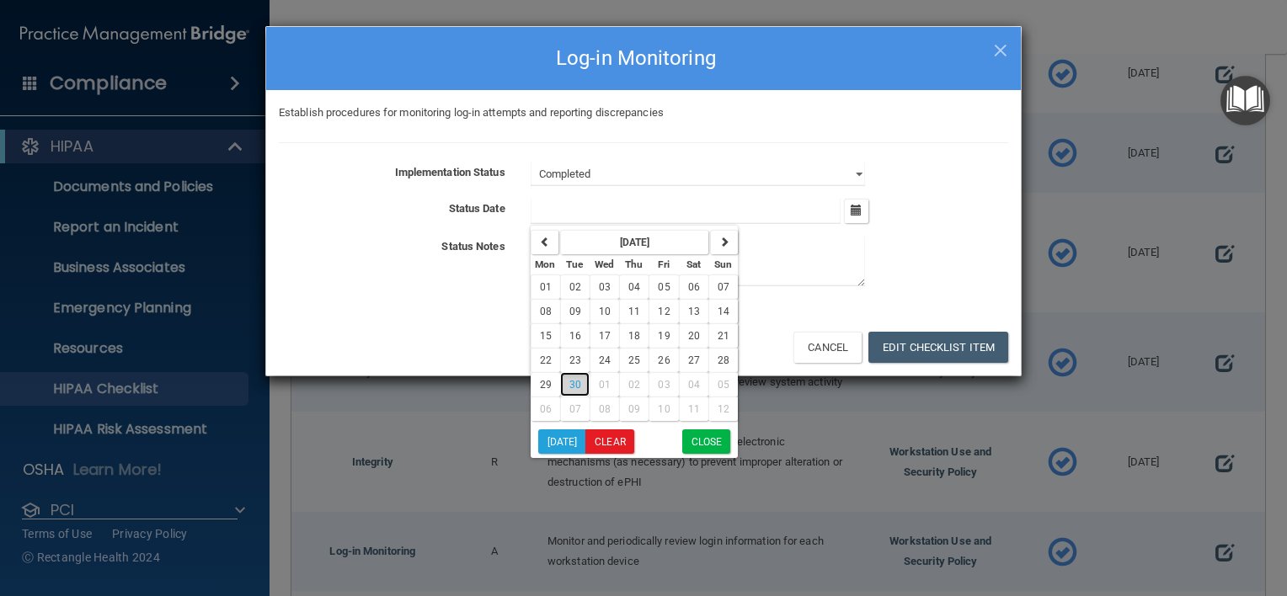
click at [579, 392] on button "30" at bounding box center [574, 384] width 29 height 24
type input "9/30/25"
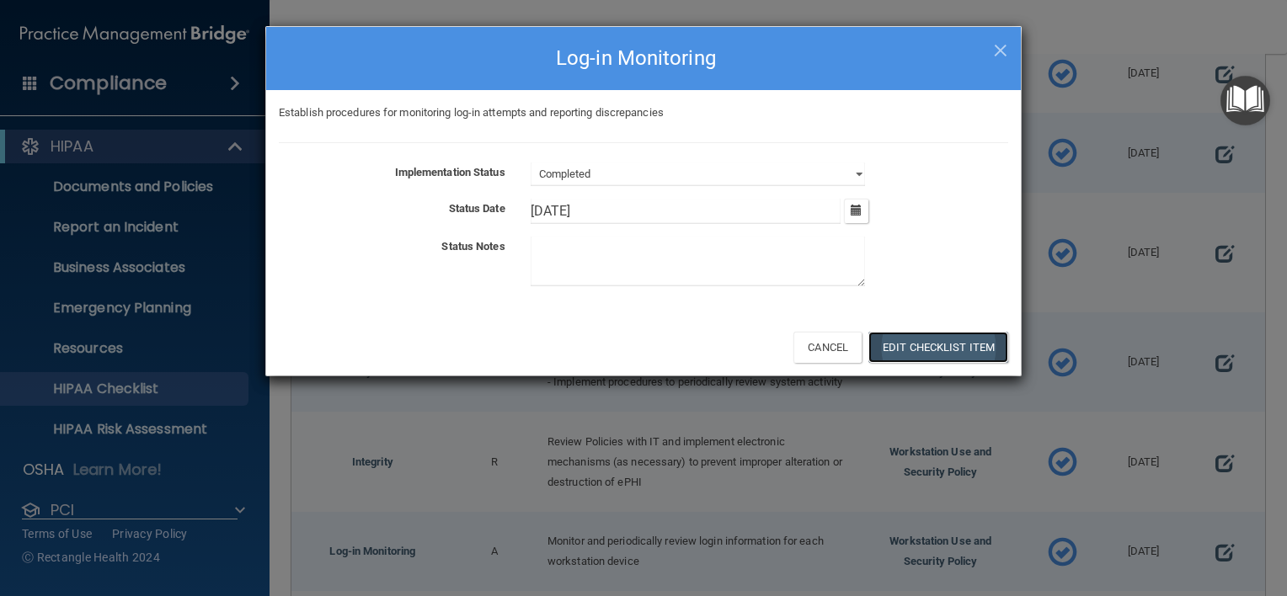
click at [953, 342] on button "Edit Checklist Item" at bounding box center [938, 347] width 140 height 31
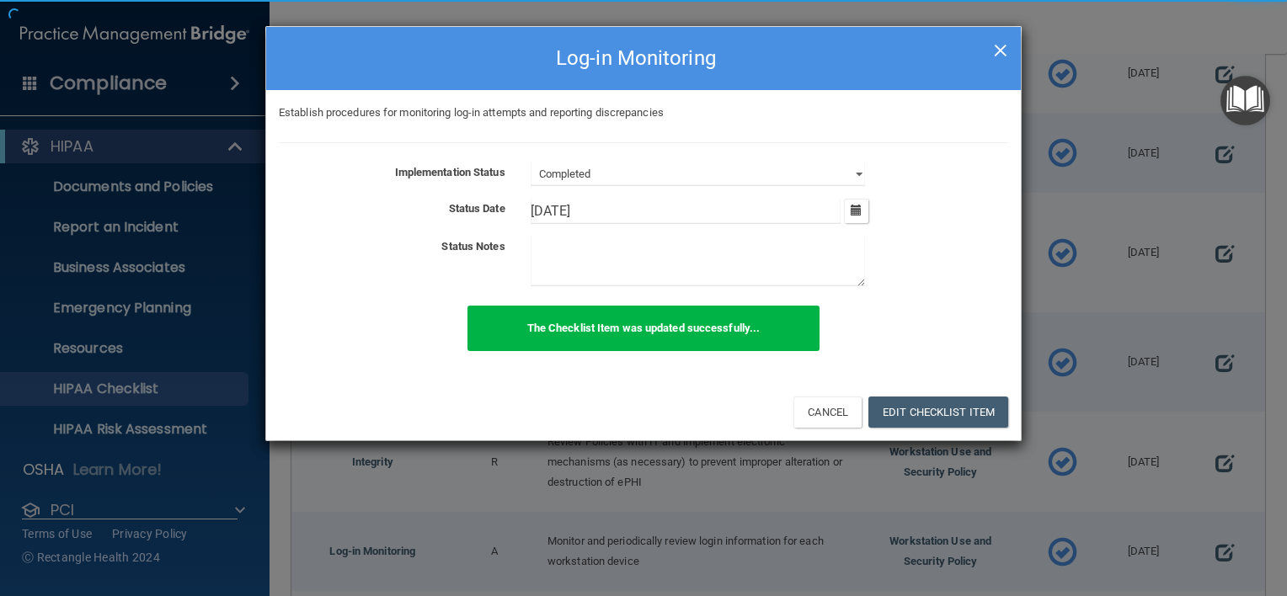
click at [994, 53] on span "×" at bounding box center [1000, 48] width 15 height 34
select select "not_started"
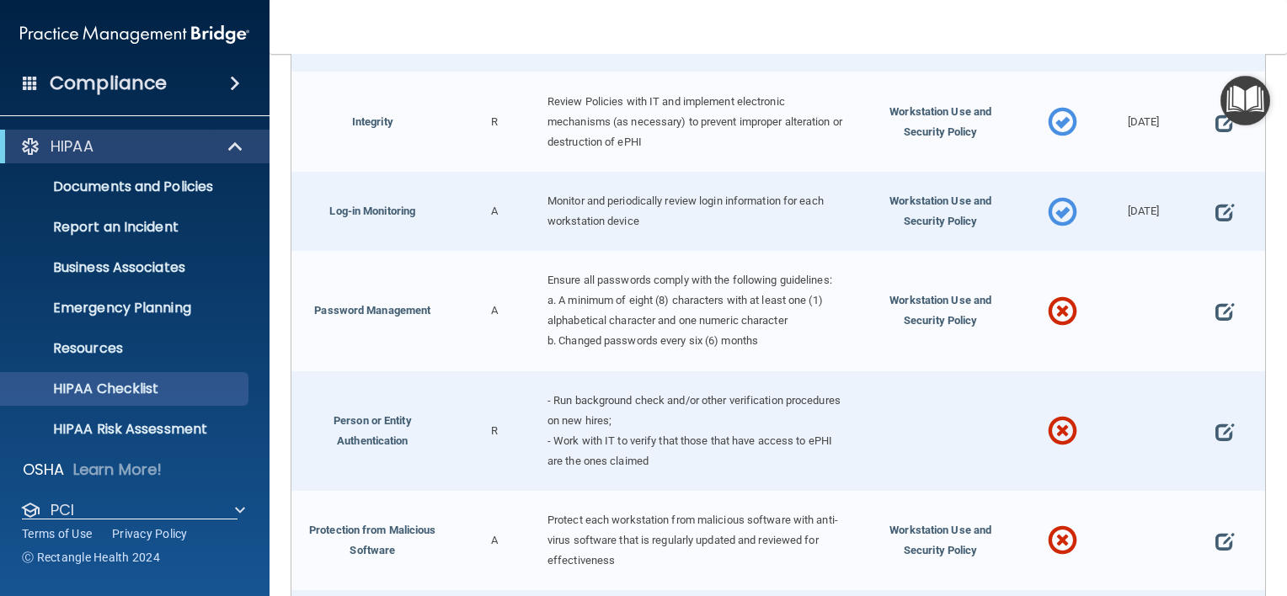
scroll to position [2556, 0]
click at [1243, 318] on div at bounding box center [1224, 308] width 81 height 120
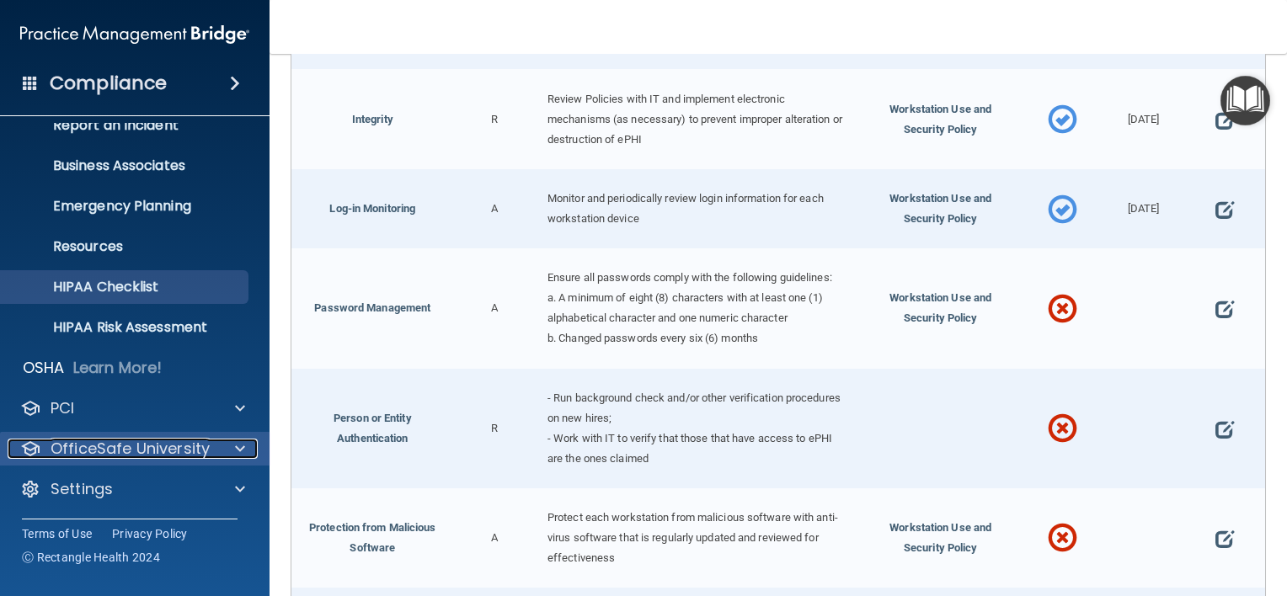
click at [227, 457] on div at bounding box center [237, 449] width 42 height 20
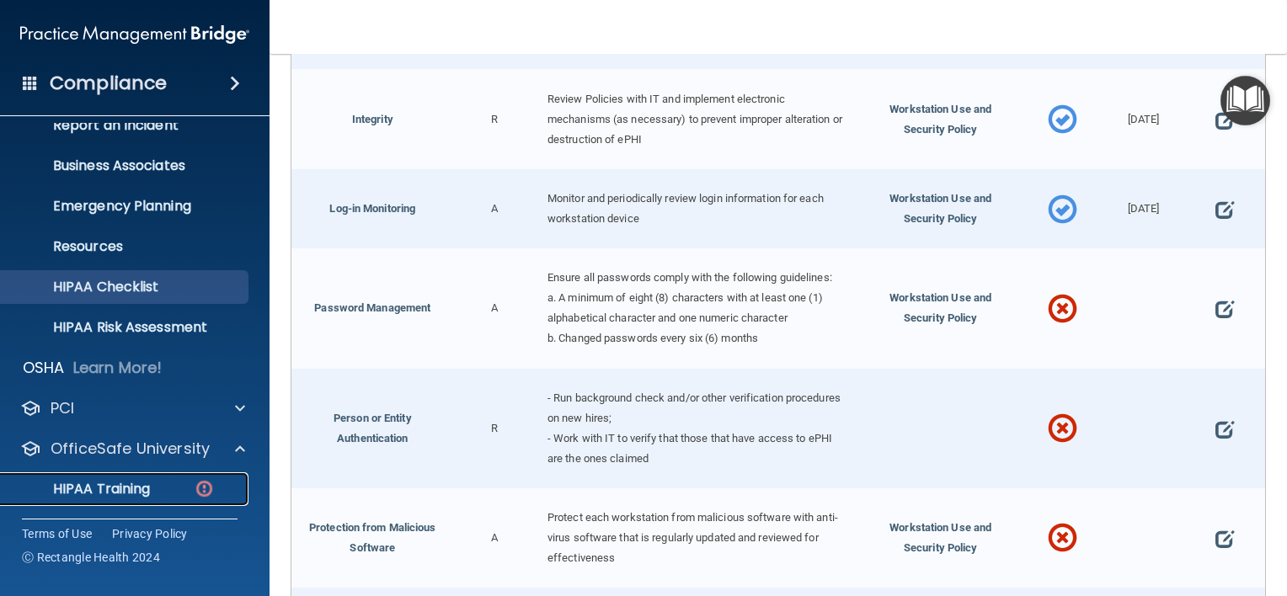
click at [135, 493] on p "HIPAA Training" at bounding box center [80, 489] width 139 height 17
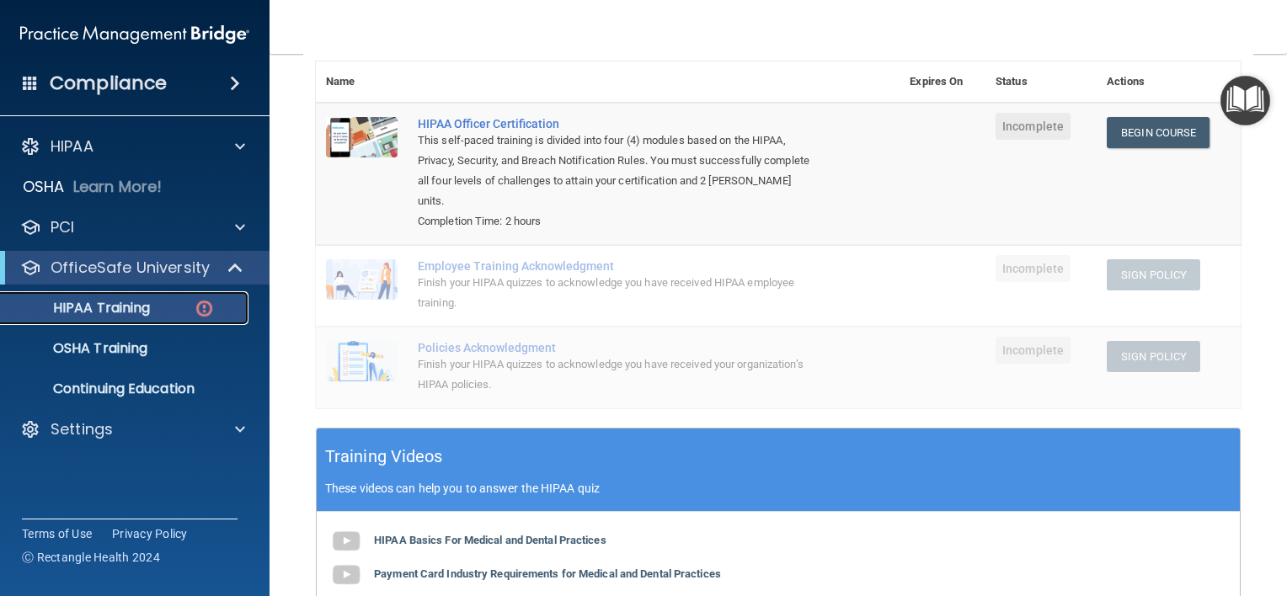
scroll to position [190, 0]
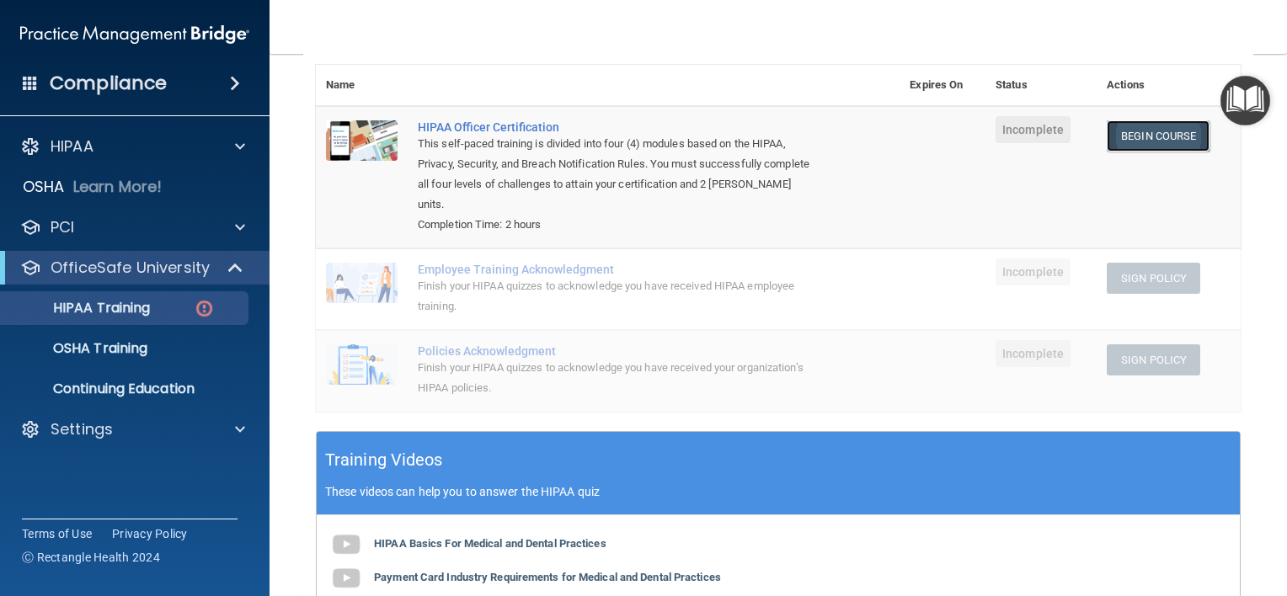
click at [1155, 128] on link "Begin Course" at bounding box center [1158, 135] width 103 height 31
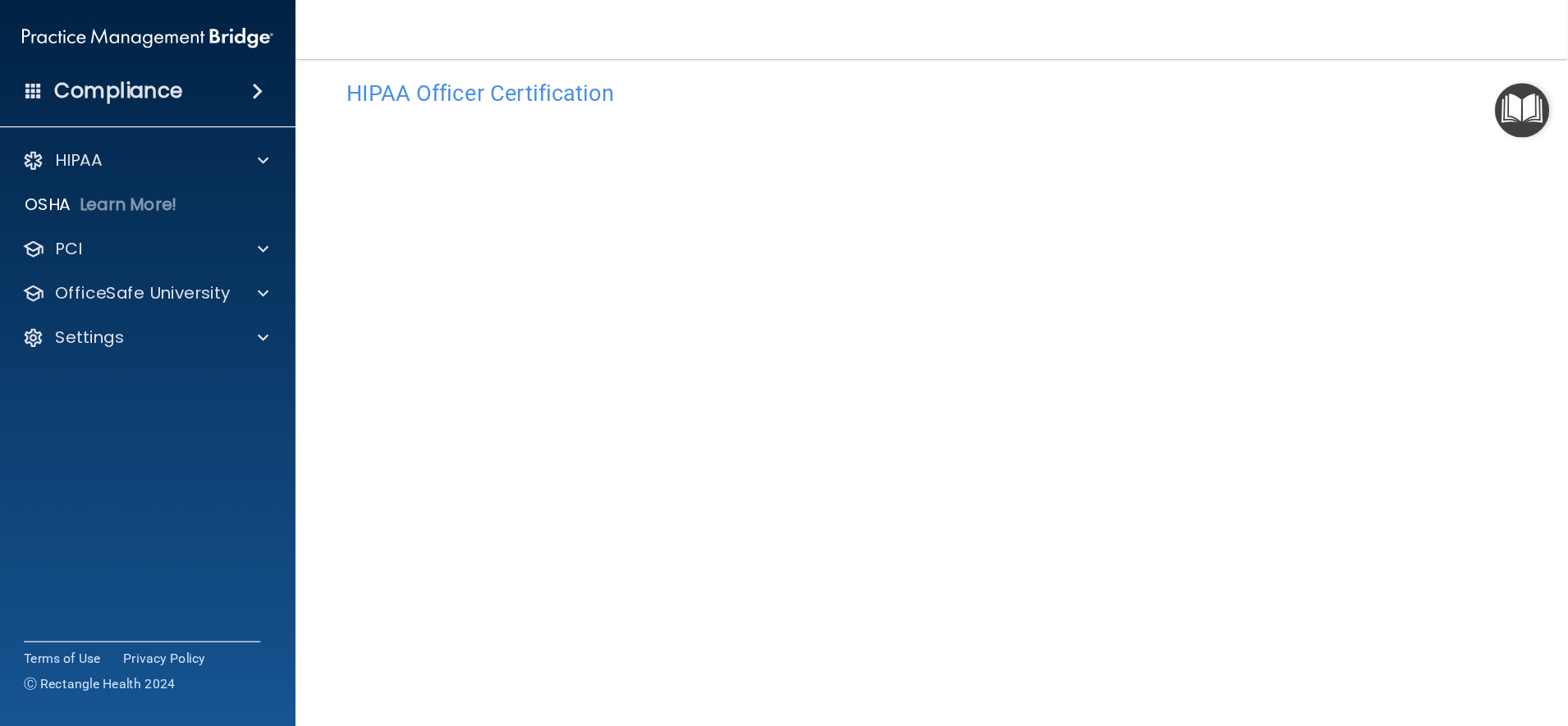
scroll to position [5, 0]
